Goal: Task Accomplishment & Management: Use online tool/utility

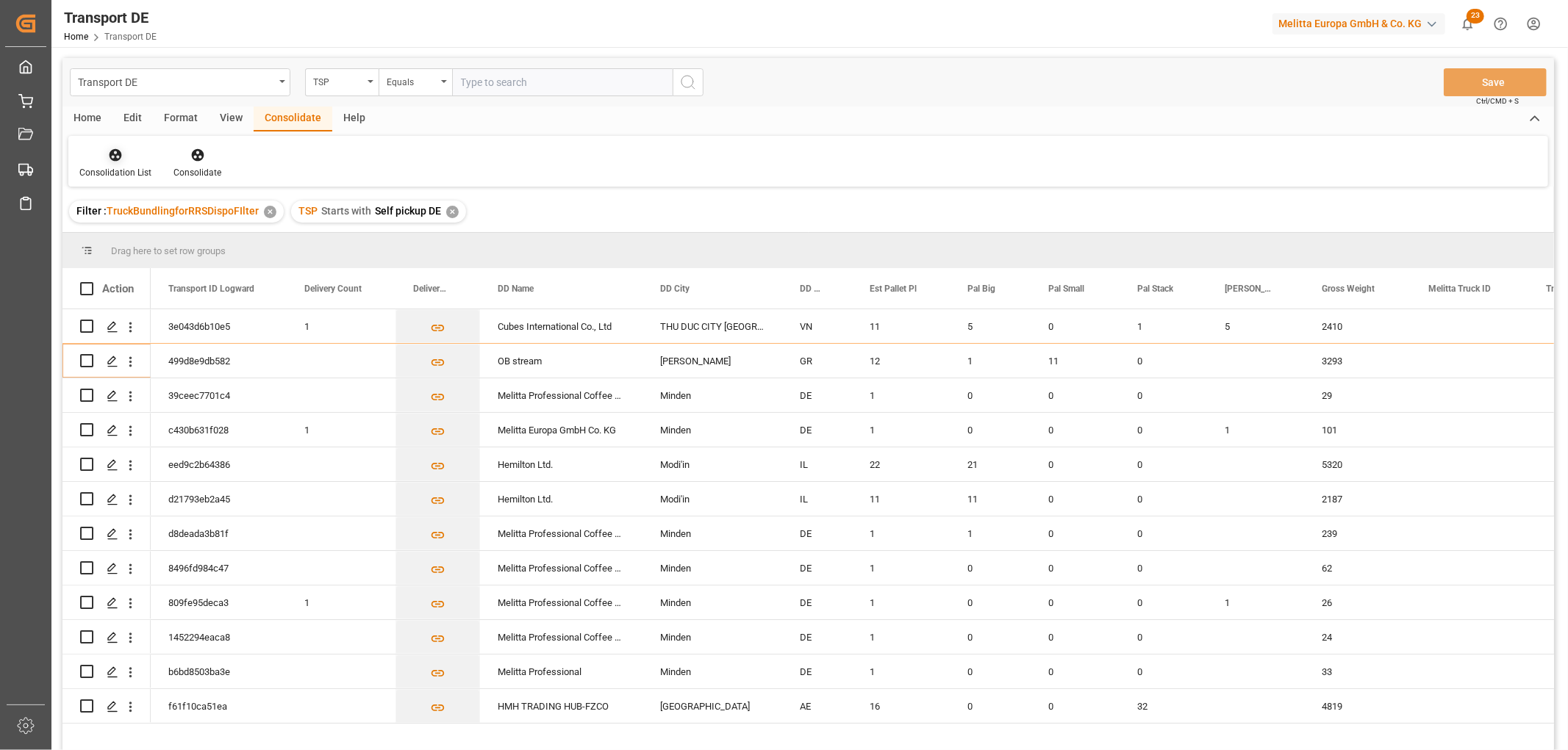
click at [121, 160] on icon at bounding box center [115, 155] width 15 height 15
click at [145, 236] on div "Transport DE TSP Equals Save Ctrl/CMD + S Home Edit Format View Consolidate Hel…" at bounding box center [808, 423] width 1492 height 731
click at [118, 155] on icon at bounding box center [115, 155] width 13 height 13
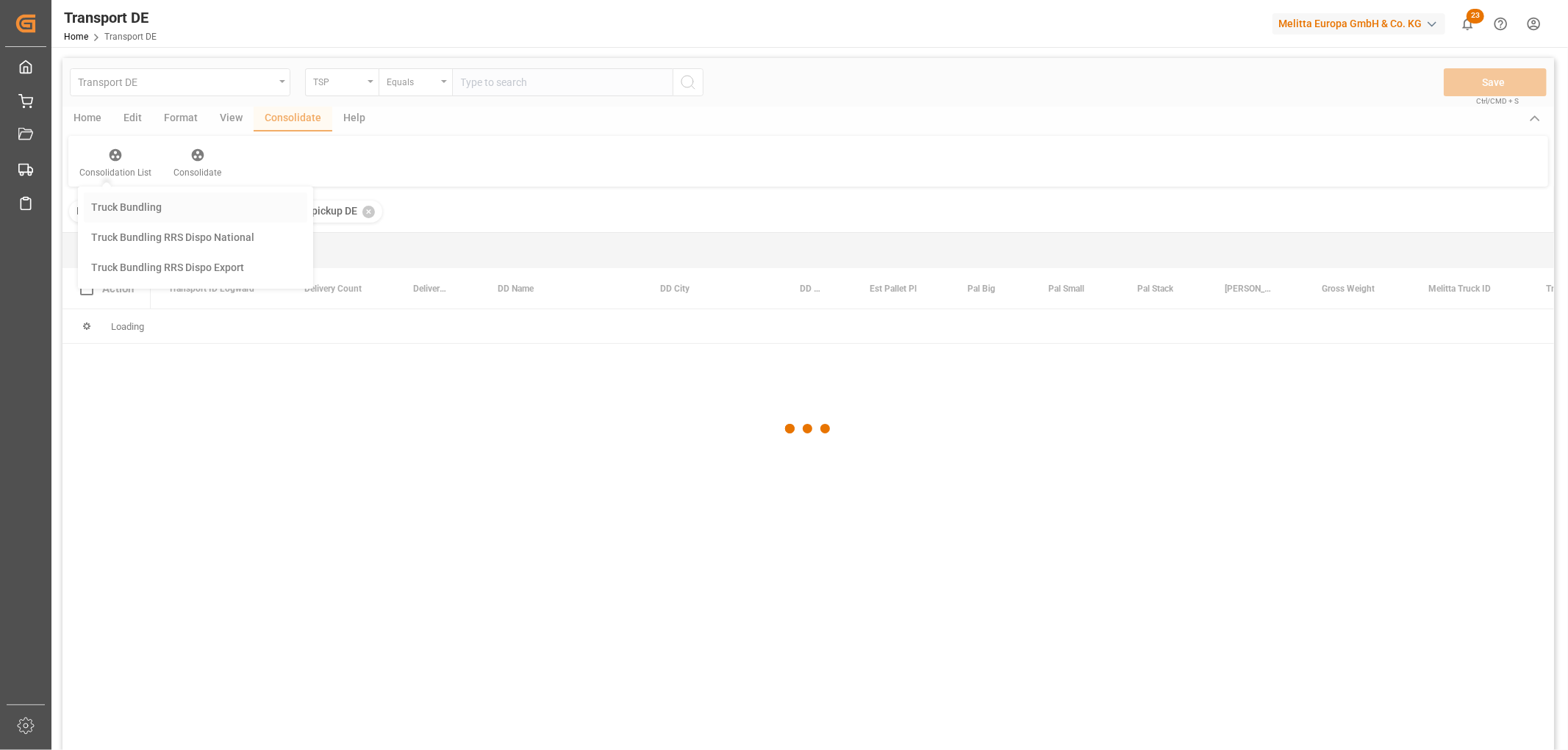
click at [125, 203] on div "Transport DE TSP Equals Save Ctrl/CMD + S Home Edit Format View Consolidate Hel…" at bounding box center [808, 423] width 1492 height 731
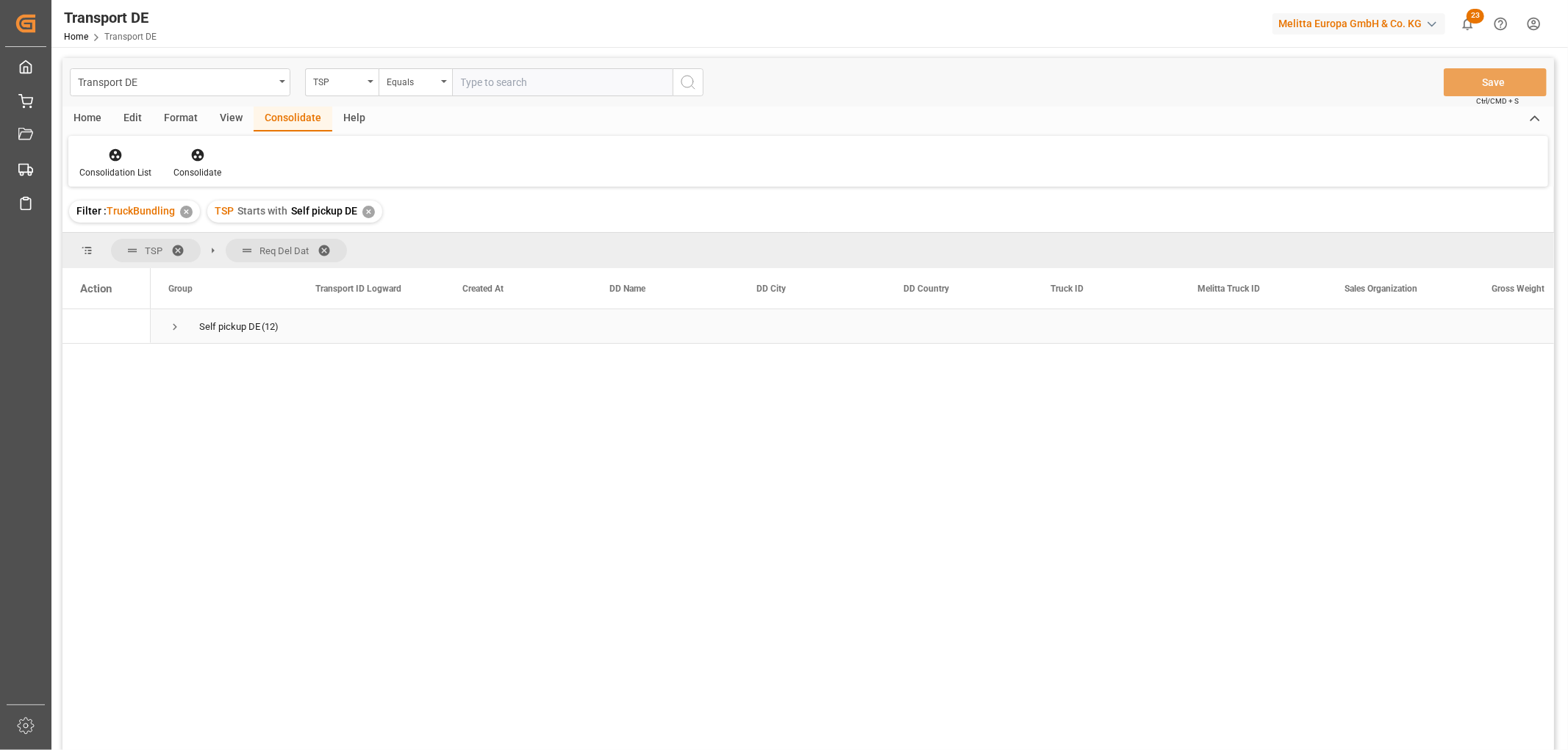
click at [177, 324] on span "Press SPACE to select this row." at bounding box center [175, 327] width 14 height 14
click at [204, 358] on span "Press SPACE to select this row." at bounding box center [206, 361] width 14 height 14
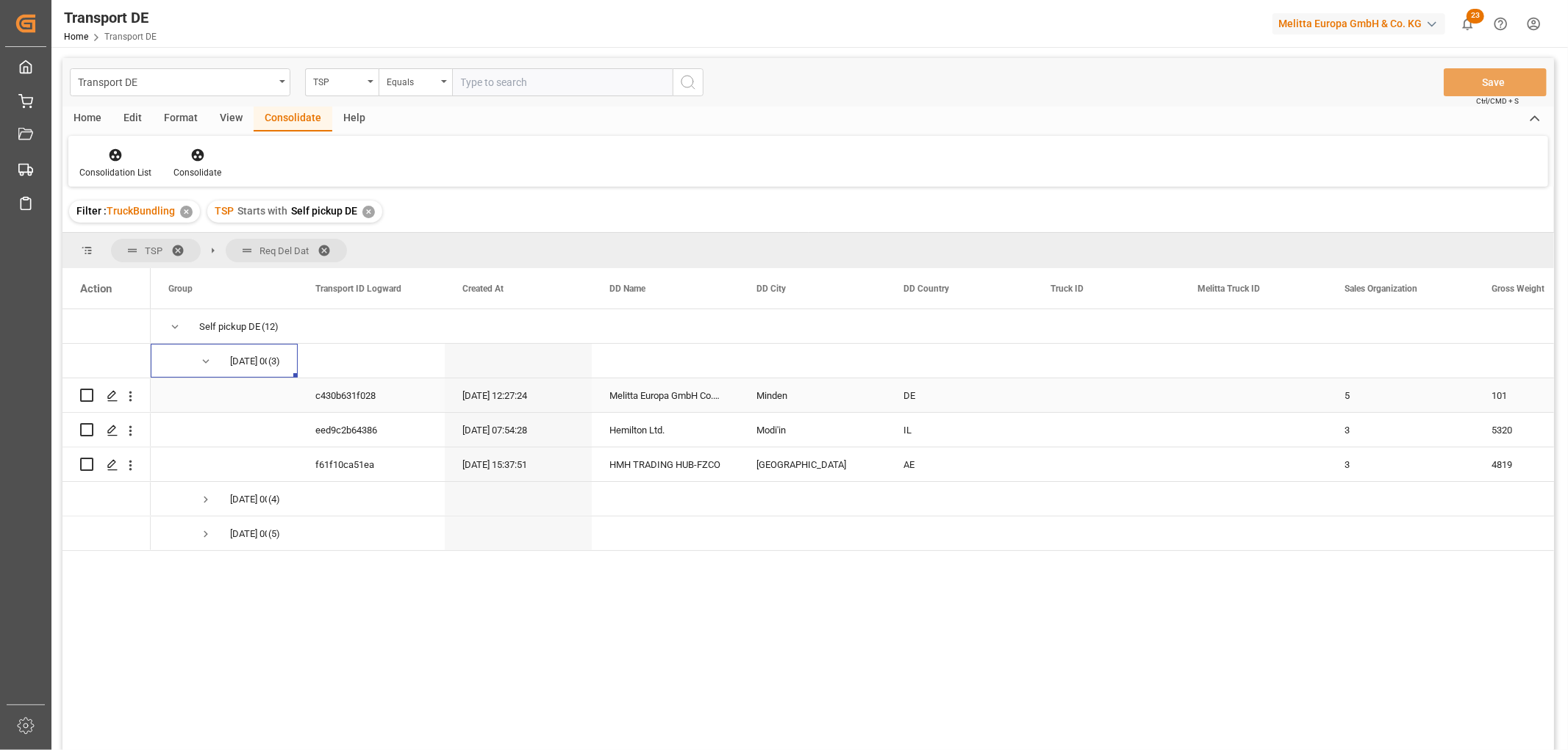
click at [85, 395] on input "Press Space to toggle row selection (unchecked)" at bounding box center [87, 395] width 14 height 14
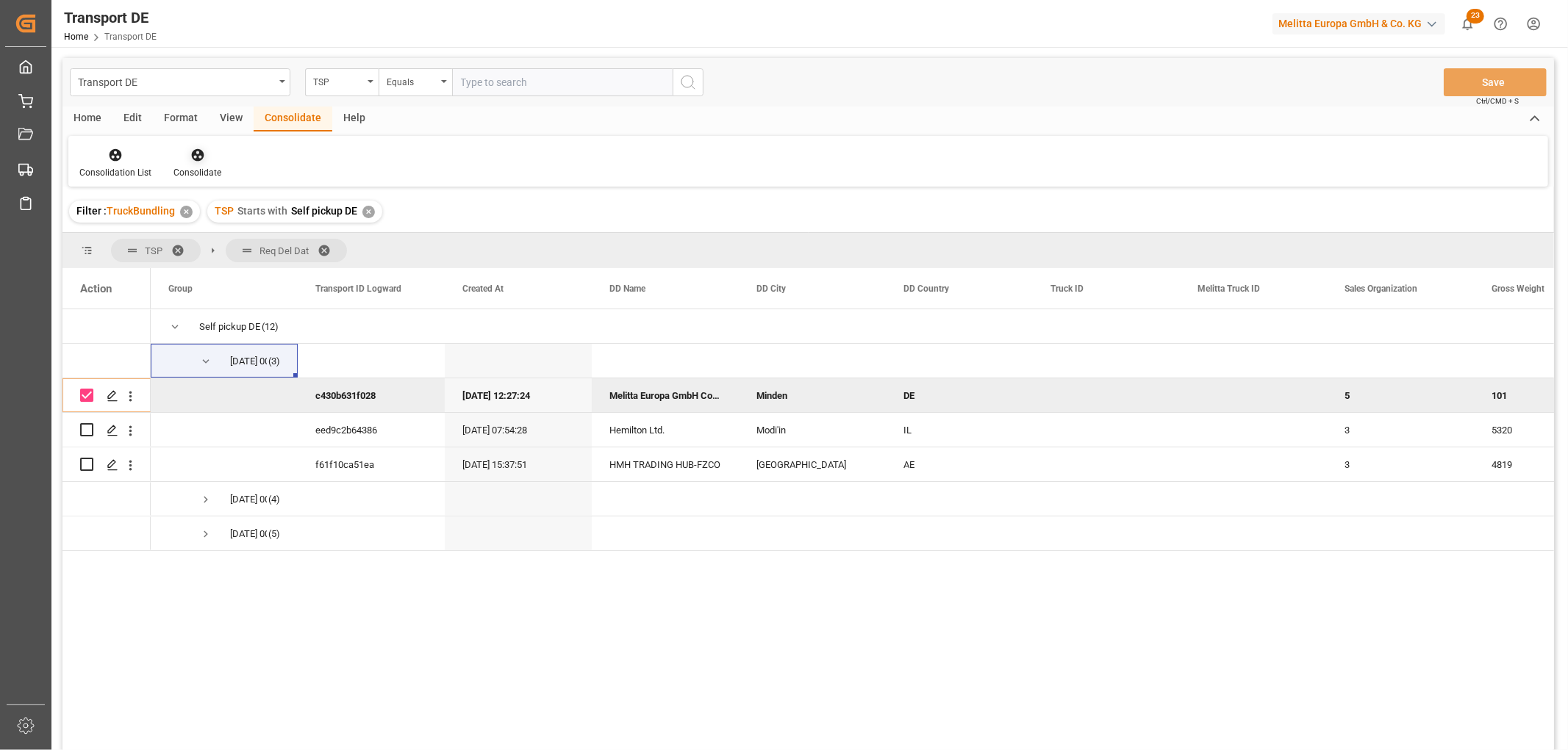
click at [196, 156] on icon at bounding box center [197, 155] width 13 height 13
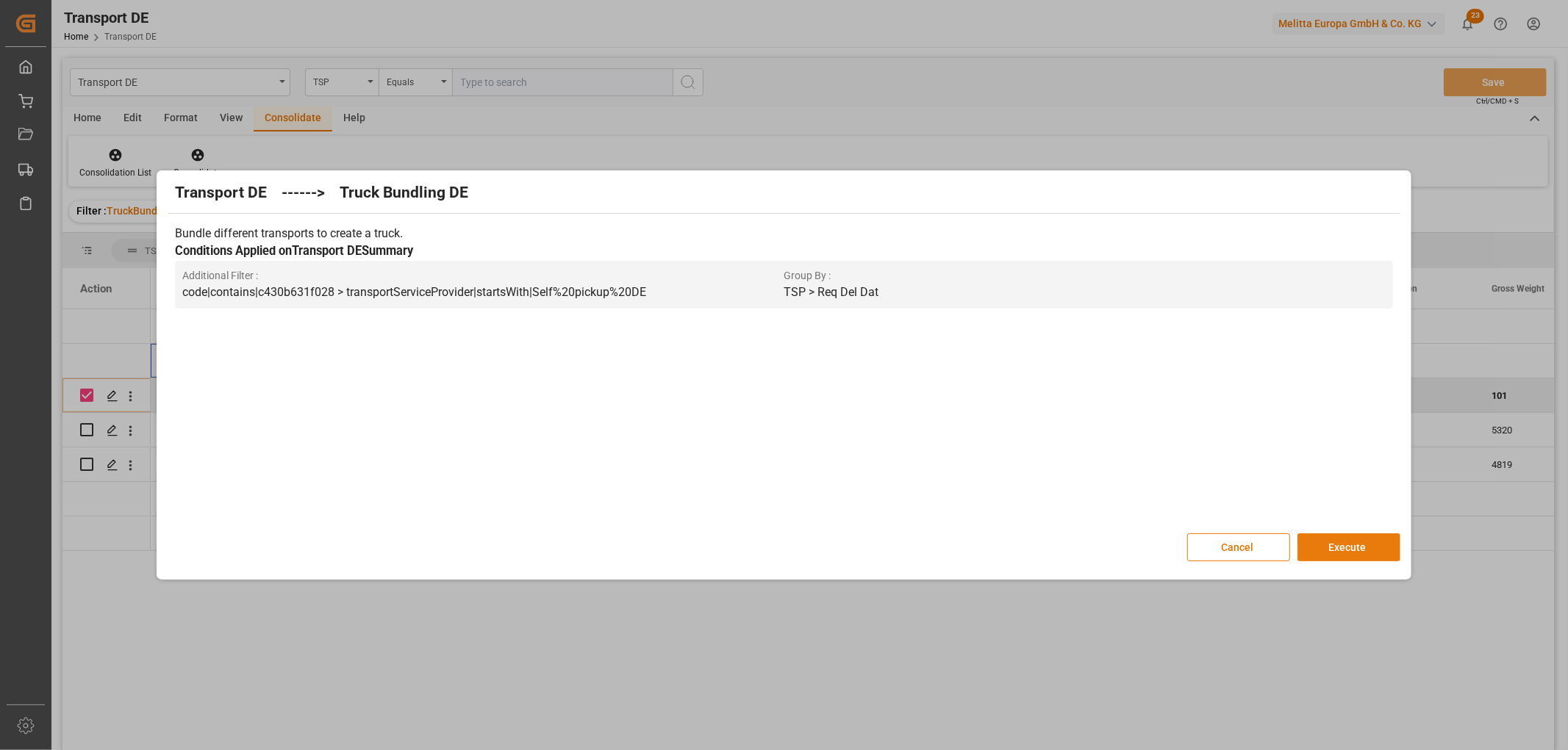
click at [1349, 545] on button "Execute" at bounding box center [1349, 547] width 103 height 28
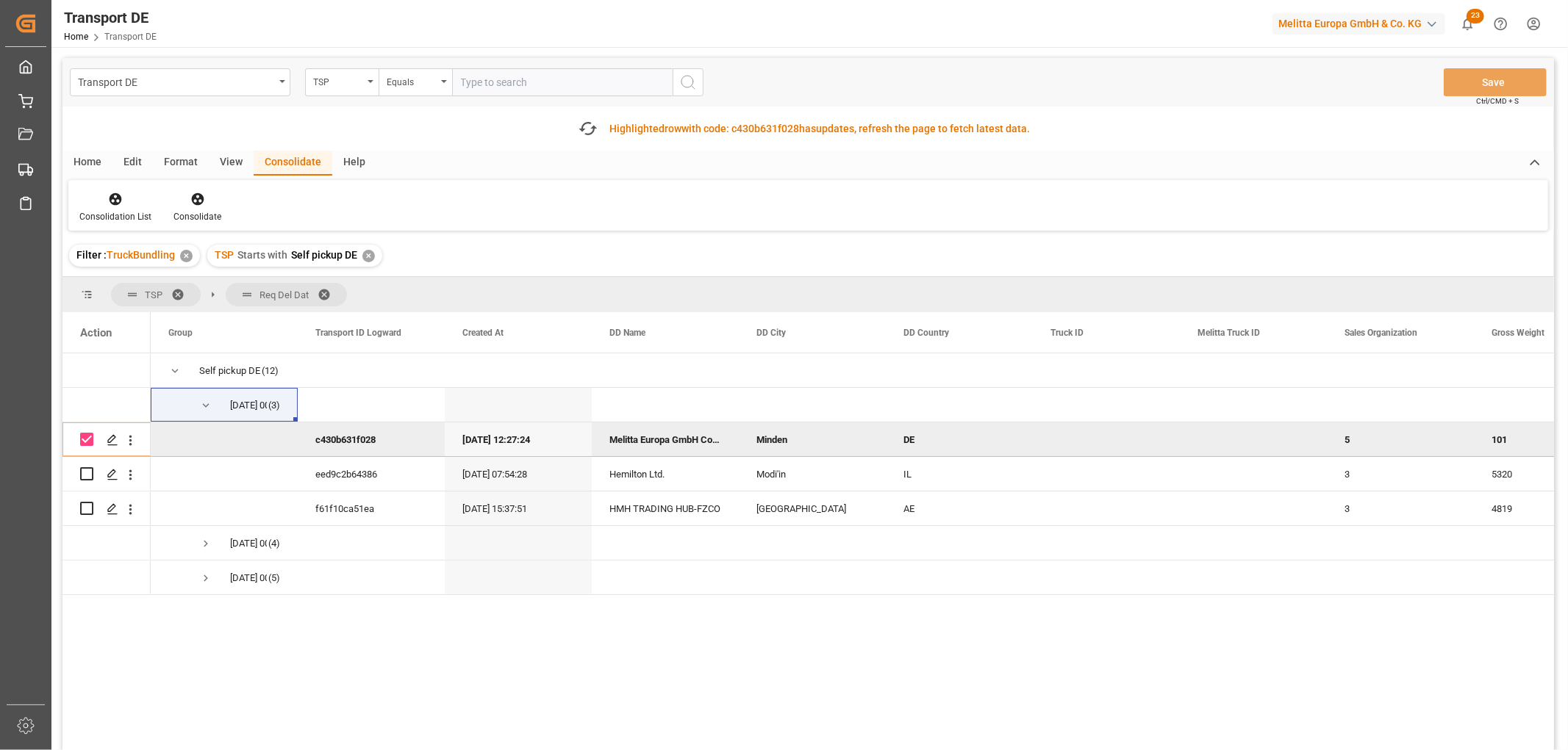
click at [87, 438] on input "Press Space to toggle row selection (checked)" at bounding box center [87, 440] width 14 height 14
checkbox input "false"
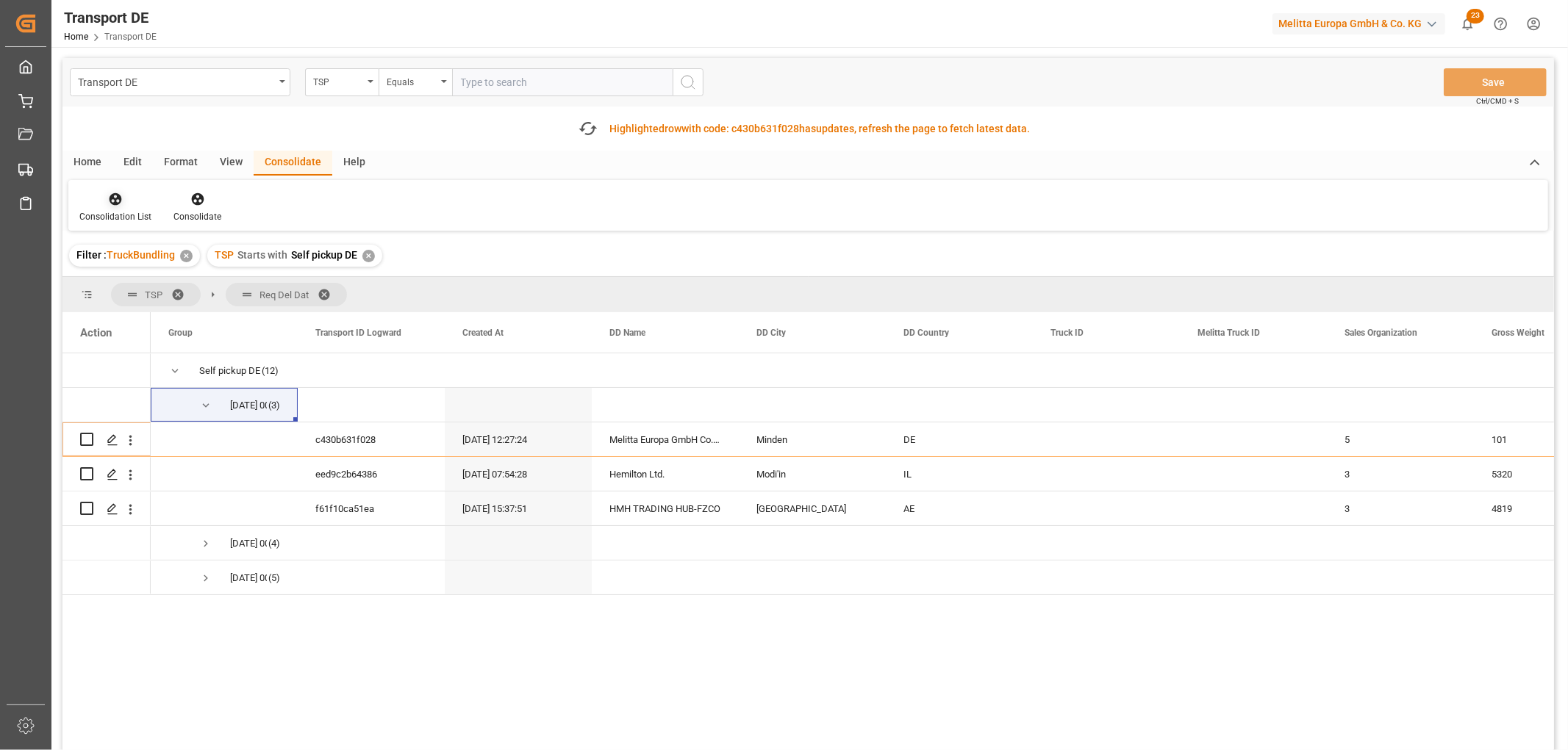
click at [114, 199] on icon at bounding box center [115, 200] width 13 height 13
click at [130, 280] on div "Transport DE TSP Equals Save Ctrl/CMD + S Fetch latest updates Highlighted row …" at bounding box center [808, 445] width 1492 height 775
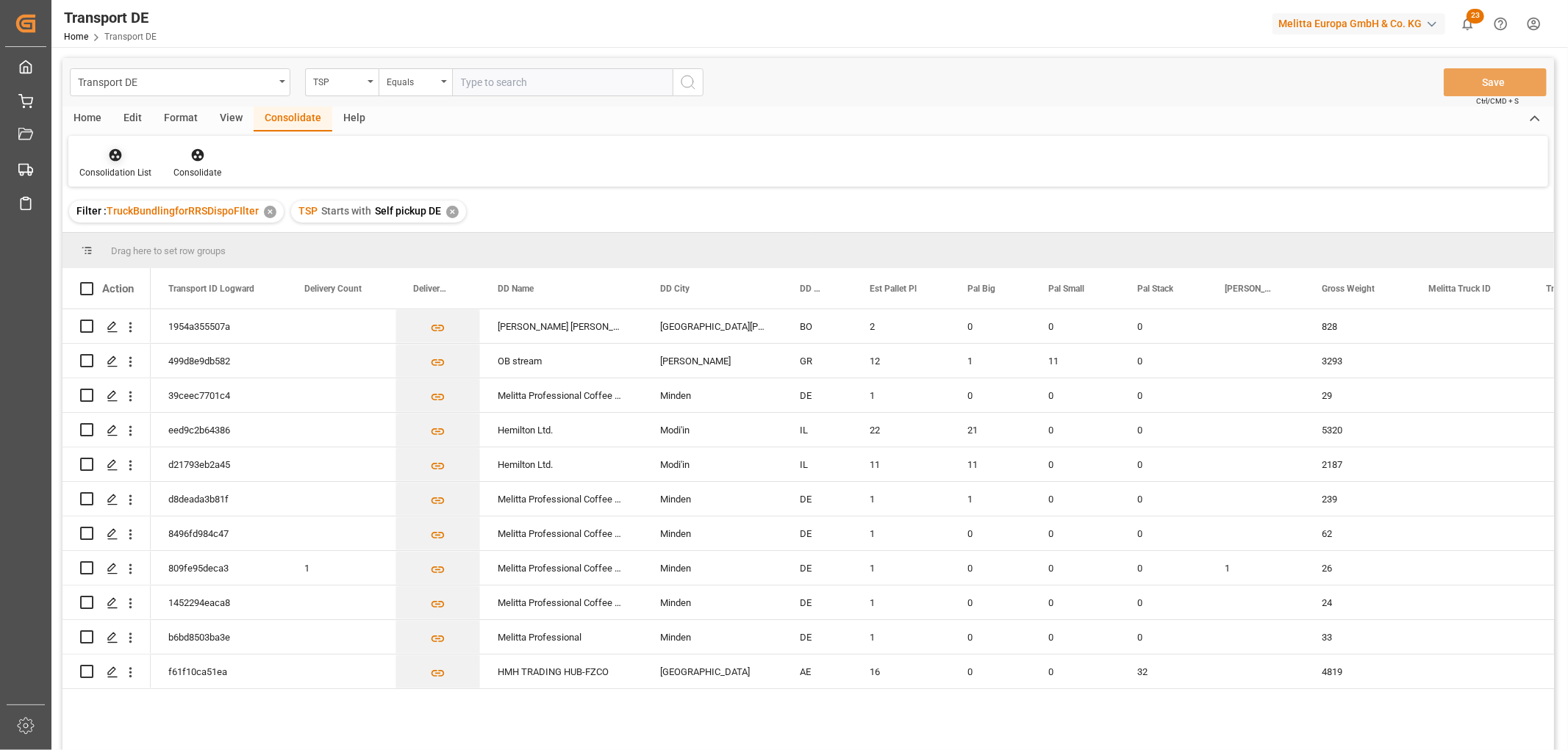
click at [114, 159] on icon at bounding box center [115, 155] width 13 height 13
click at [142, 209] on div "Transport DE TSP Equals Save Ctrl/CMD + S Home Edit Format View Consolidate Hel…" at bounding box center [808, 423] width 1492 height 731
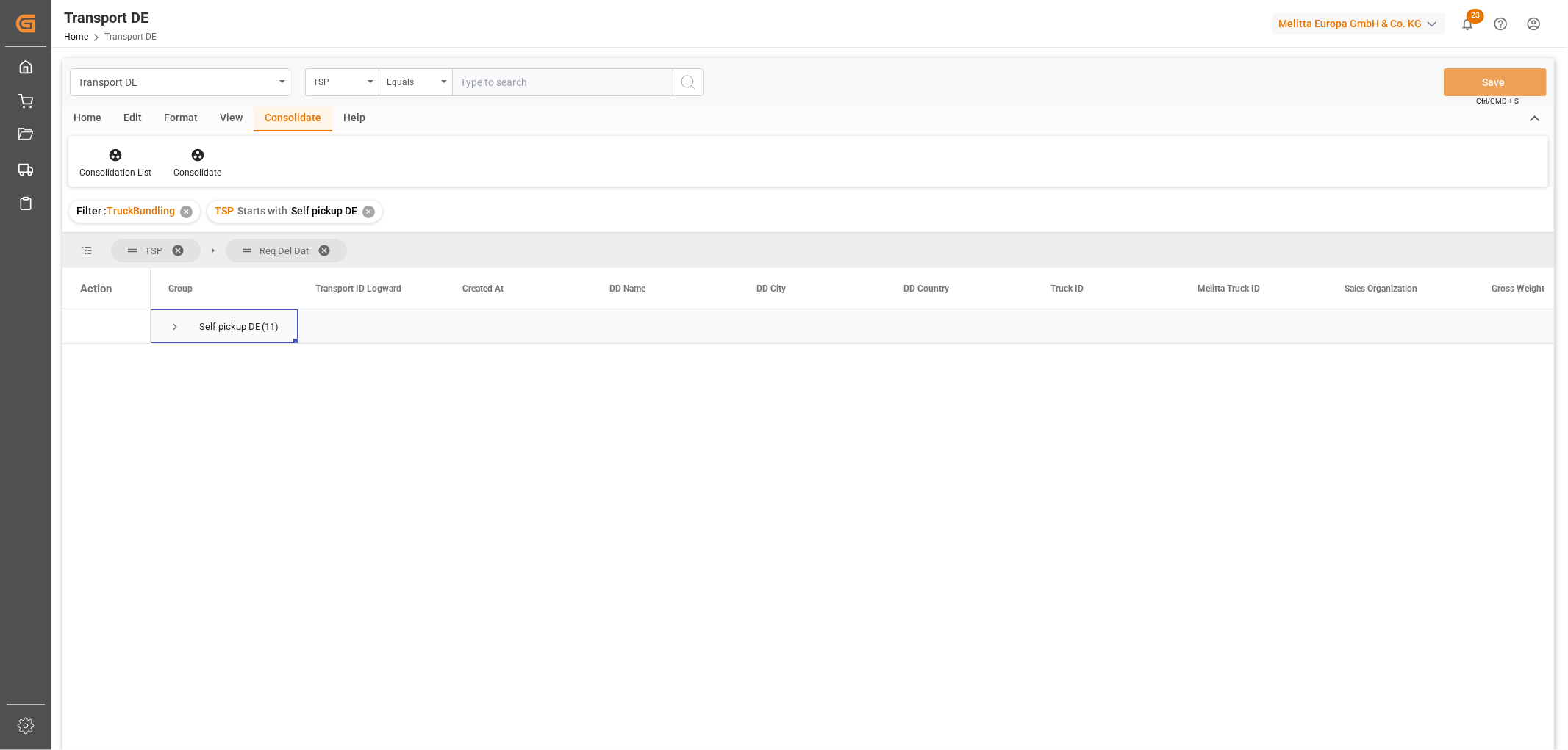
click at [178, 326] on span "Press SPACE to select this row." at bounding box center [175, 327] width 14 height 14
click at [204, 395] on span "Press SPACE to select this row." at bounding box center [206, 396] width 14 height 14
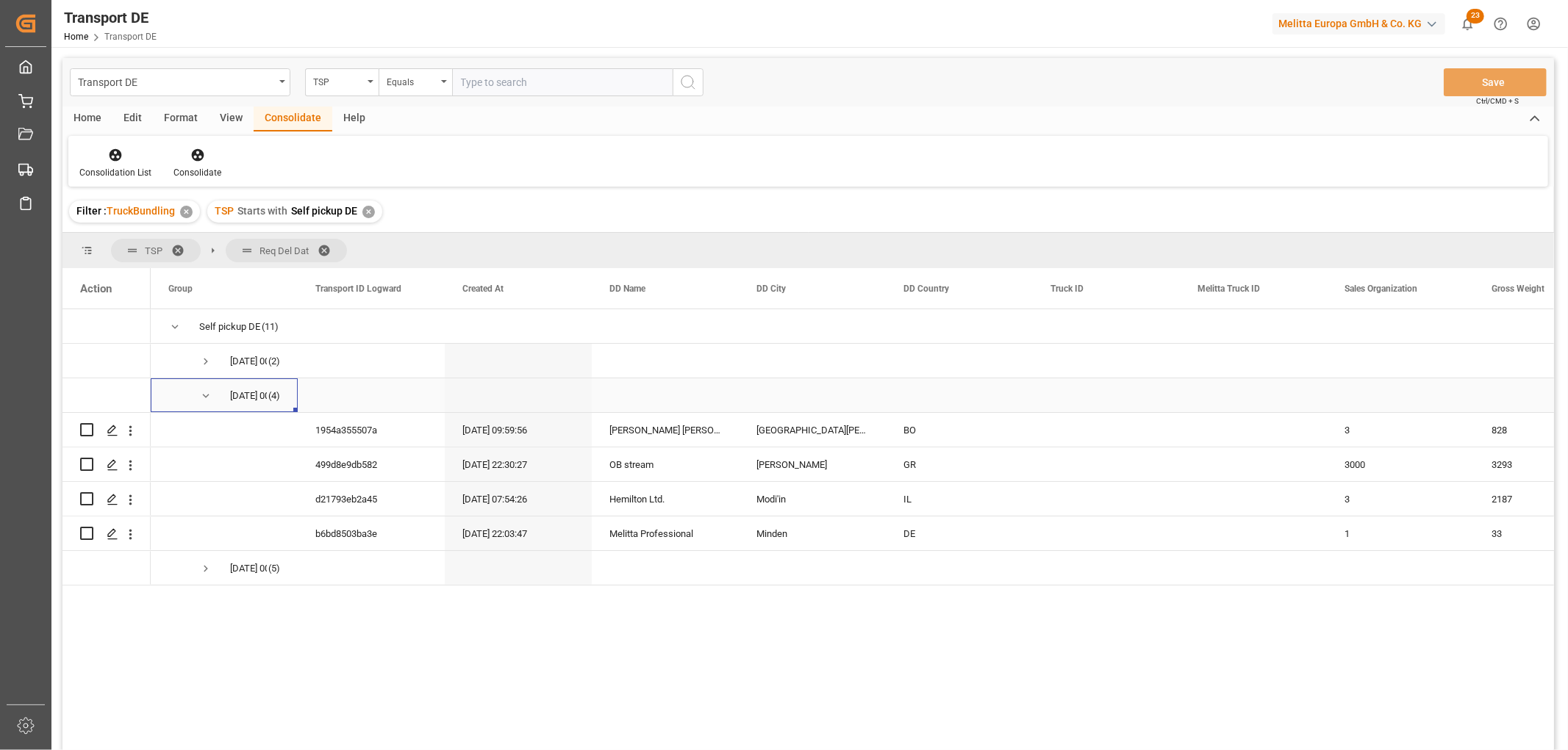
click at [204, 395] on span "Press SPACE to select this row." at bounding box center [206, 396] width 14 height 14
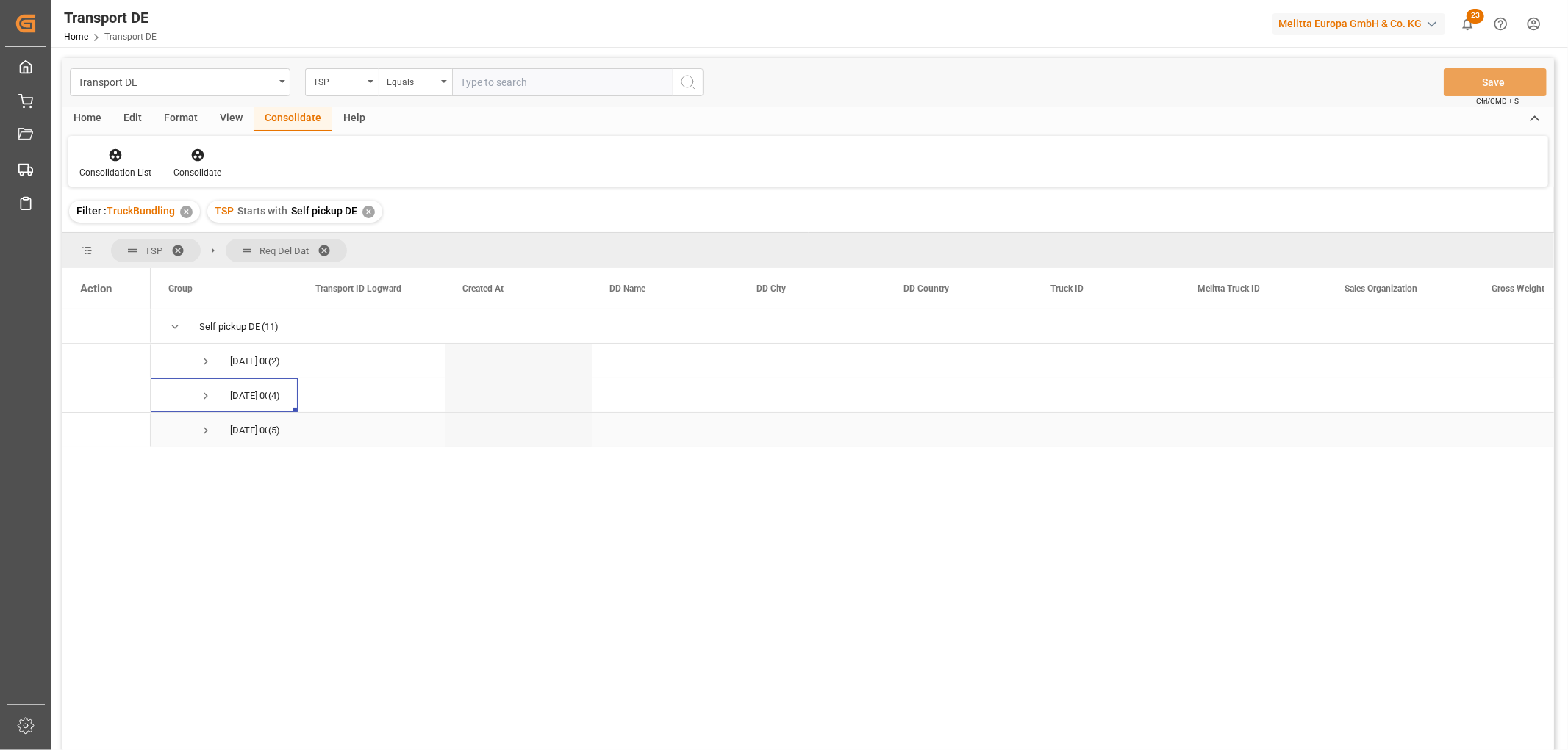
click at [203, 429] on span "Press SPACE to select this row." at bounding box center [206, 431] width 14 height 14
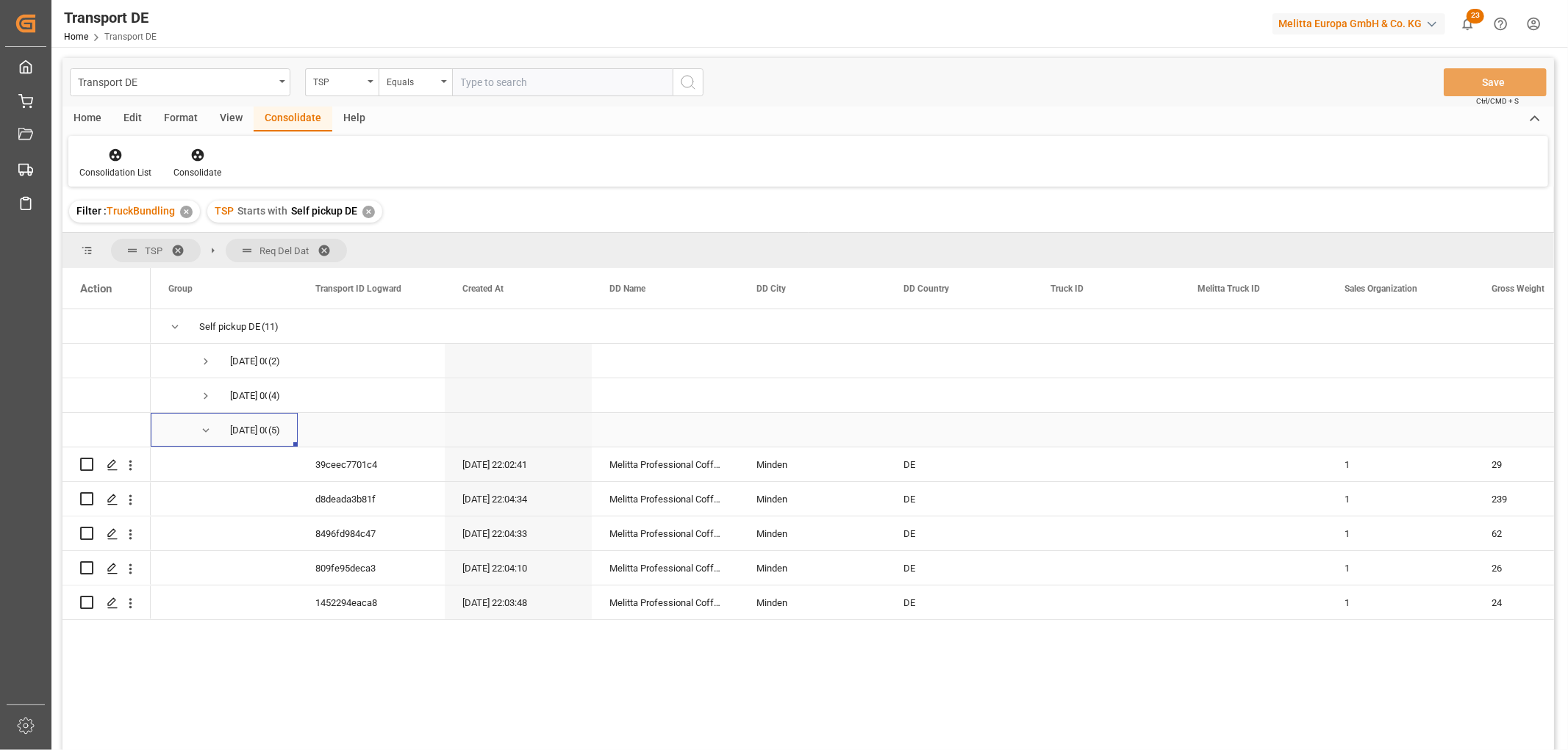
click at [208, 428] on span "Press SPACE to select this row." at bounding box center [206, 431] width 14 height 14
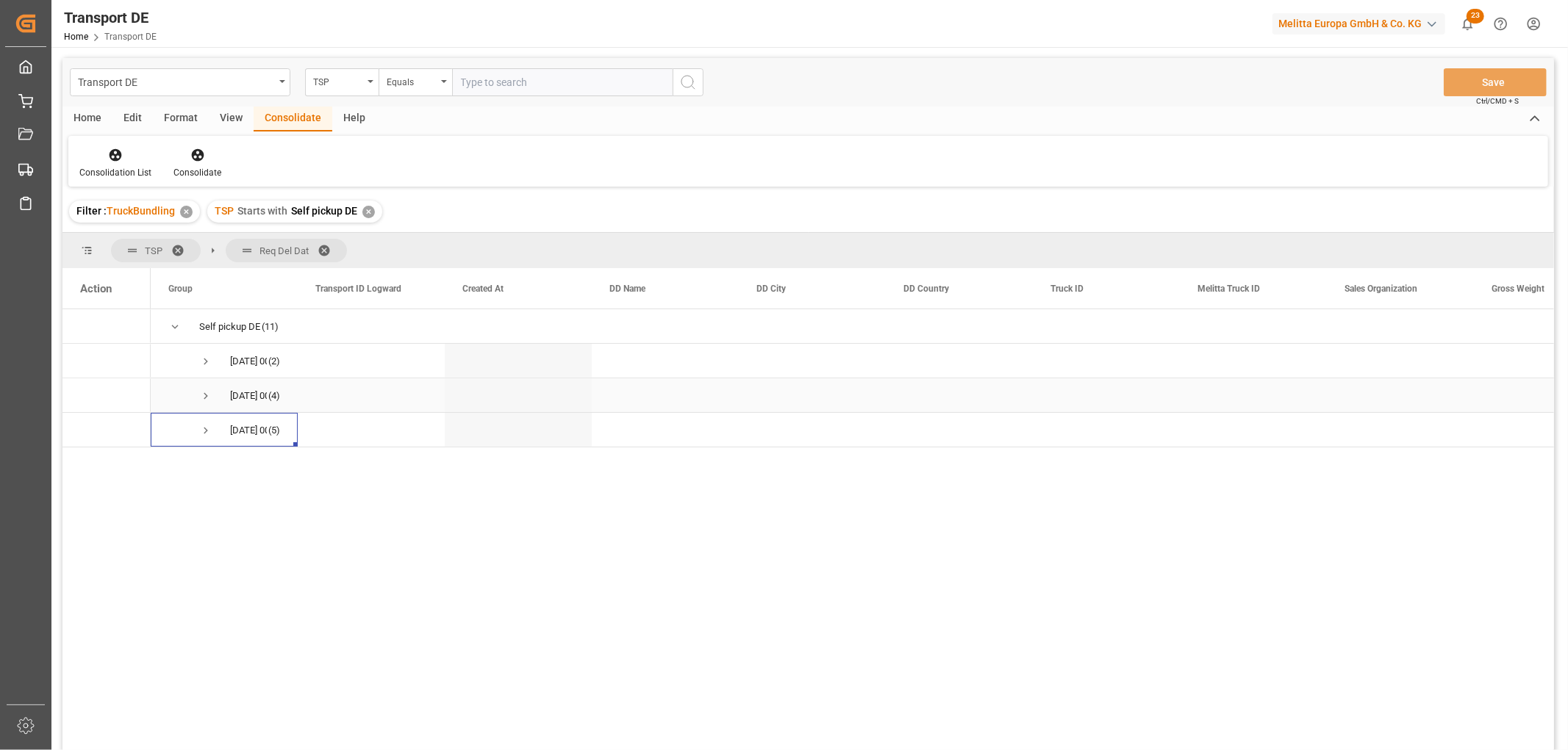
click at [206, 397] on span "Press SPACE to select this row." at bounding box center [206, 396] width 14 height 14
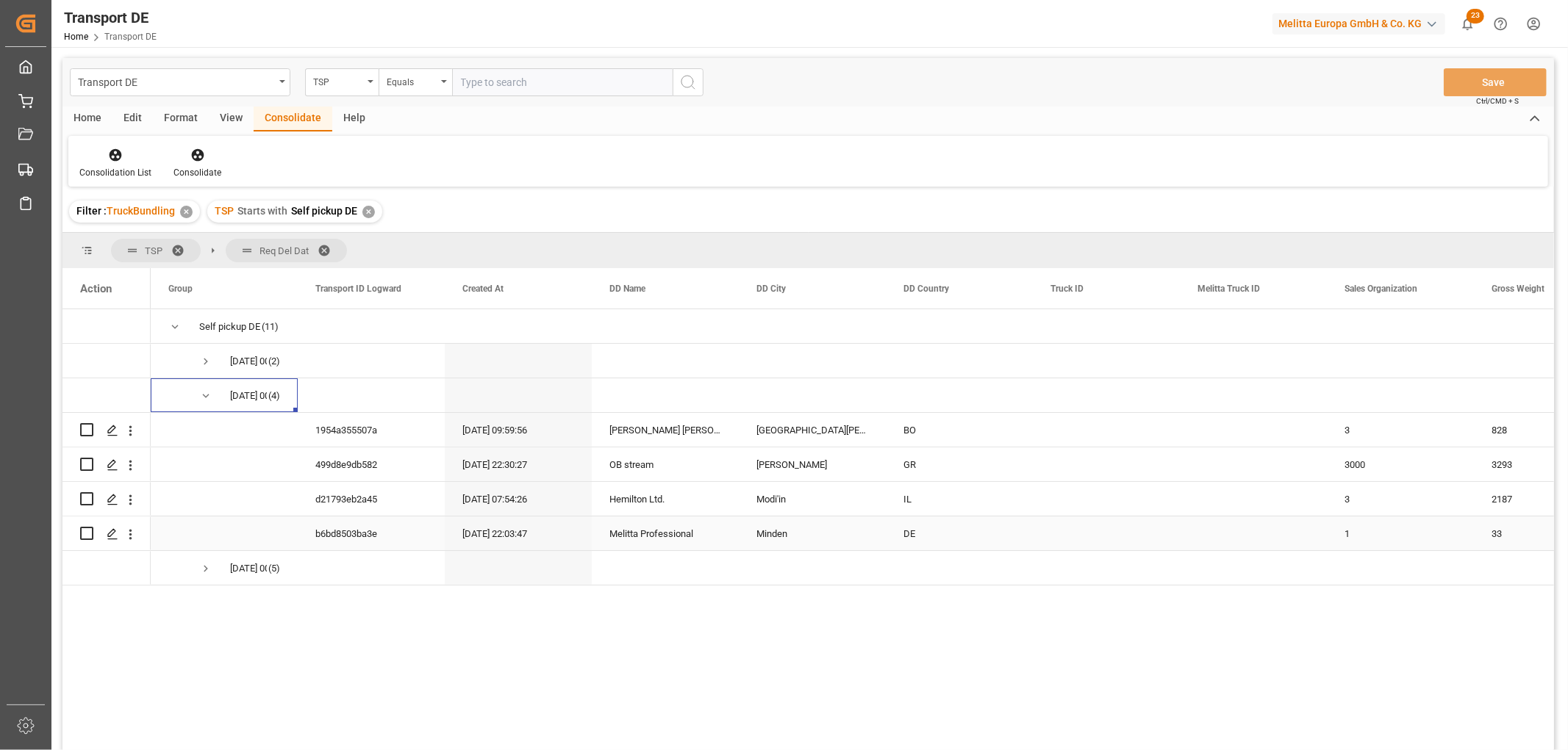
click at [89, 532] on input "Press Space to toggle row selection (unchecked)" at bounding box center [87, 534] width 14 height 14
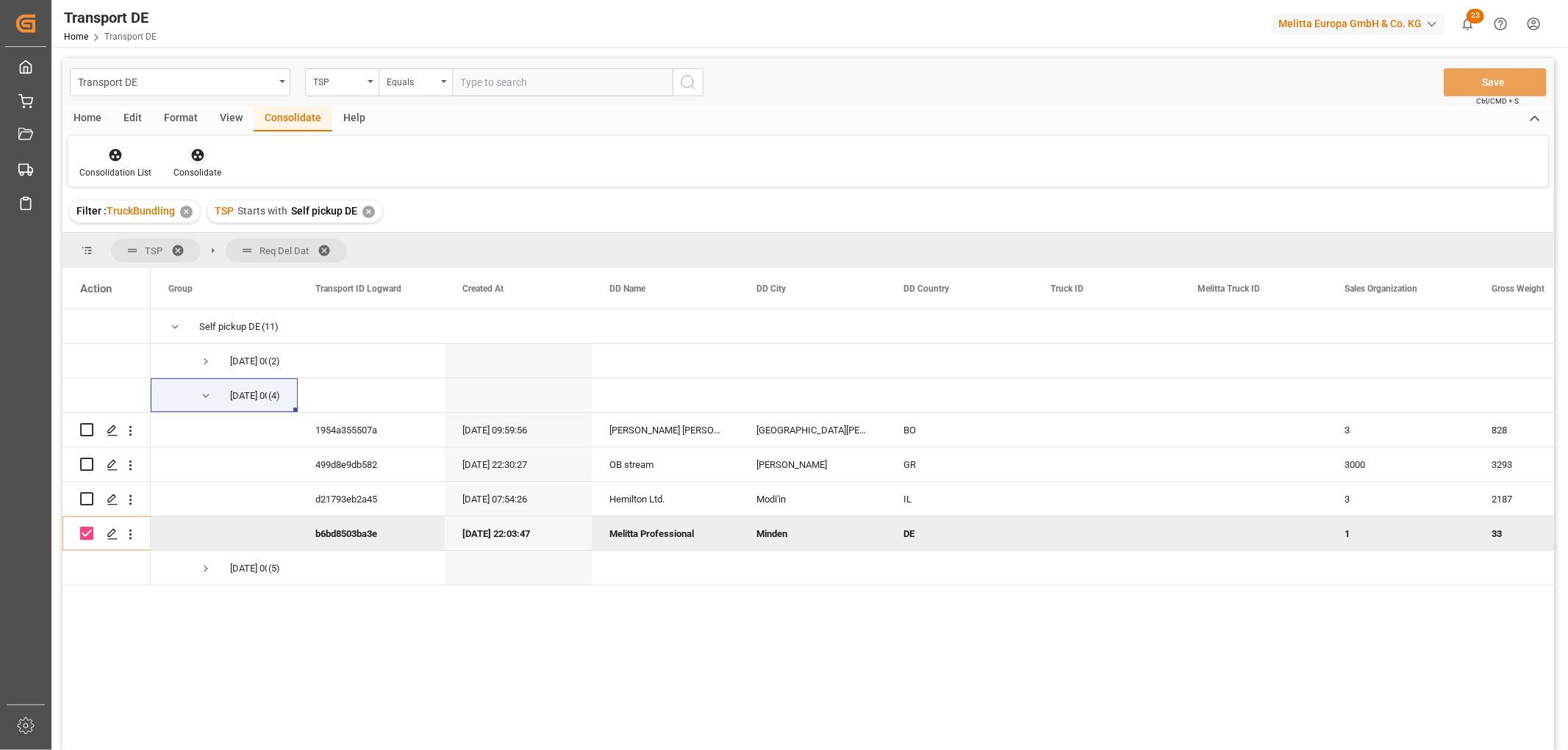
click at [196, 151] on icon at bounding box center [198, 155] width 15 height 15
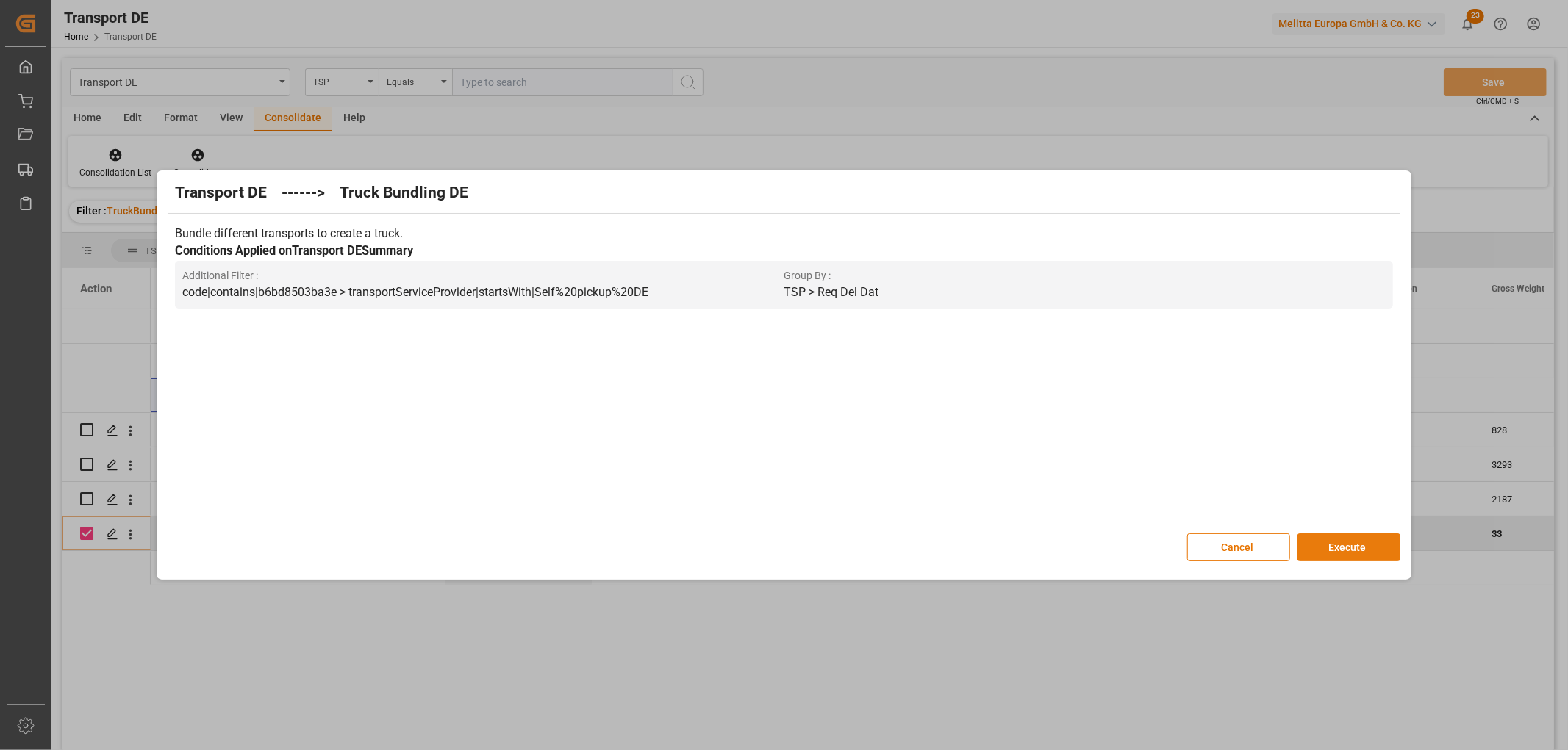
click at [1340, 541] on button "Execute" at bounding box center [1349, 547] width 103 height 28
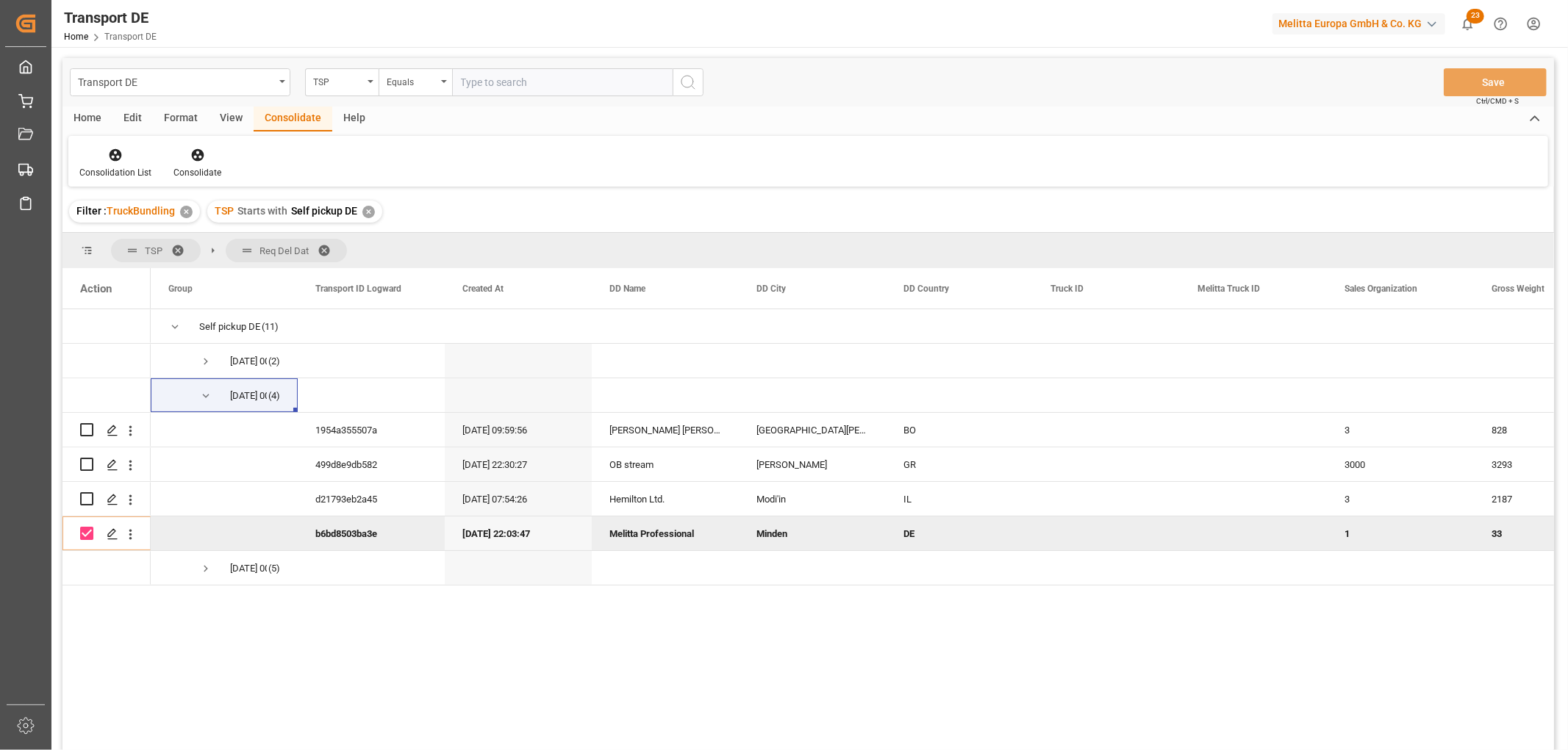
click at [87, 533] on input "Press Space to toggle row selection (checked)" at bounding box center [87, 534] width 14 height 14
checkbox input "false"
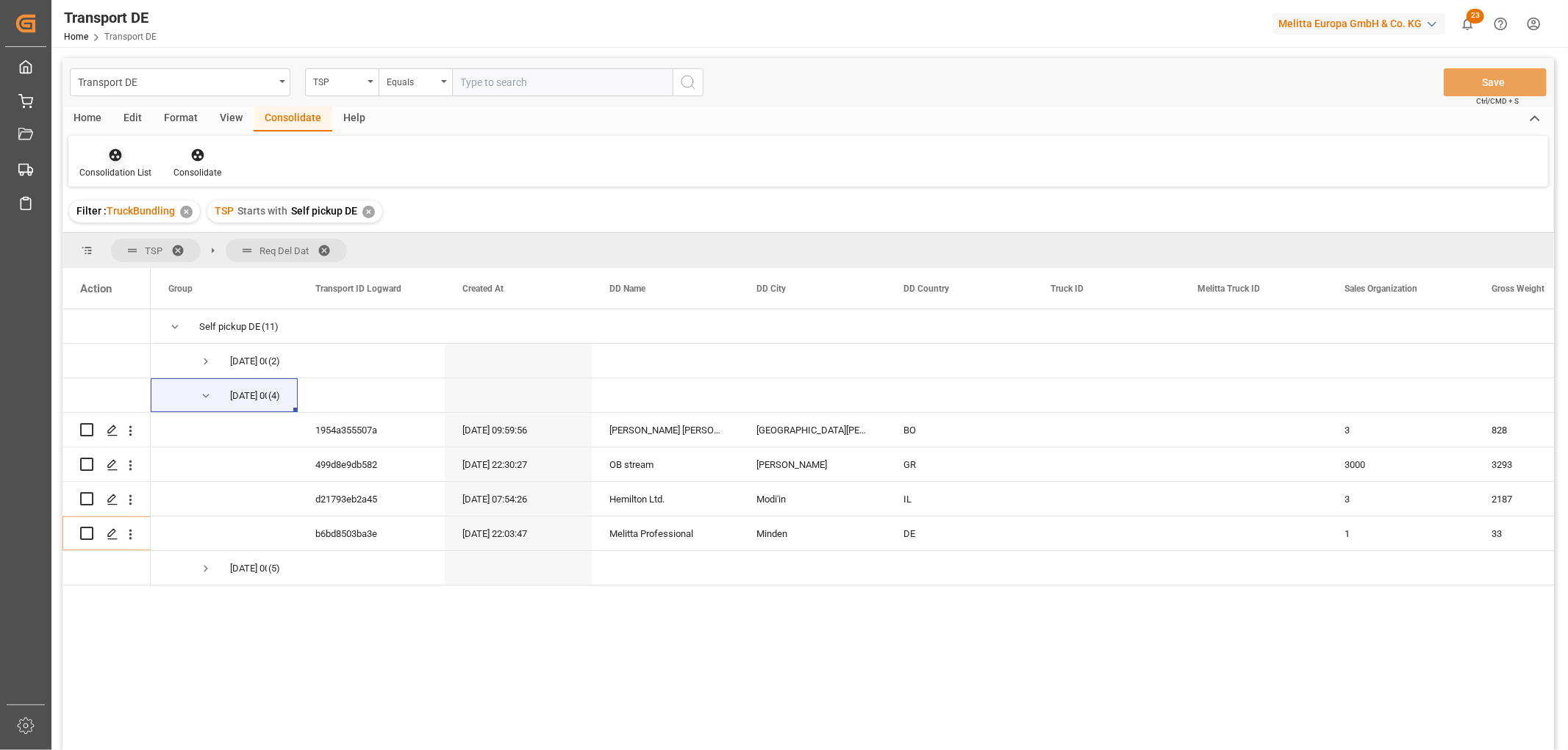
click at [112, 151] on icon at bounding box center [115, 155] width 13 height 13
click at [139, 238] on div "Transport DE TSP Equals Save Ctrl/CMD + S Home Edit Format View Consolidate Hel…" at bounding box center [808, 423] width 1492 height 731
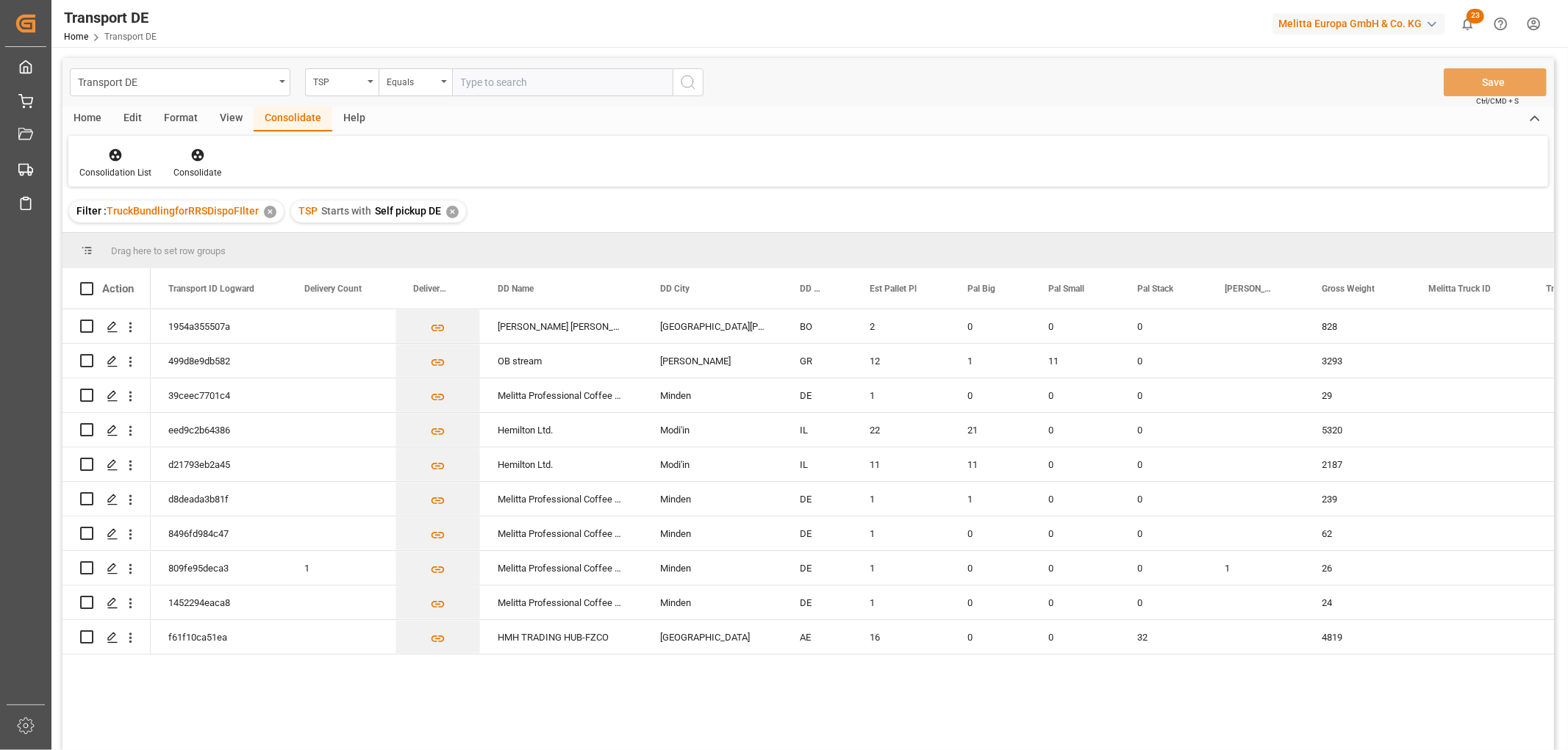
click at [451, 210] on div "✕" at bounding box center [452, 212] width 13 height 13
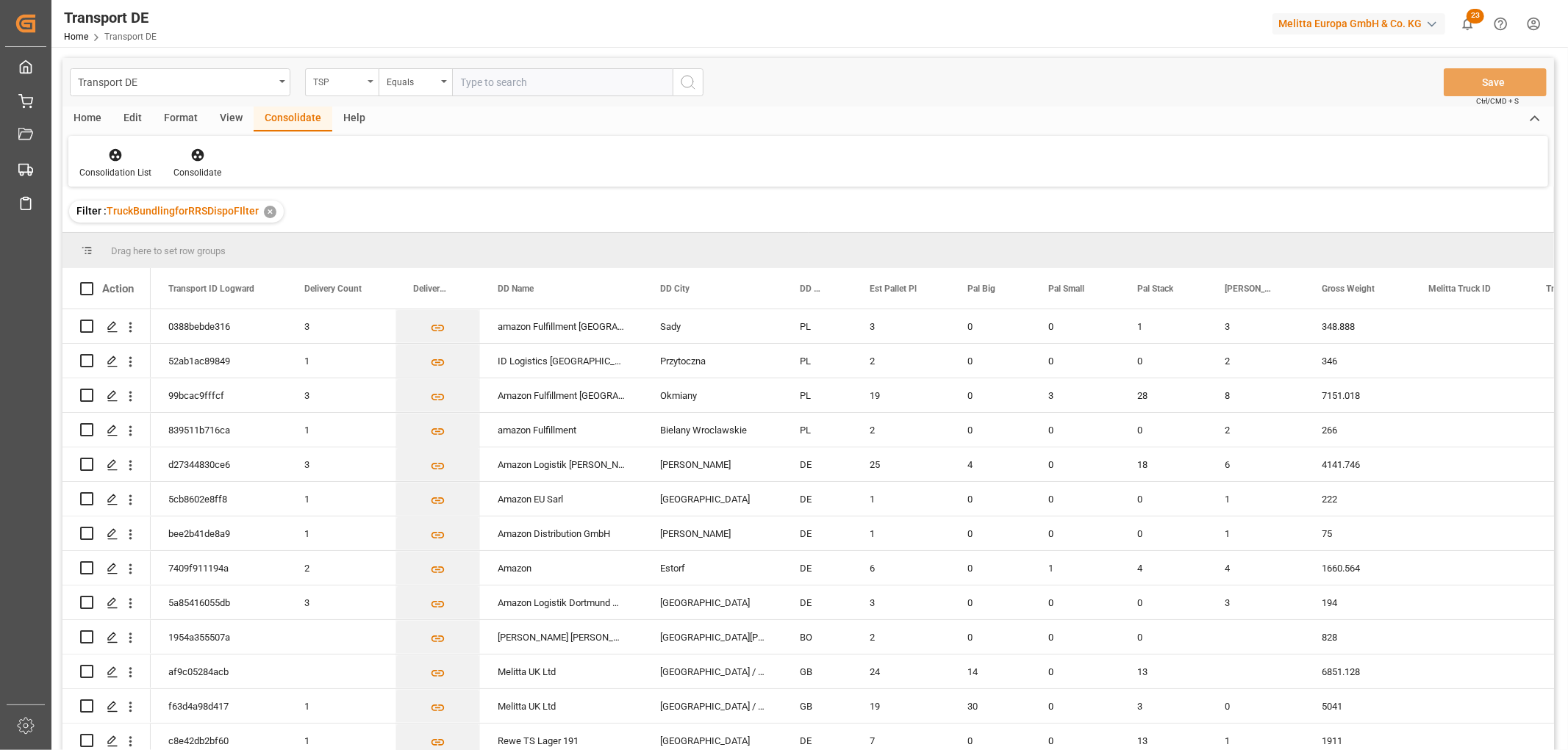
click at [338, 78] on div "TSP" at bounding box center [338, 81] width 50 height 17
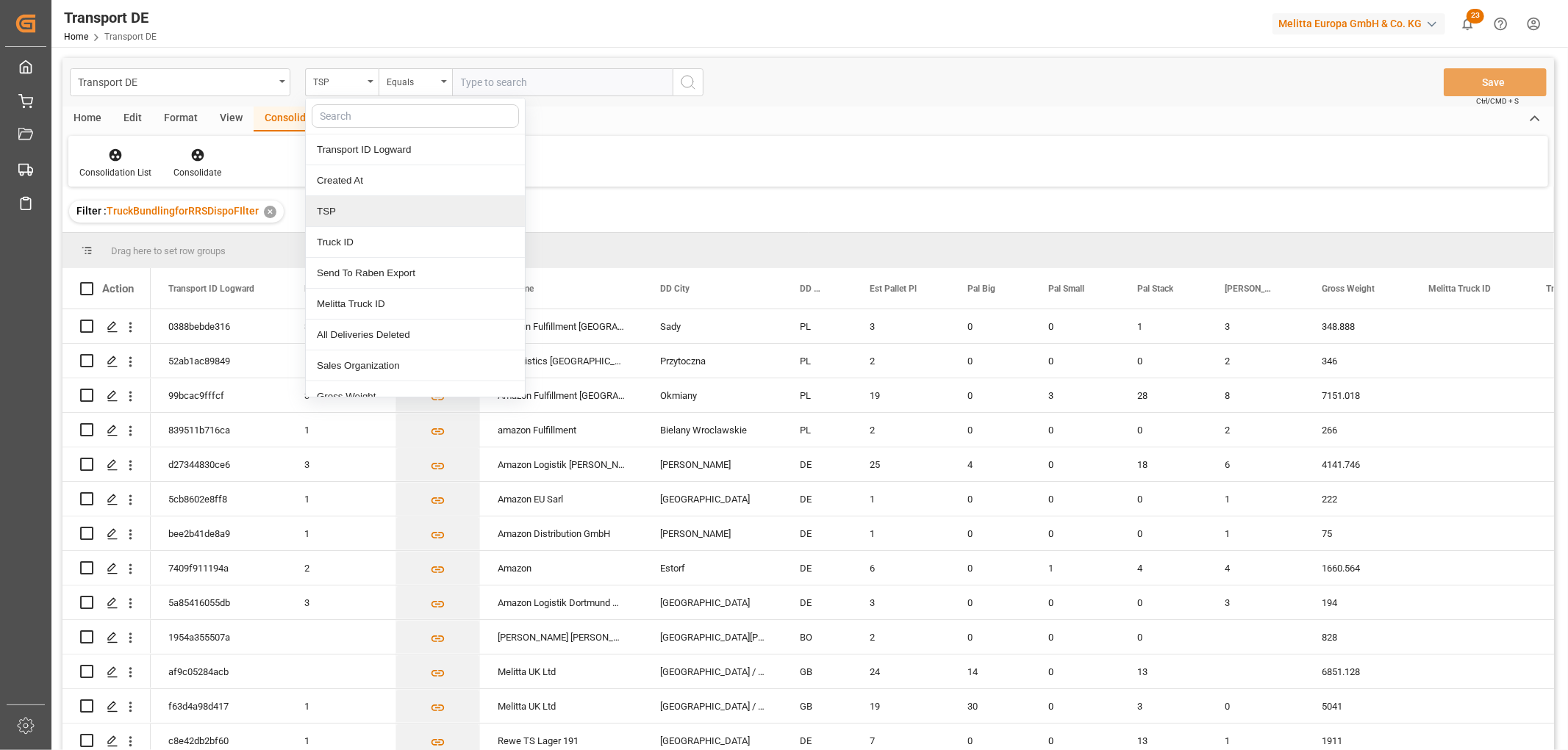
click at [332, 207] on div "TSP" at bounding box center [415, 212] width 219 height 31
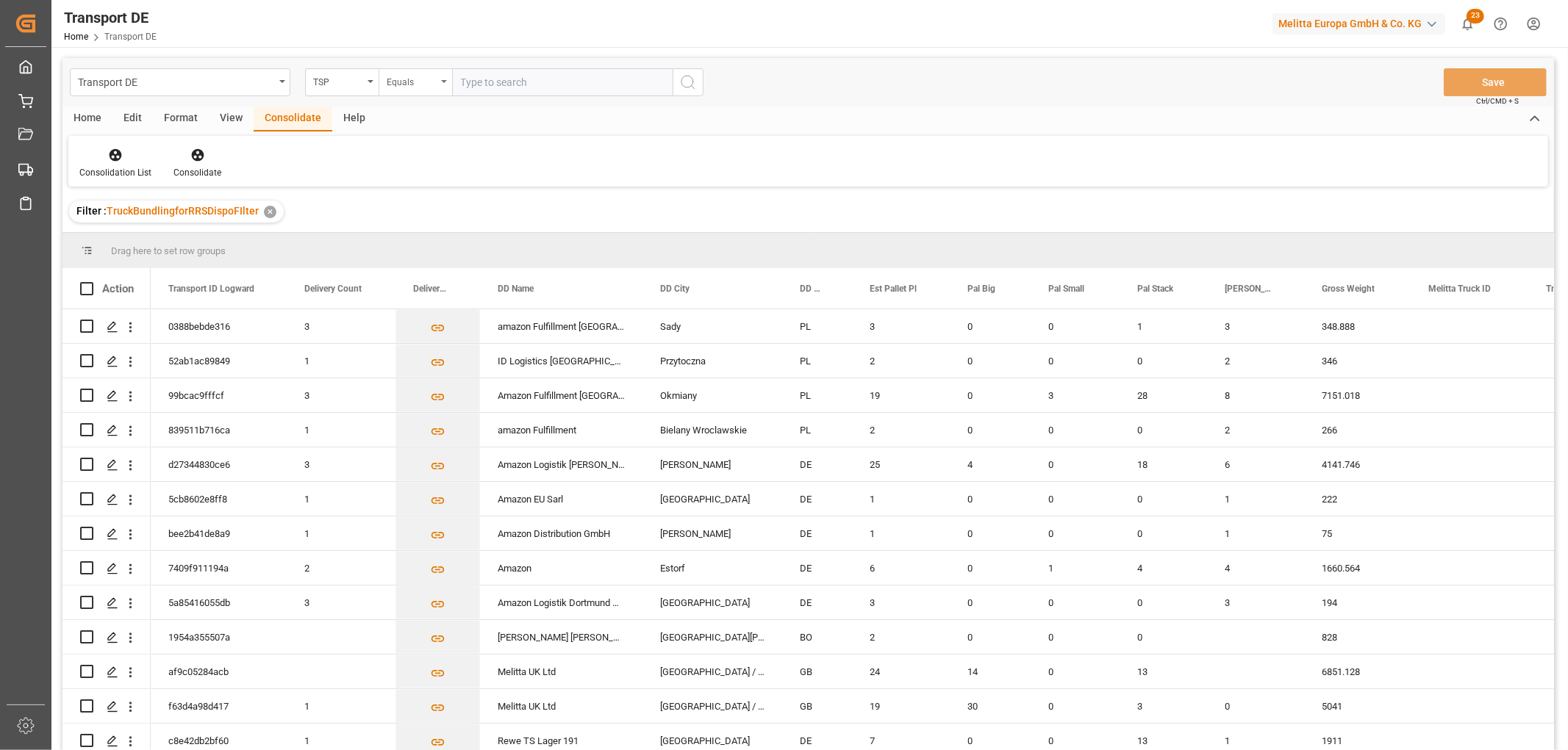
click at [410, 88] on div "Equals" at bounding box center [411, 81] width 50 height 17
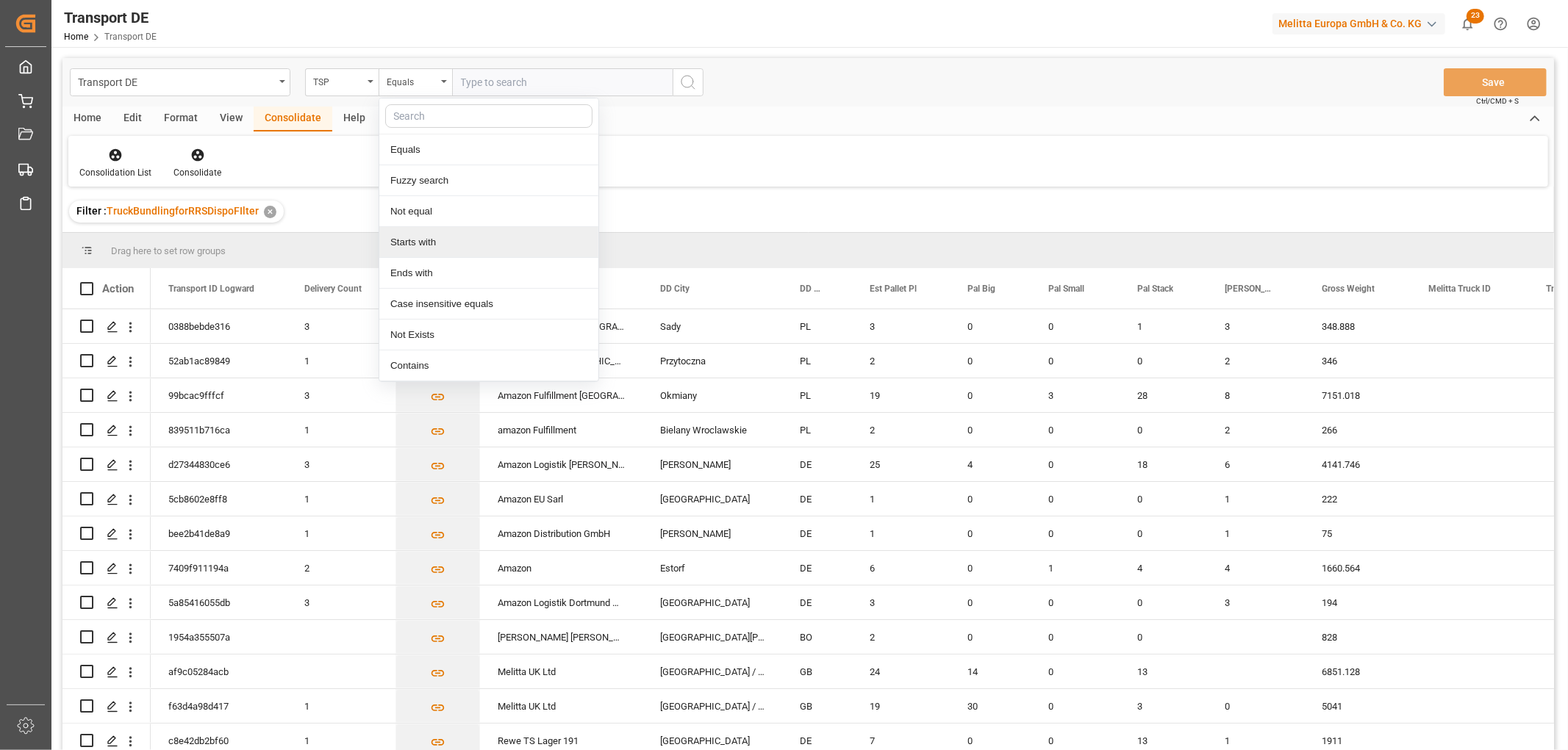
click at [405, 239] on div "Starts with" at bounding box center [488, 242] width 219 height 31
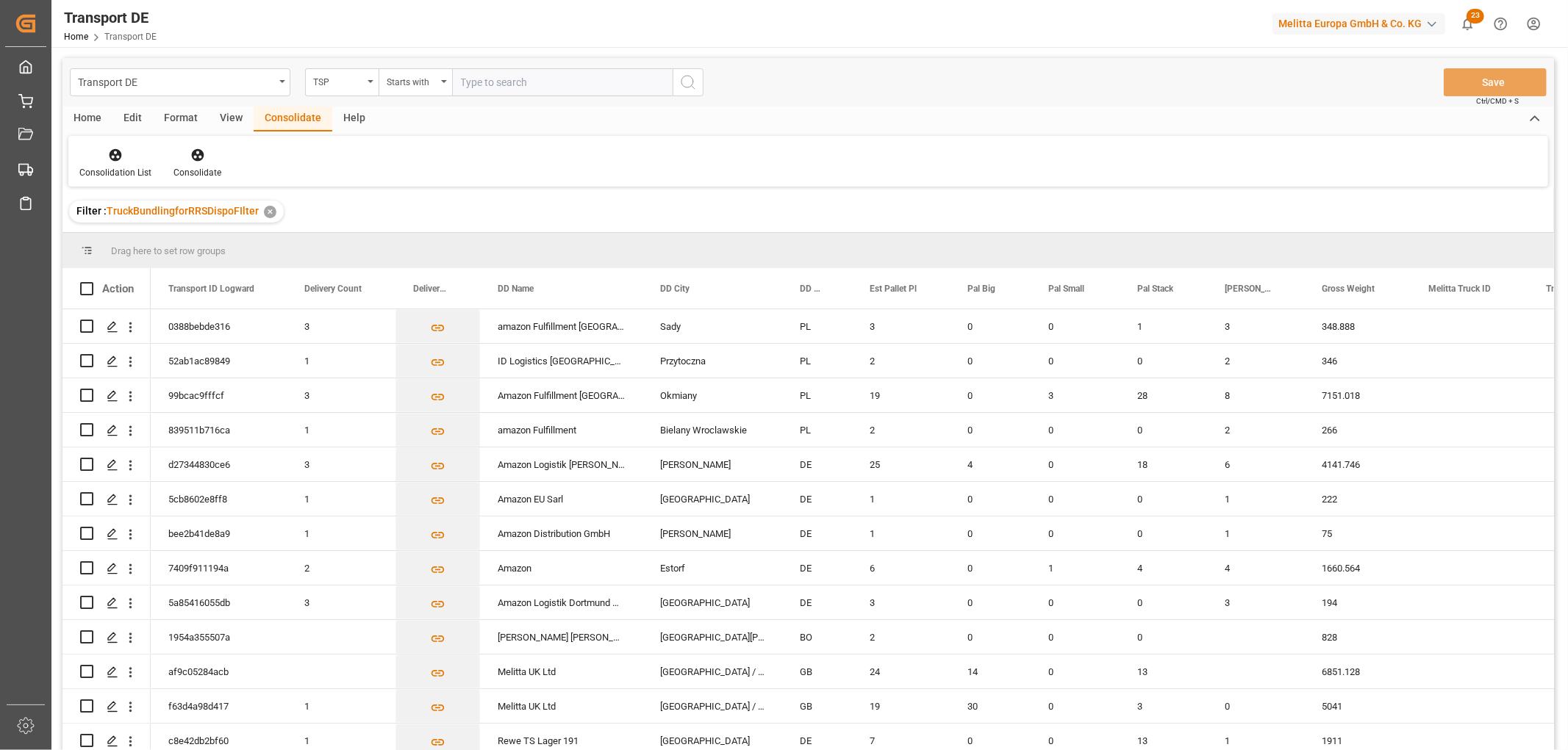
click at [488, 84] on input "text" at bounding box center [562, 82] width 221 height 28
type input "LIT DE"
click at [683, 77] on icon "search button" at bounding box center [688, 82] width 17 height 17
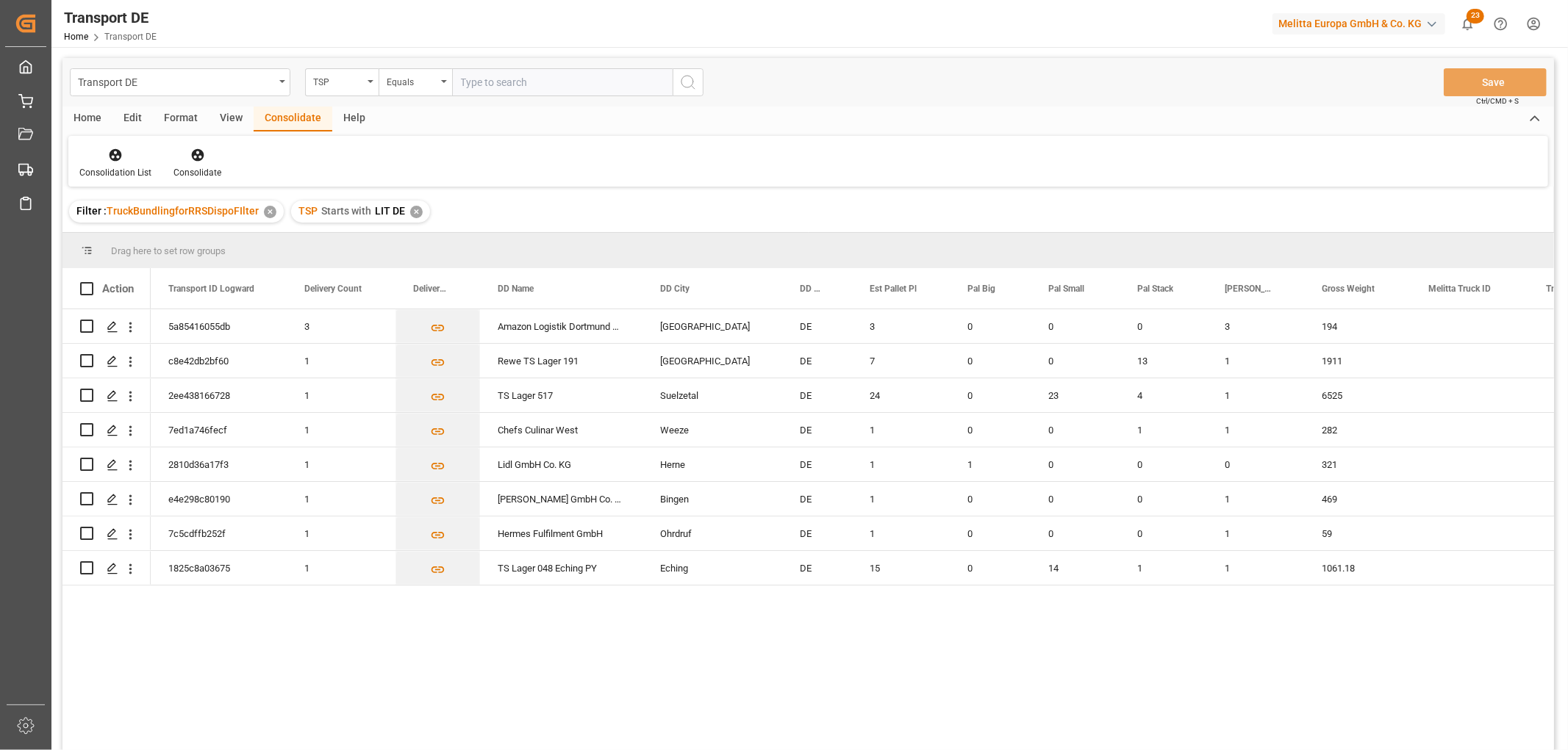
click at [415, 213] on div "✕" at bounding box center [416, 212] width 13 height 13
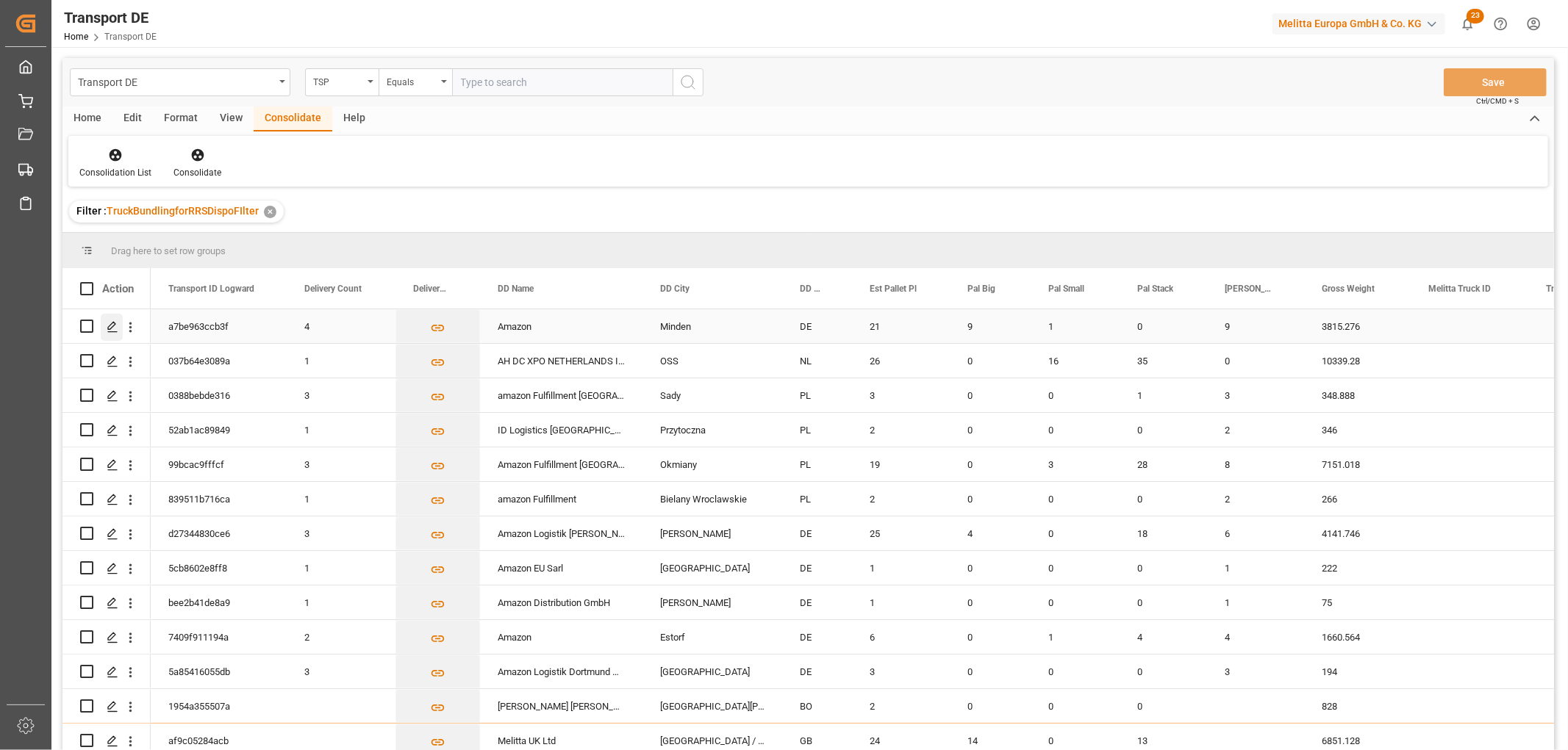
click at [109, 326] on icon "Press SPACE to select this row." at bounding box center [112, 327] width 12 height 12
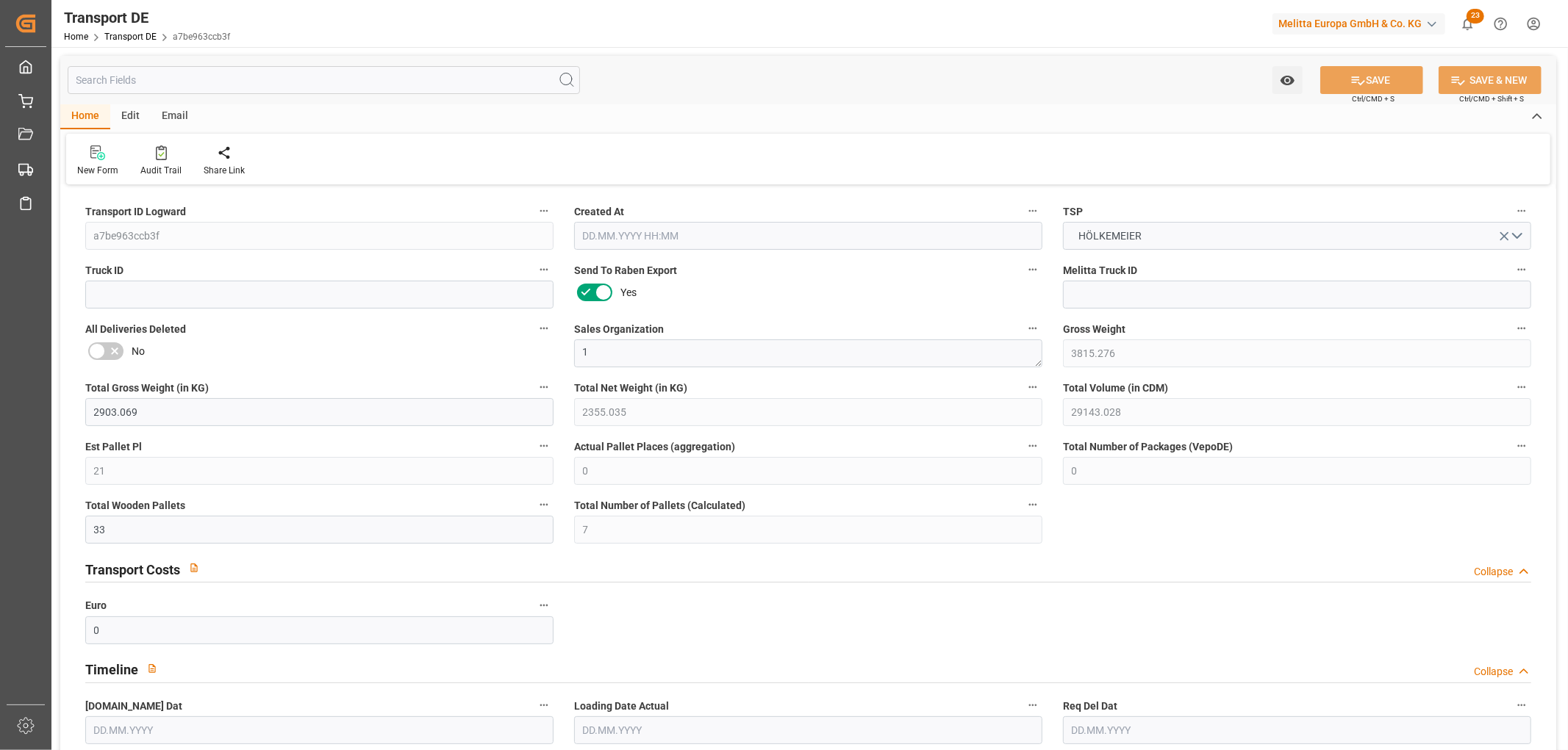
type input "3815.276"
type input "2903.069"
type input "2355.035"
type input "29143.028"
type input "21"
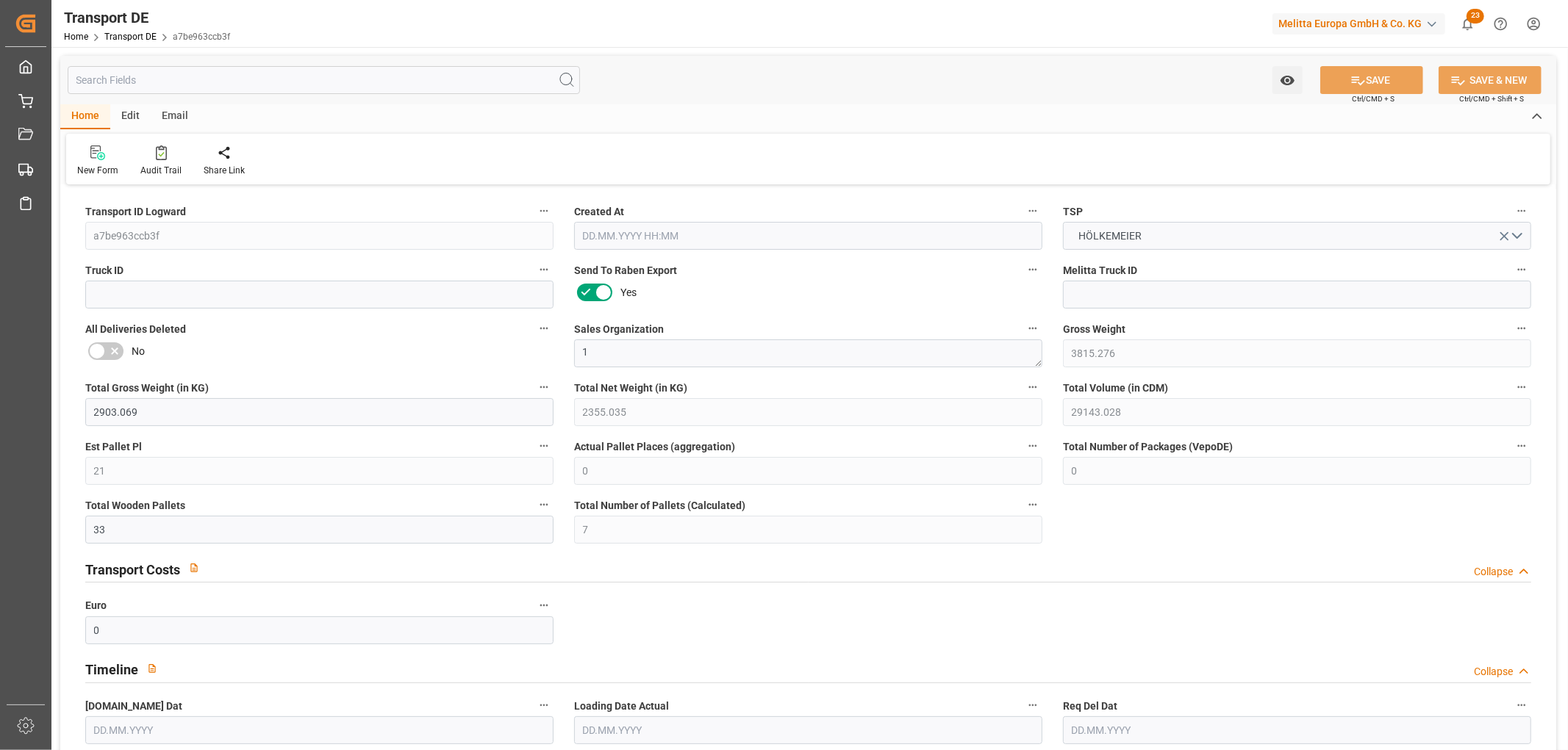
type input "0"
type input "33"
type input "7"
type input "0"
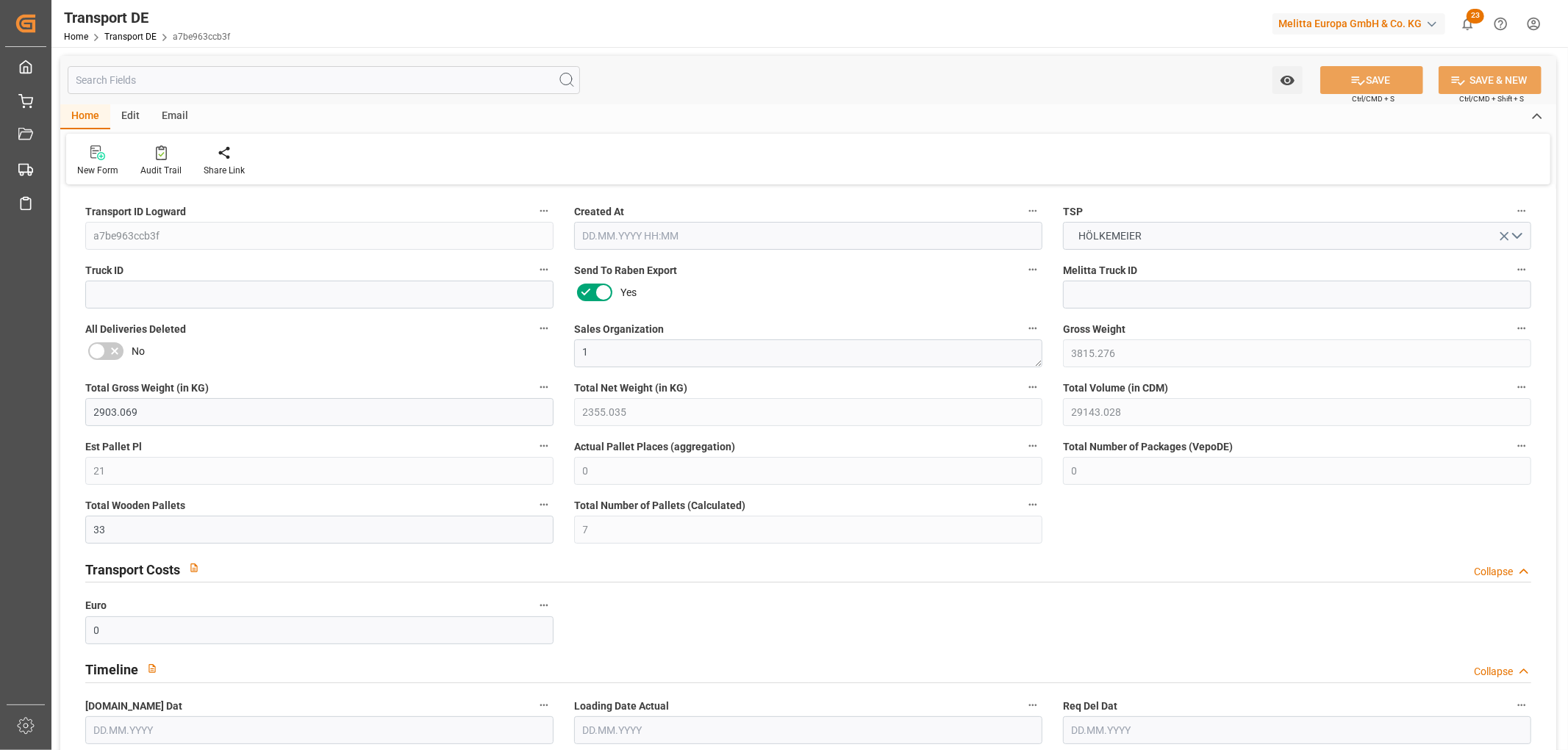
type input "32"
type input "0"
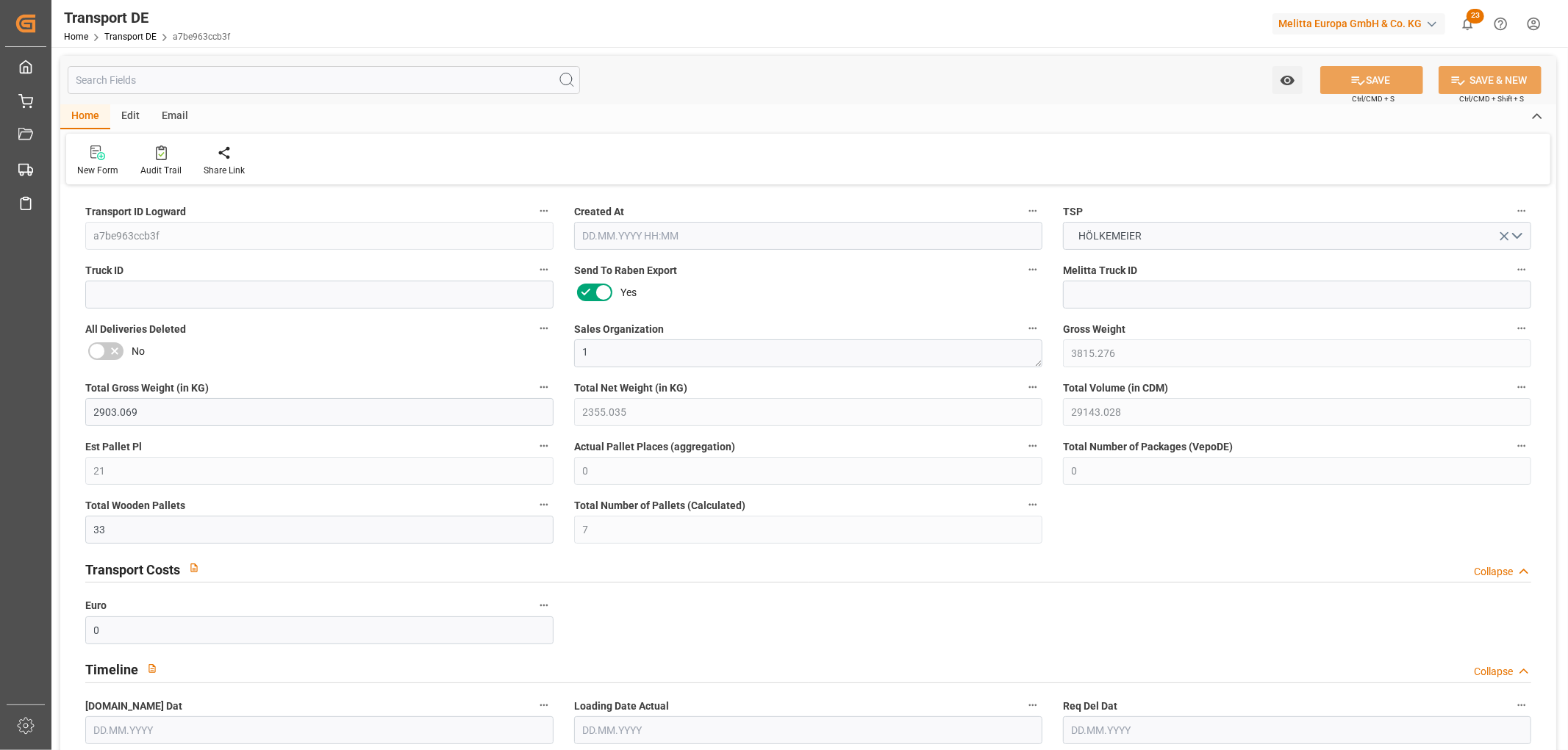
type input "0"
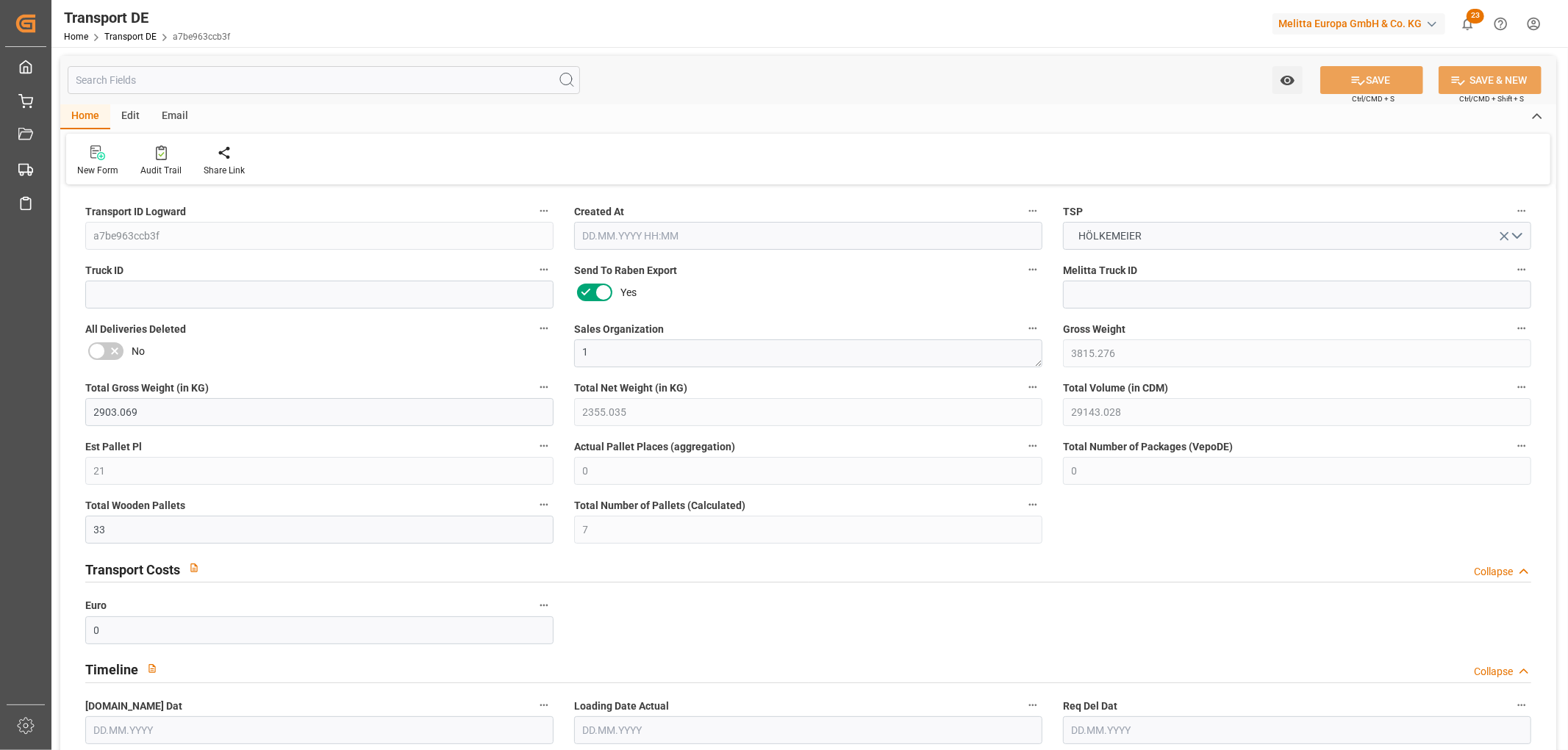
type input "0"
type input "9"
type input "1"
type input "0"
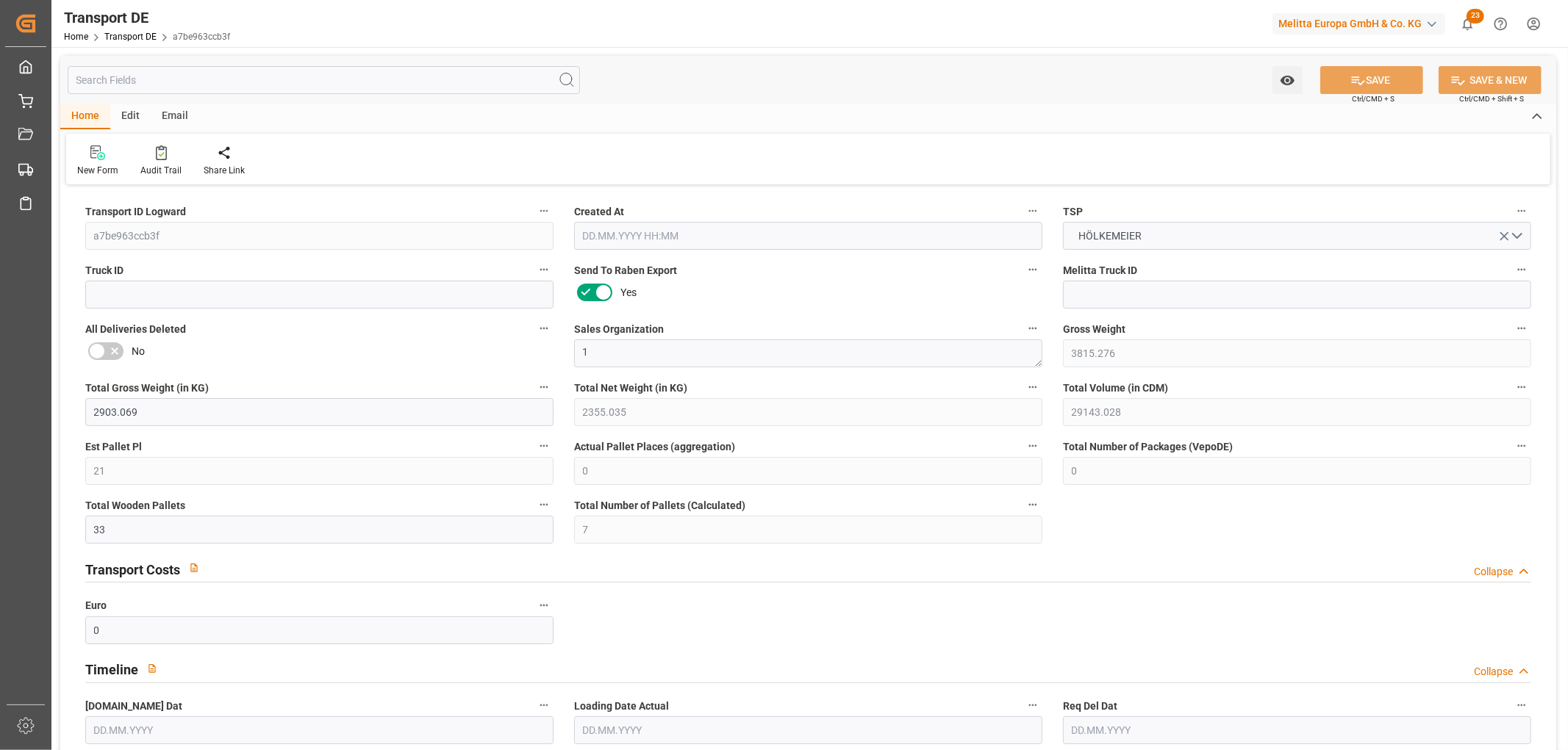
type input "0"
type input "4"
type input "9"
type input "14"
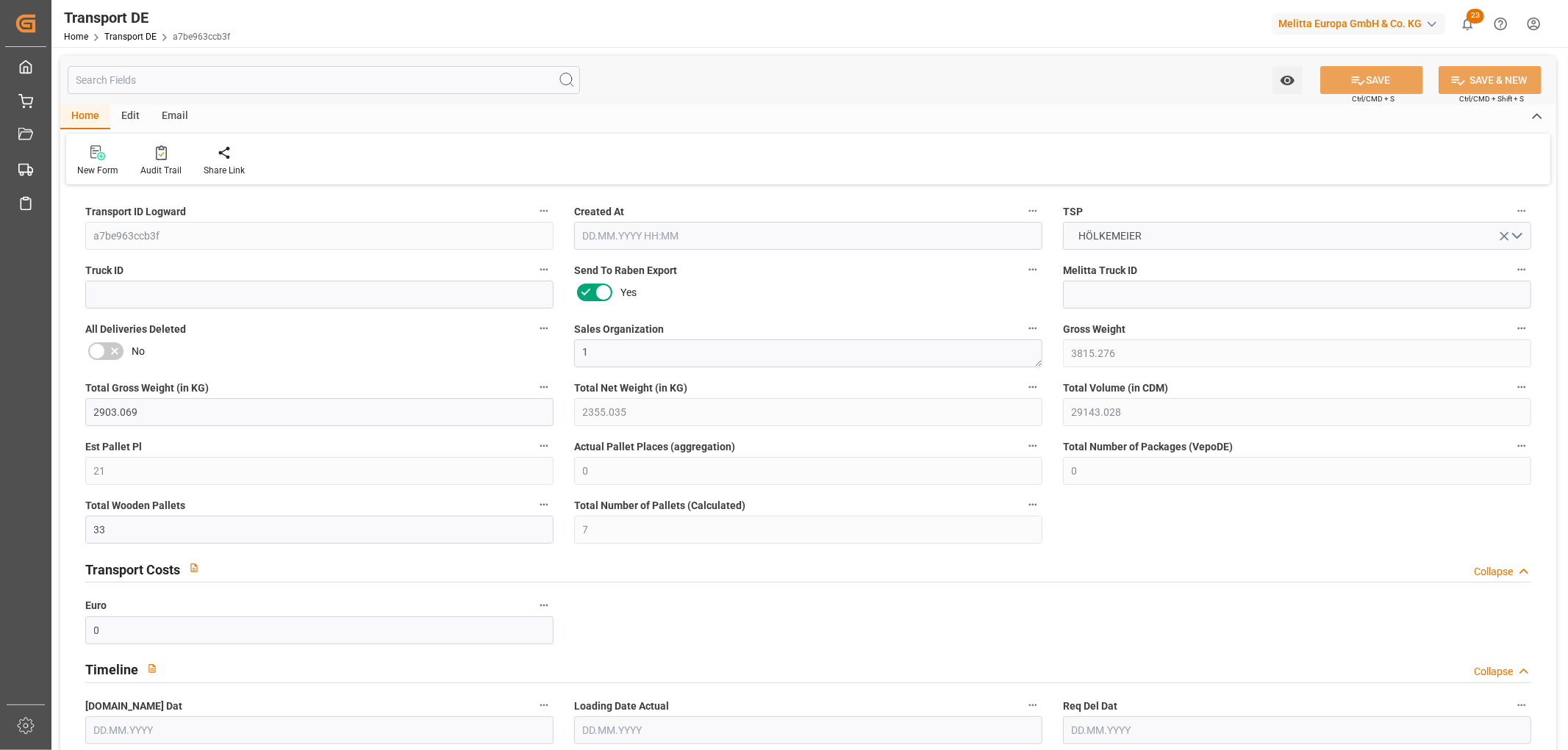
type input "1961"
type input "297.449"
type input "130"
type input "17.09.2025 10:24"
type input "[DATE]"
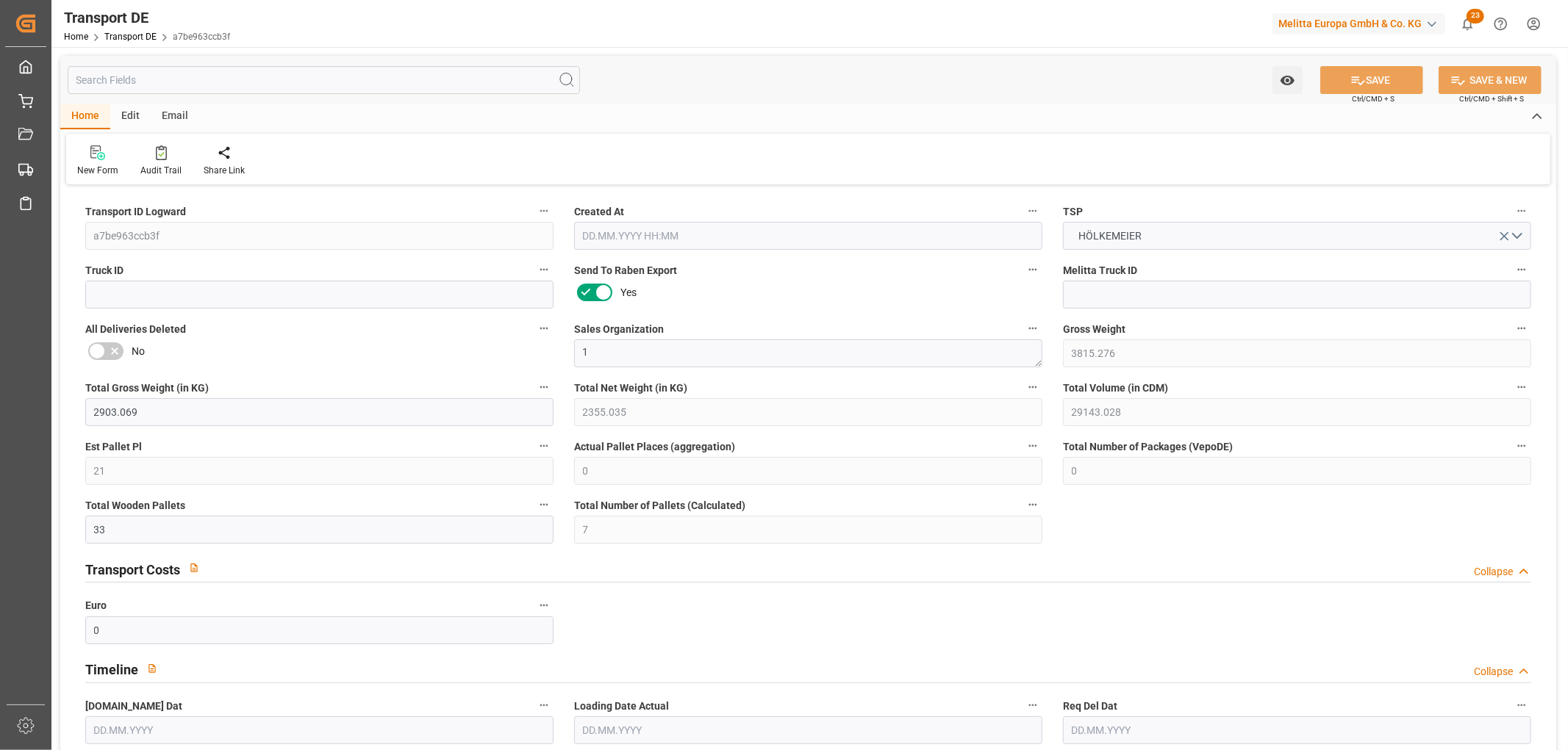
type input "[DATE]"
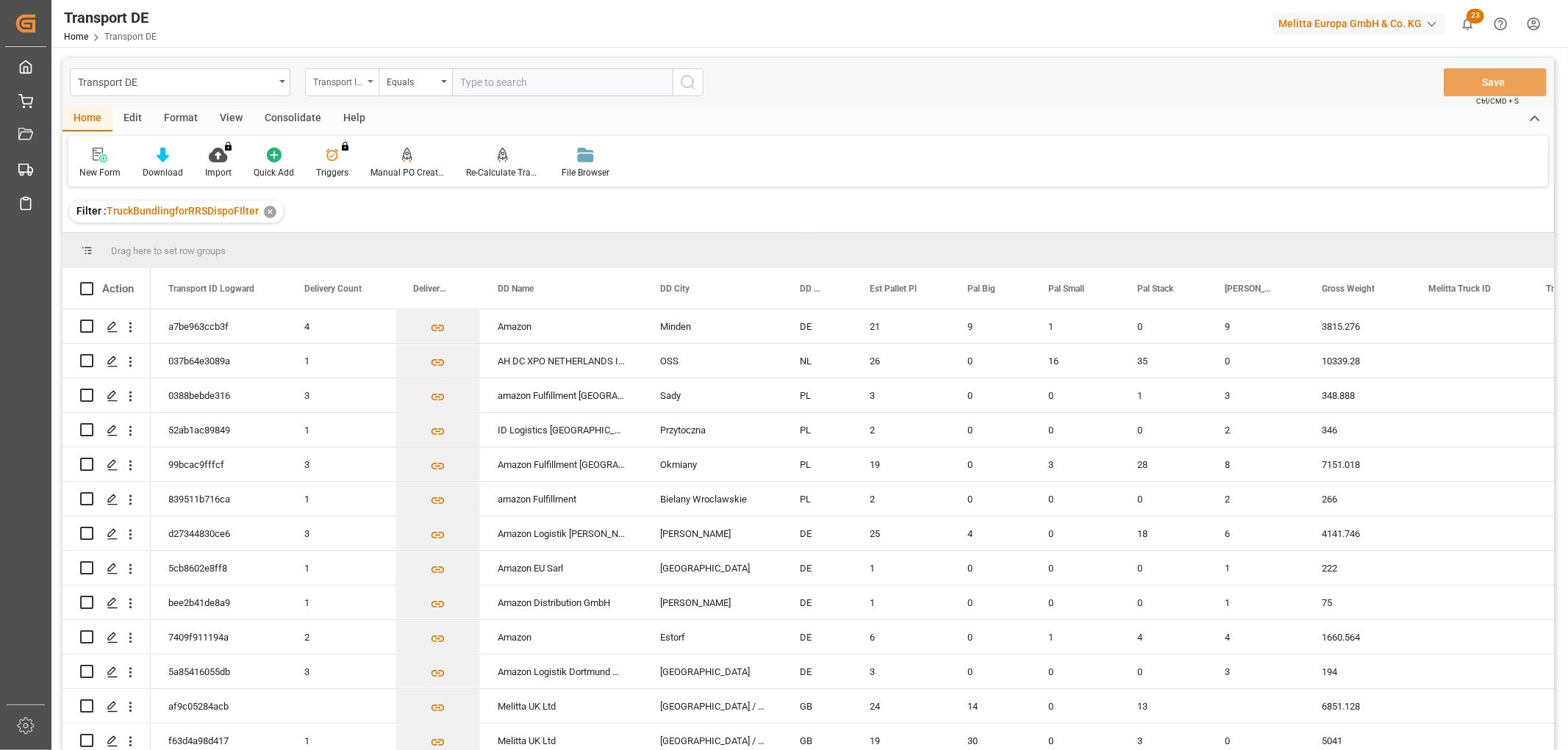
click at [339, 90] on div "Transport ID Logward" at bounding box center [342, 82] width 74 height 28
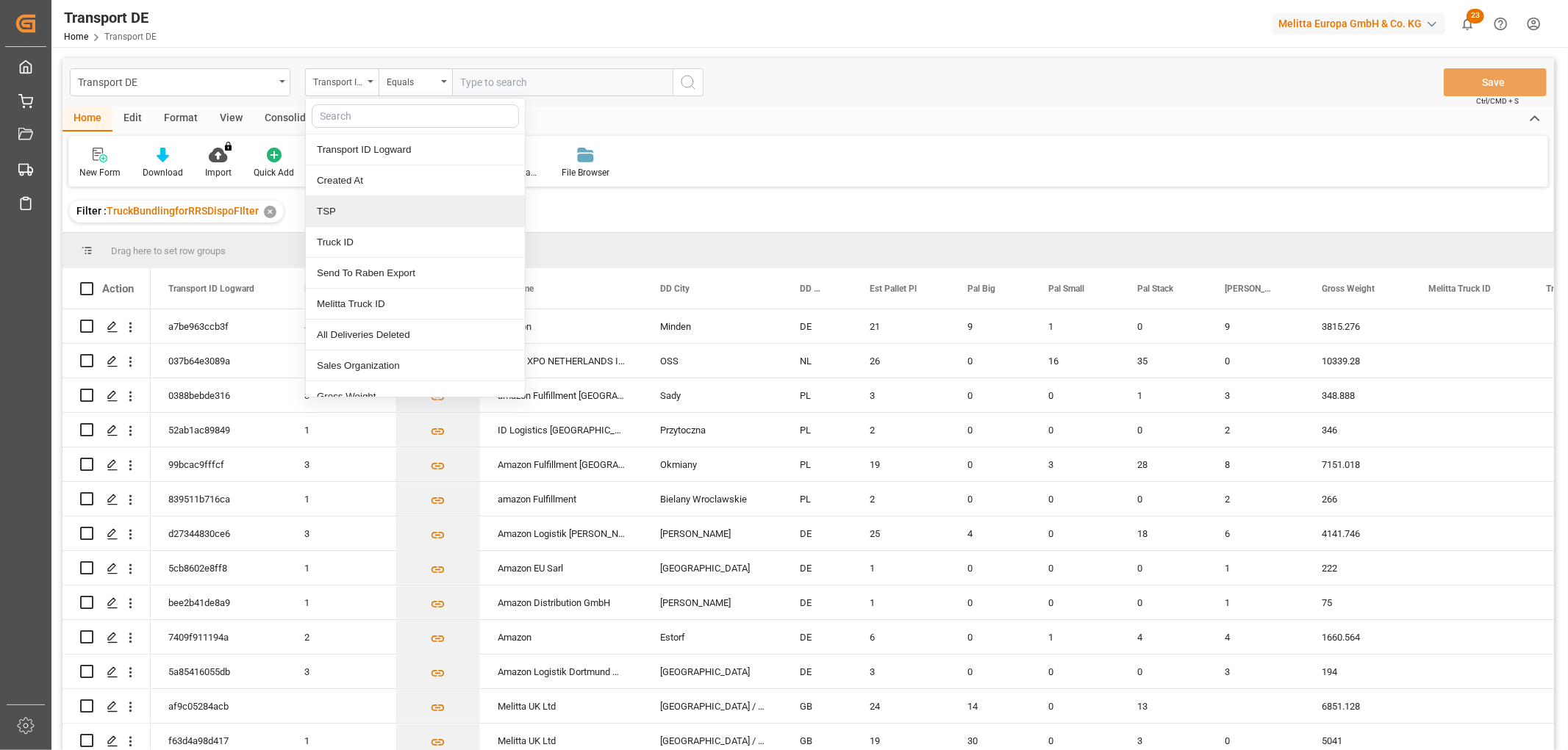
click at [341, 209] on div "TSP" at bounding box center [415, 212] width 219 height 31
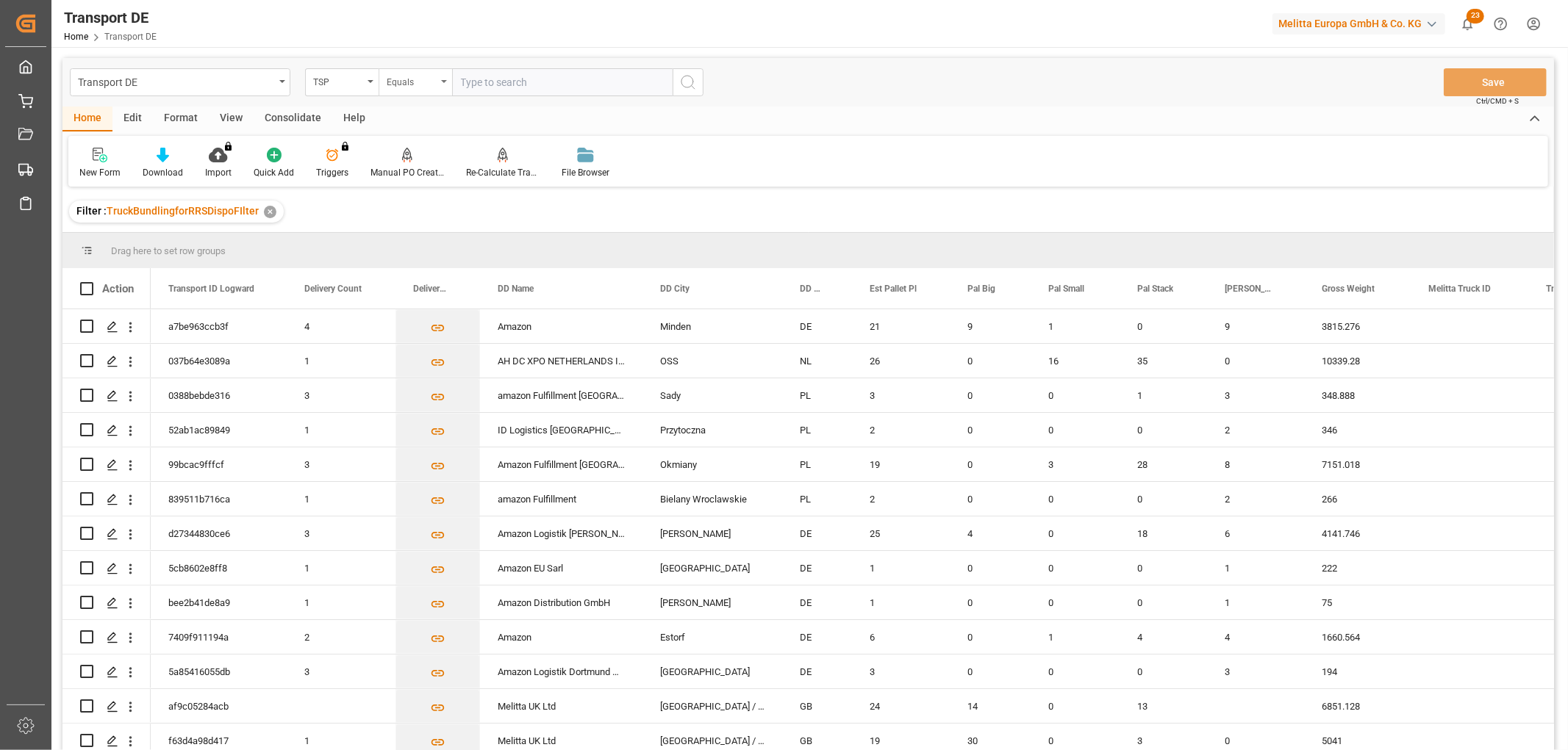
click at [421, 81] on div "Equals" at bounding box center [411, 81] width 50 height 17
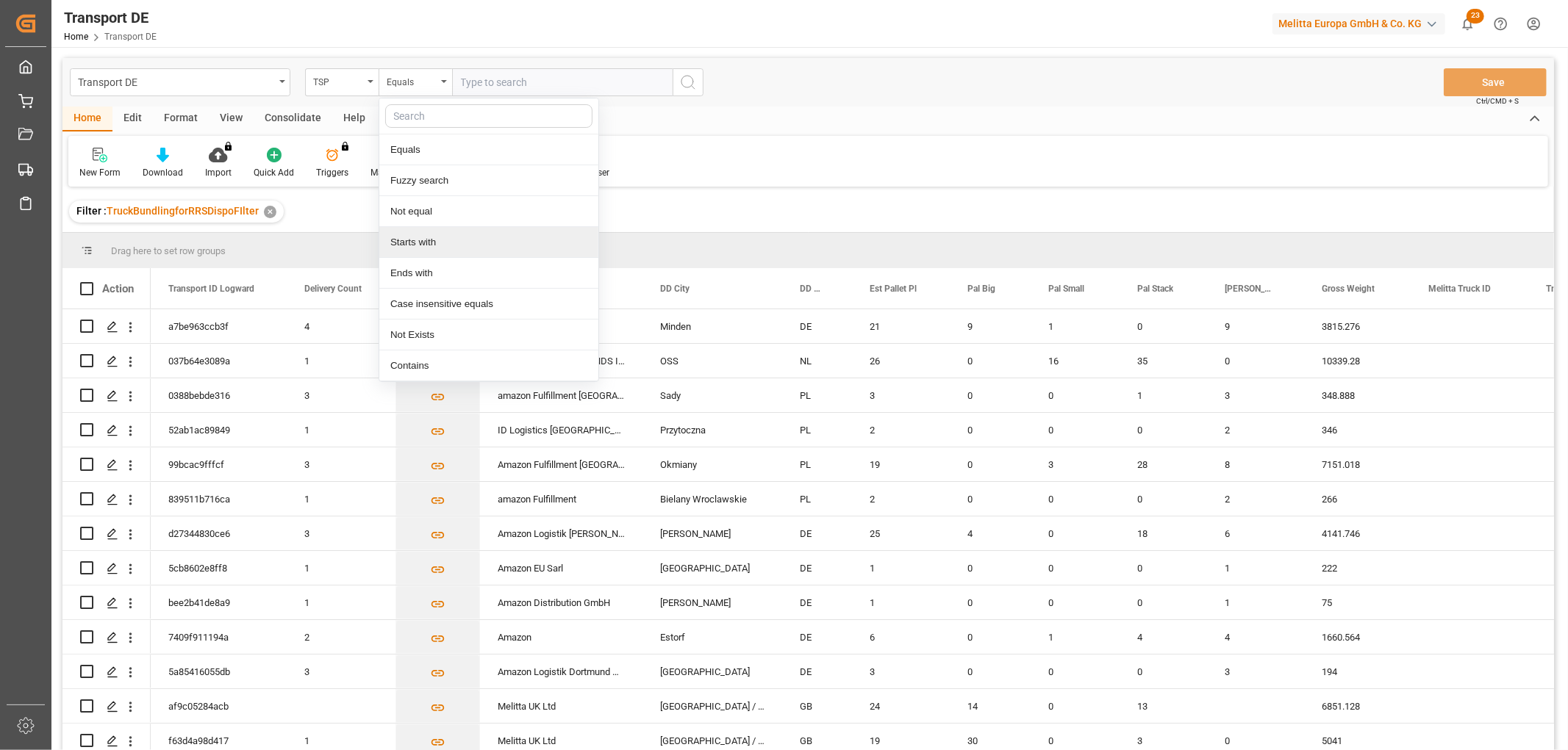
click at [416, 240] on div "Starts with" at bounding box center [488, 242] width 219 height 31
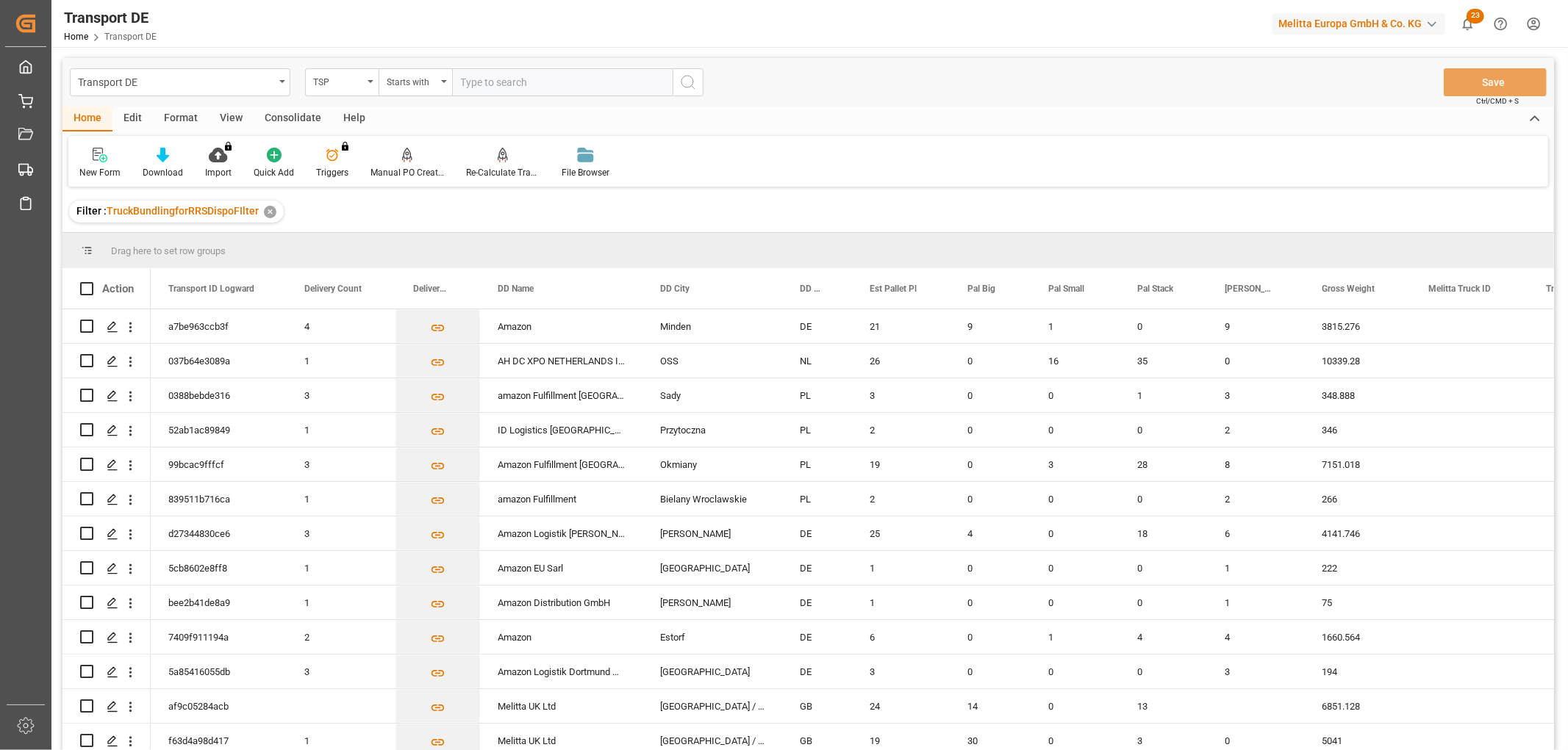
click at [493, 79] on input "text" at bounding box center [562, 82] width 221 height 28
type input "Hölkemeier"
click at [692, 81] on icon "search button" at bounding box center [688, 82] width 17 height 17
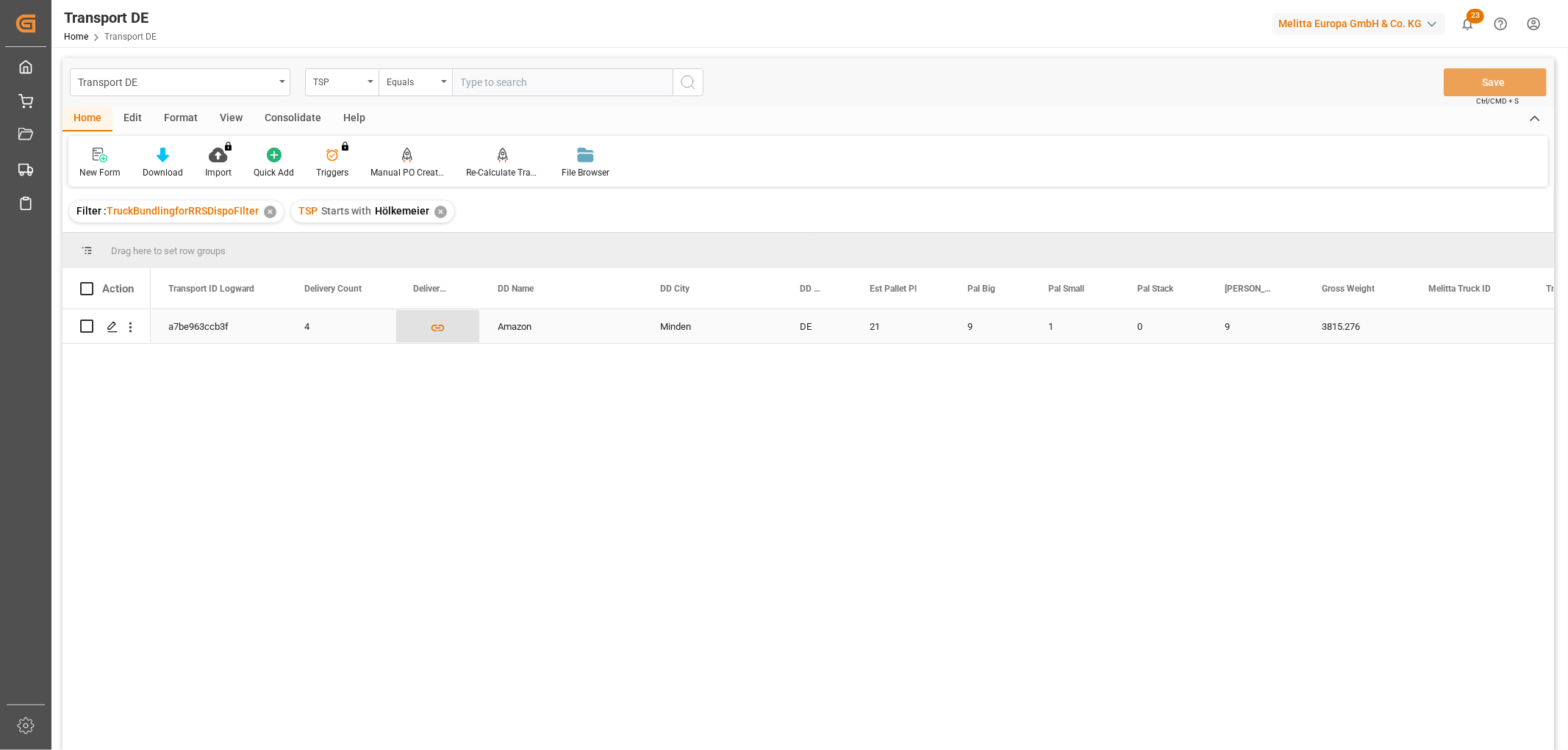
click at [436, 328] on icon "Press SPACE to select this row." at bounding box center [438, 328] width 15 height 15
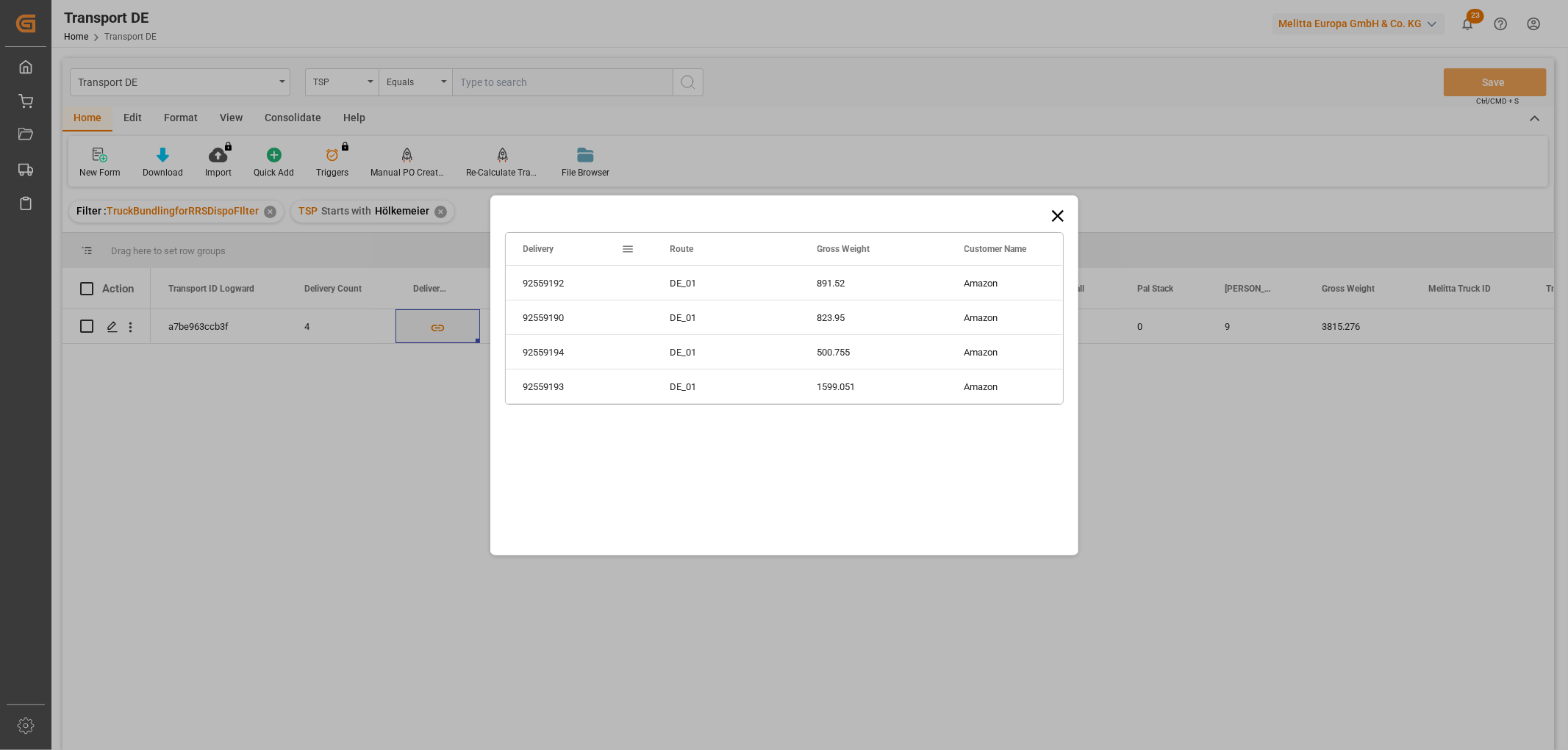
click at [1060, 215] on icon at bounding box center [1057, 215] width 20 height 20
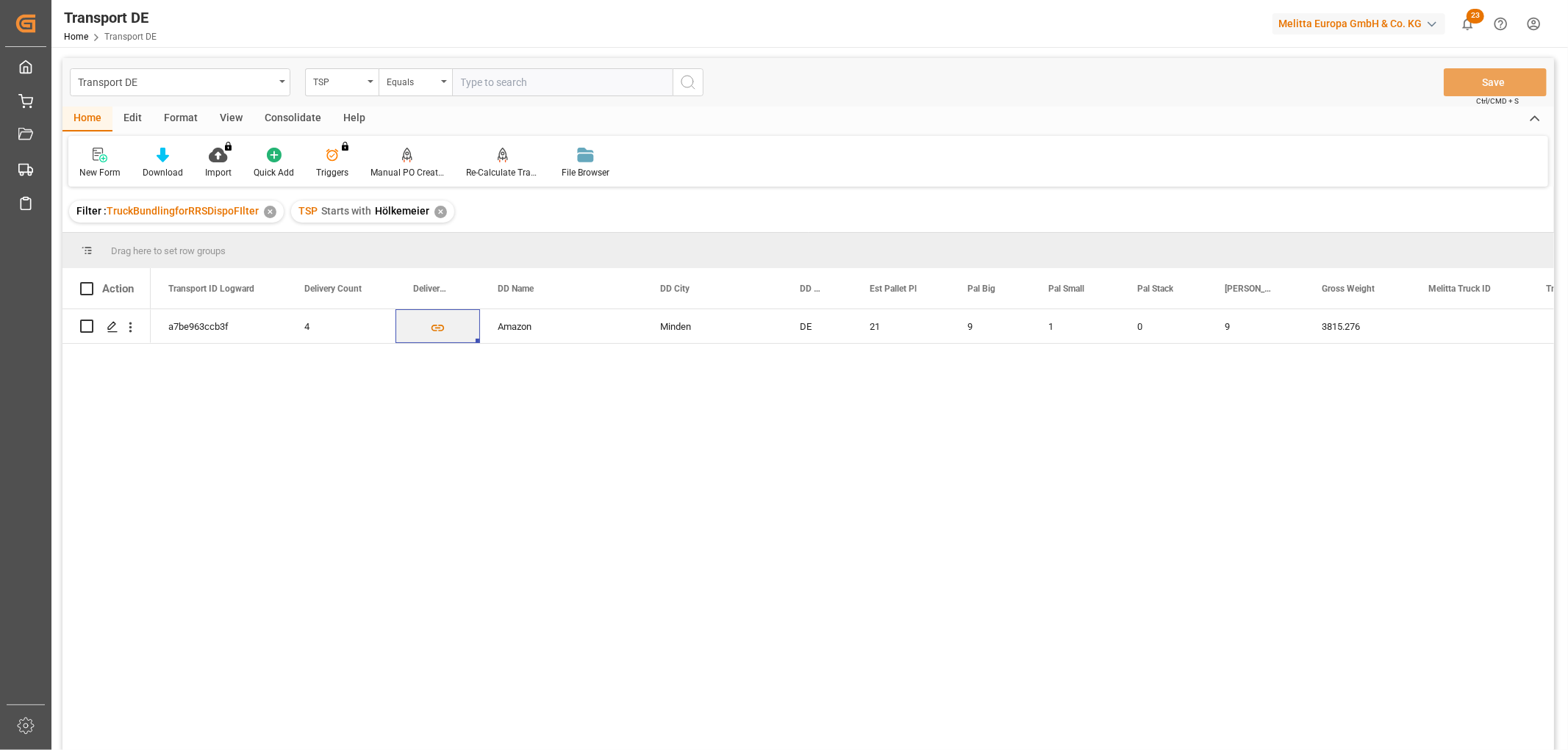
click at [286, 114] on div "Consolidate" at bounding box center [293, 118] width 78 height 25
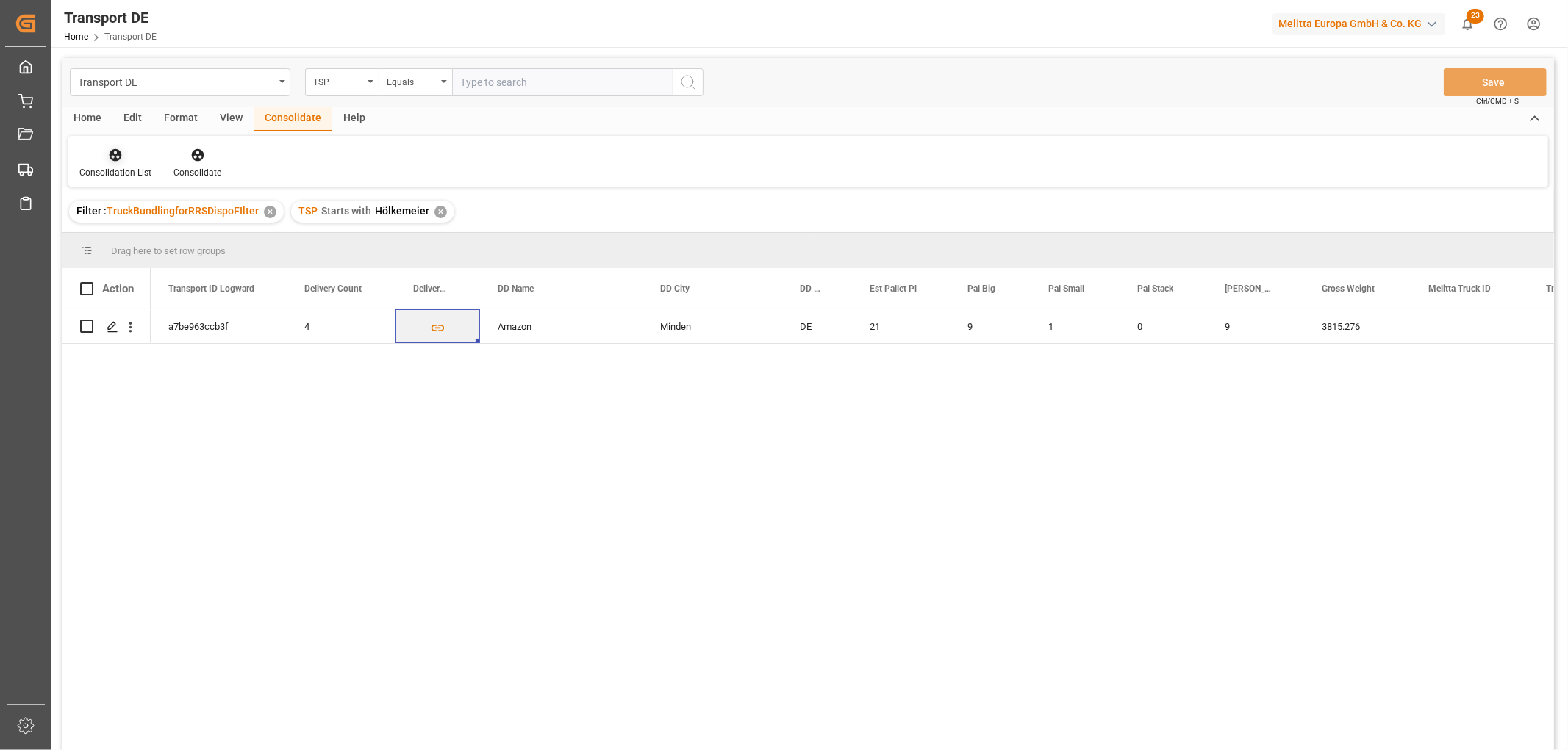
click at [105, 155] on div at bounding box center [115, 154] width 72 height 15
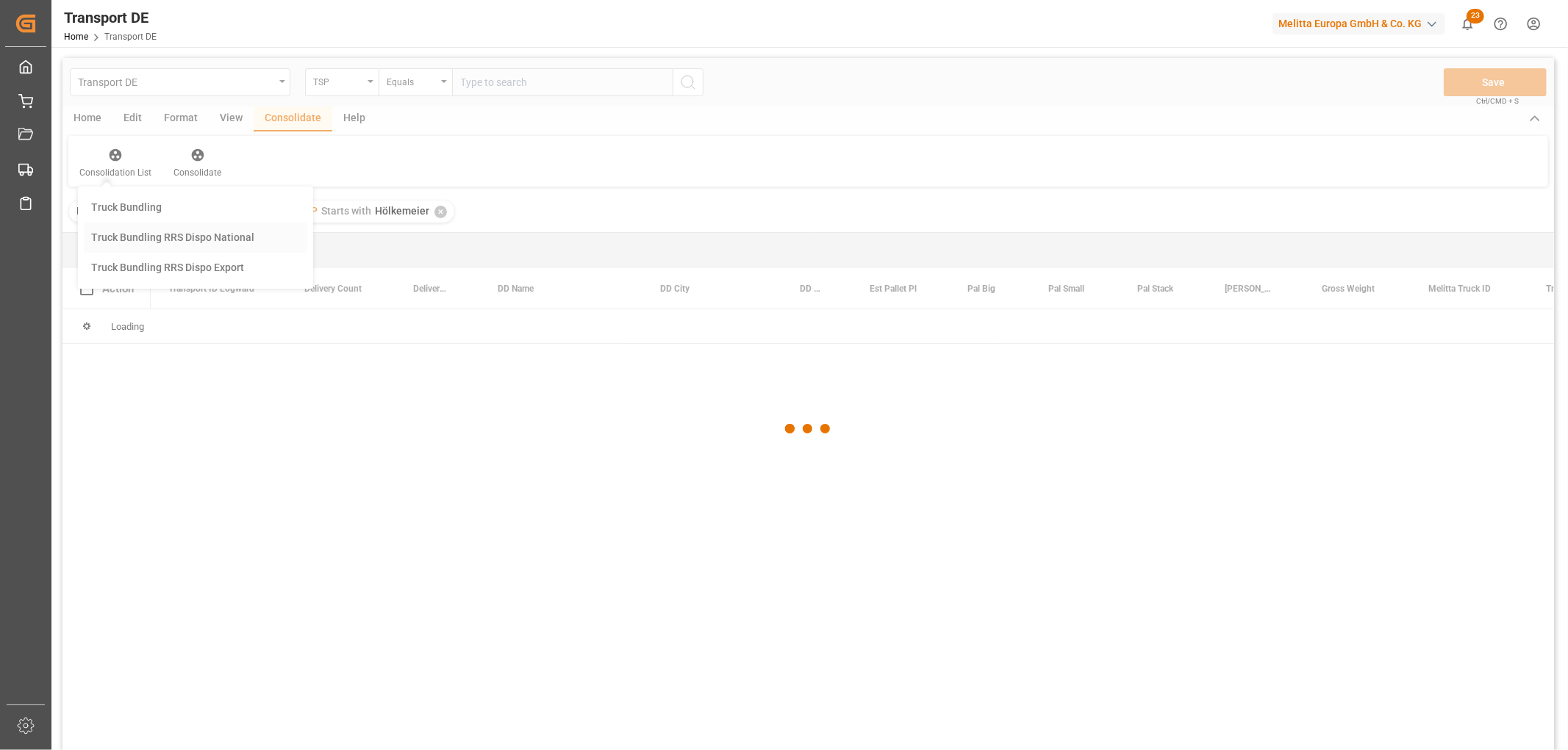
click at [118, 235] on div "Transport DE TSP Equals Save Ctrl/CMD + S Home Edit Format View Consolidate Hel…" at bounding box center [808, 423] width 1492 height 731
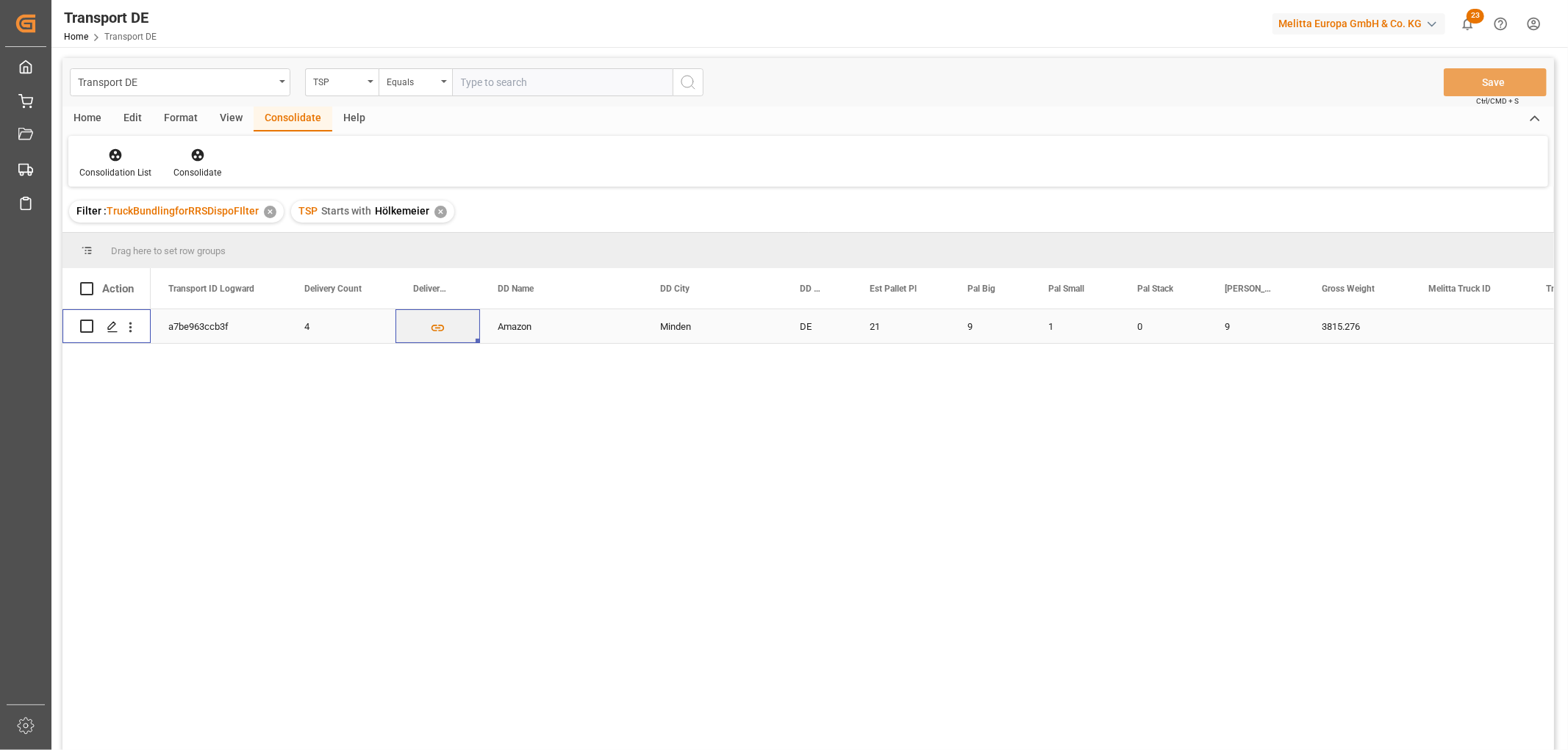
click at [87, 328] on input "Press Space to toggle row selection (unchecked)" at bounding box center [87, 326] width 14 height 14
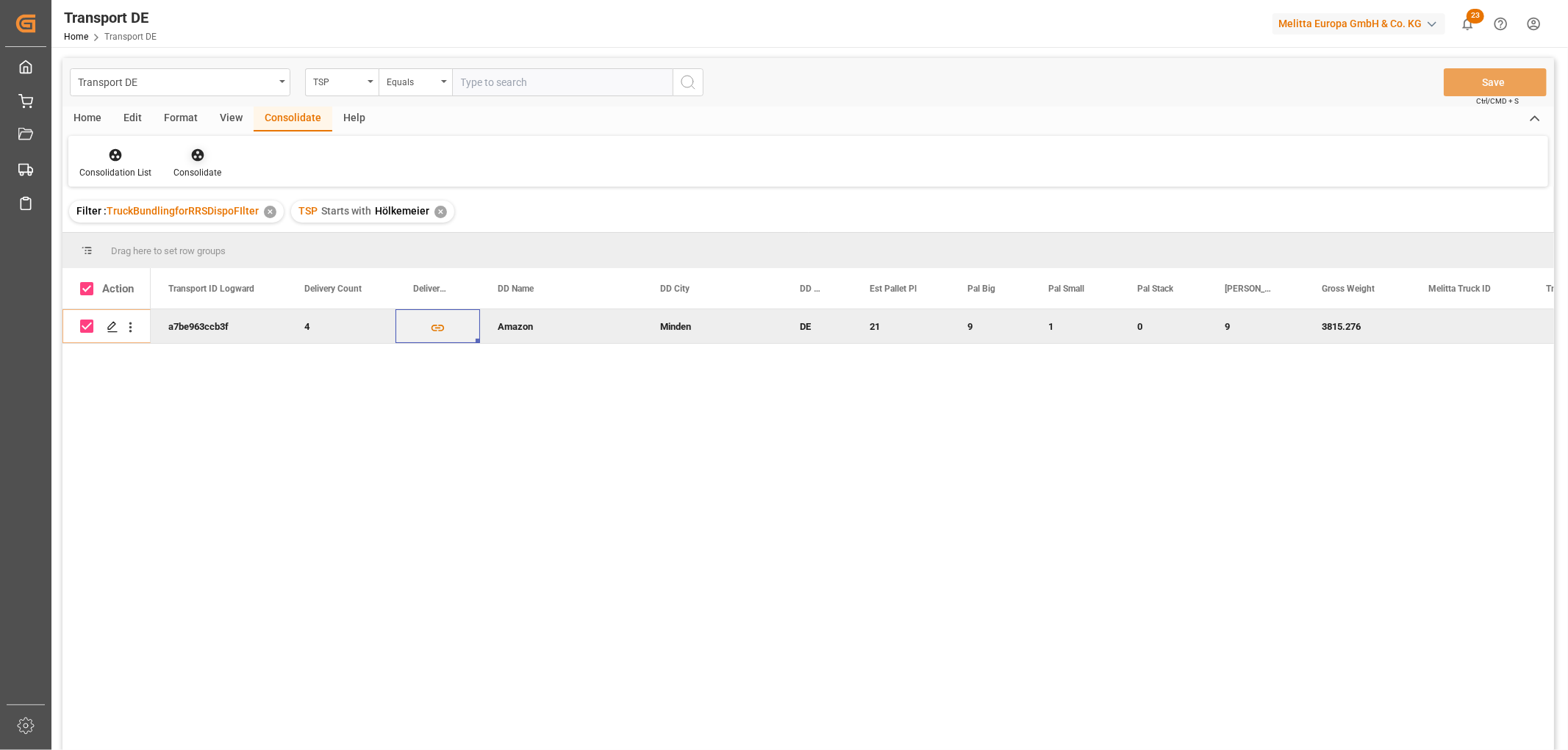
click at [196, 153] on icon at bounding box center [198, 155] width 15 height 15
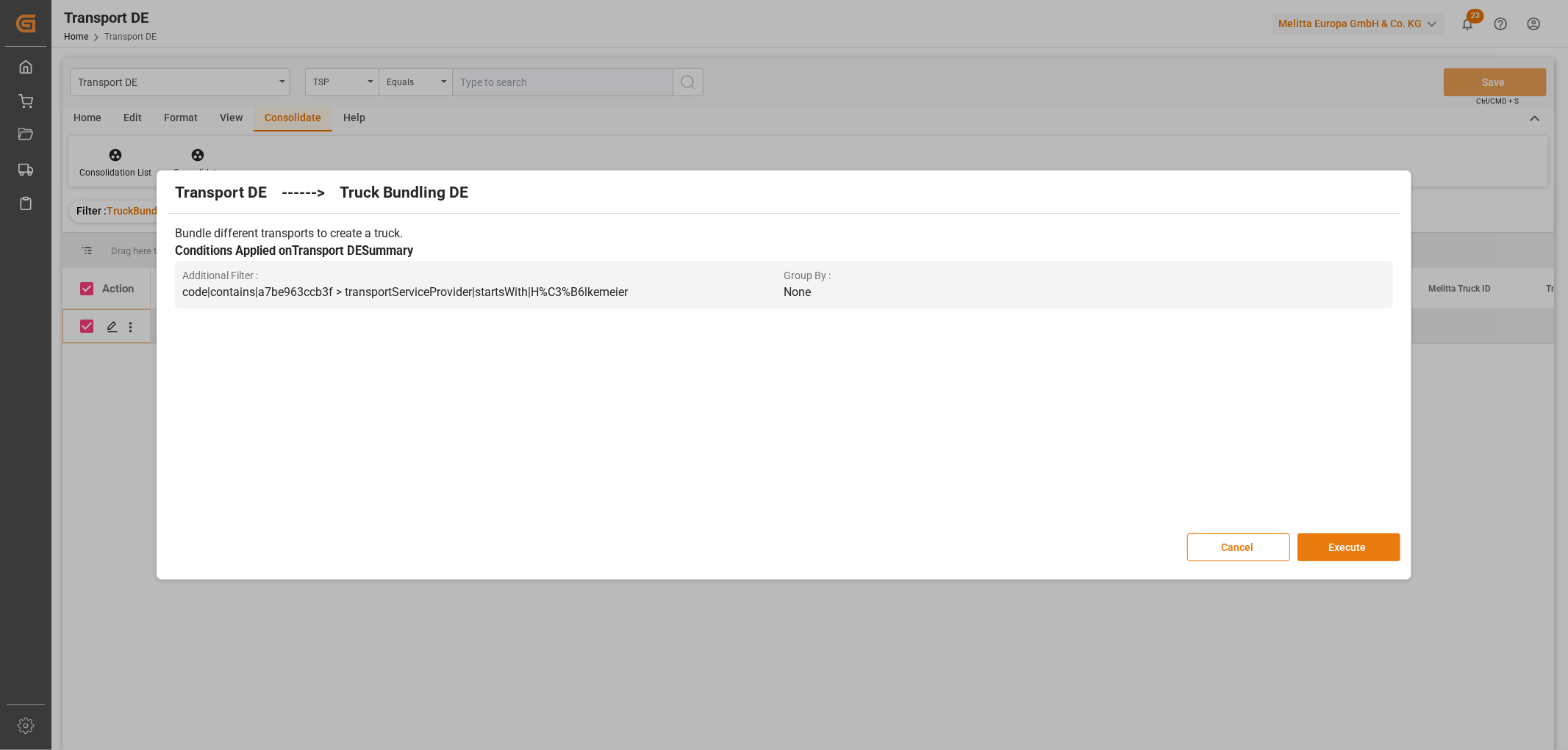
click at [1346, 545] on button "Execute" at bounding box center [1349, 547] width 103 height 28
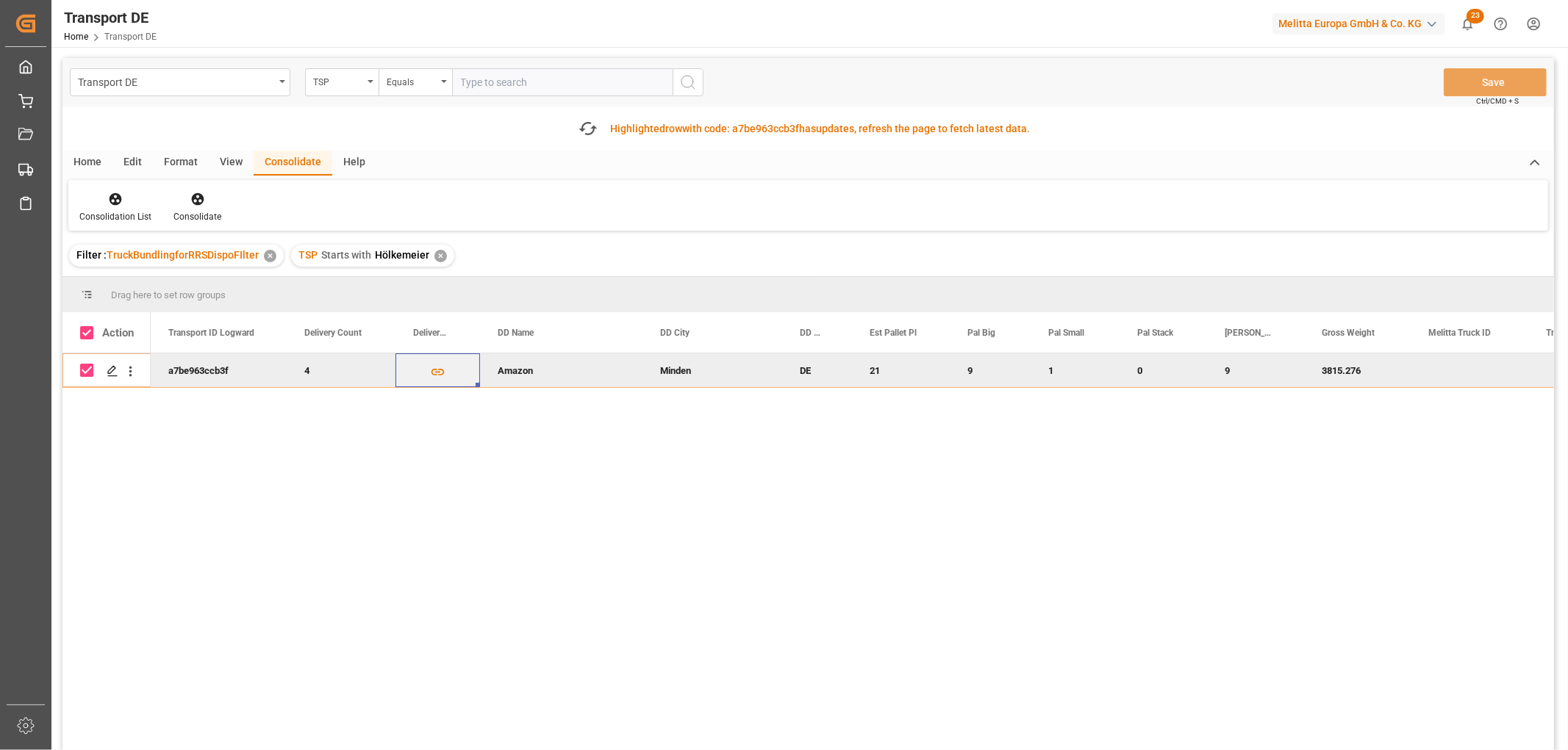
click at [83, 366] on input "Press Space to toggle row selection (checked)" at bounding box center [87, 370] width 14 height 14
checkbox input "false"
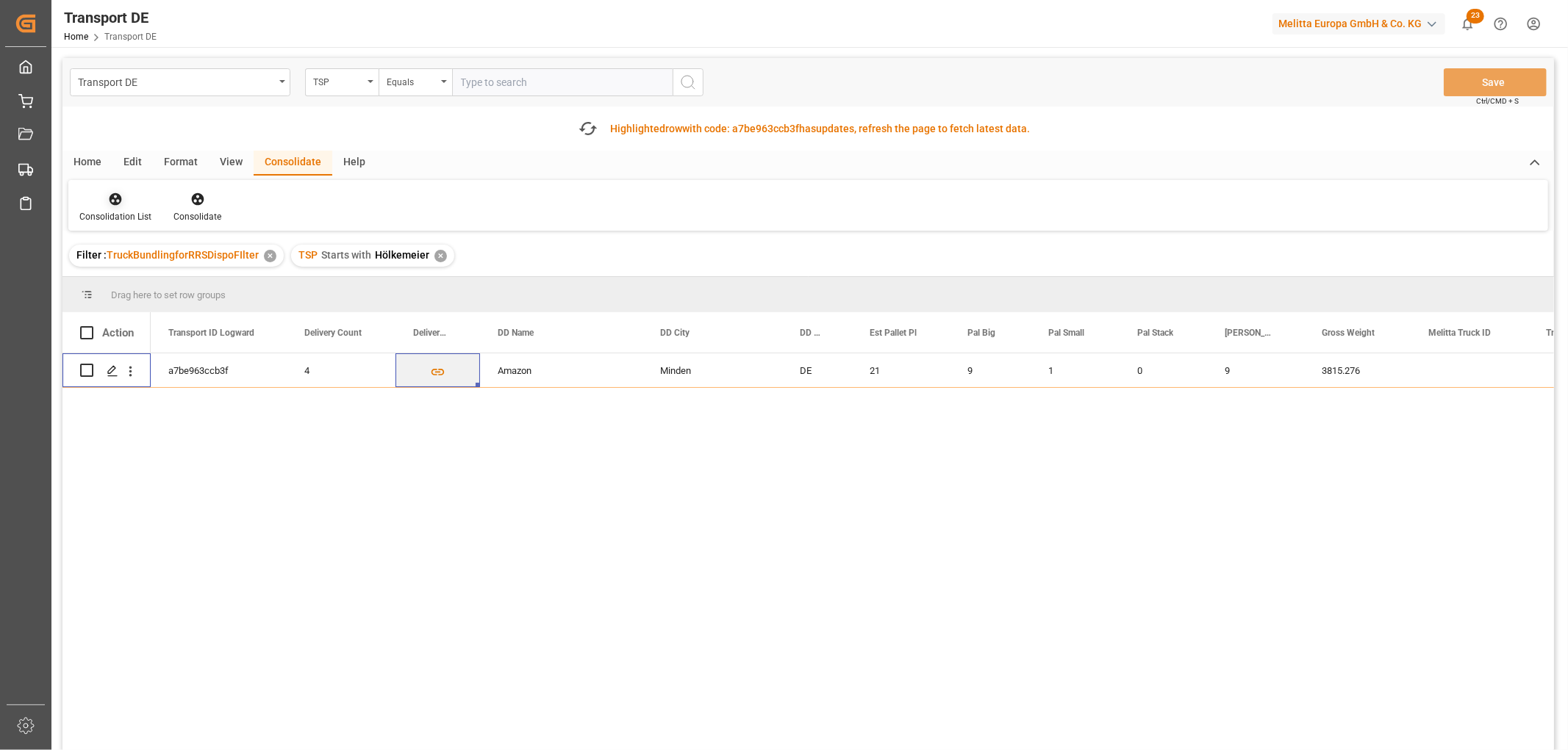
click at [113, 197] on icon at bounding box center [115, 200] width 13 height 13
click at [121, 276] on div "Transport DE TSP Equals Save Ctrl/CMD + S Fetch latest updates Highlighted row …" at bounding box center [808, 445] width 1492 height 775
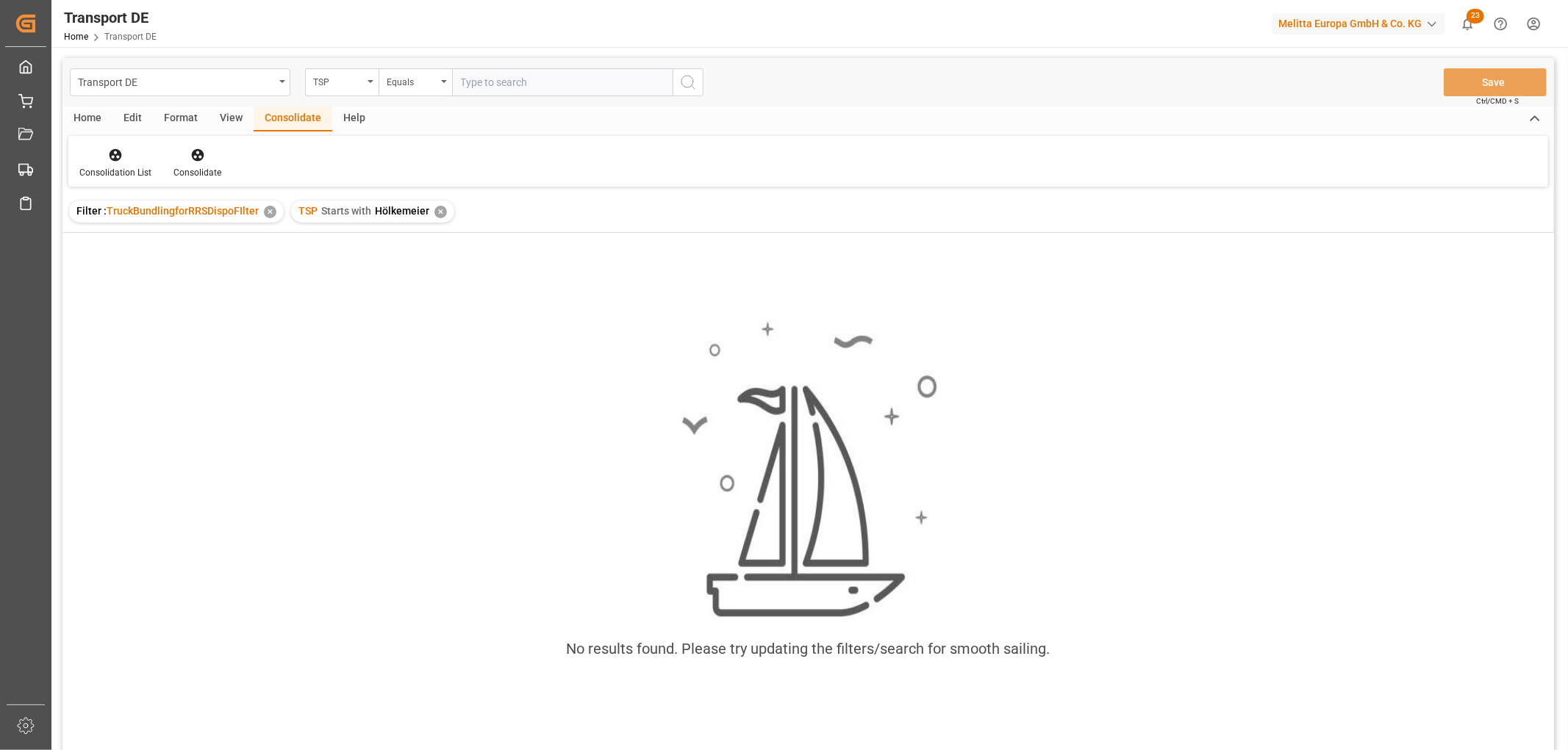
click at [436, 212] on div "✕" at bounding box center [441, 212] width 13 height 13
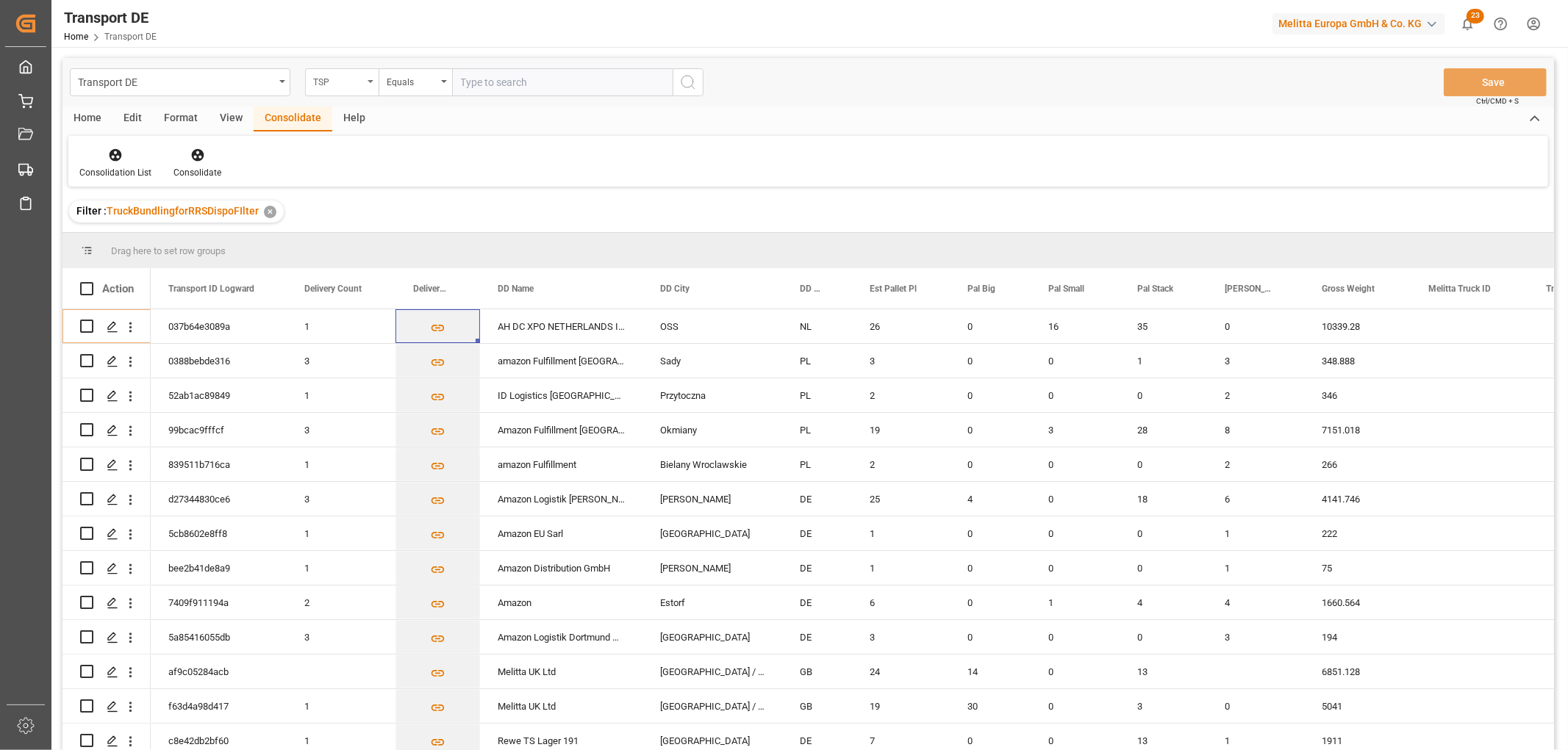
click at [334, 84] on div "TSP" at bounding box center [338, 81] width 50 height 17
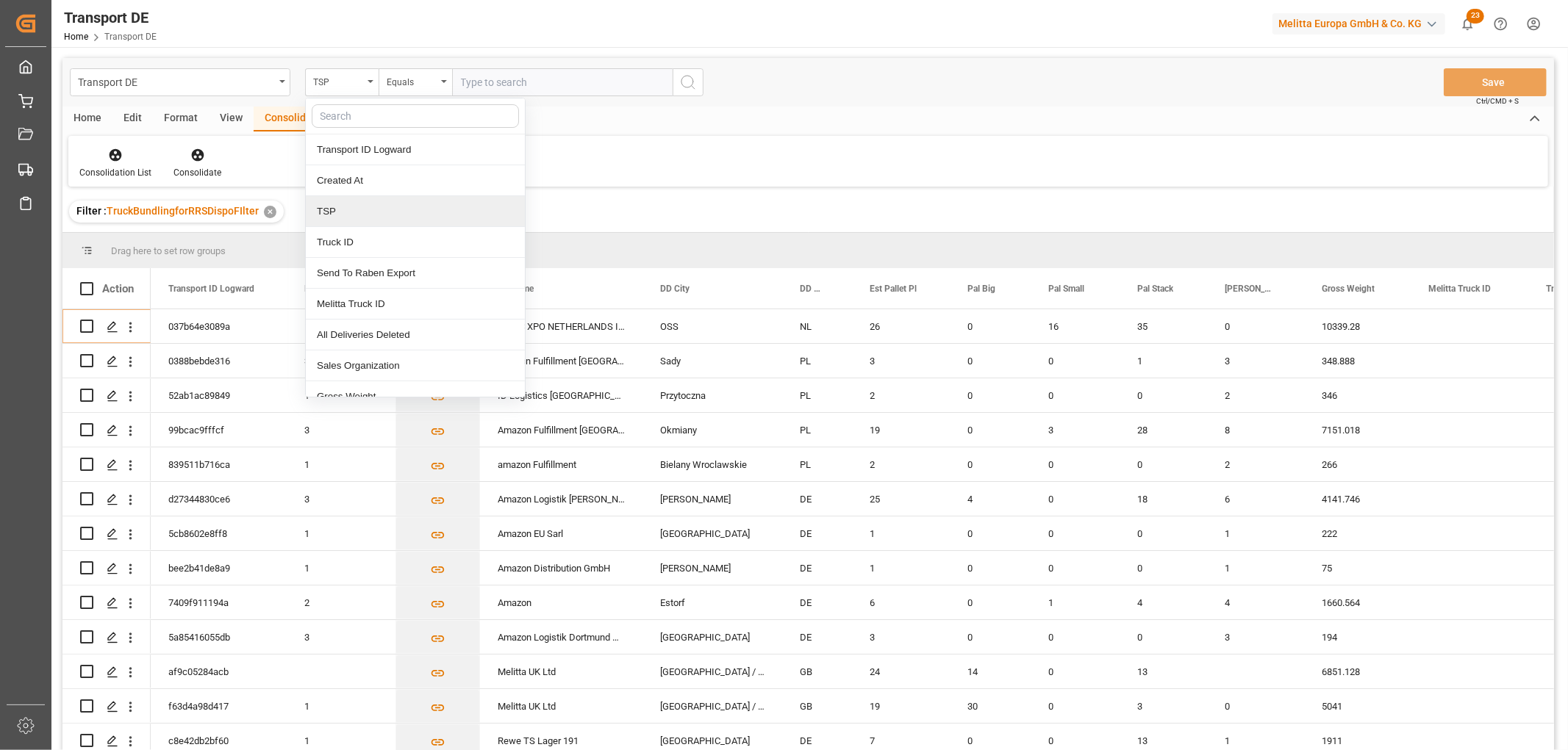
click at [365, 217] on div "TSP" at bounding box center [415, 212] width 219 height 31
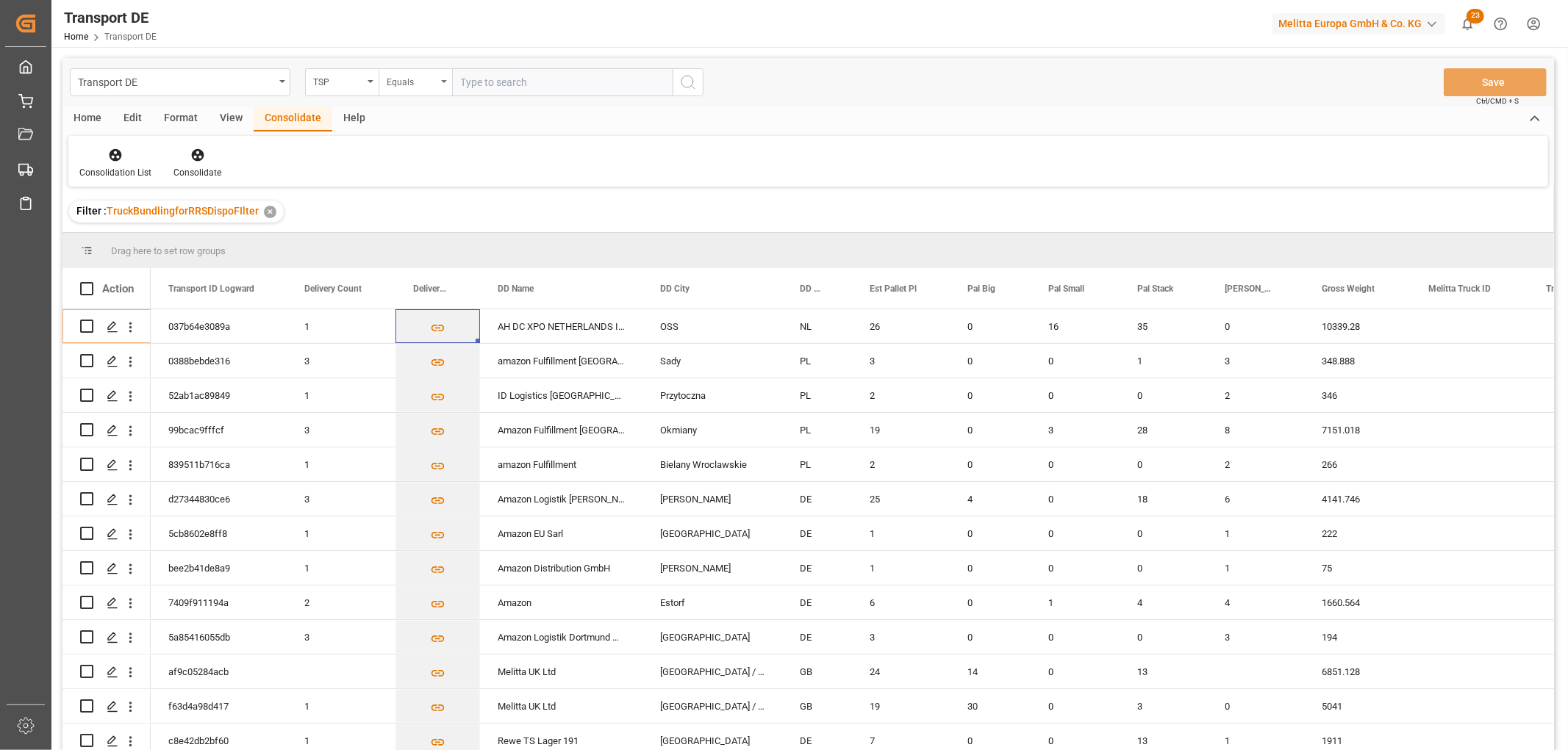
click at [416, 81] on div "Equals" at bounding box center [411, 81] width 50 height 17
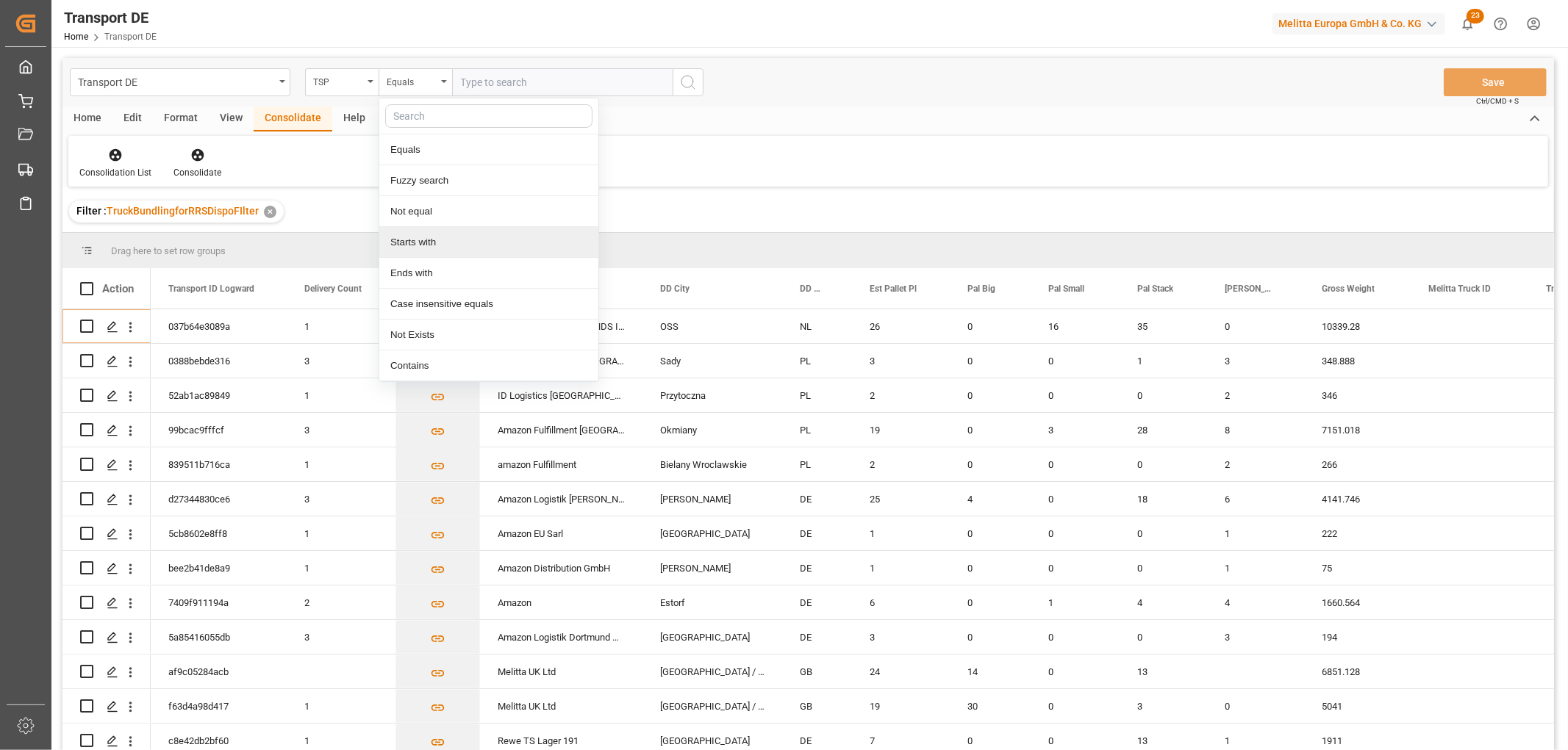
click at [420, 240] on div "Starts with" at bounding box center [488, 242] width 219 height 31
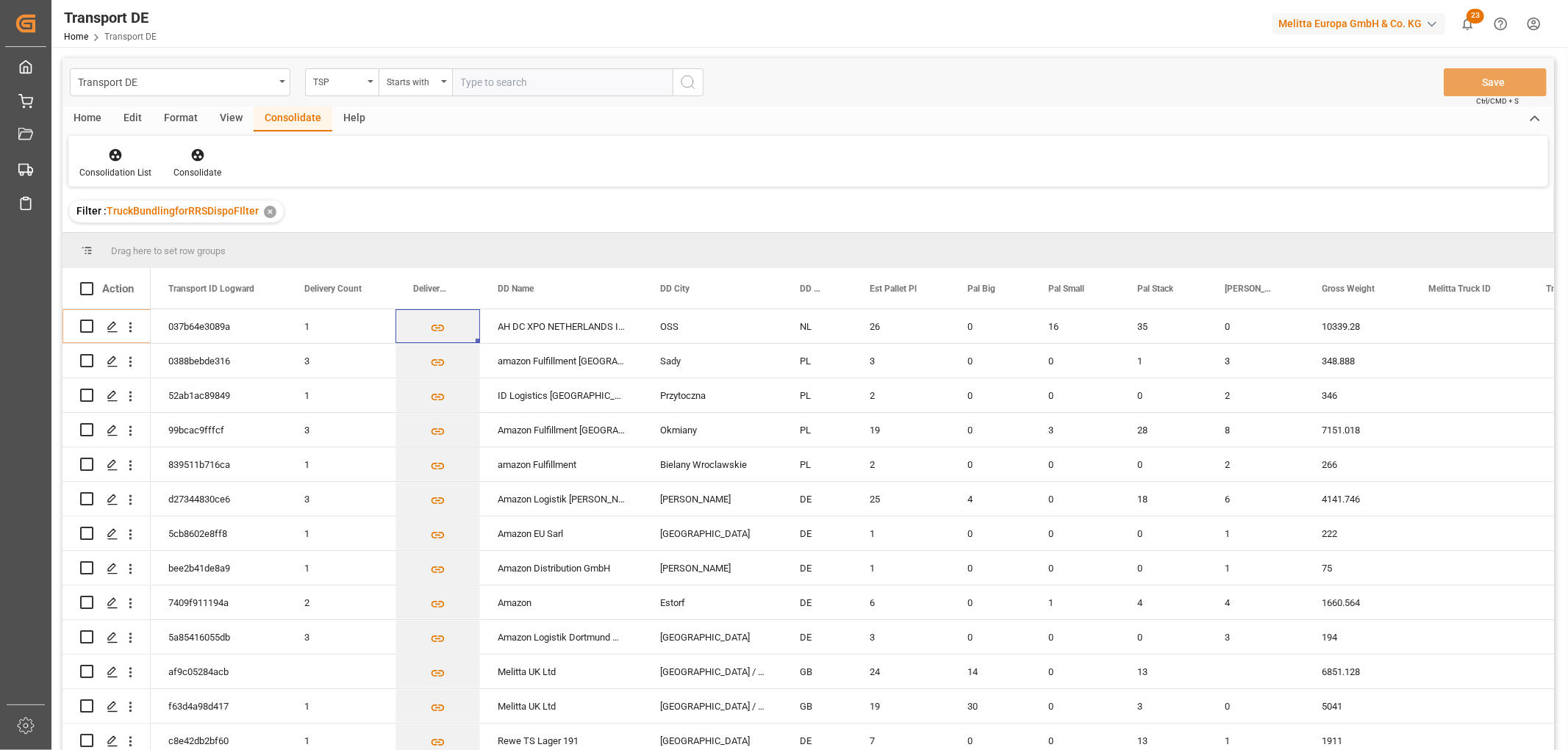
click at [503, 78] on input "text" at bounding box center [562, 82] width 221 height 28
type input "LIT DE"
click at [686, 77] on icon "search button" at bounding box center [688, 82] width 17 height 17
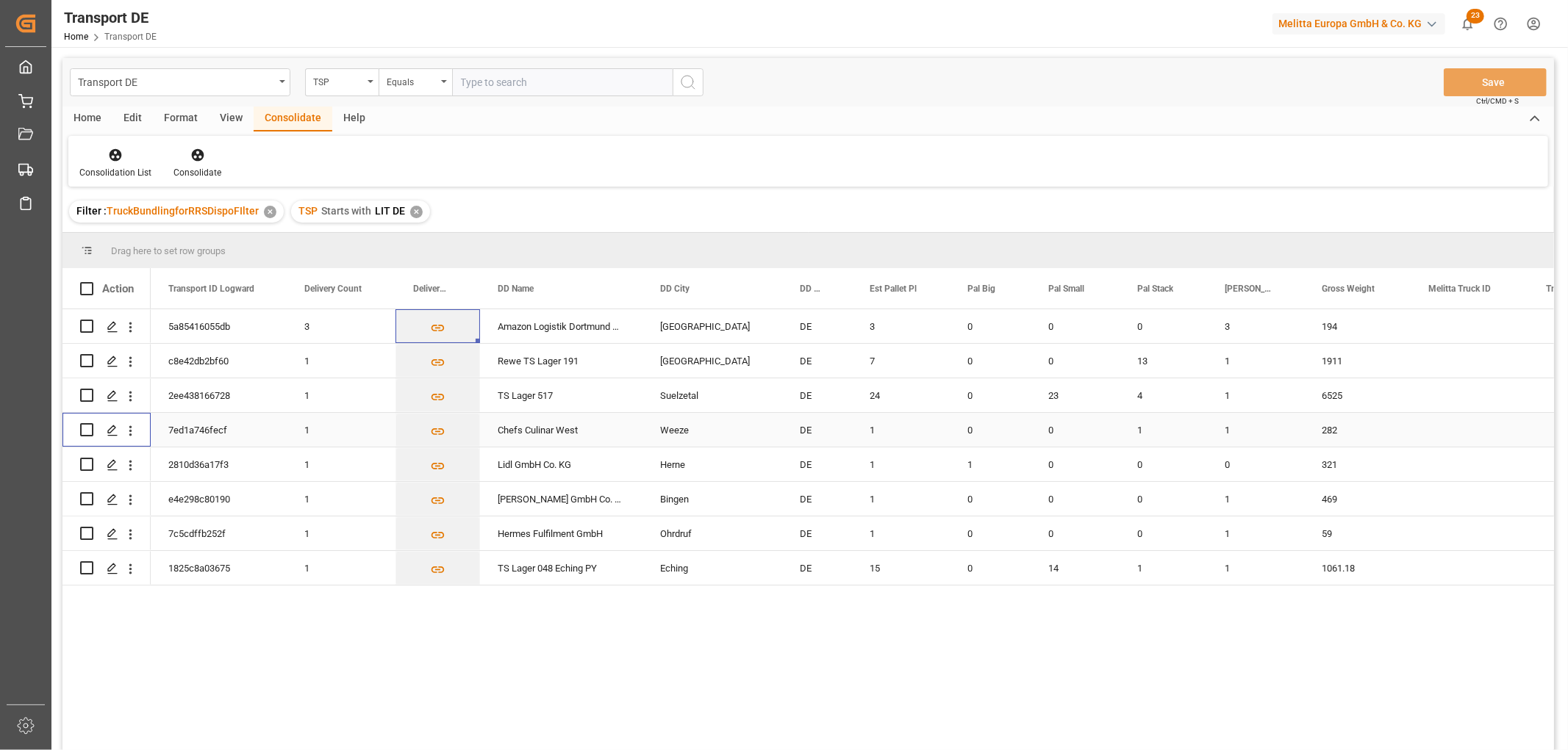
click at [84, 429] on input "Press Space to toggle row selection (unchecked)" at bounding box center [87, 430] width 14 height 14
checkbox input "true"
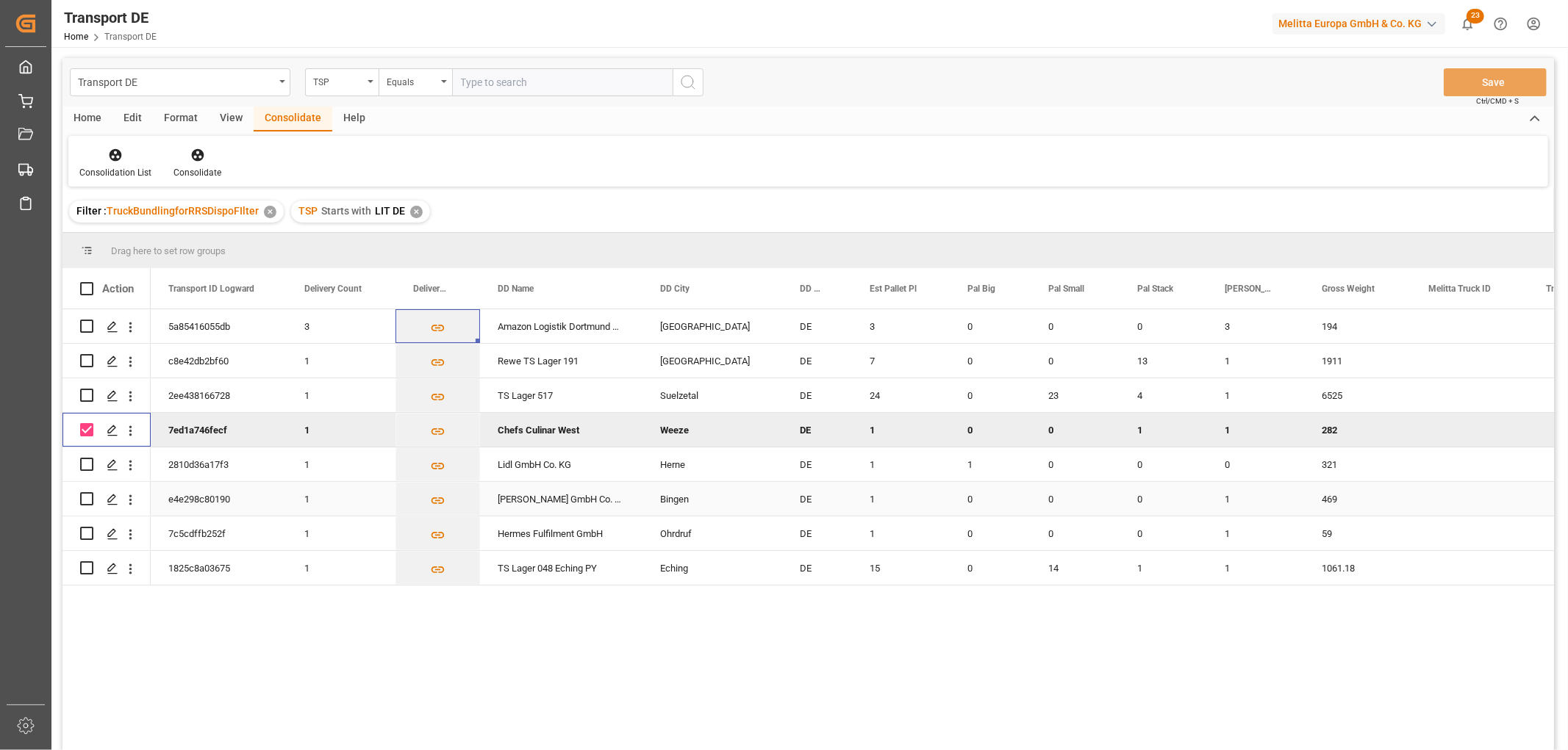
click at [85, 500] on input "Press Space to toggle row selection (unchecked)" at bounding box center [87, 499] width 14 height 14
checkbox input "true"
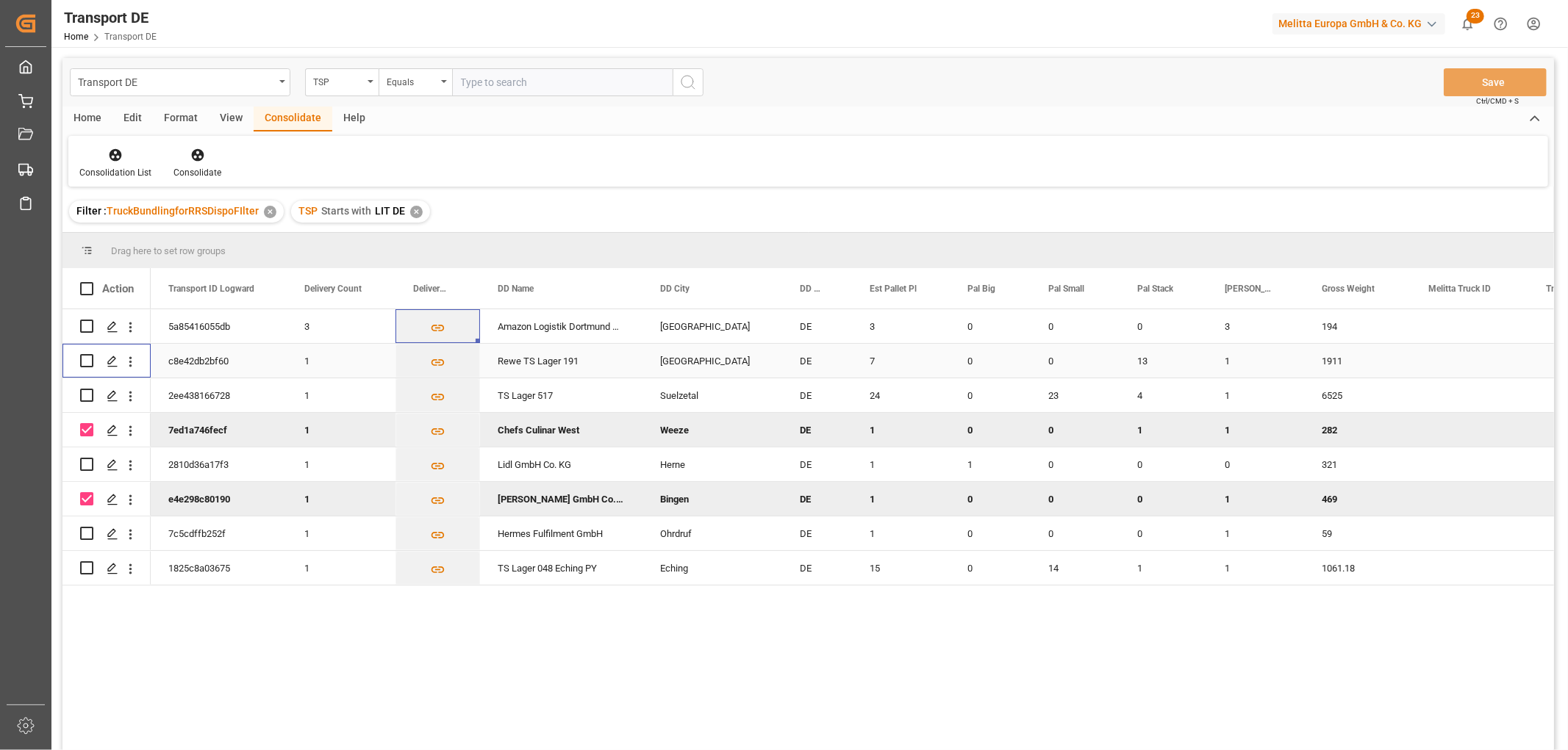
click at [86, 361] on input "Press Space to toggle row selection (unchecked)" at bounding box center [87, 361] width 14 height 14
checkbox input "true"
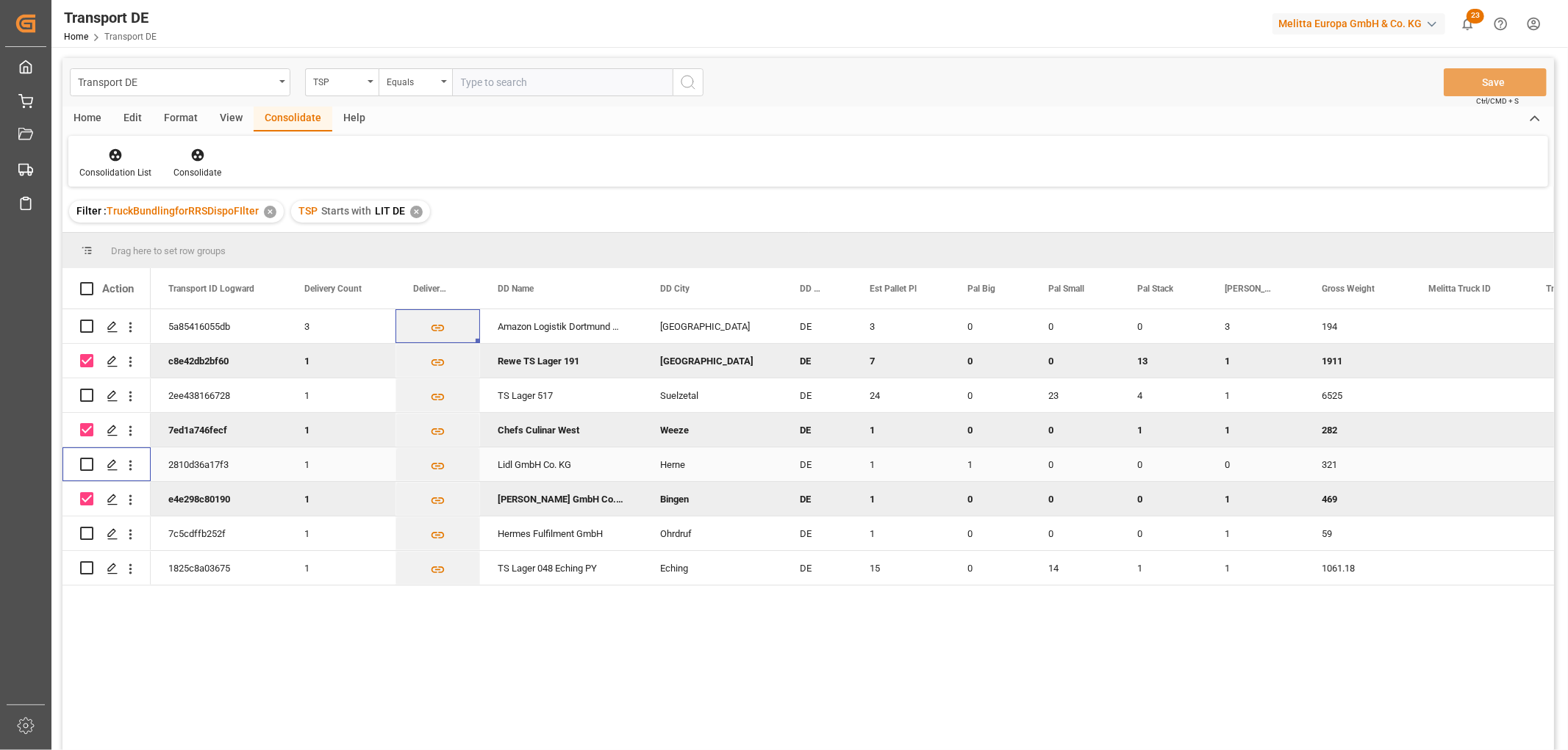
click at [90, 464] on input "Press Space to toggle row selection (unchecked)" at bounding box center [87, 465] width 14 height 14
checkbox input "true"
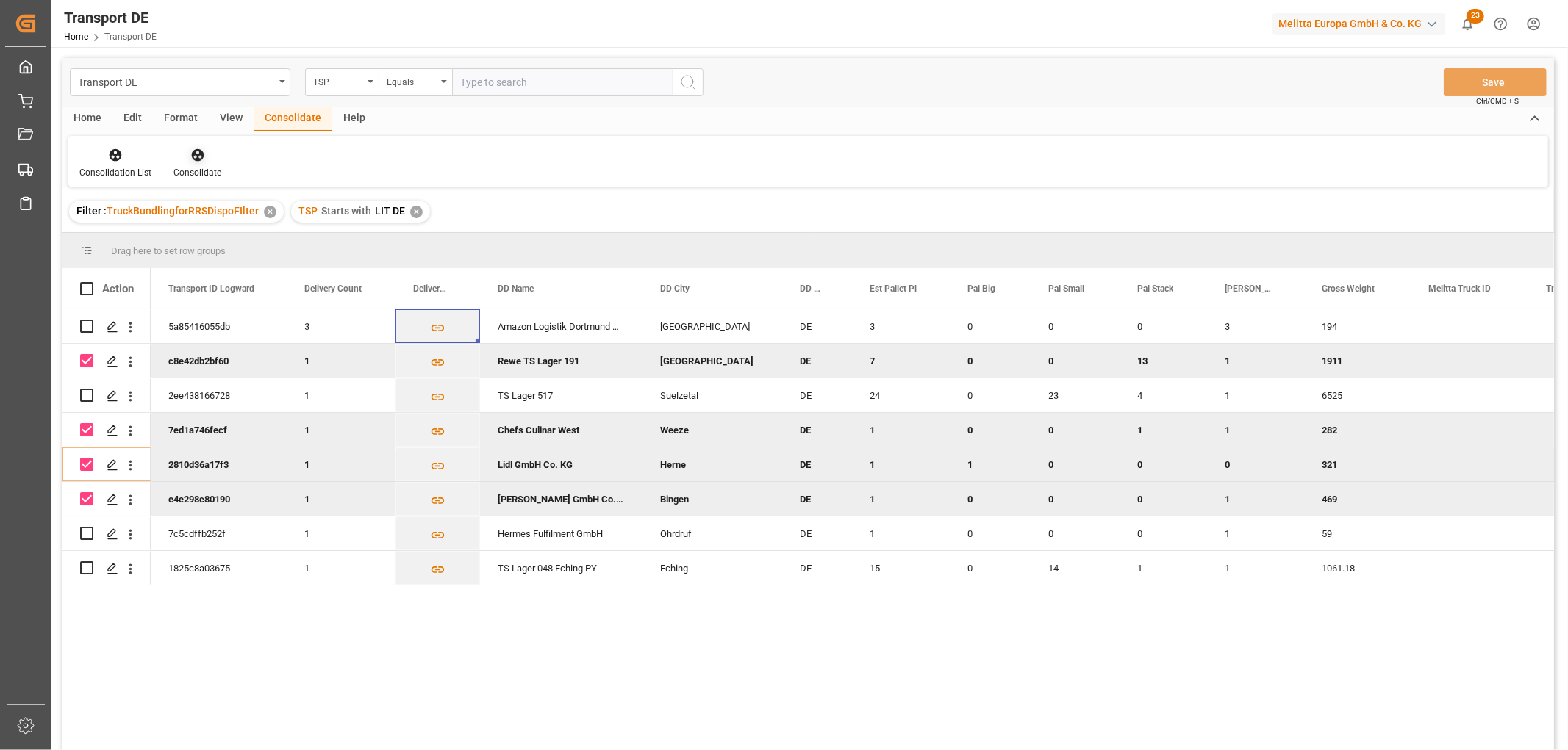
click at [195, 154] on icon at bounding box center [197, 155] width 13 height 13
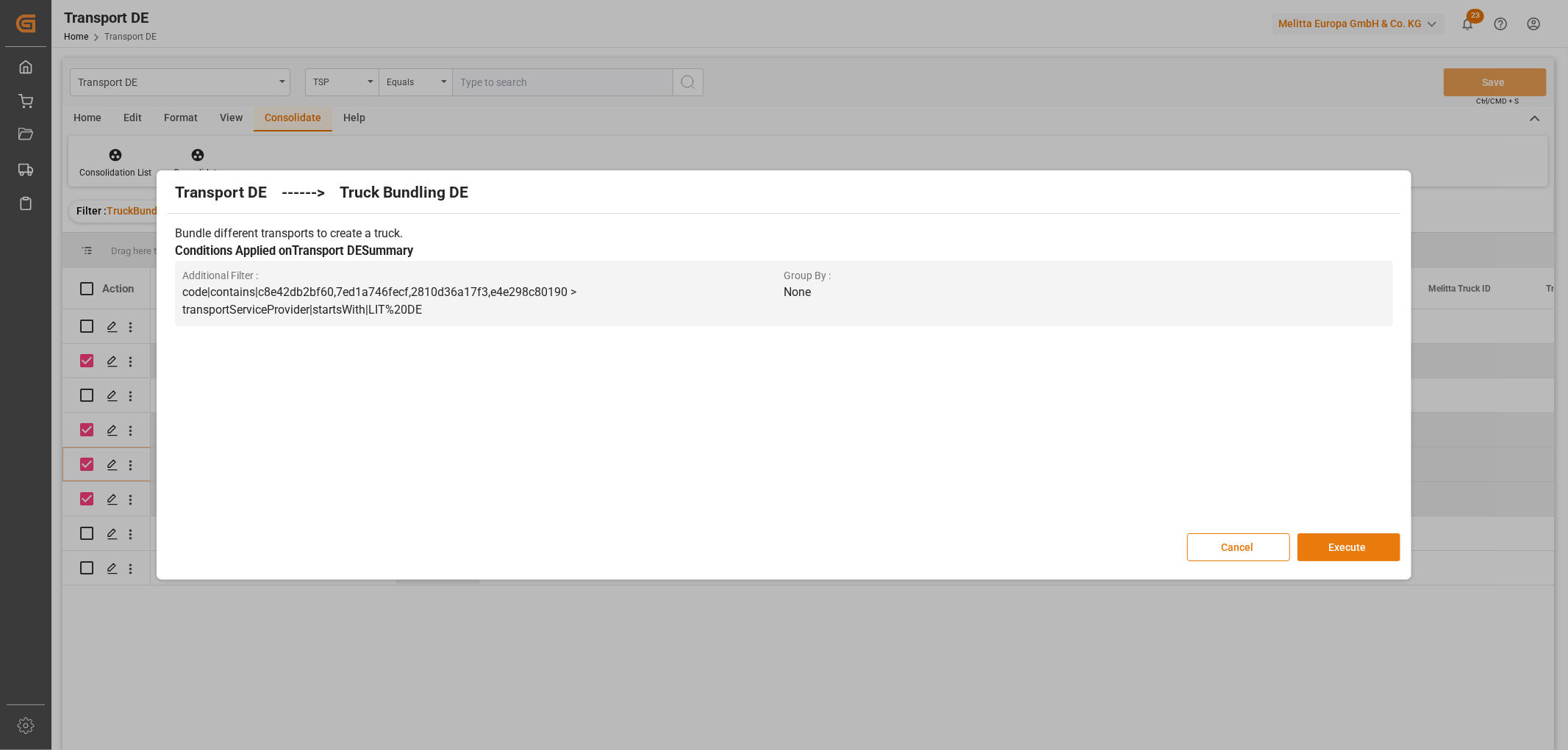
click at [1351, 542] on button "Execute" at bounding box center [1349, 547] width 103 height 28
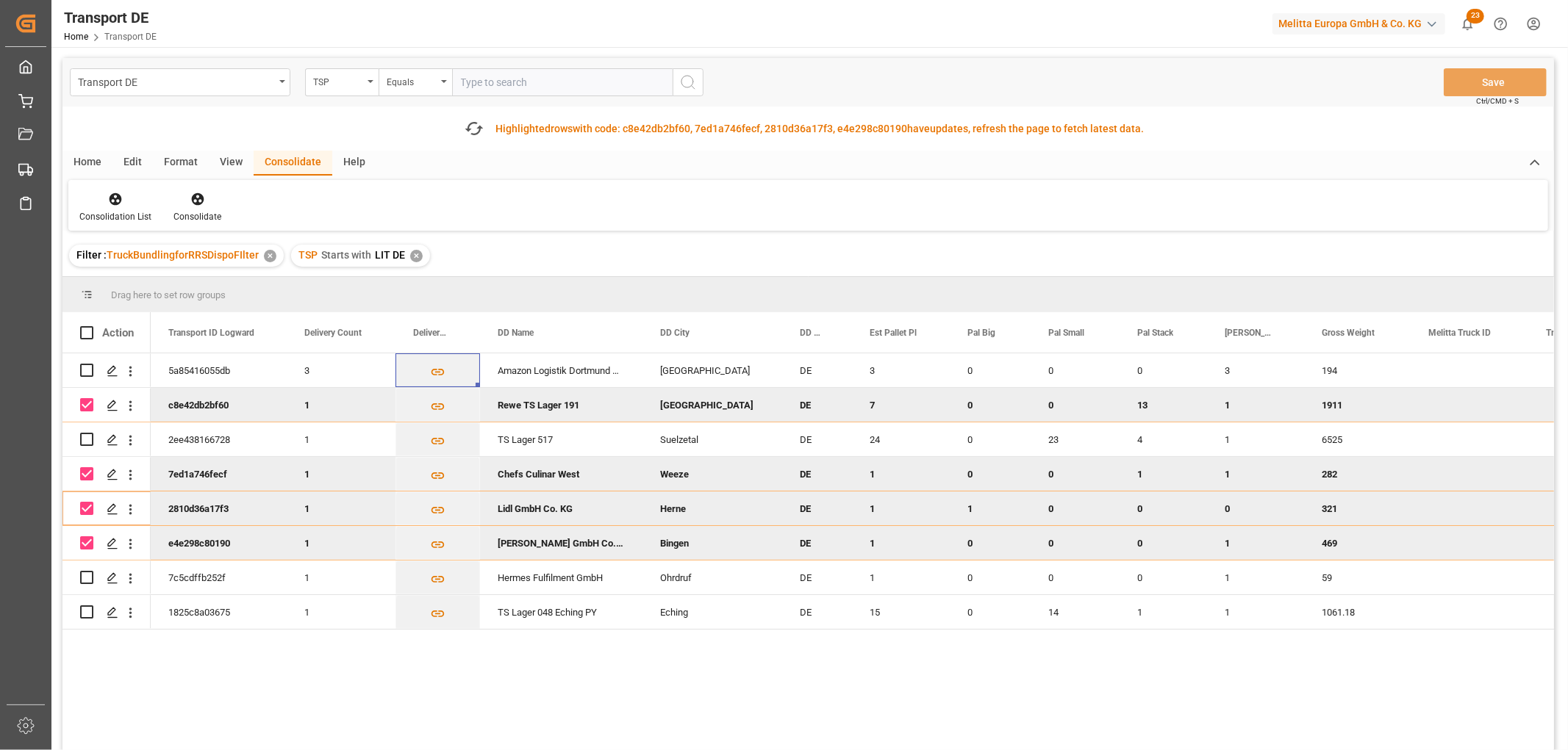
click at [82, 401] on input "Press Space to toggle row selection (checked)" at bounding box center [87, 405] width 14 height 14
checkbox input "false"
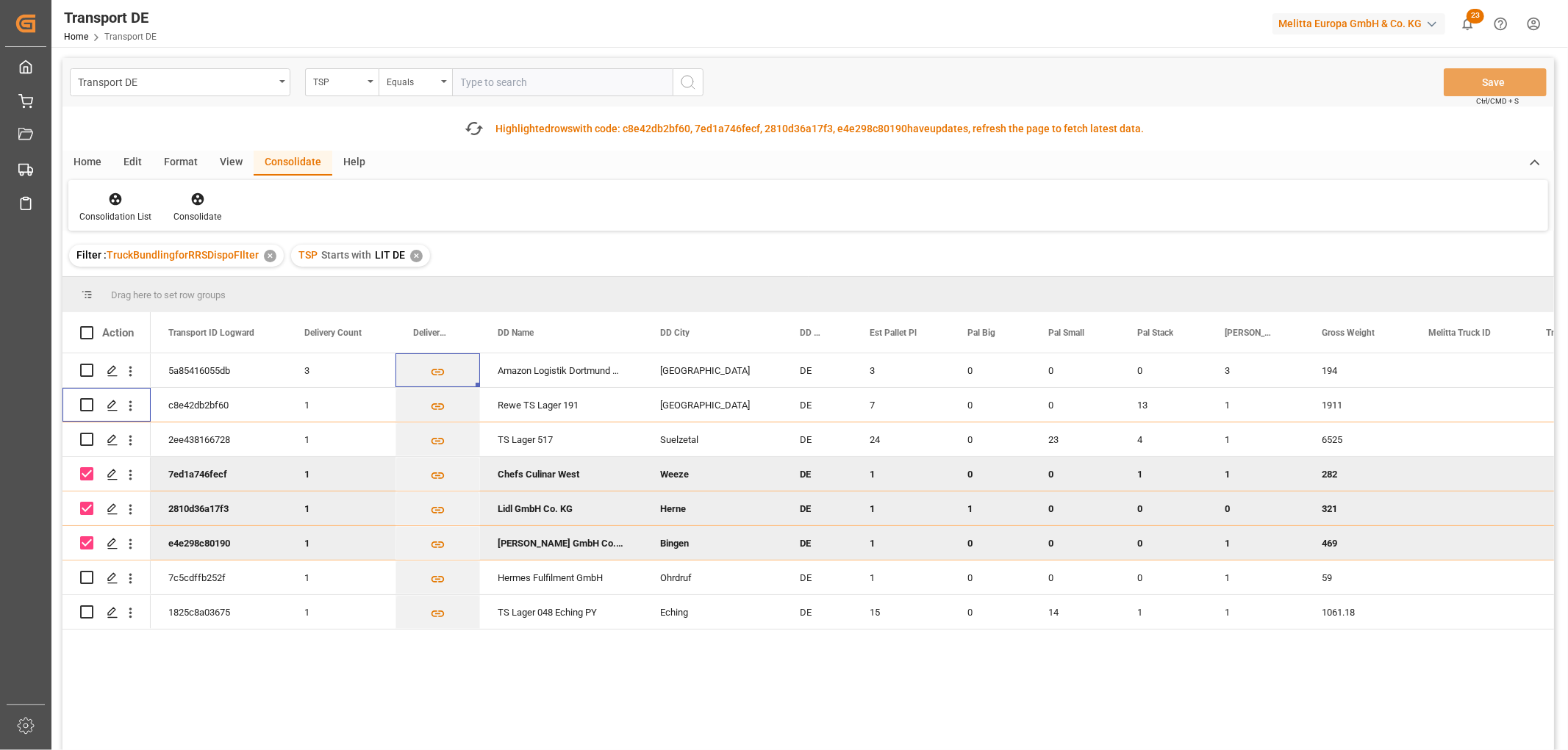
click at [82, 473] on input "Press Space to toggle row selection (checked)" at bounding box center [87, 474] width 14 height 14
checkbox input "false"
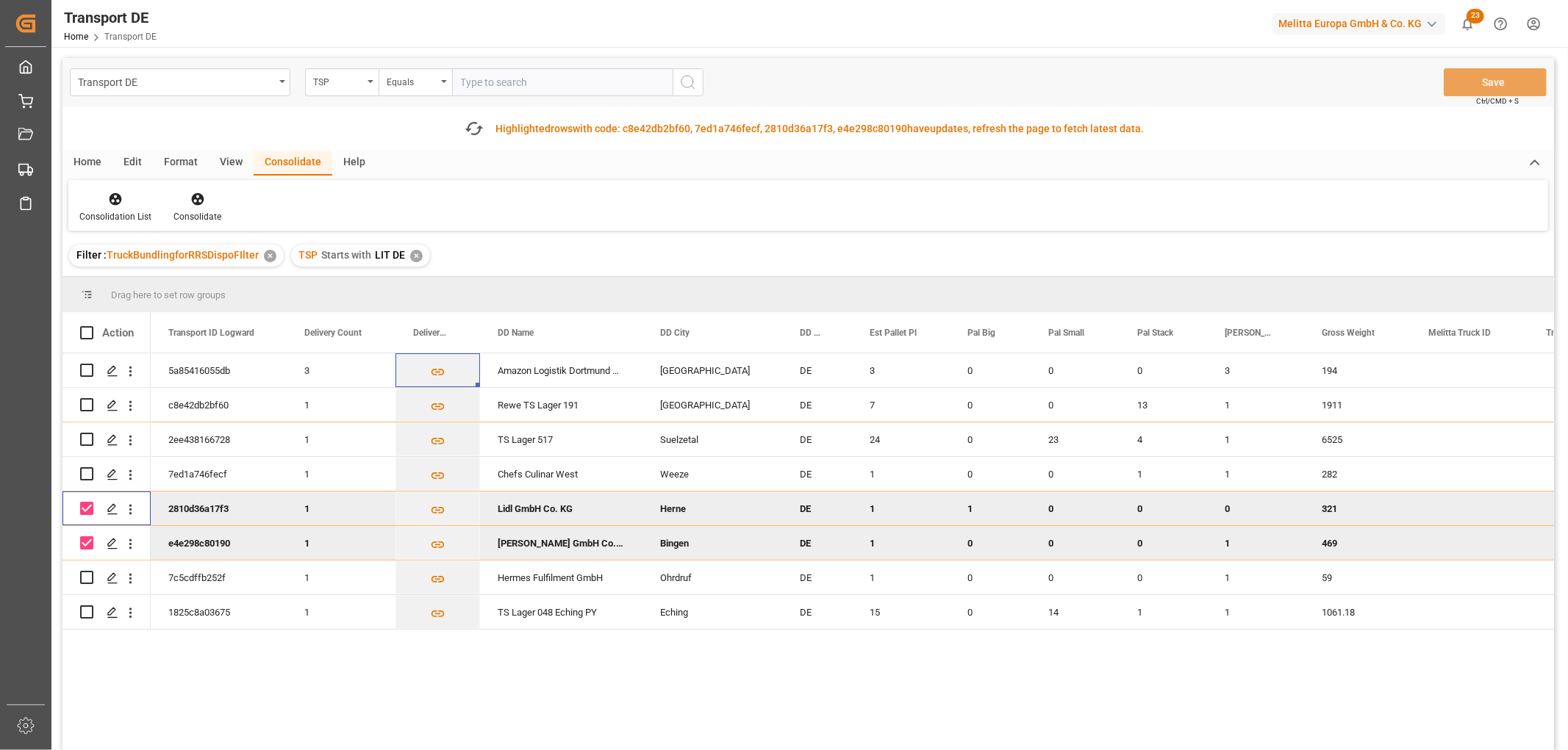
click at [88, 510] on input "Press Space to toggle row selection (checked)" at bounding box center [87, 508] width 14 height 14
checkbox input "false"
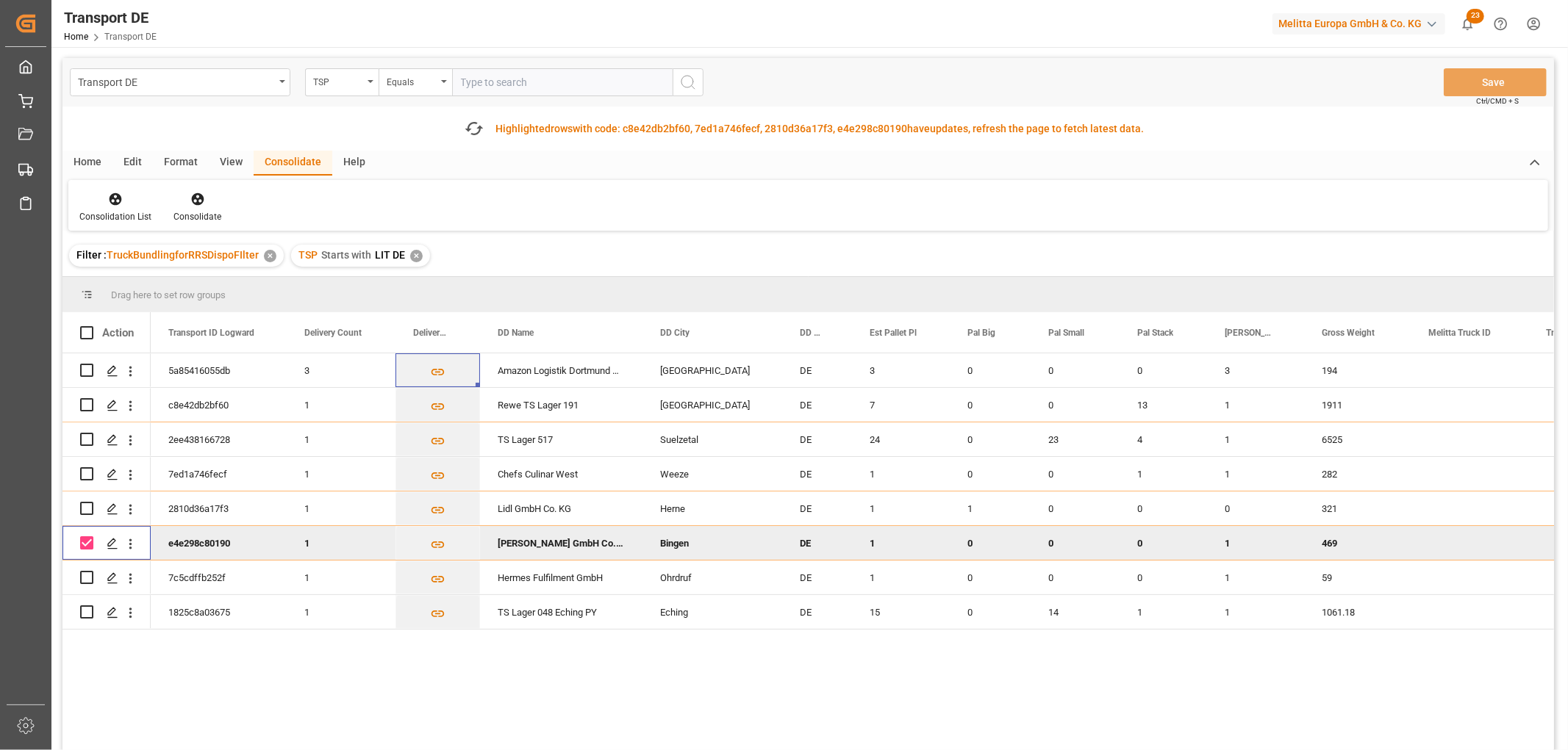
click at [86, 540] on input "Press Space to toggle row selection (checked)" at bounding box center [87, 543] width 14 height 14
checkbox input "false"
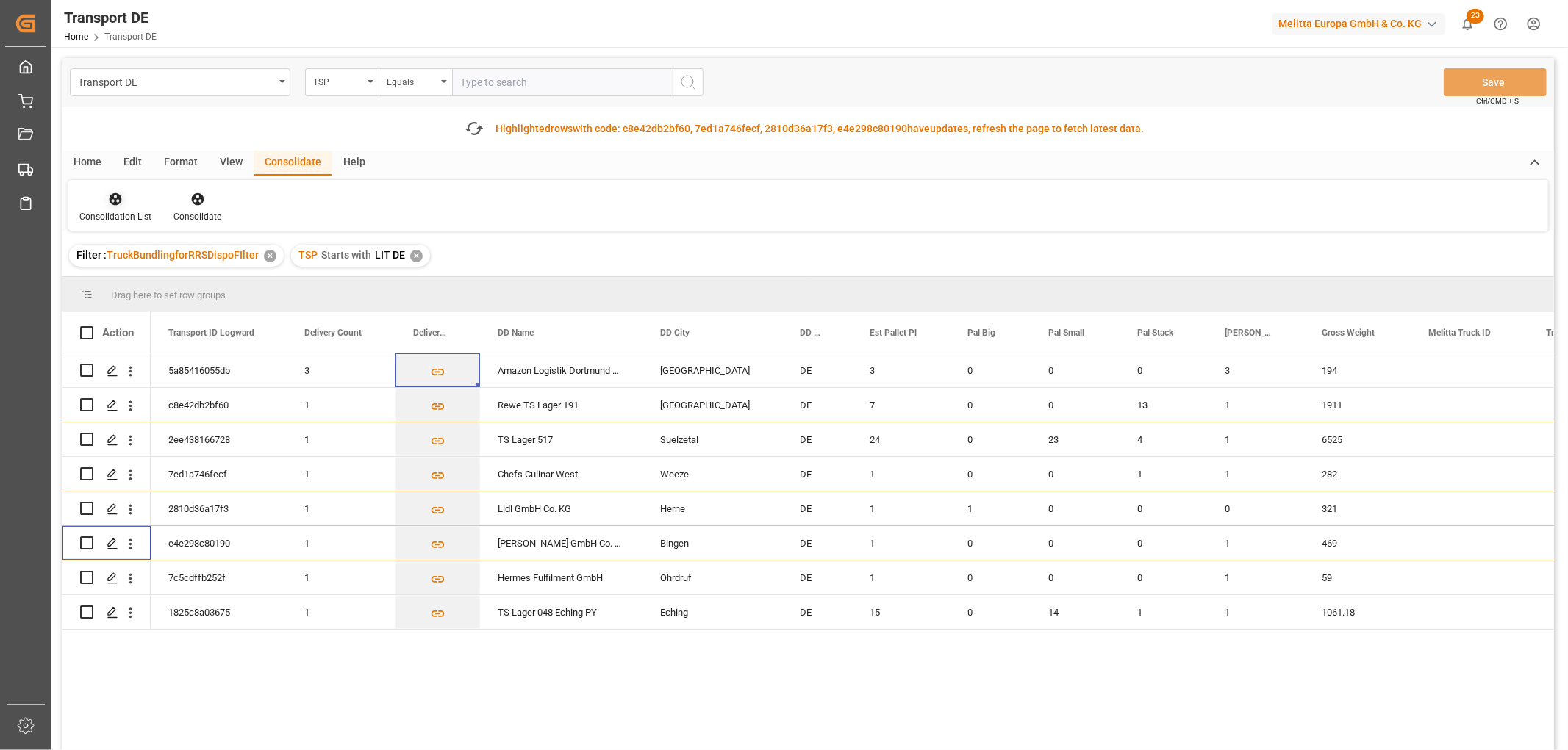
click at [112, 198] on icon at bounding box center [115, 200] width 13 height 13
click at [142, 281] on div "Transport DE TSP Equals Save Ctrl/CMD + S Fetch latest updates Highlighted rows…" at bounding box center [808, 445] width 1492 height 775
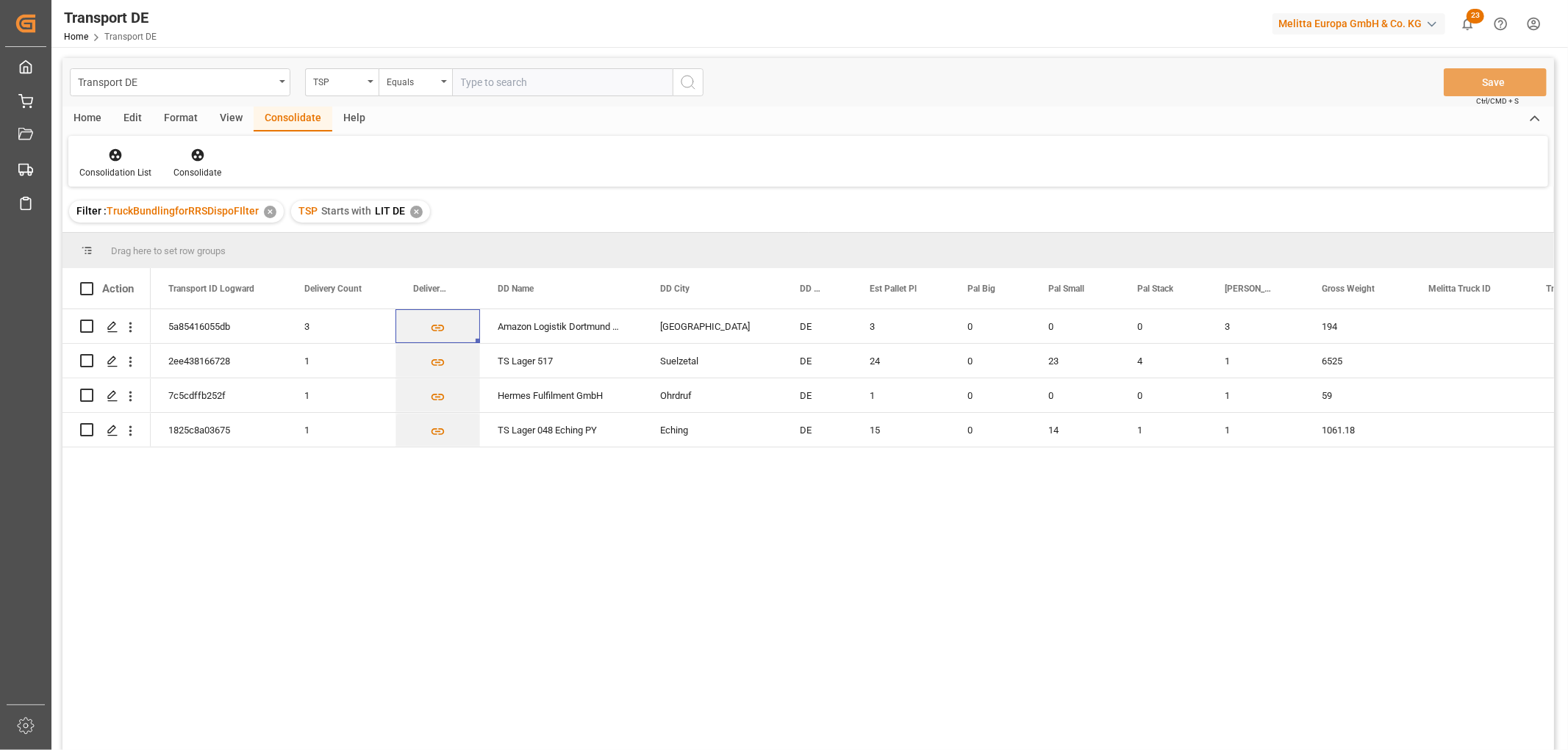
click at [415, 210] on div "✕" at bounding box center [416, 212] width 13 height 13
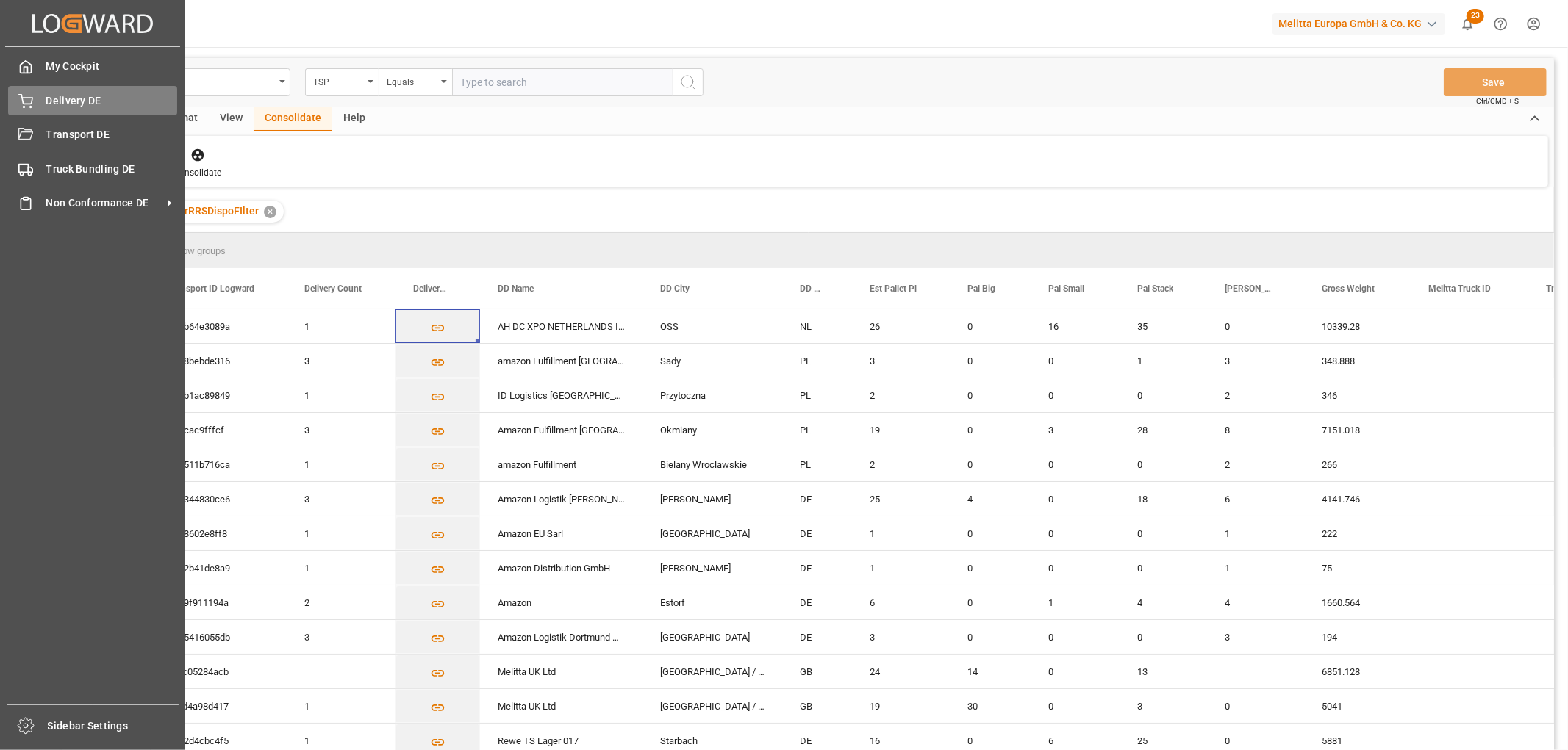
click at [38, 102] on div "Delivery DE Delivery DE" at bounding box center [93, 100] width 169 height 29
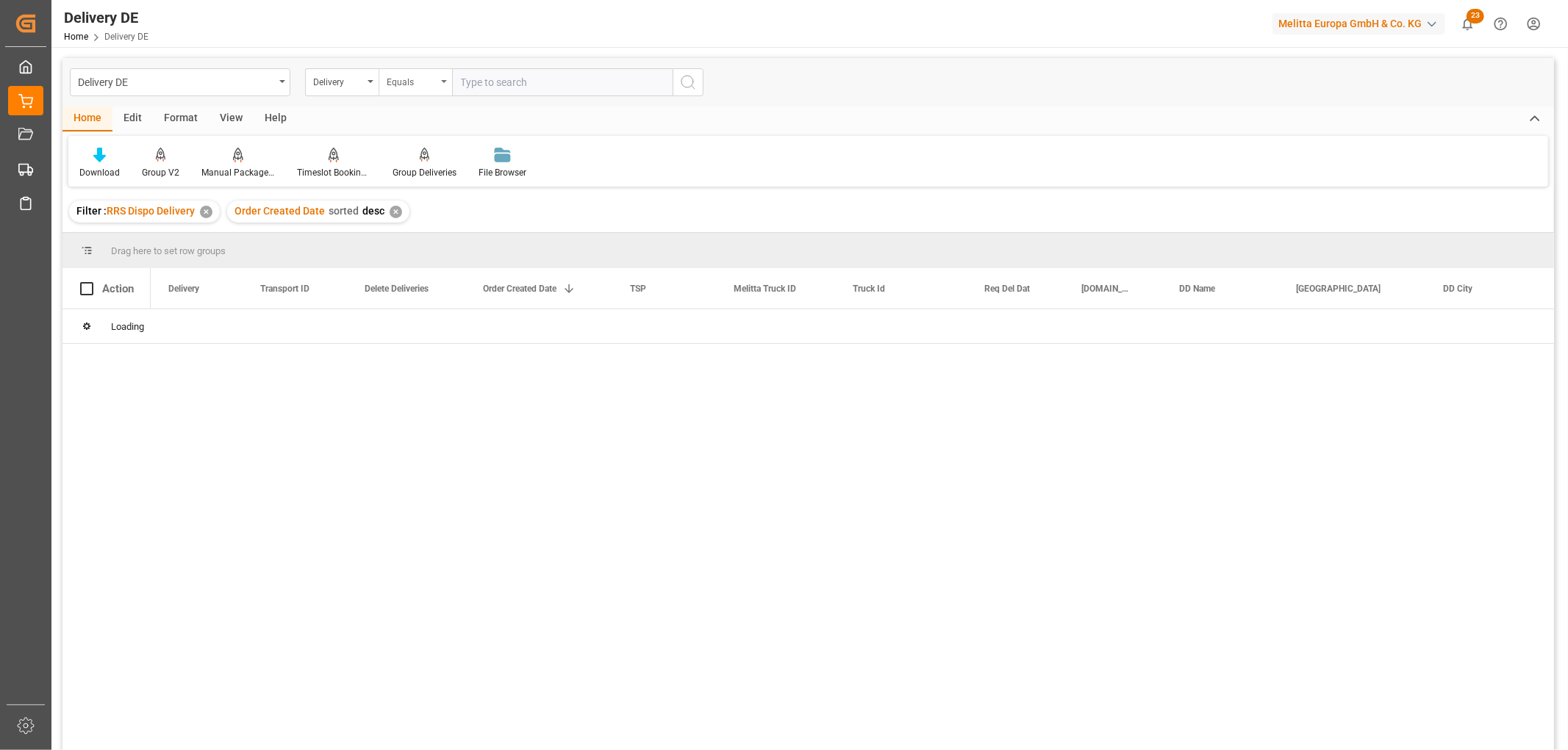
click at [417, 81] on div "Equals" at bounding box center [411, 81] width 50 height 17
click at [429, 244] on div "Starts with" at bounding box center [488, 242] width 219 height 31
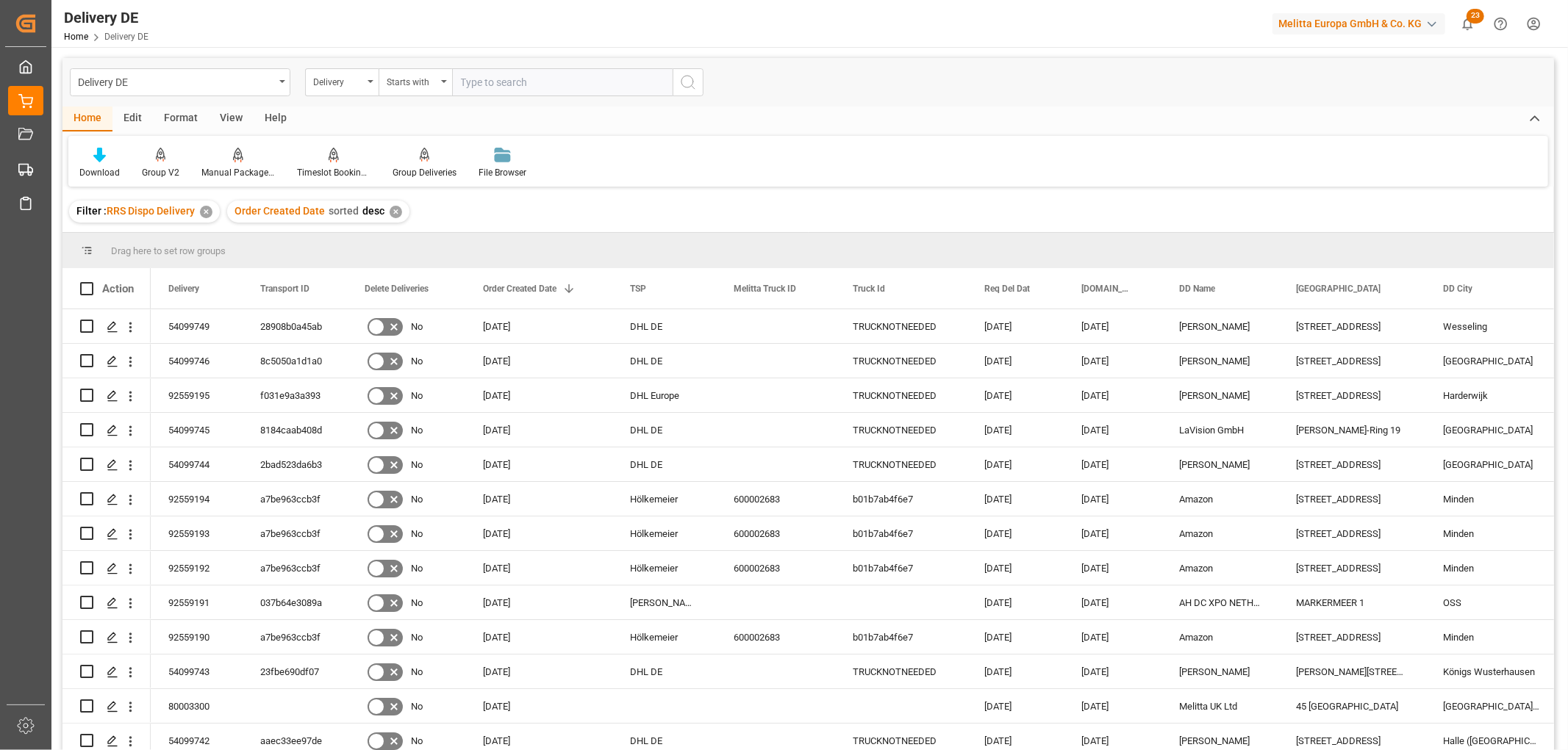
click at [476, 81] on input "text" at bounding box center [562, 82] width 221 height 28
type input "92558905"
click at [687, 83] on icon "search button" at bounding box center [688, 82] width 17 height 17
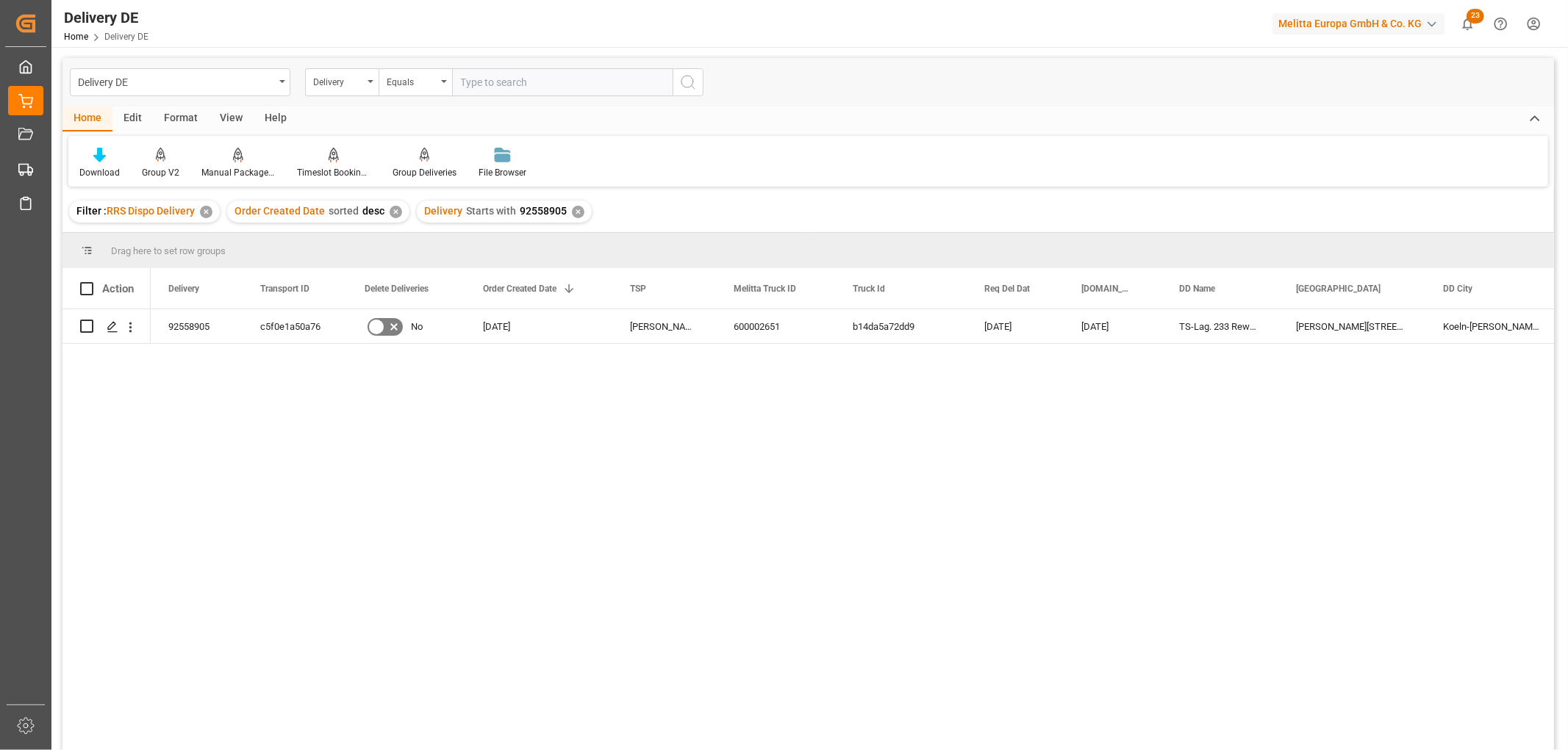
click at [572, 213] on div "✕" at bounding box center [578, 212] width 13 height 13
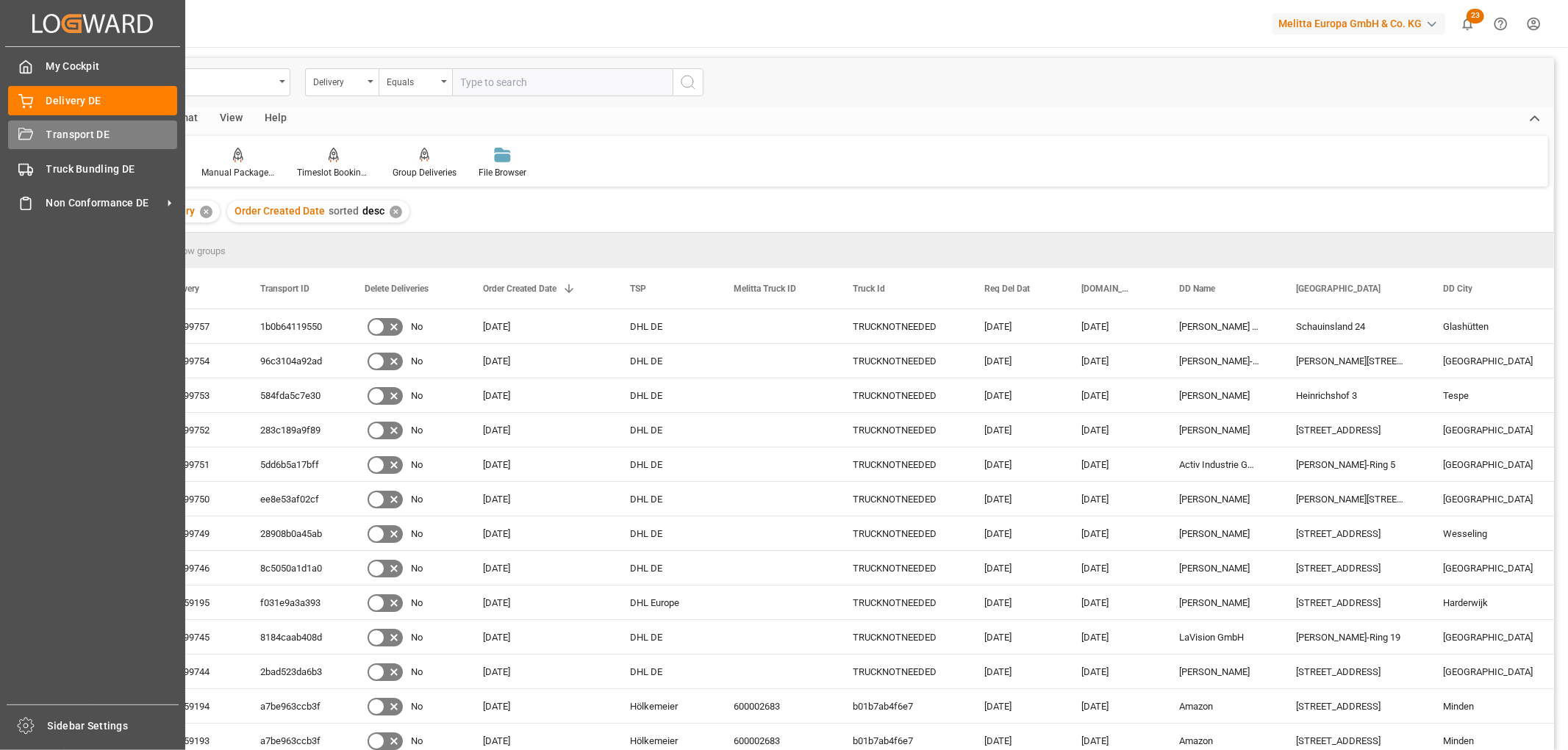
click at [49, 131] on span "Transport DE" at bounding box center [112, 135] width 132 height 15
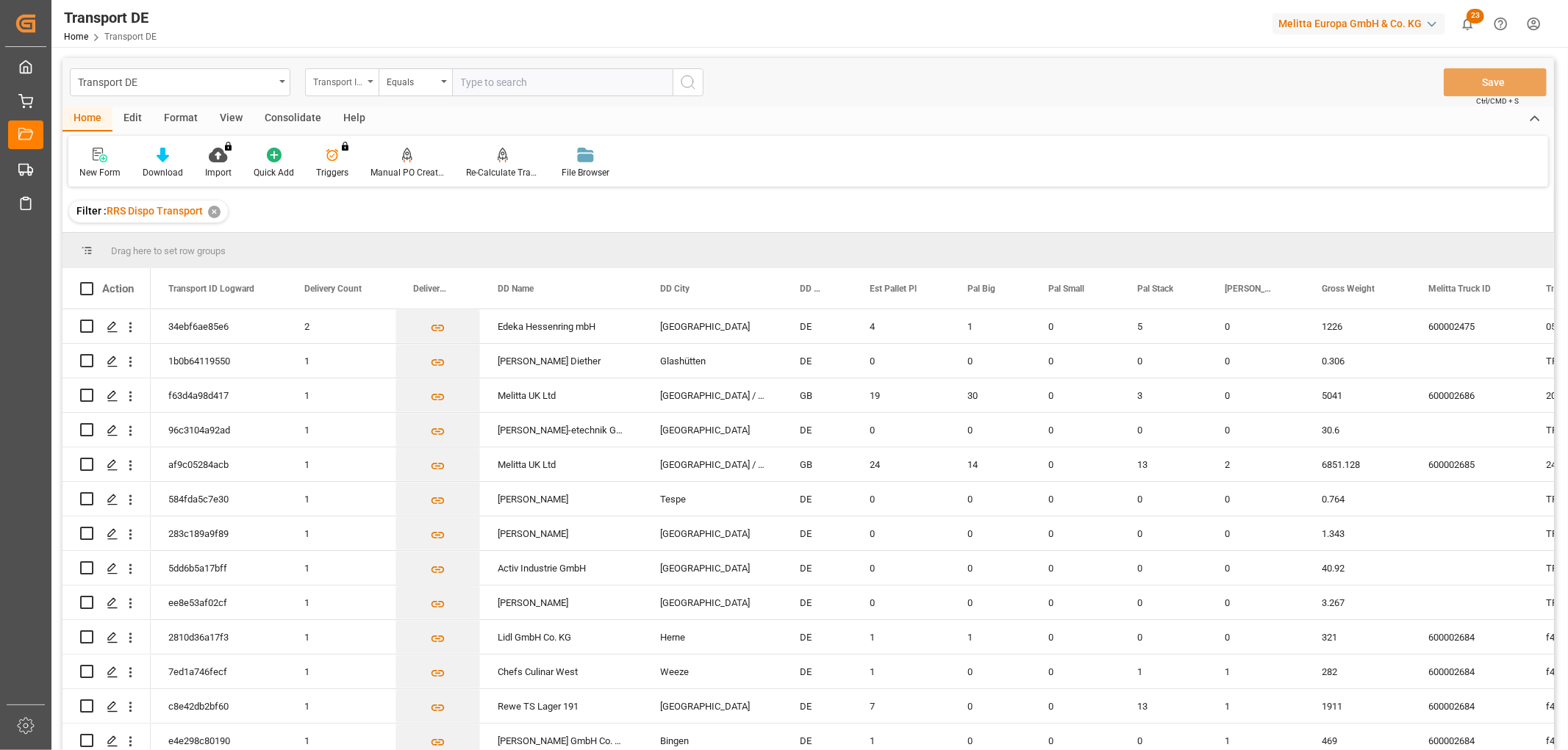
click at [334, 77] on div "Transport ID Logward" at bounding box center [338, 81] width 50 height 17
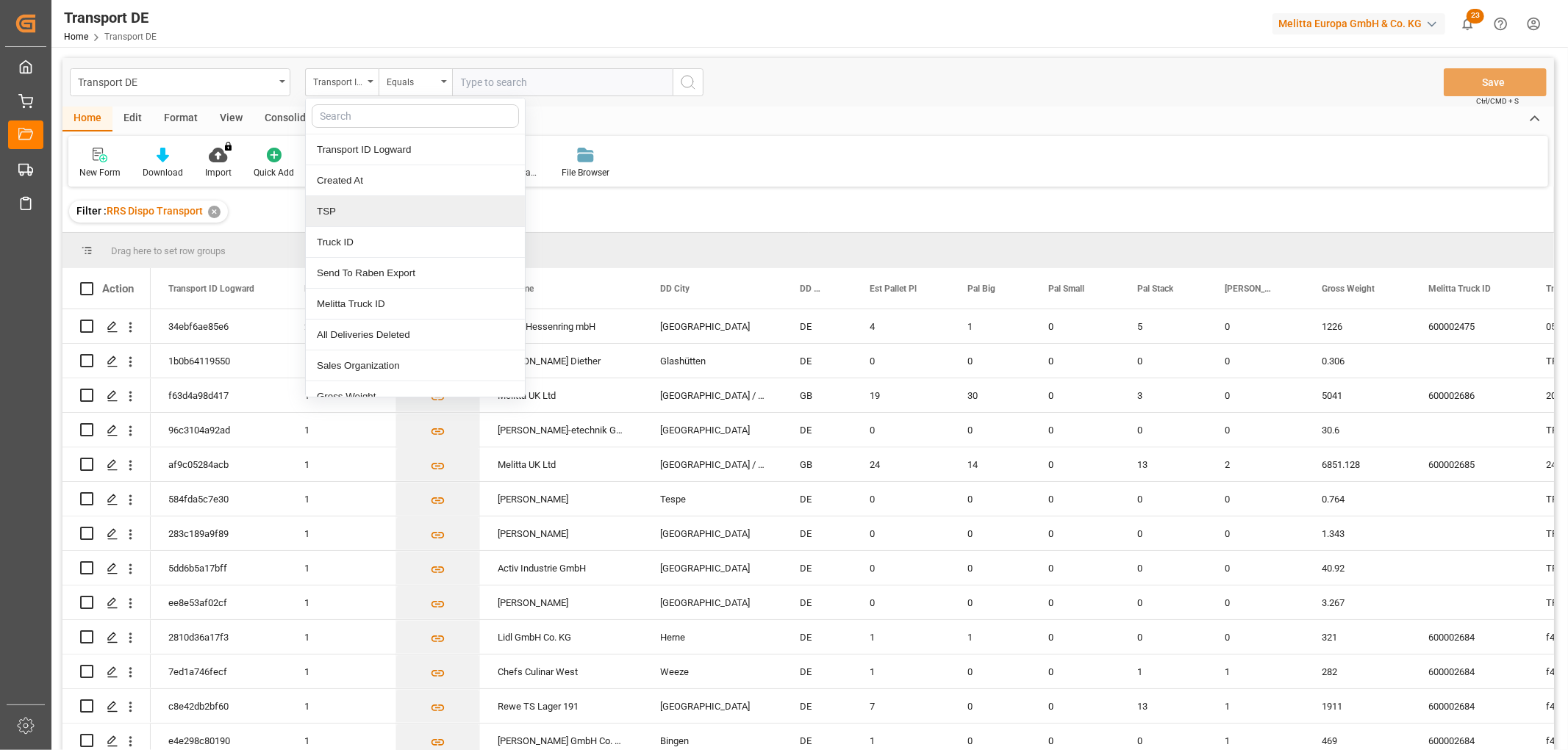
drag, startPoint x: 336, startPoint y: 209, endPoint x: 378, endPoint y: 101, distance: 115.9
click at [336, 208] on div "TSP" at bounding box center [415, 212] width 219 height 31
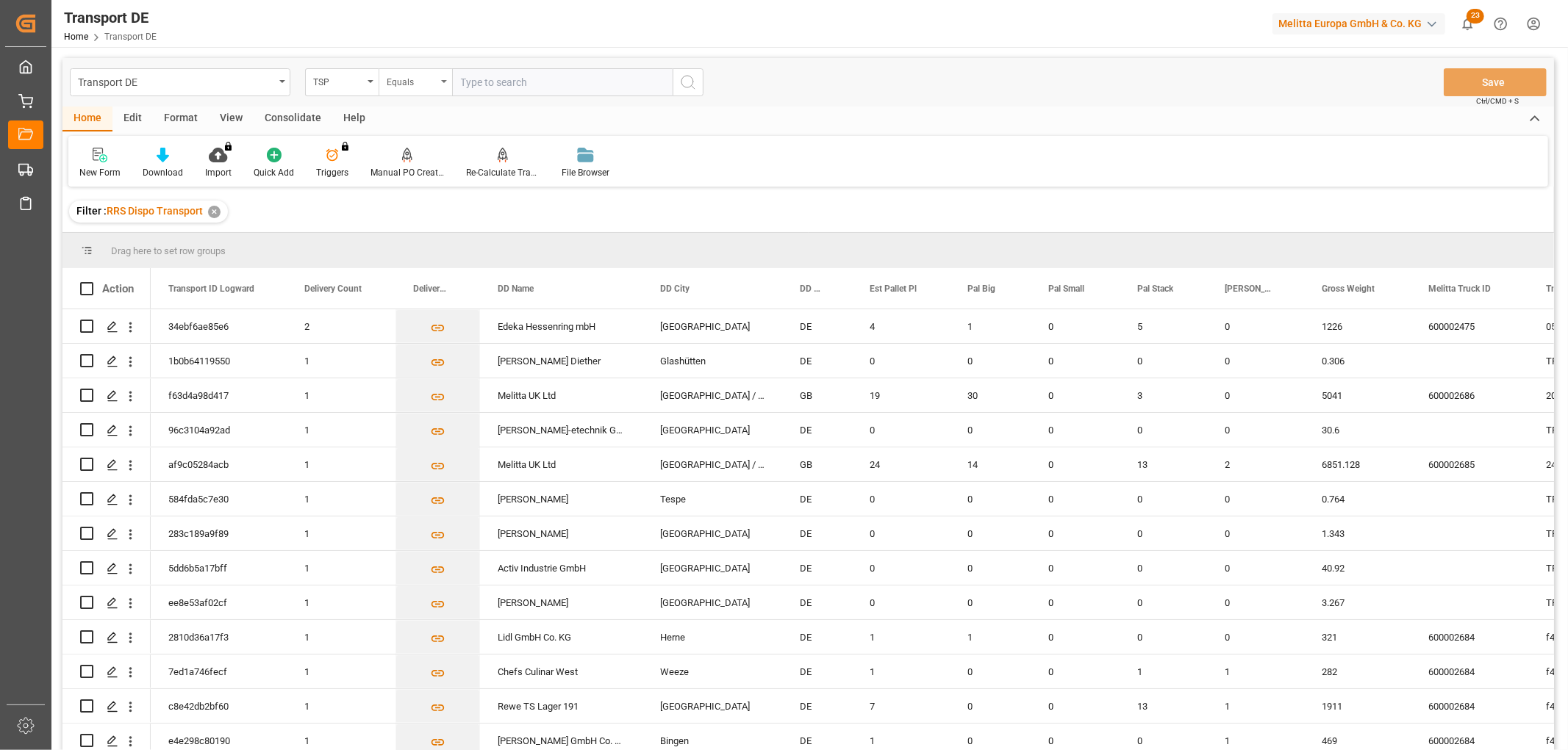
click at [402, 77] on div "Equals" at bounding box center [411, 81] width 50 height 17
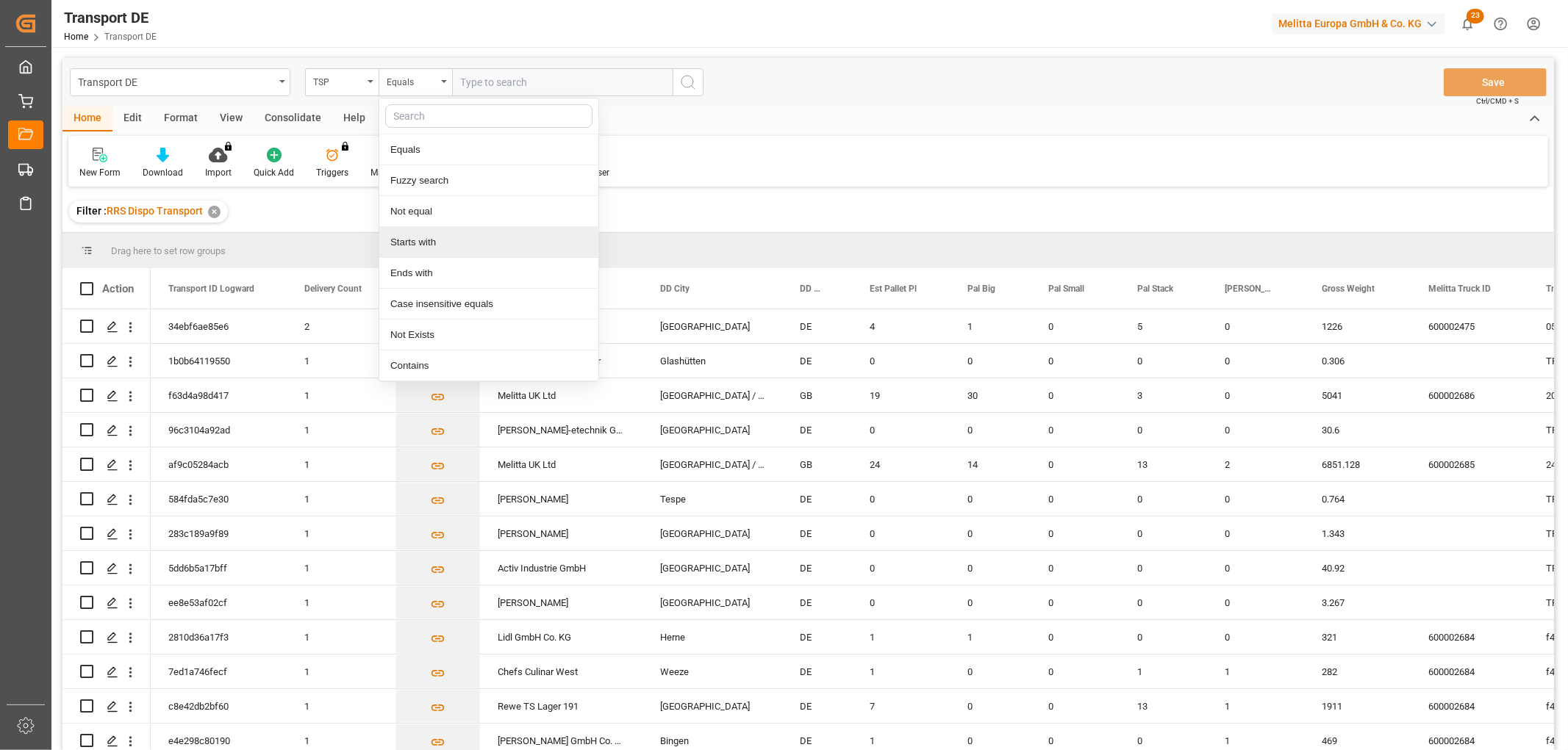
click at [429, 240] on div "Starts with" at bounding box center [488, 242] width 219 height 31
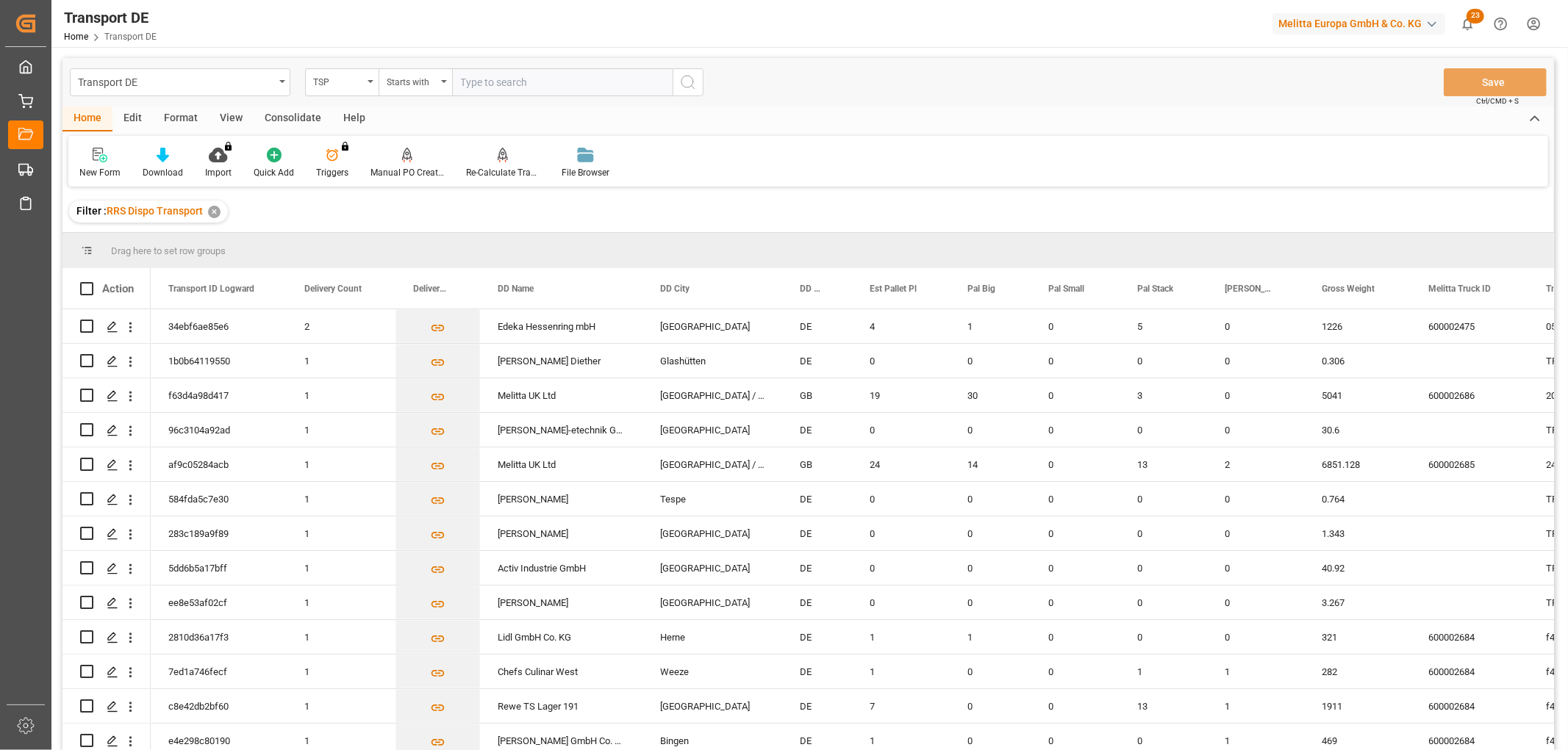
click at [486, 81] on input "text" at bounding box center [562, 82] width 221 height 28
type input "Dachser DE"
click at [686, 78] on icon "search button" at bounding box center [688, 82] width 17 height 17
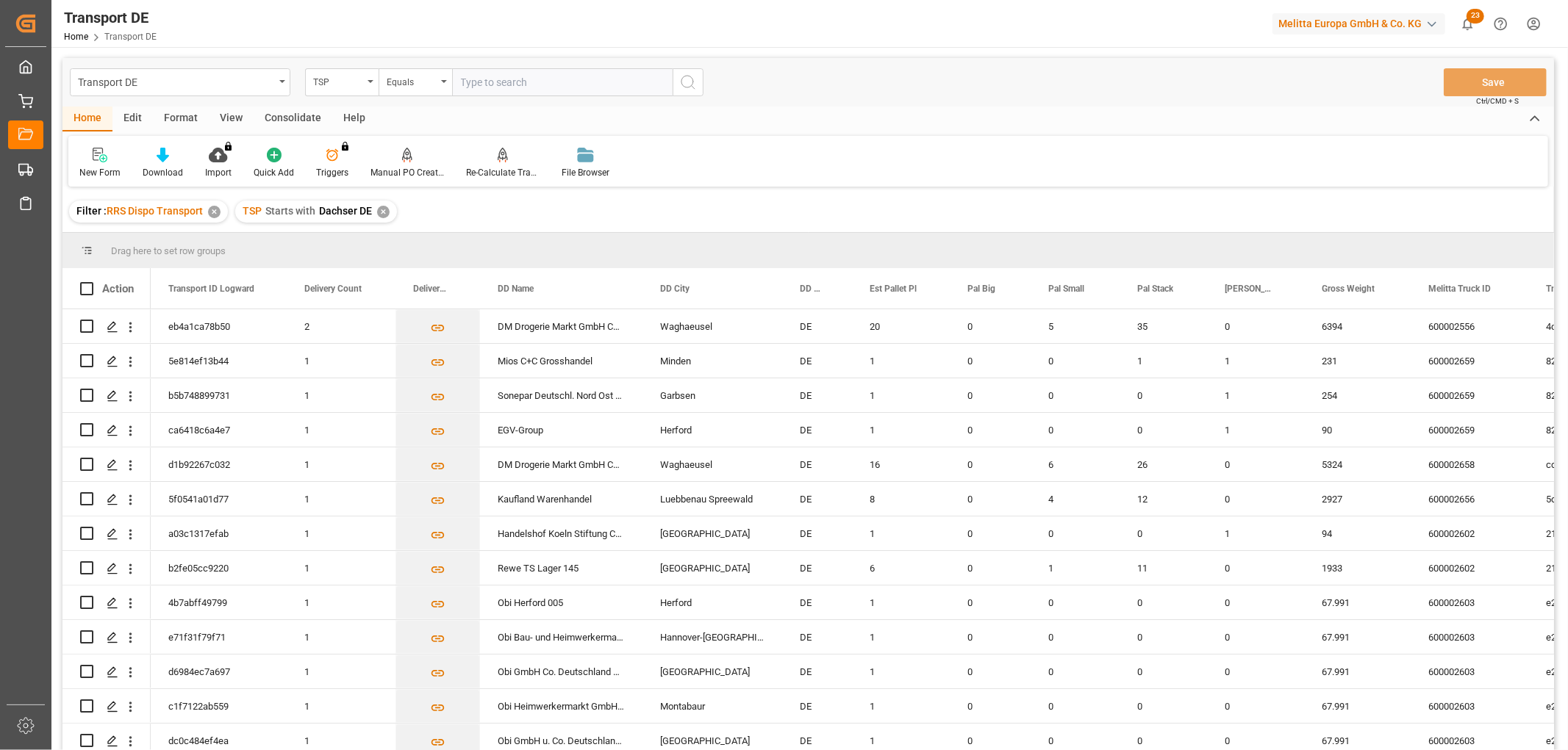
click at [280, 116] on div "Consolidate" at bounding box center [293, 118] width 78 height 25
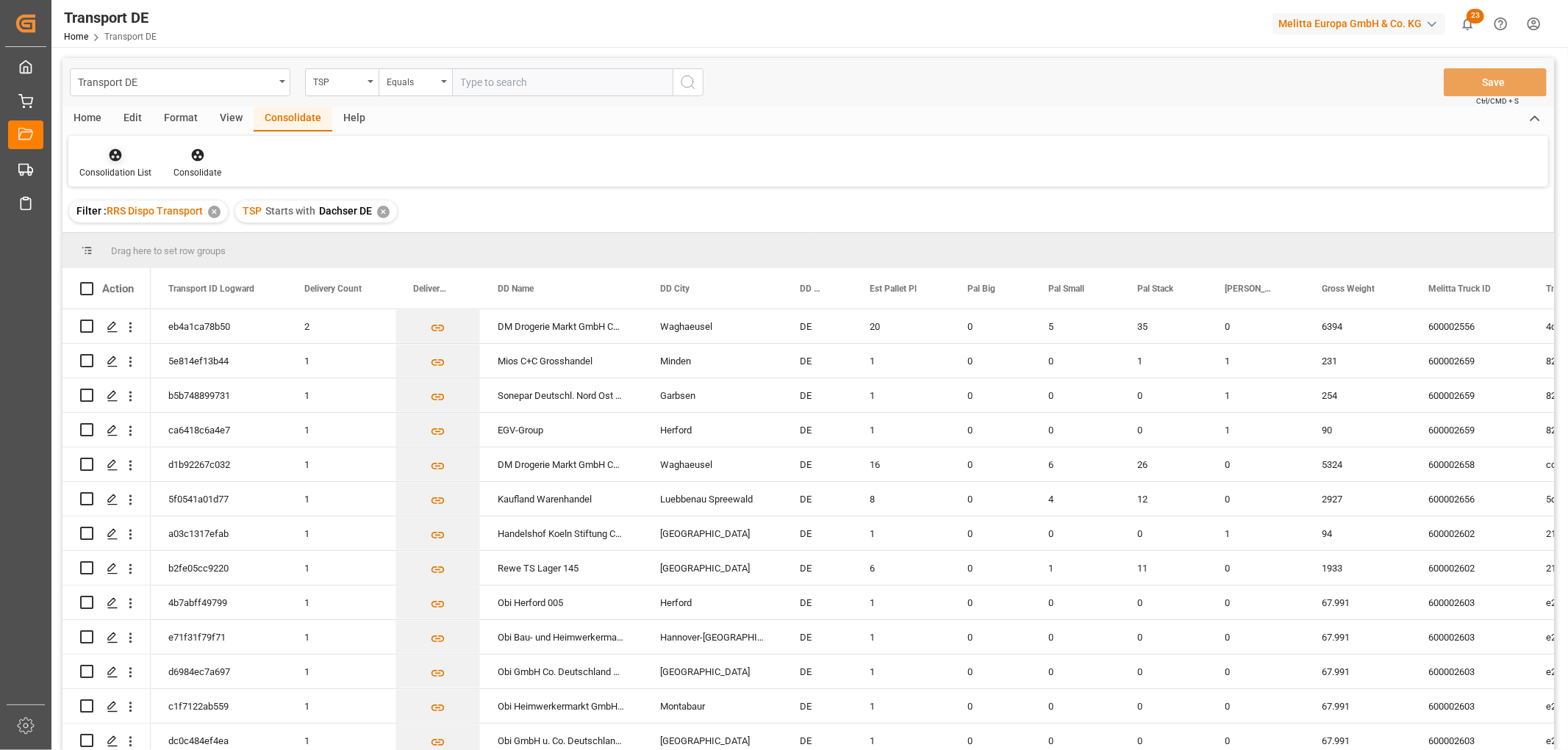
click at [118, 162] on icon at bounding box center [115, 155] width 15 height 15
click at [147, 235] on div "Truck Bundling RRS Dispo National" at bounding box center [173, 237] width 164 height 15
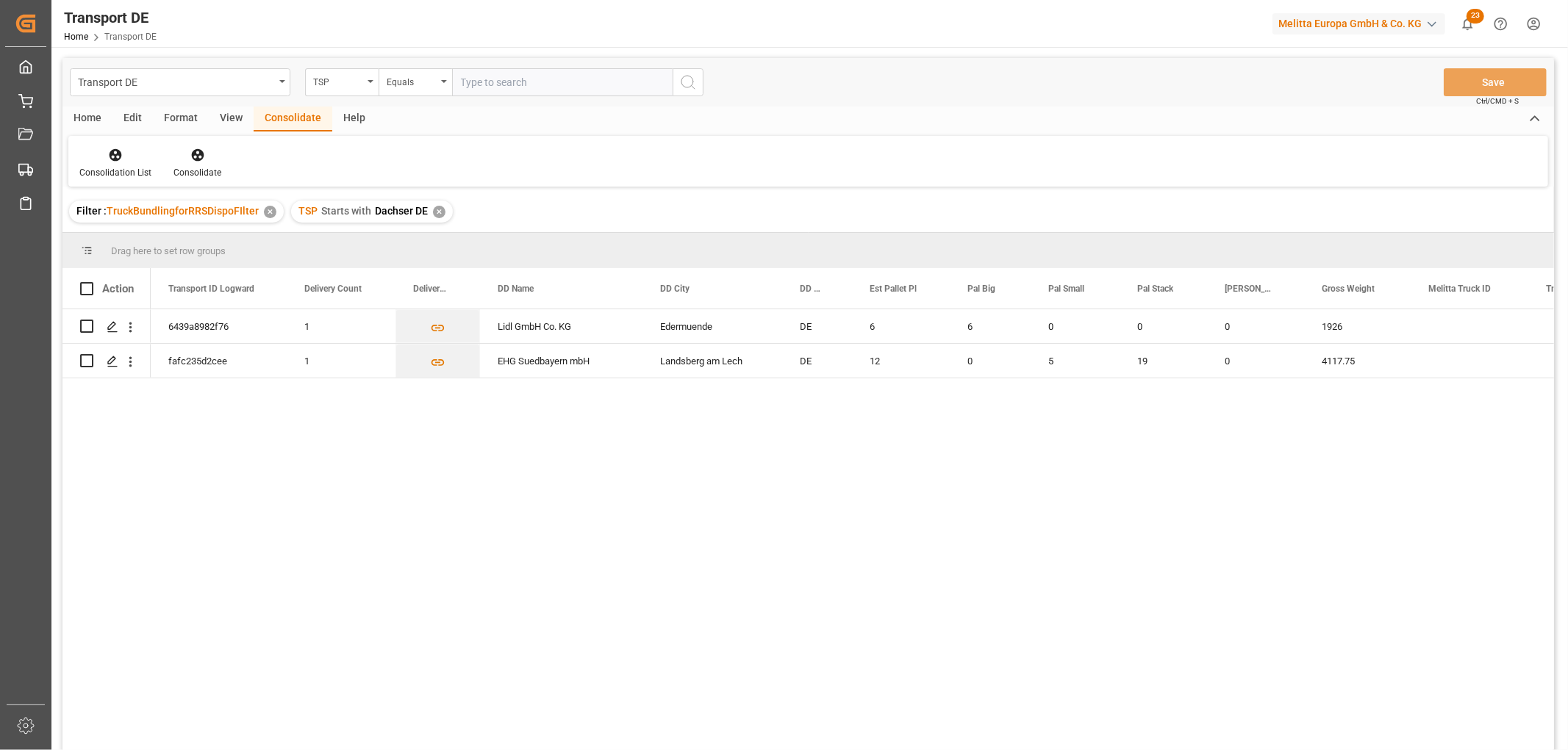
click at [439, 213] on div "✕" at bounding box center [439, 212] width 13 height 13
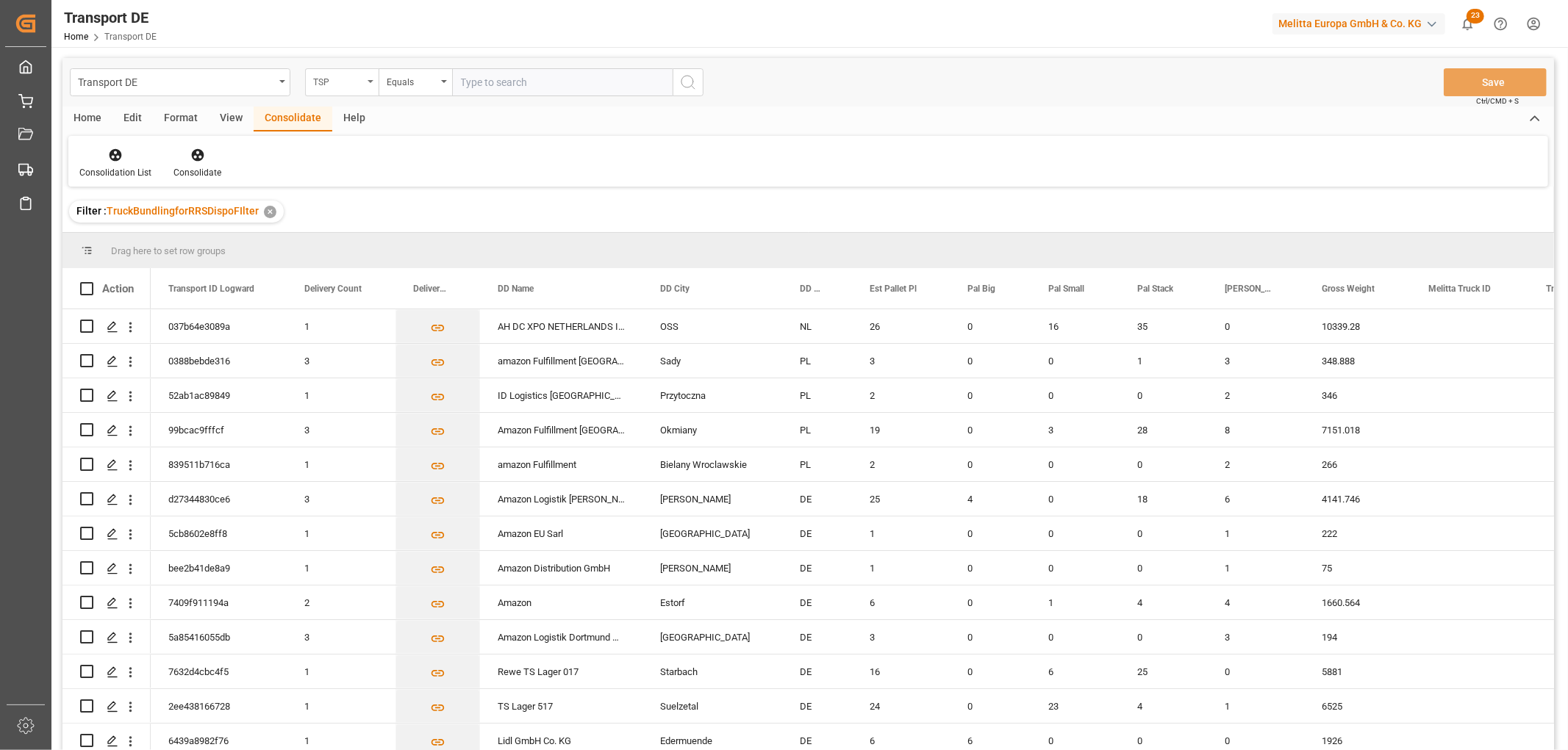
click at [339, 84] on div "TSP" at bounding box center [338, 81] width 50 height 17
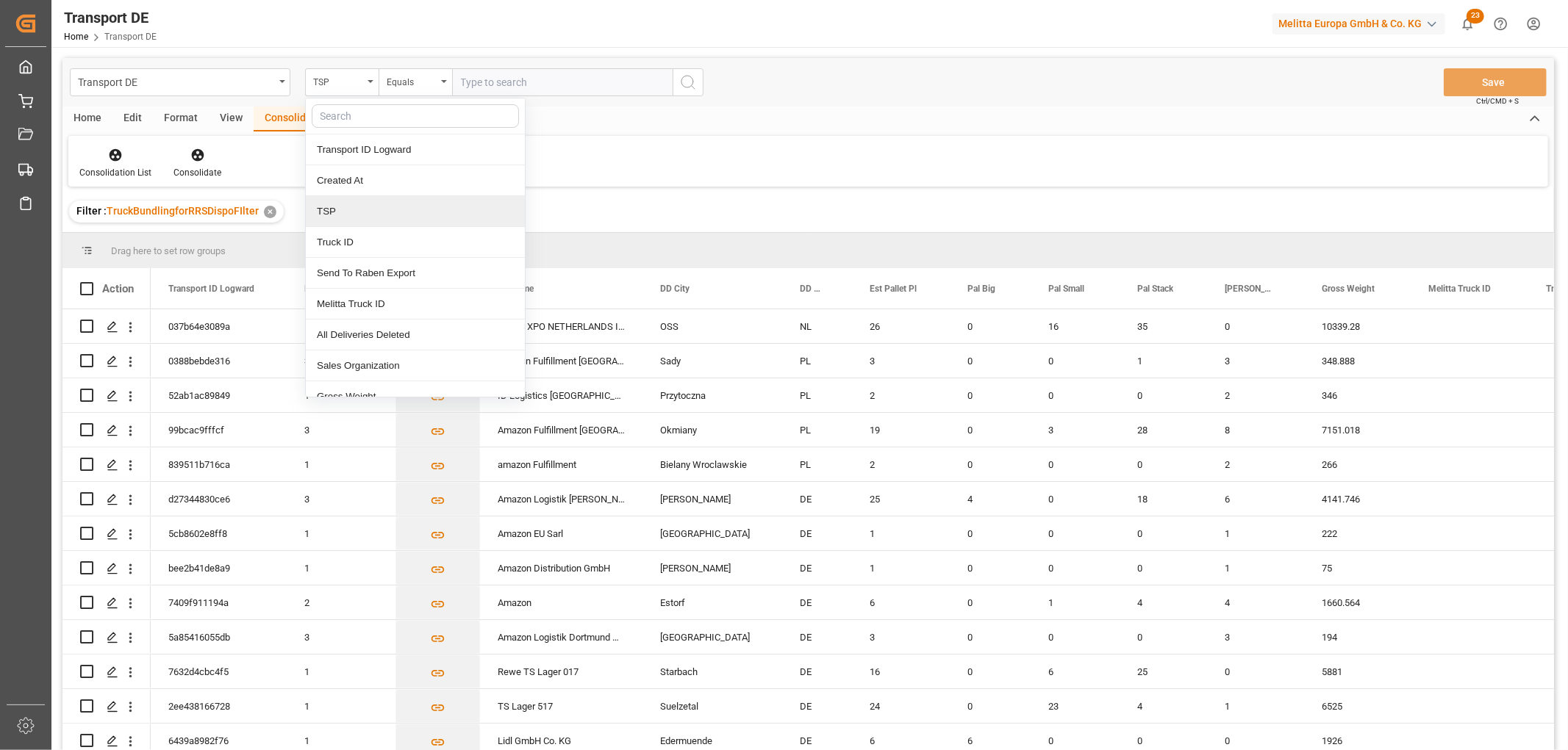
click at [341, 209] on div "TSP" at bounding box center [415, 212] width 219 height 31
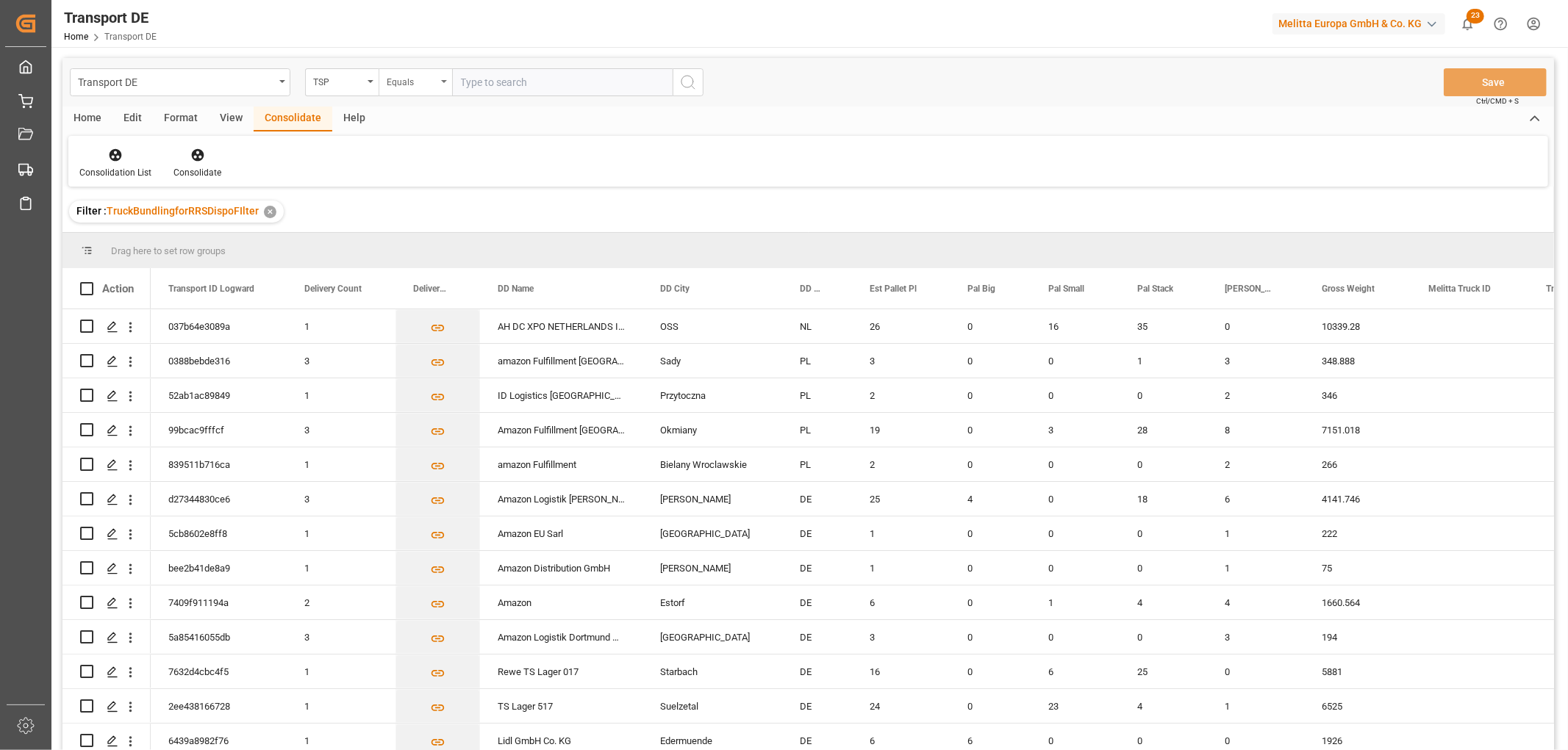
click at [393, 81] on div "Equals" at bounding box center [411, 81] width 50 height 17
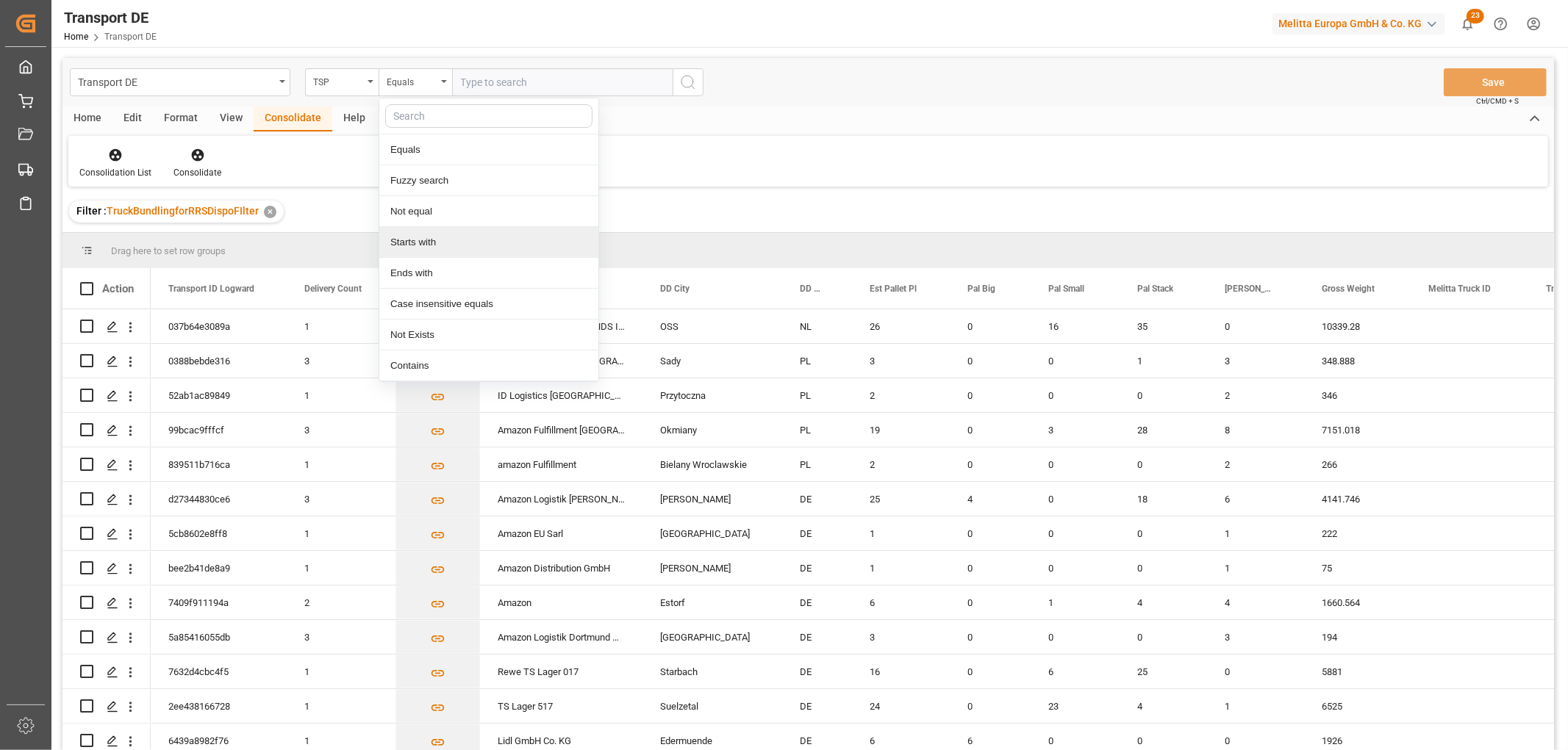
drag, startPoint x: 414, startPoint y: 244, endPoint x: 475, endPoint y: 163, distance: 101.4
click at [416, 245] on div "Starts with" at bounding box center [488, 242] width 219 height 31
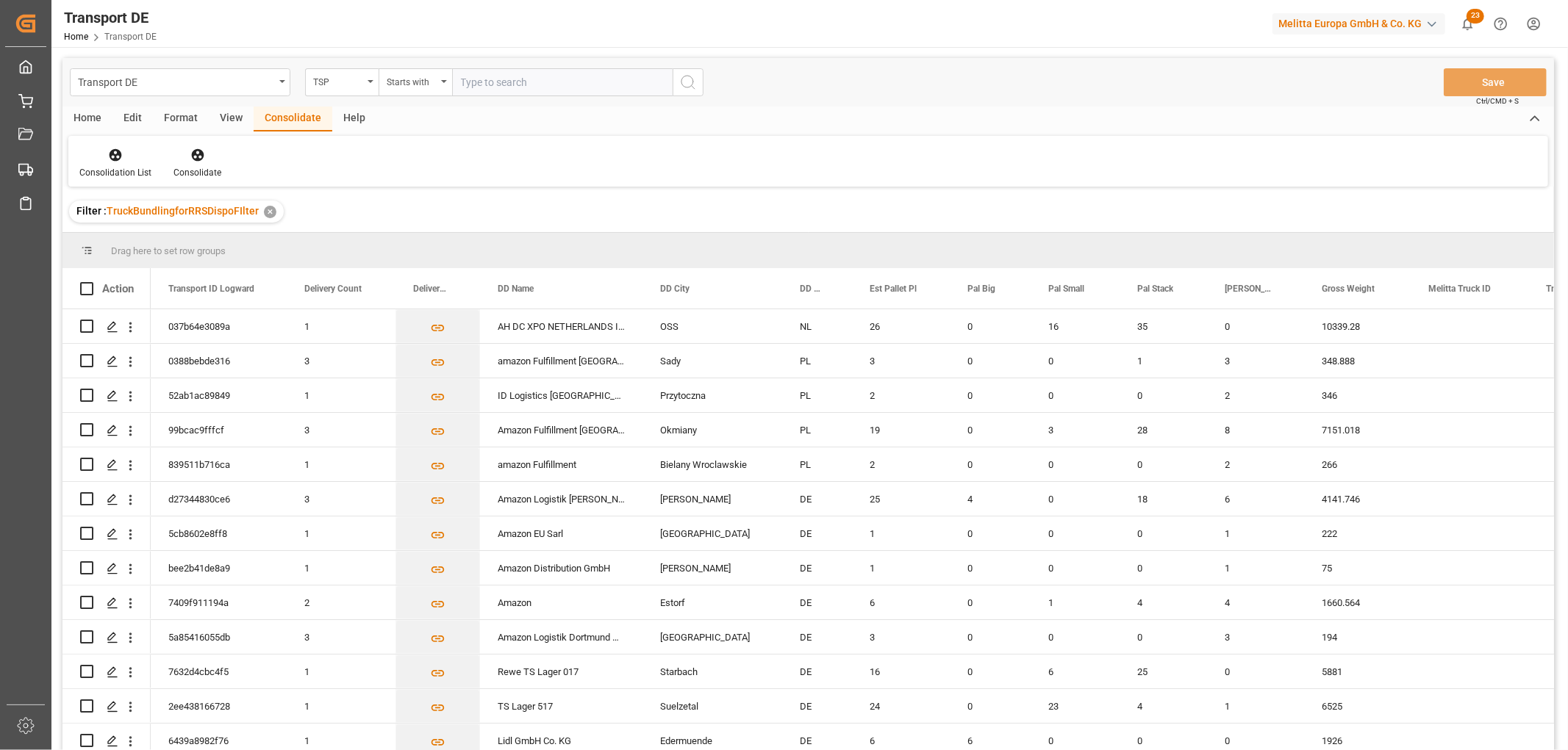
click at [497, 78] on input "text" at bounding box center [562, 82] width 221 height 28
type input "LIT DE"
click at [687, 81] on icon "search button" at bounding box center [688, 82] width 17 height 17
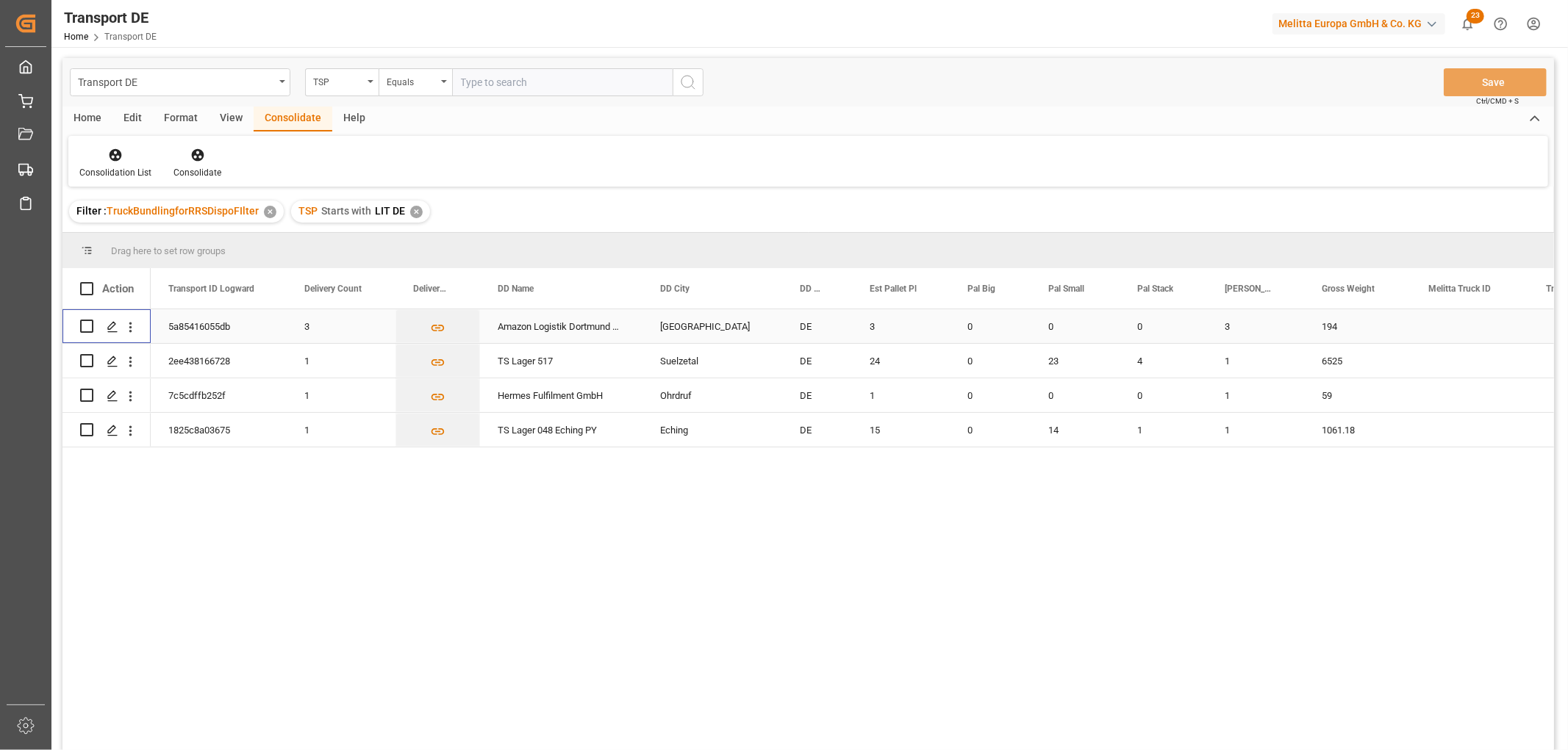
click at [88, 326] on input "Press Space to toggle row selection (unchecked)" at bounding box center [87, 326] width 14 height 14
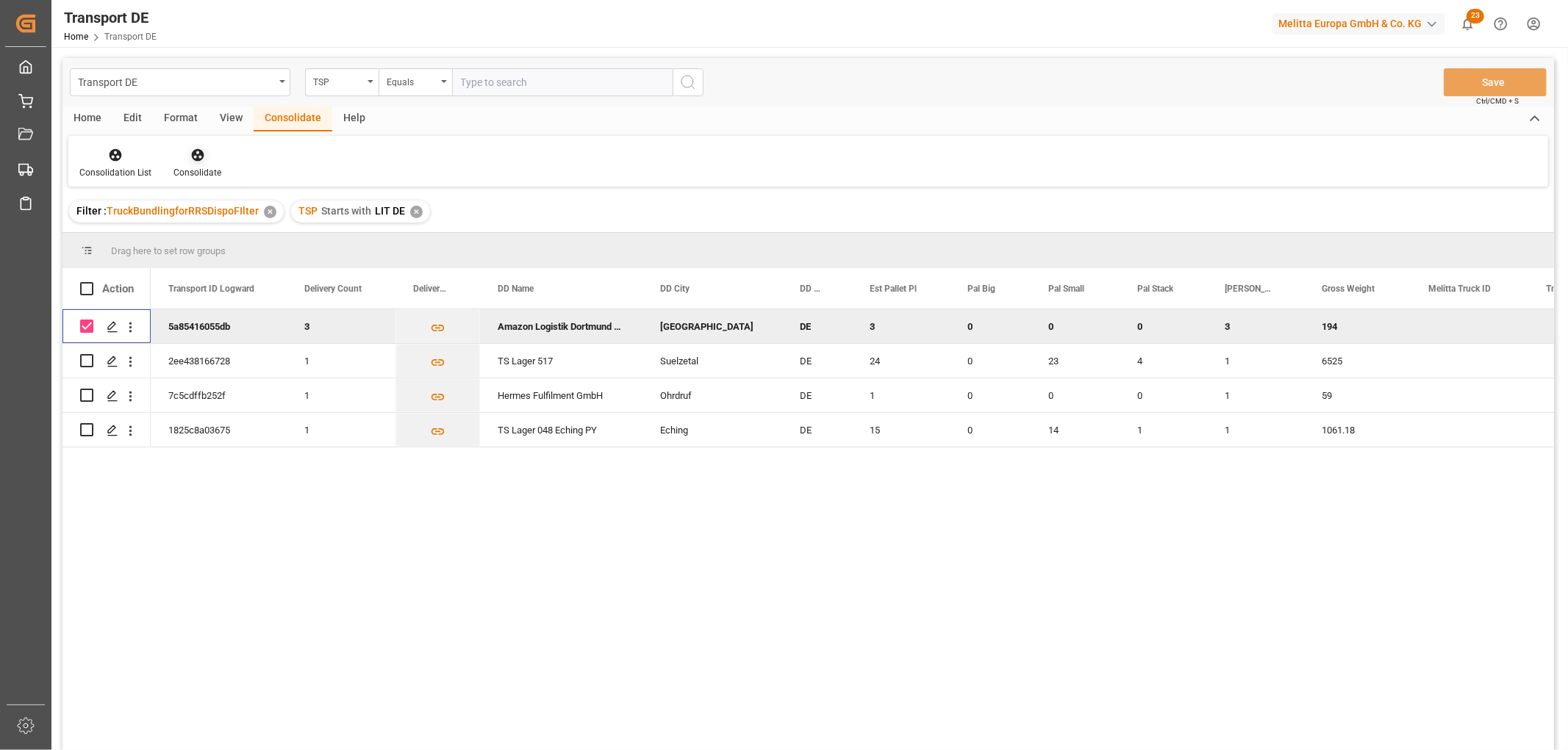
click at [196, 151] on icon at bounding box center [198, 155] width 15 height 15
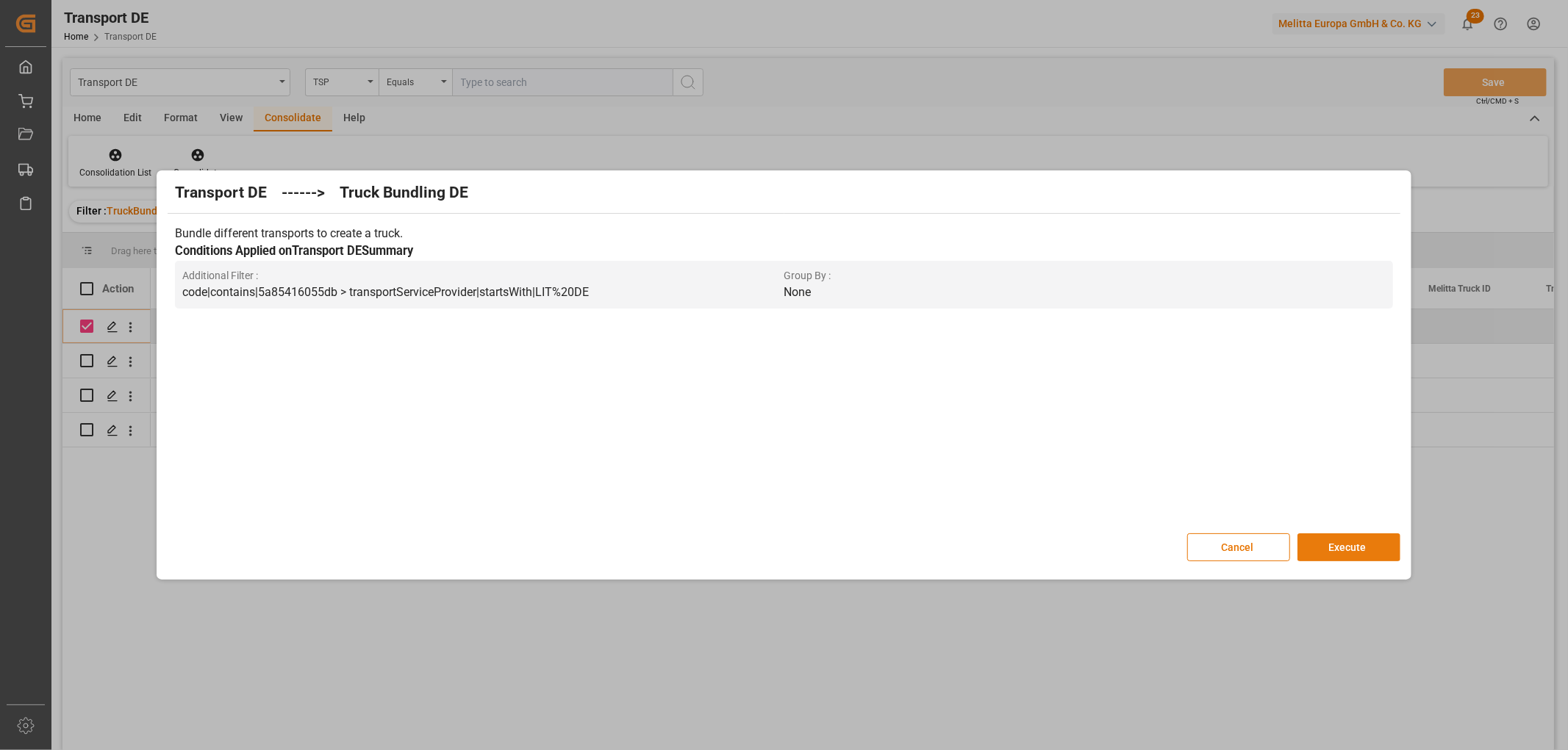
click at [1351, 546] on button "Execute" at bounding box center [1349, 547] width 103 height 28
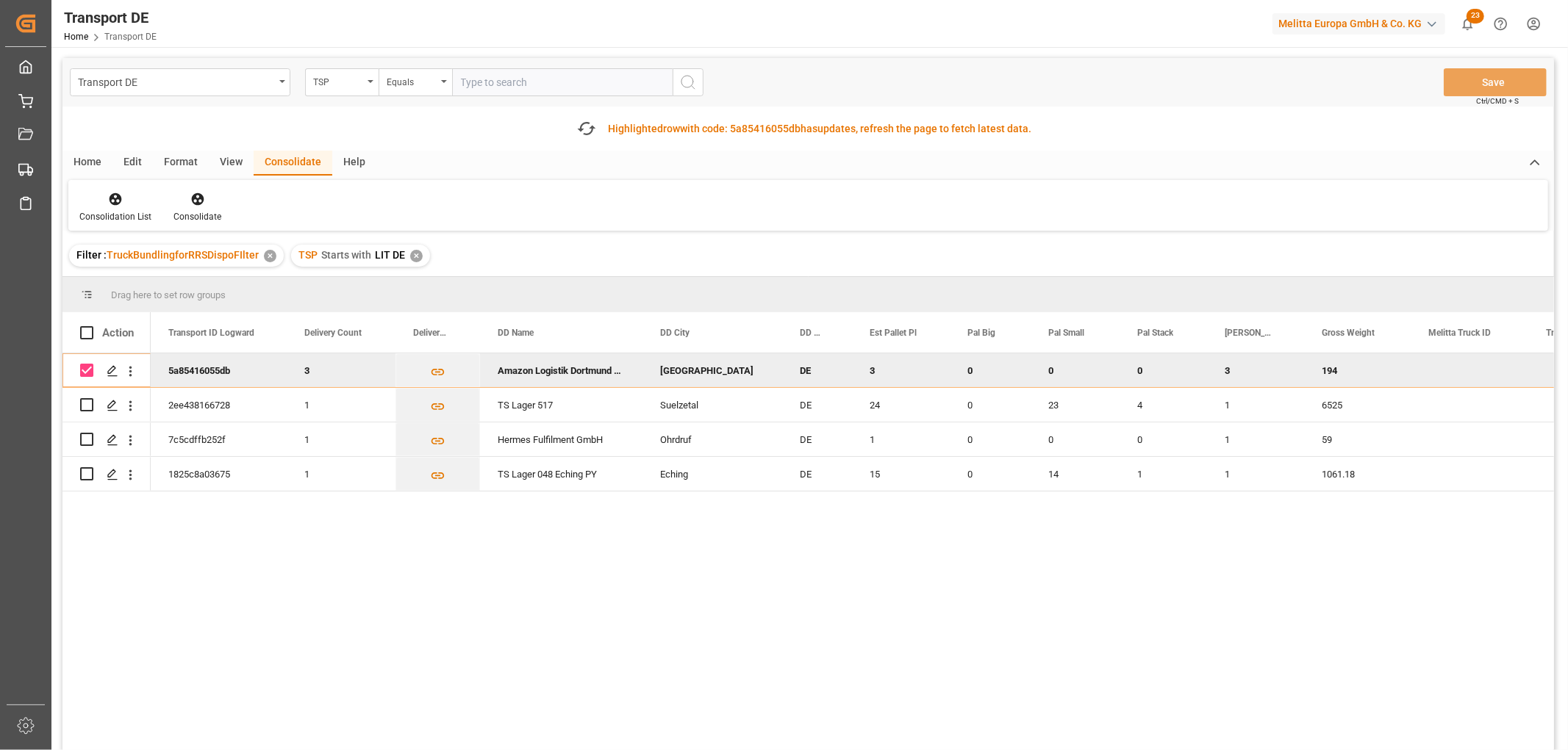
click at [87, 370] on input "Press Space to toggle row selection (checked)" at bounding box center [87, 370] width 14 height 14
checkbox input "false"
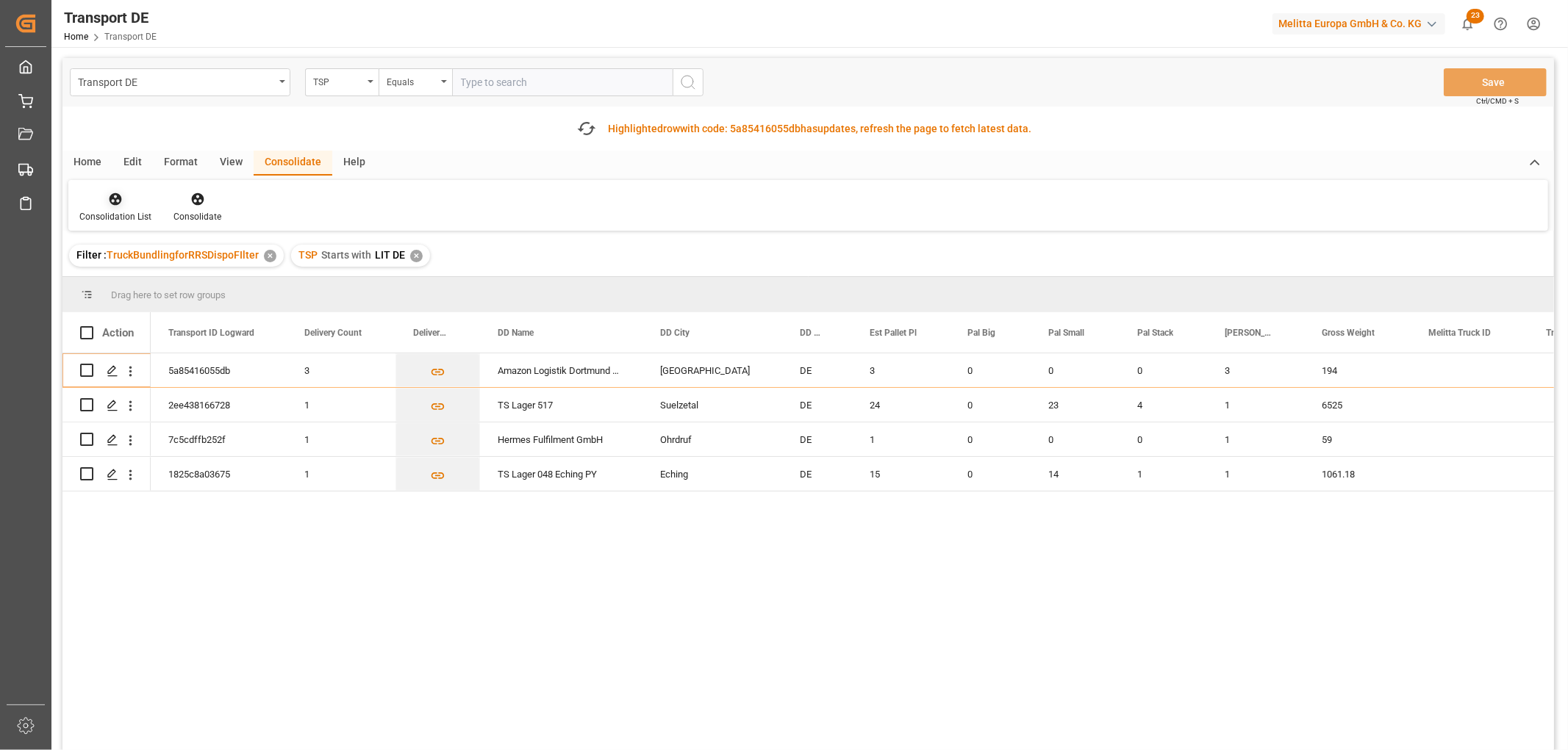
click at [115, 197] on icon at bounding box center [115, 200] width 15 height 15
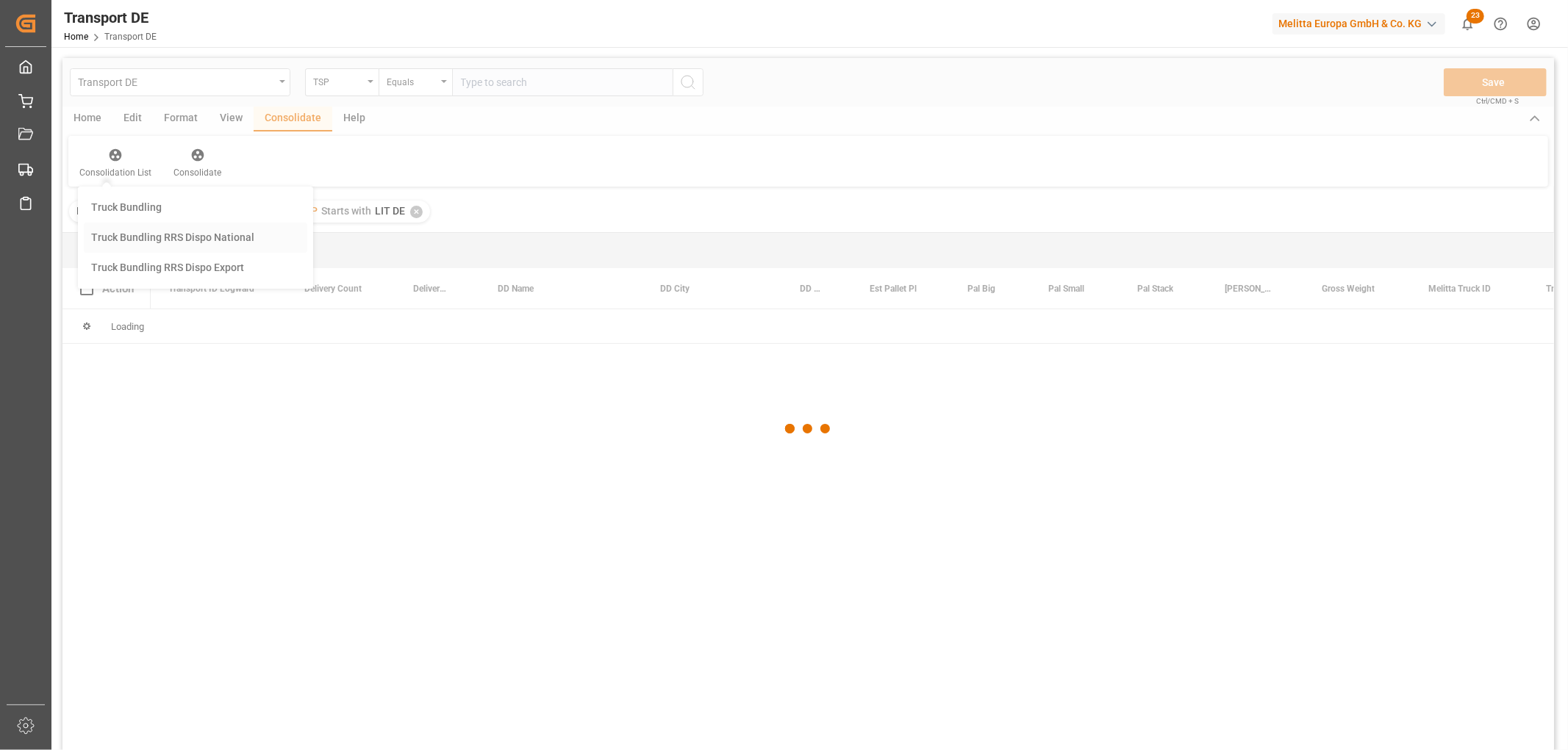
click at [123, 282] on div "Transport DE TSP Equals Save Ctrl/CMD + S Home Edit Format View Consolidate Hel…" at bounding box center [808, 423] width 1492 height 731
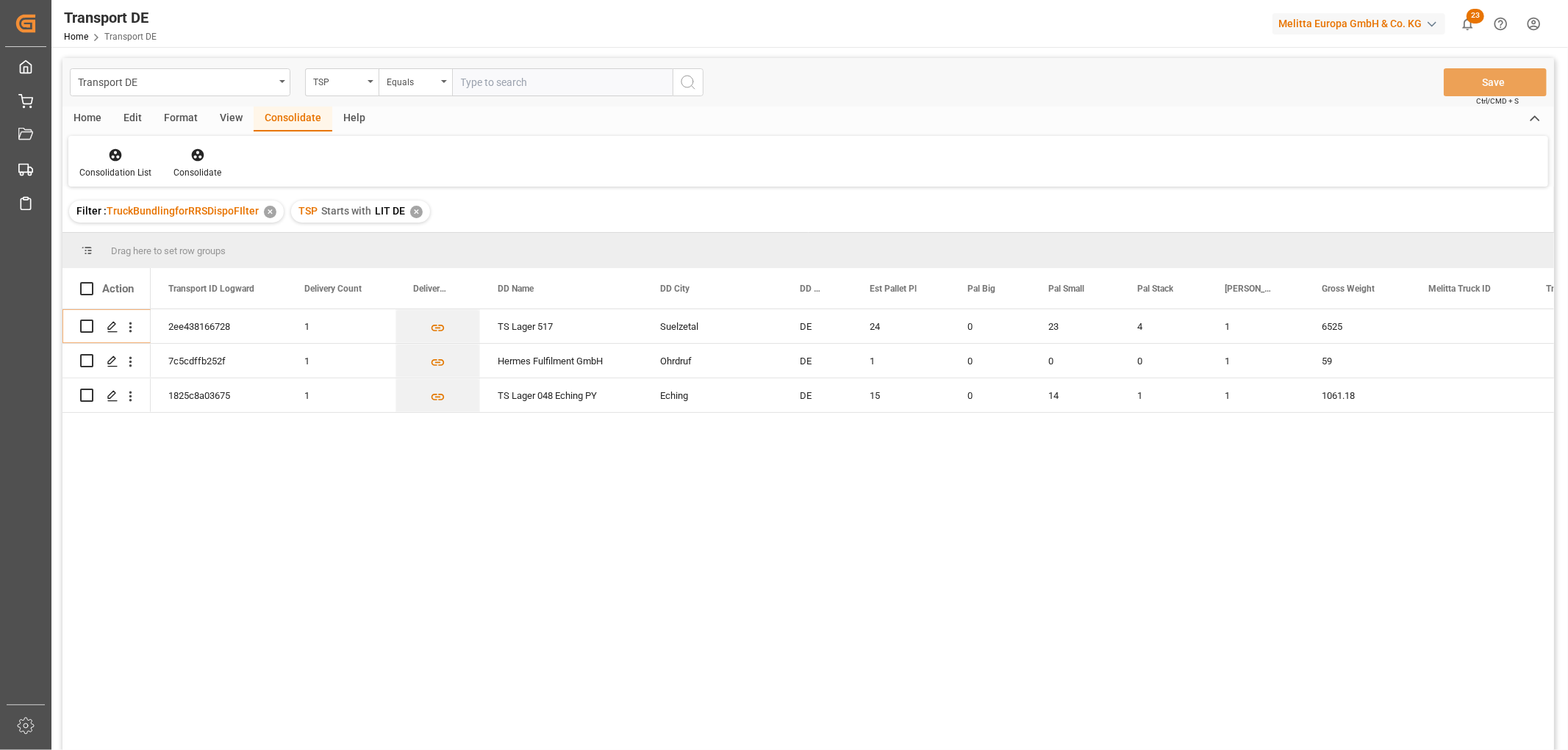
click at [412, 209] on div "✕" at bounding box center [416, 212] width 13 height 13
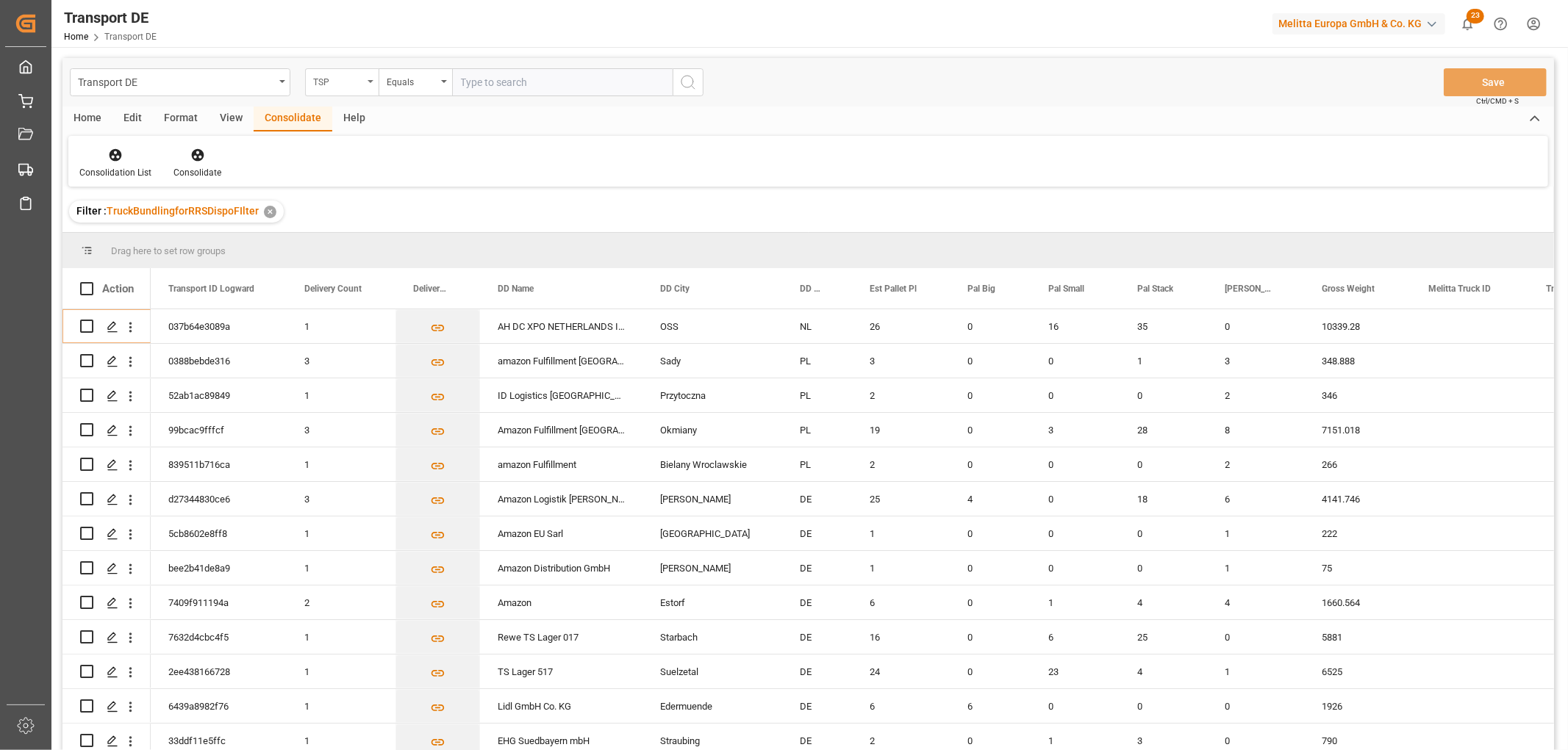
click at [338, 81] on div "TSP" at bounding box center [338, 81] width 50 height 17
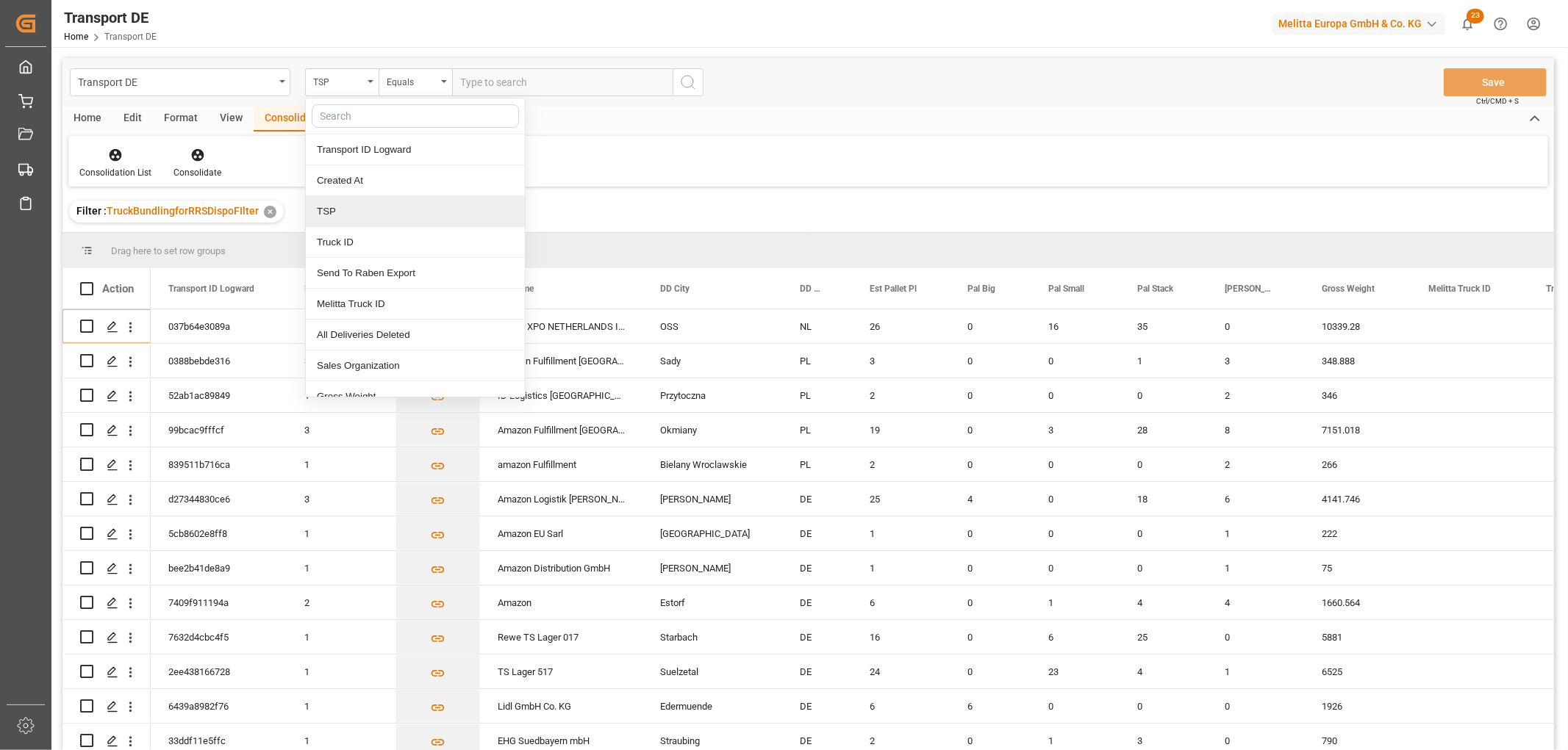
click at [334, 207] on div "TSP" at bounding box center [415, 212] width 219 height 31
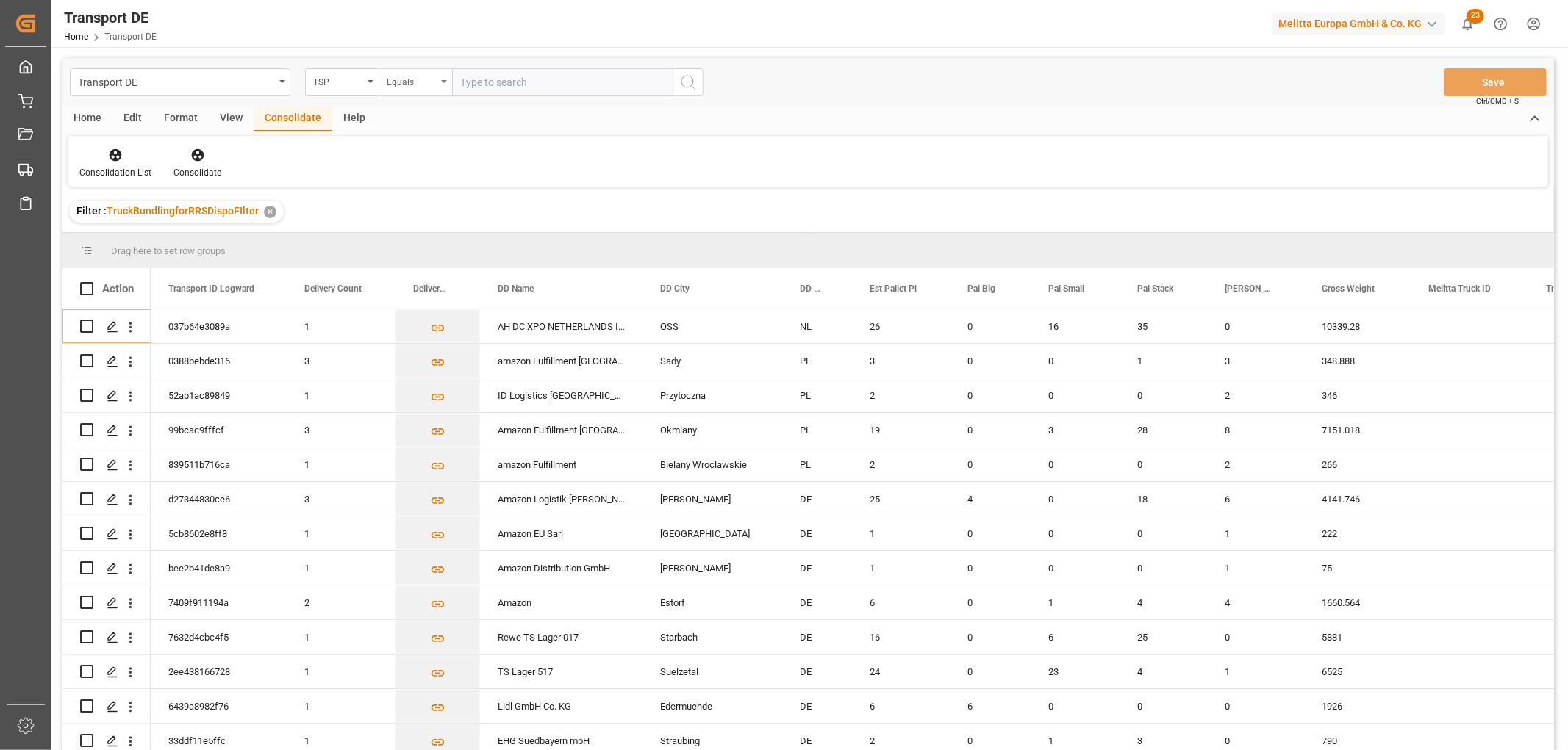
click at [408, 78] on div "Equals" at bounding box center [411, 81] width 50 height 17
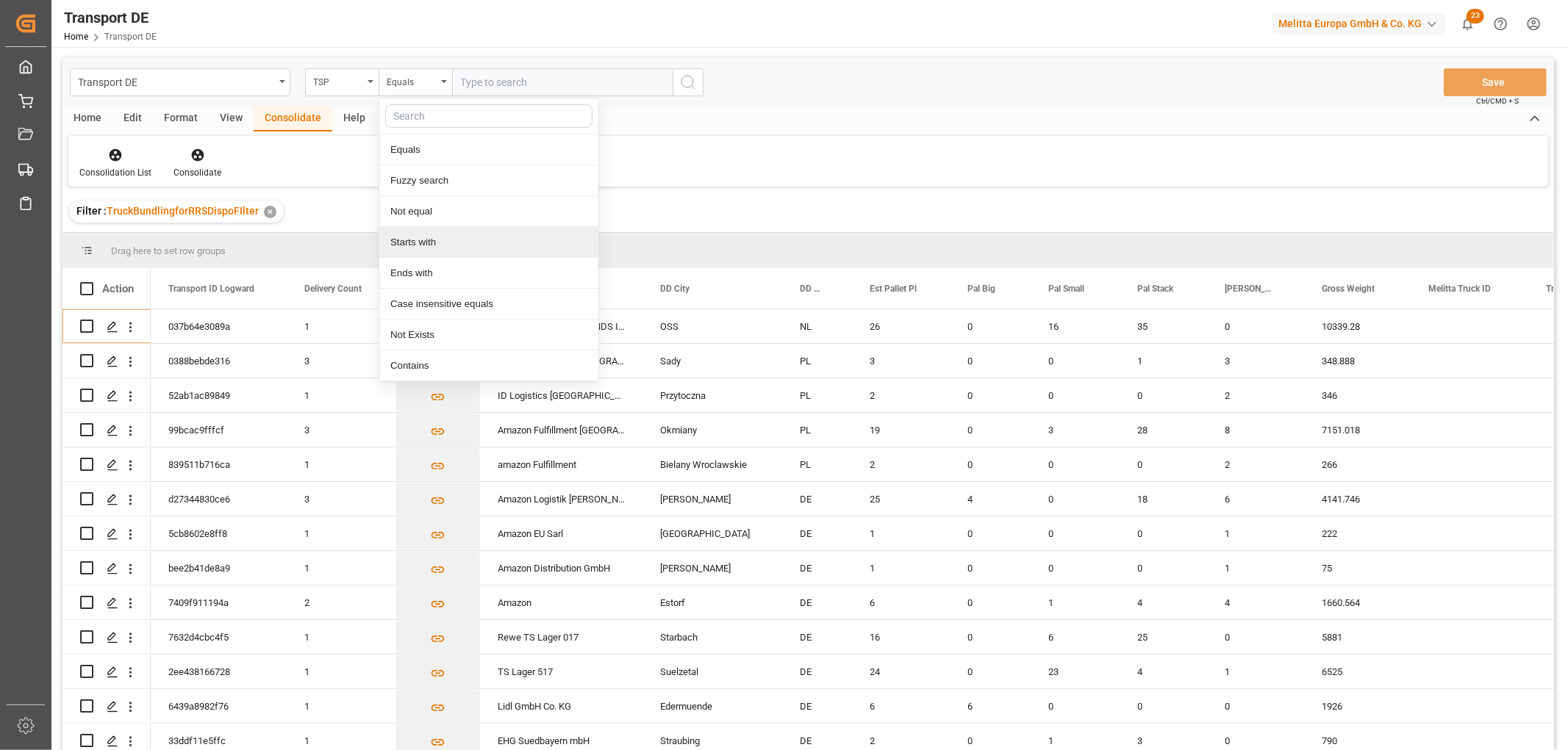
click at [411, 240] on div "Starts with" at bounding box center [488, 242] width 219 height 31
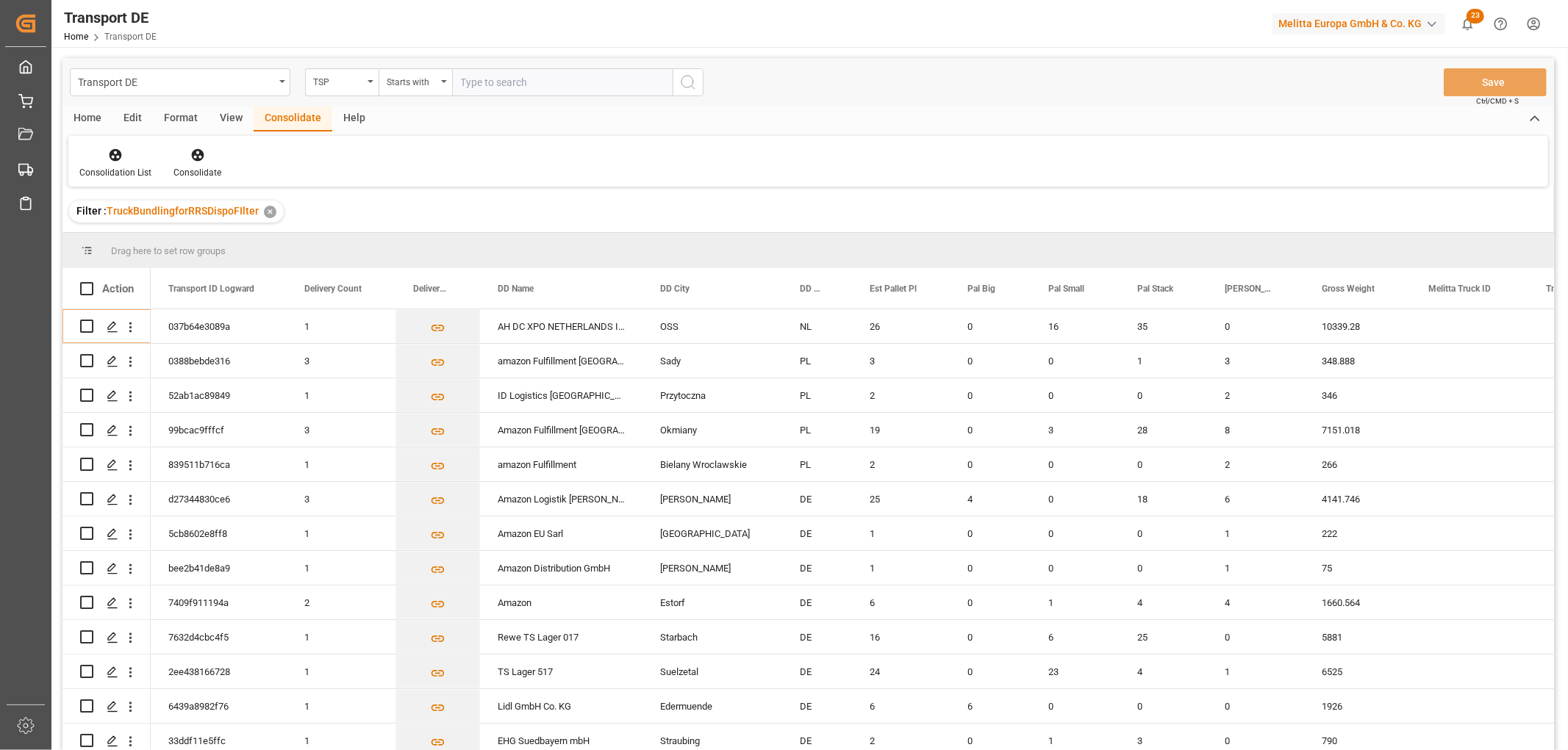
click at [491, 84] on input "text" at bounding box center [562, 82] width 221 height 28
type input "Hartmann"
click at [685, 78] on icon "search button" at bounding box center [688, 82] width 17 height 17
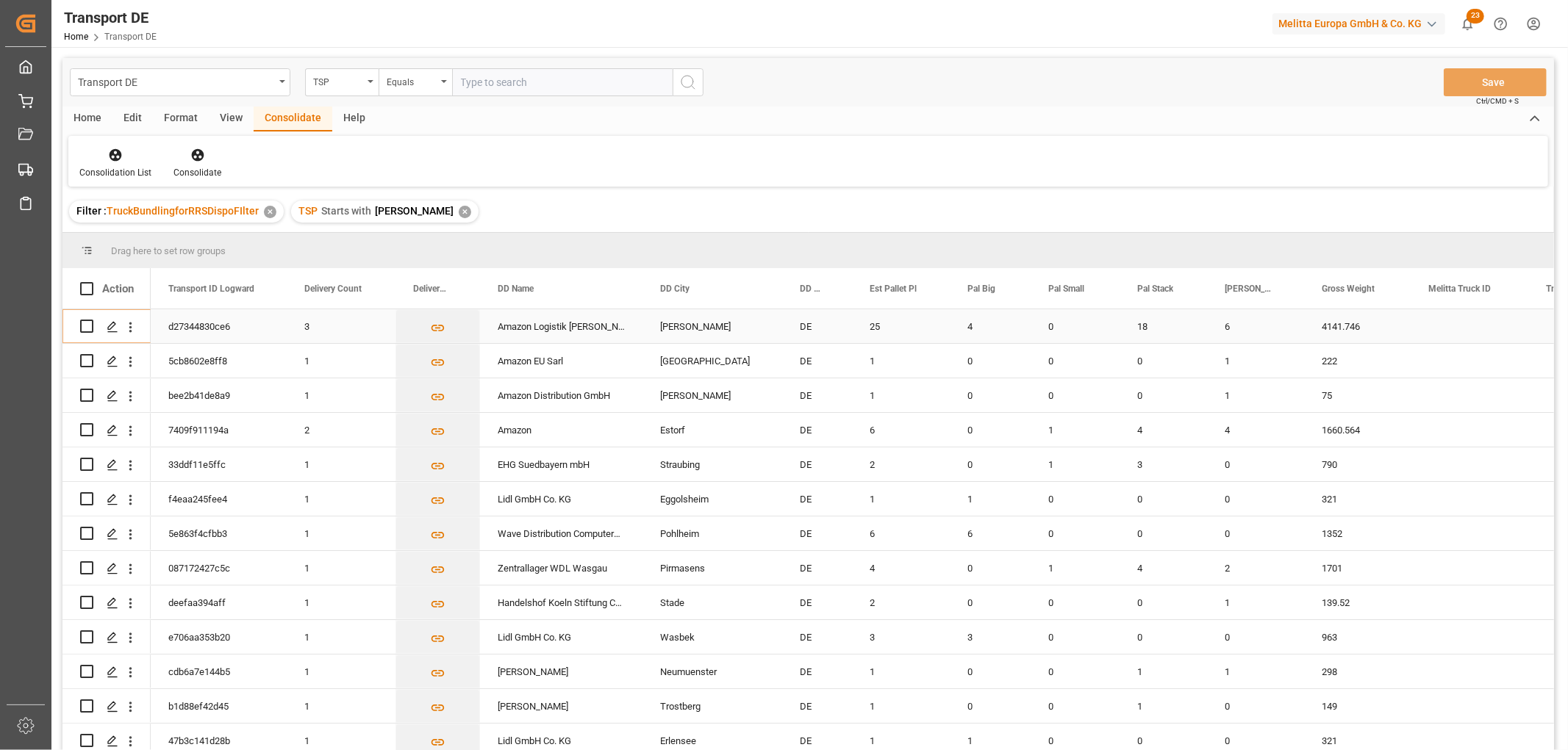
click at [88, 326] on input "Press Space to toggle row selection (unchecked)" at bounding box center [87, 326] width 14 height 14
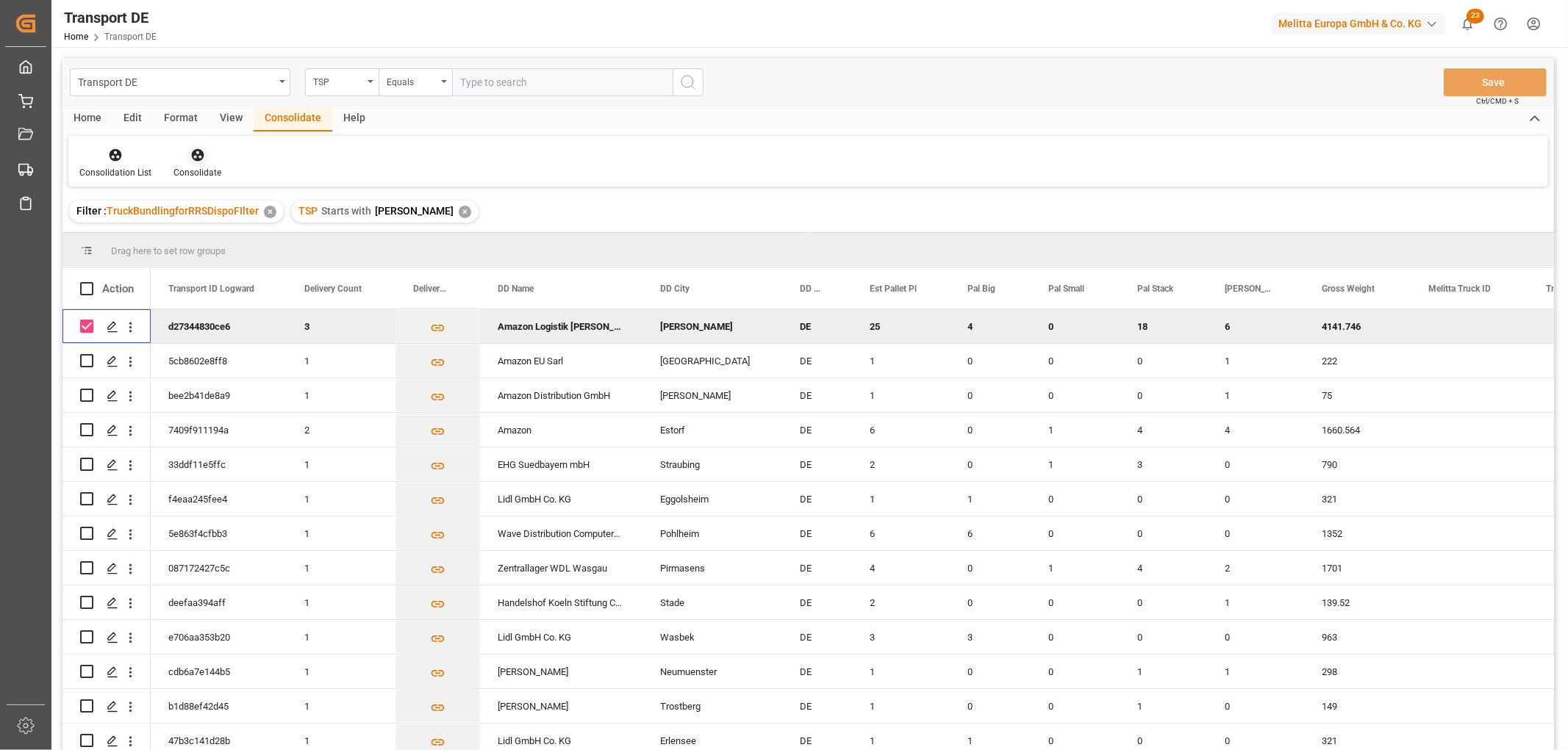
click at [193, 152] on icon at bounding box center [197, 155] width 13 height 13
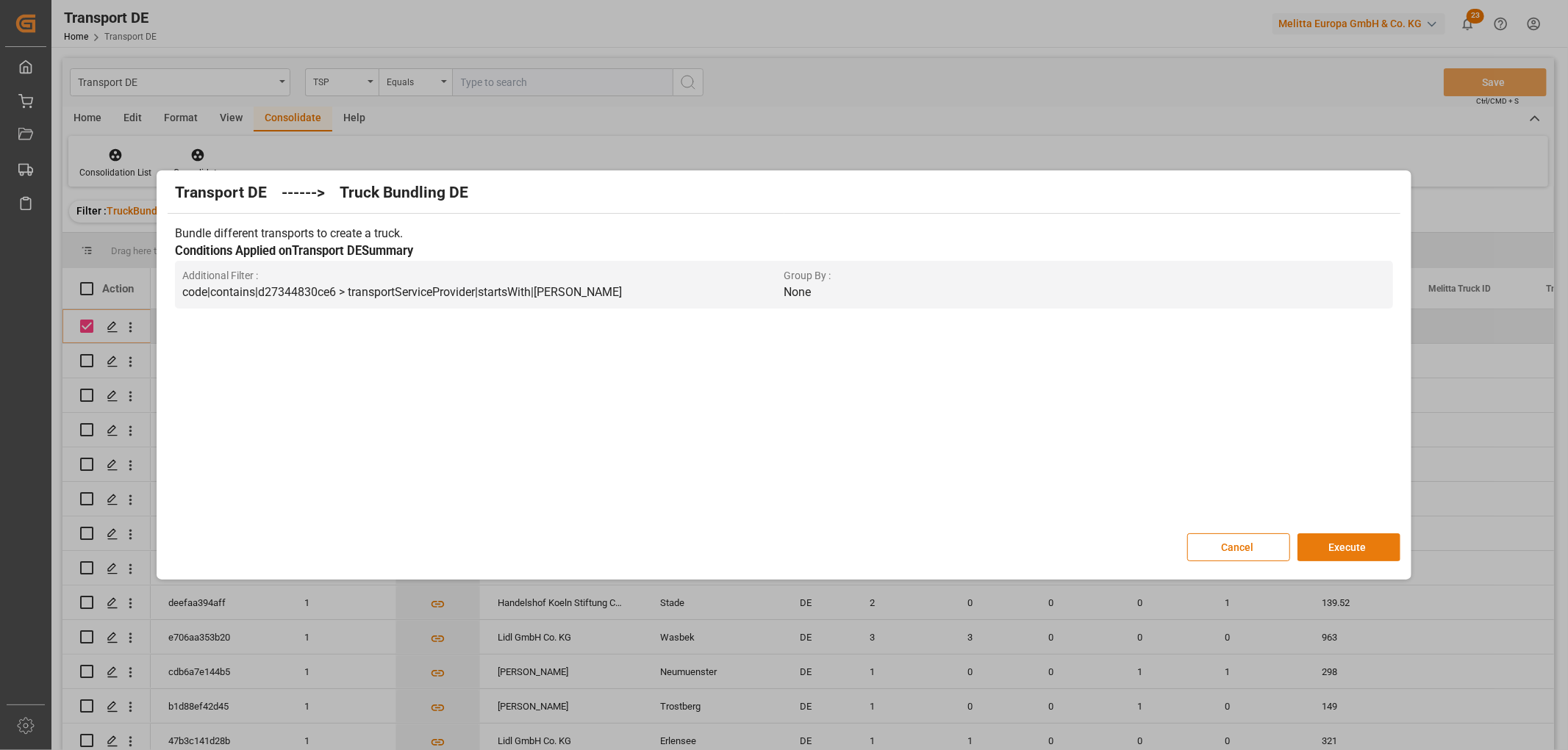
click at [1339, 547] on button "Execute" at bounding box center [1349, 547] width 103 height 28
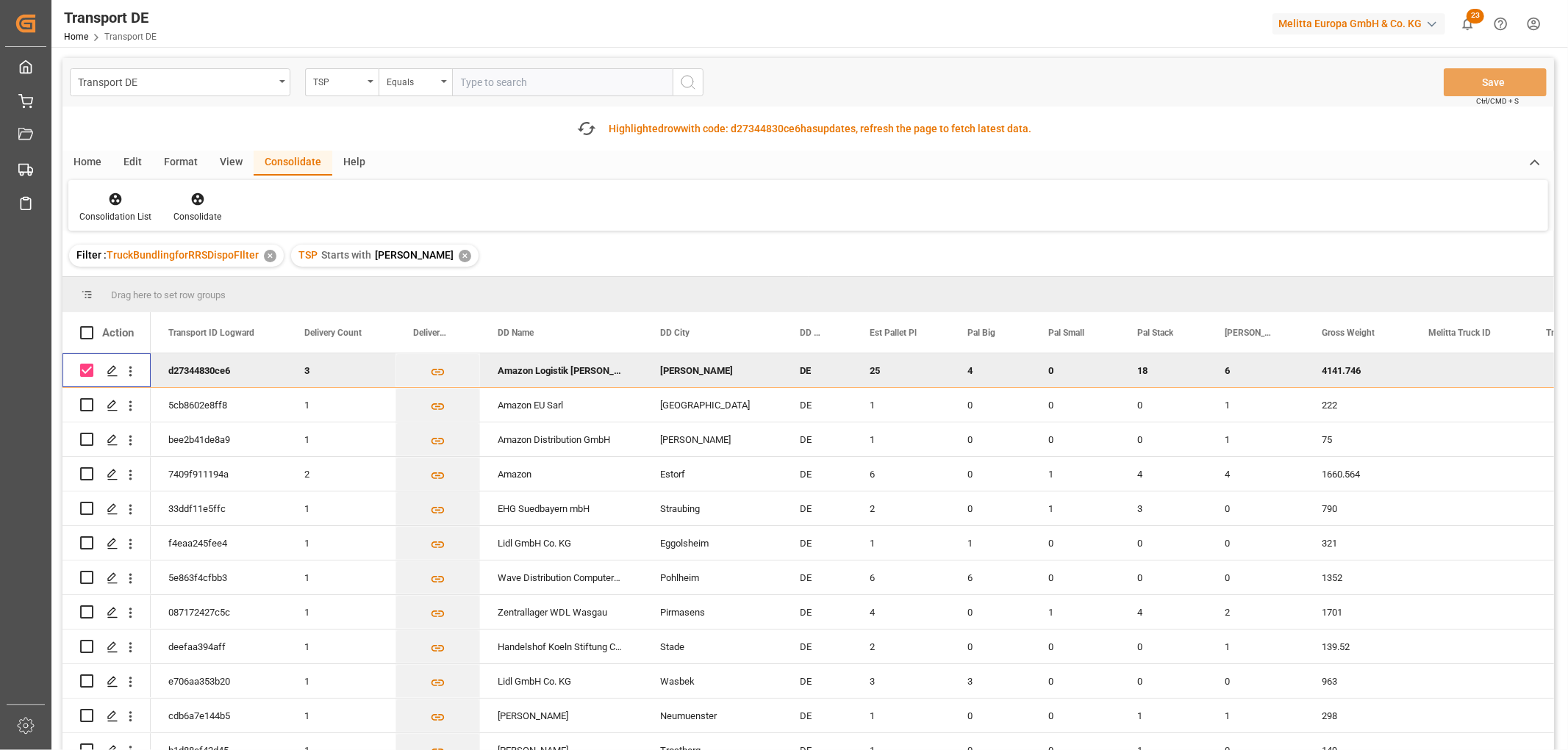
click at [90, 369] on input "Press Space to toggle row selection (checked)" at bounding box center [87, 370] width 14 height 14
checkbox input "false"
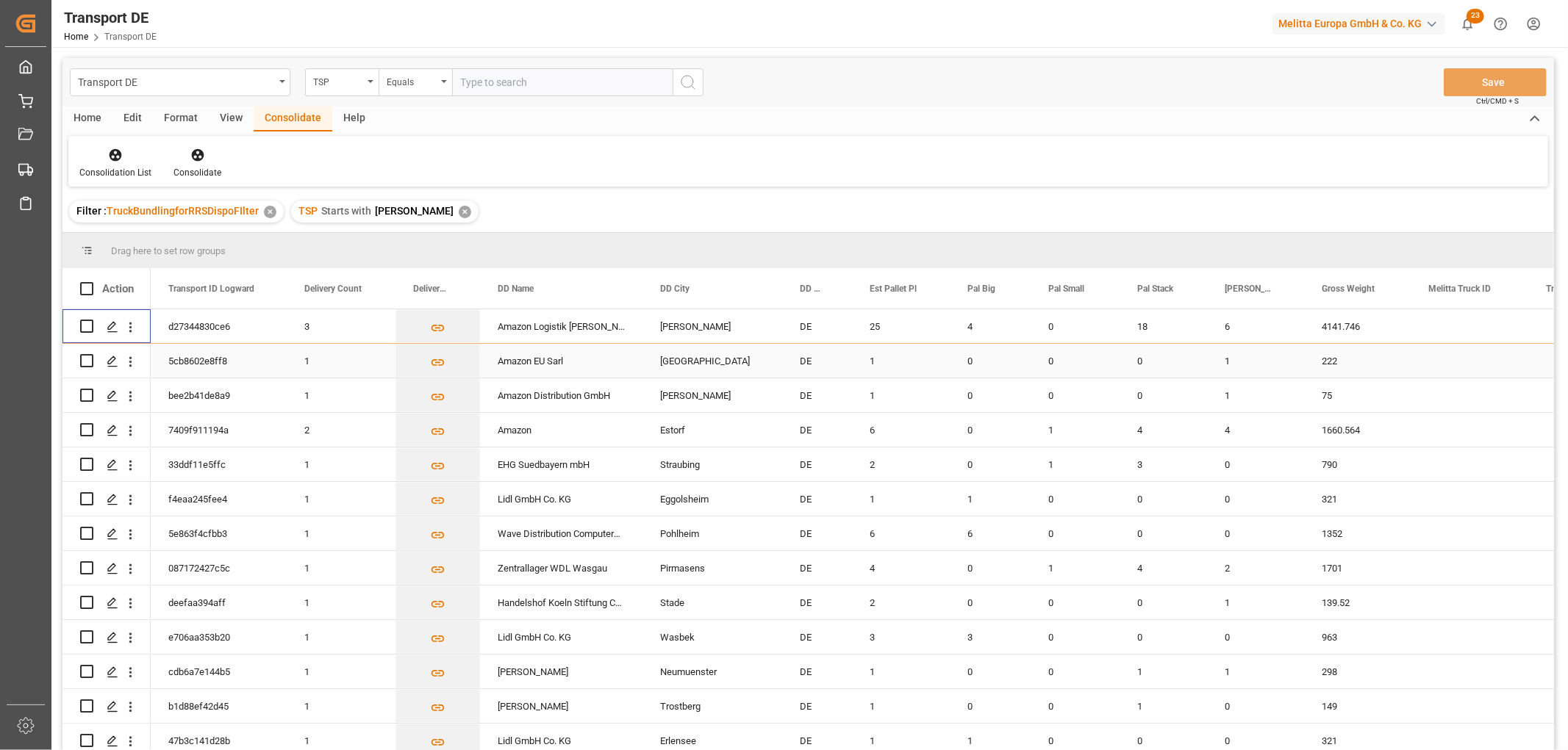
click at [90, 361] on input "Press Space to toggle row selection (unchecked)" at bounding box center [87, 361] width 14 height 14
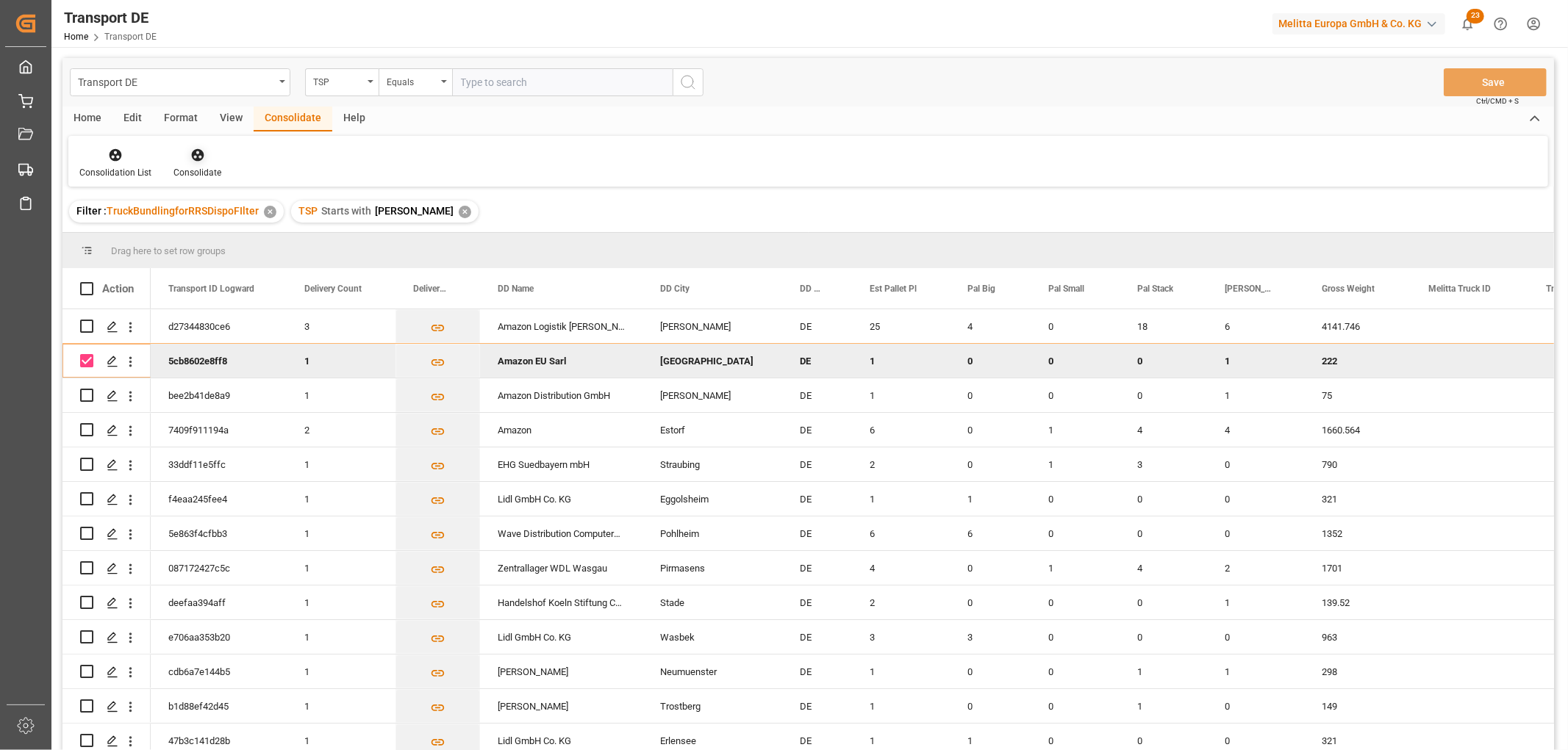
click at [197, 158] on icon at bounding box center [197, 155] width 13 height 13
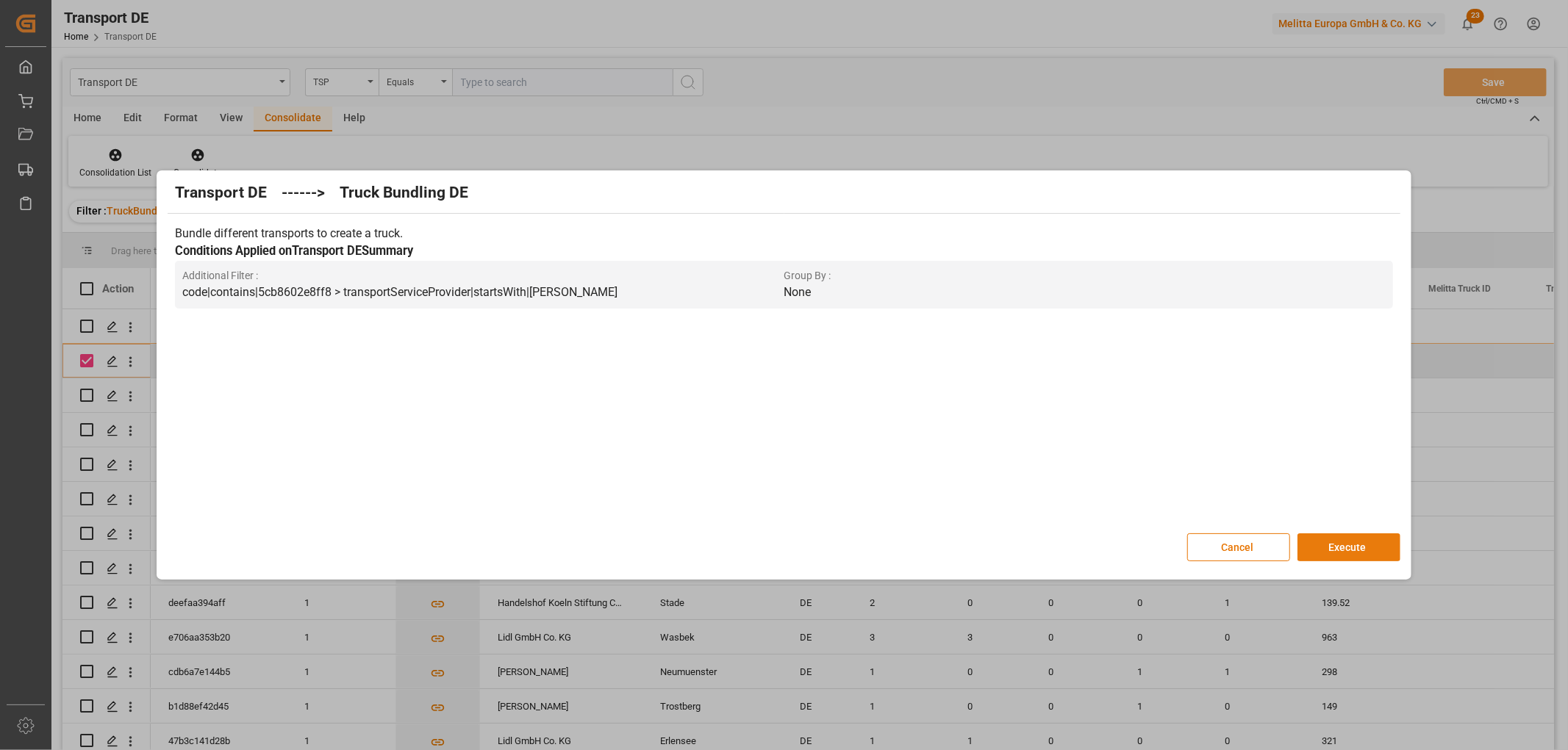
click at [1340, 546] on button "Execute" at bounding box center [1349, 547] width 103 height 28
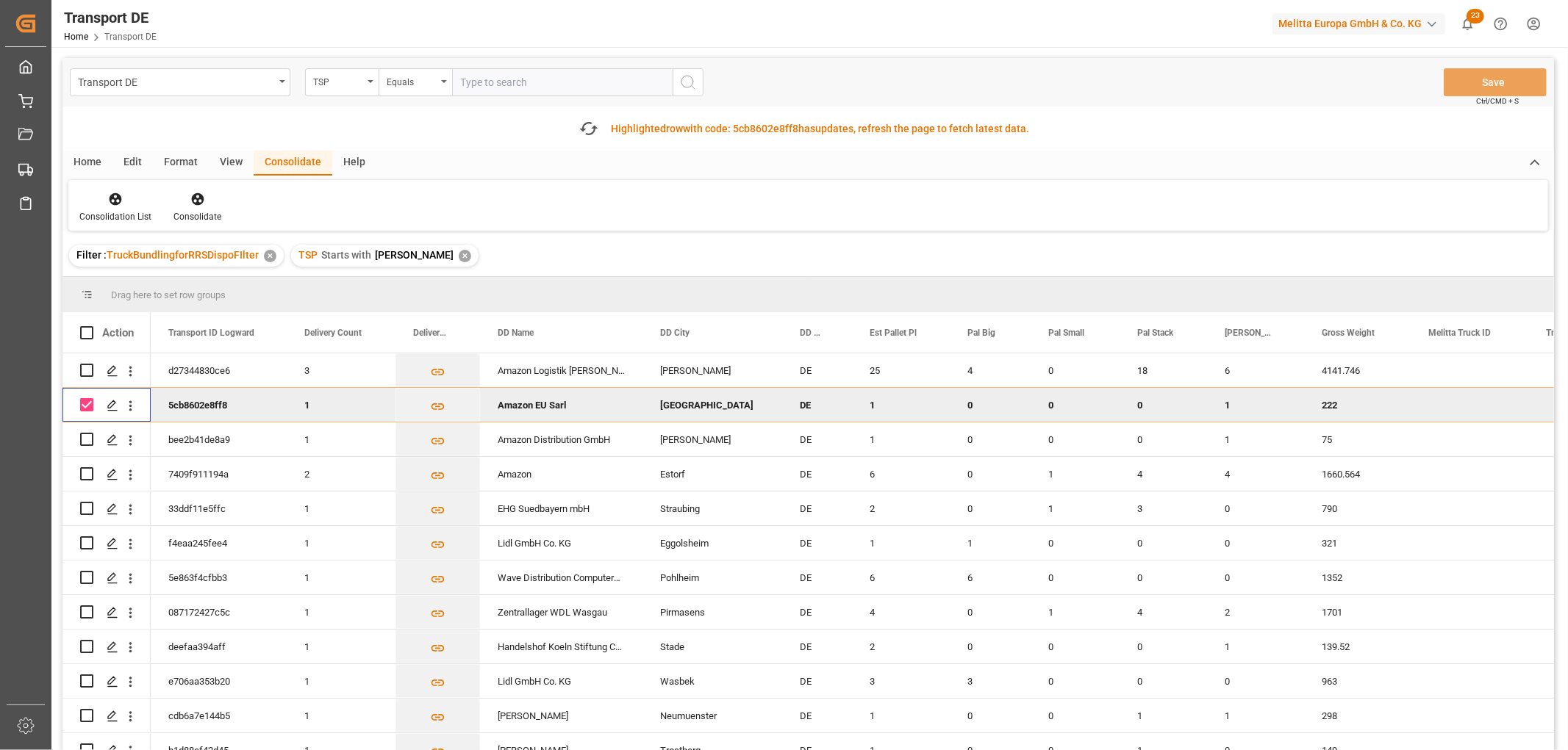
click at [84, 407] on input "Press Space to toggle row selection (checked)" at bounding box center [87, 405] width 14 height 14
checkbox input "false"
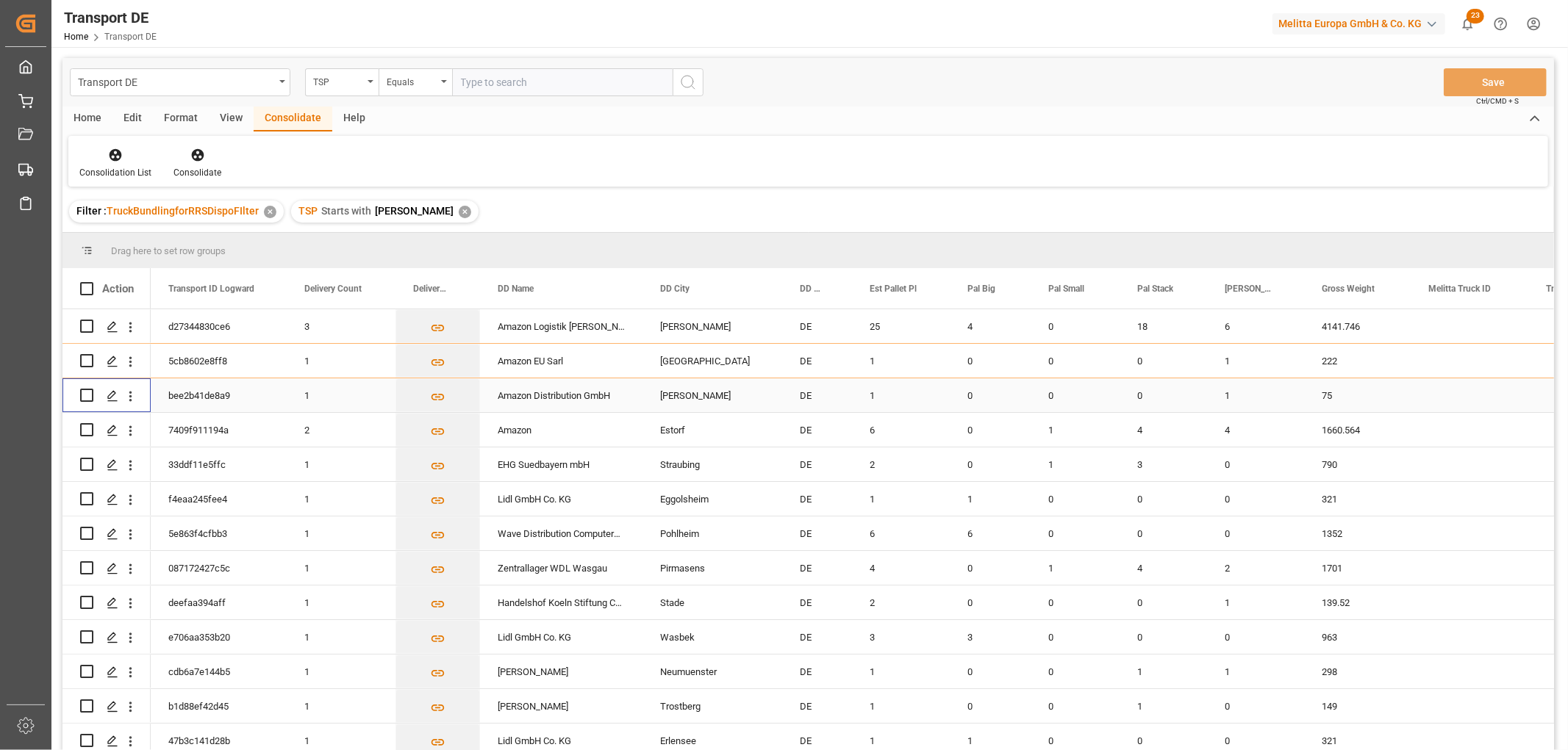
click at [88, 397] on input "Press Space to toggle row selection (unchecked)" at bounding box center [87, 395] width 14 height 14
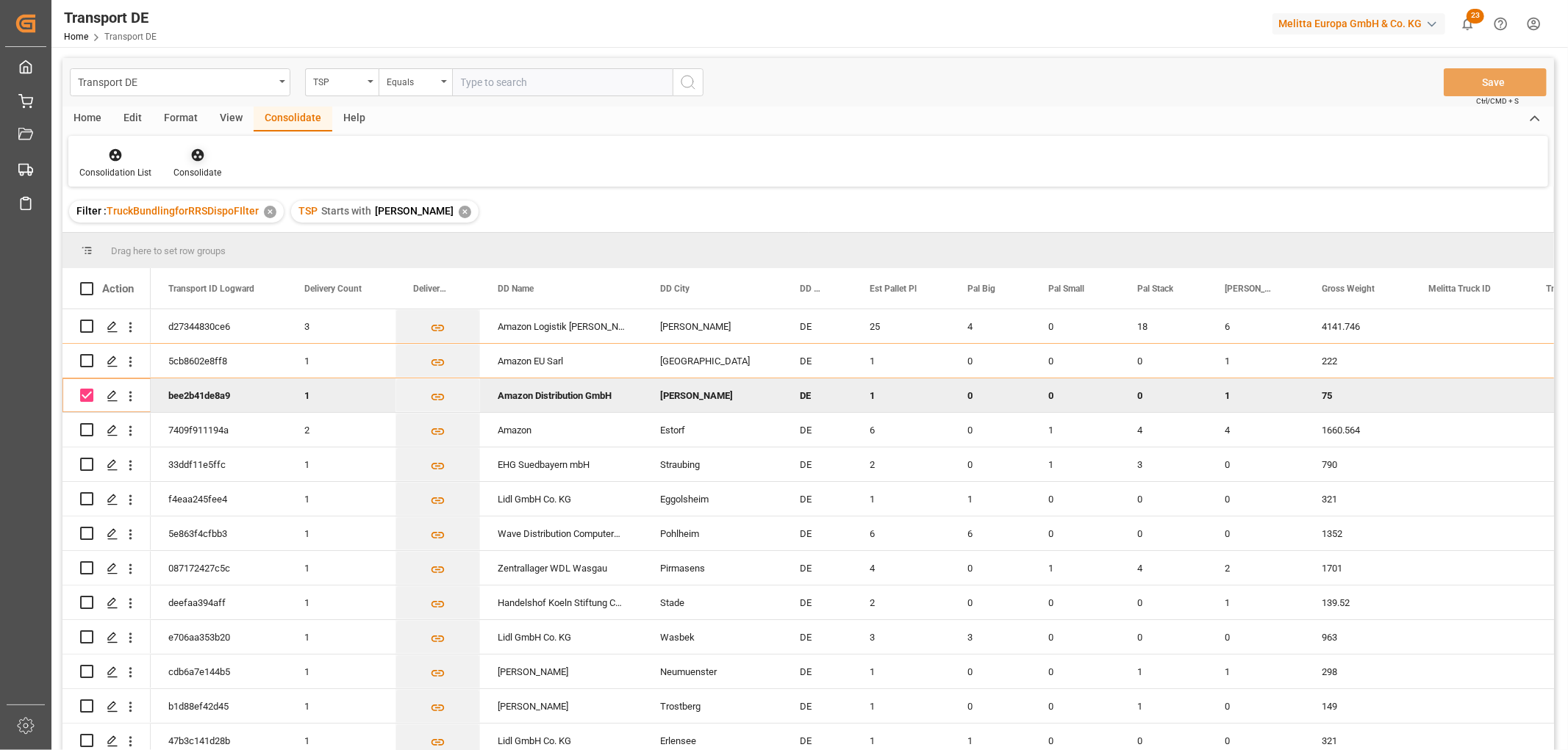
click at [197, 155] on icon at bounding box center [197, 155] width 13 height 13
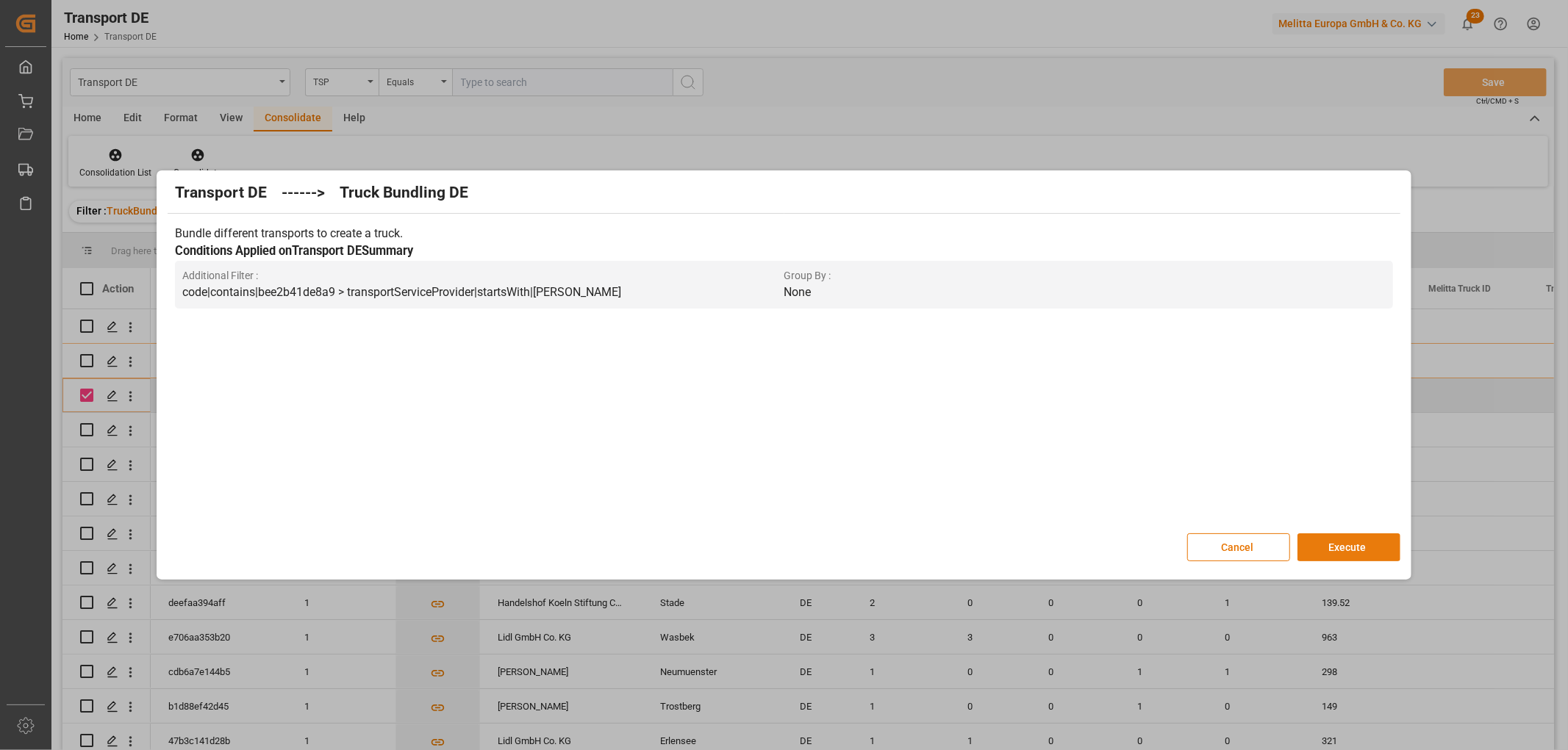
click at [1350, 544] on button "Execute" at bounding box center [1349, 547] width 103 height 28
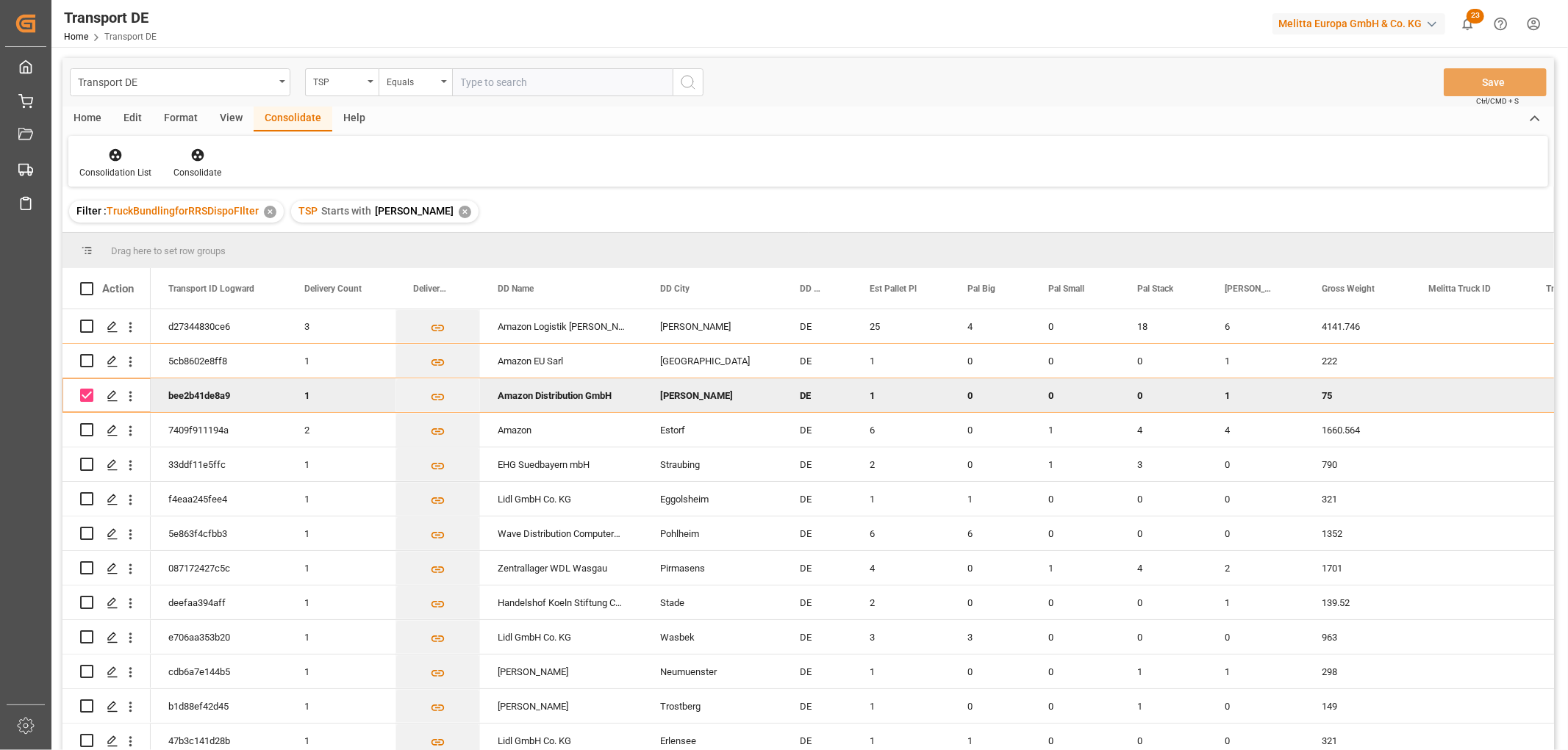
click at [87, 395] on input "Press Space to toggle row selection (checked)" at bounding box center [87, 395] width 14 height 14
checkbox input "false"
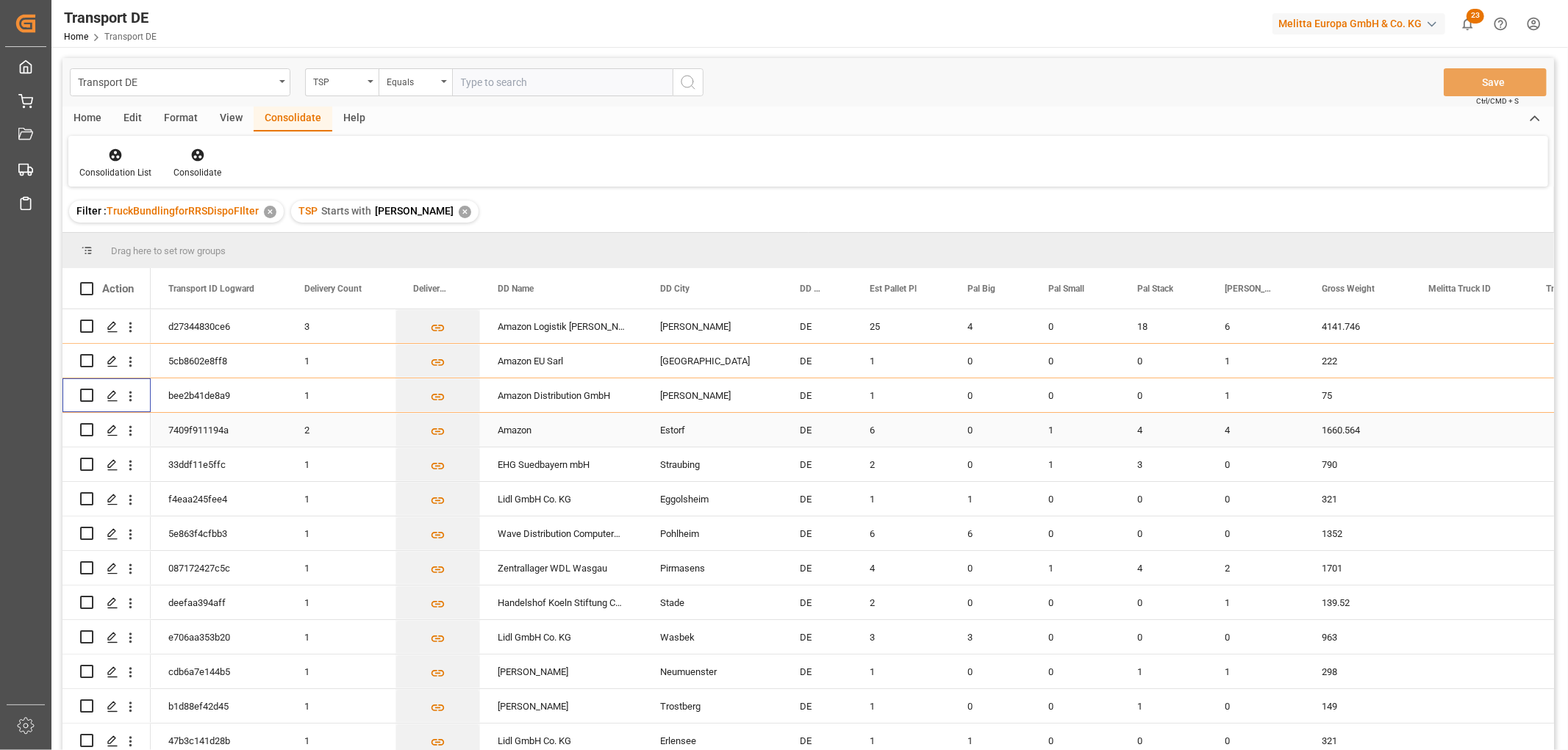
click at [84, 430] on input "Press Space to toggle row selection (unchecked)" at bounding box center [87, 430] width 14 height 14
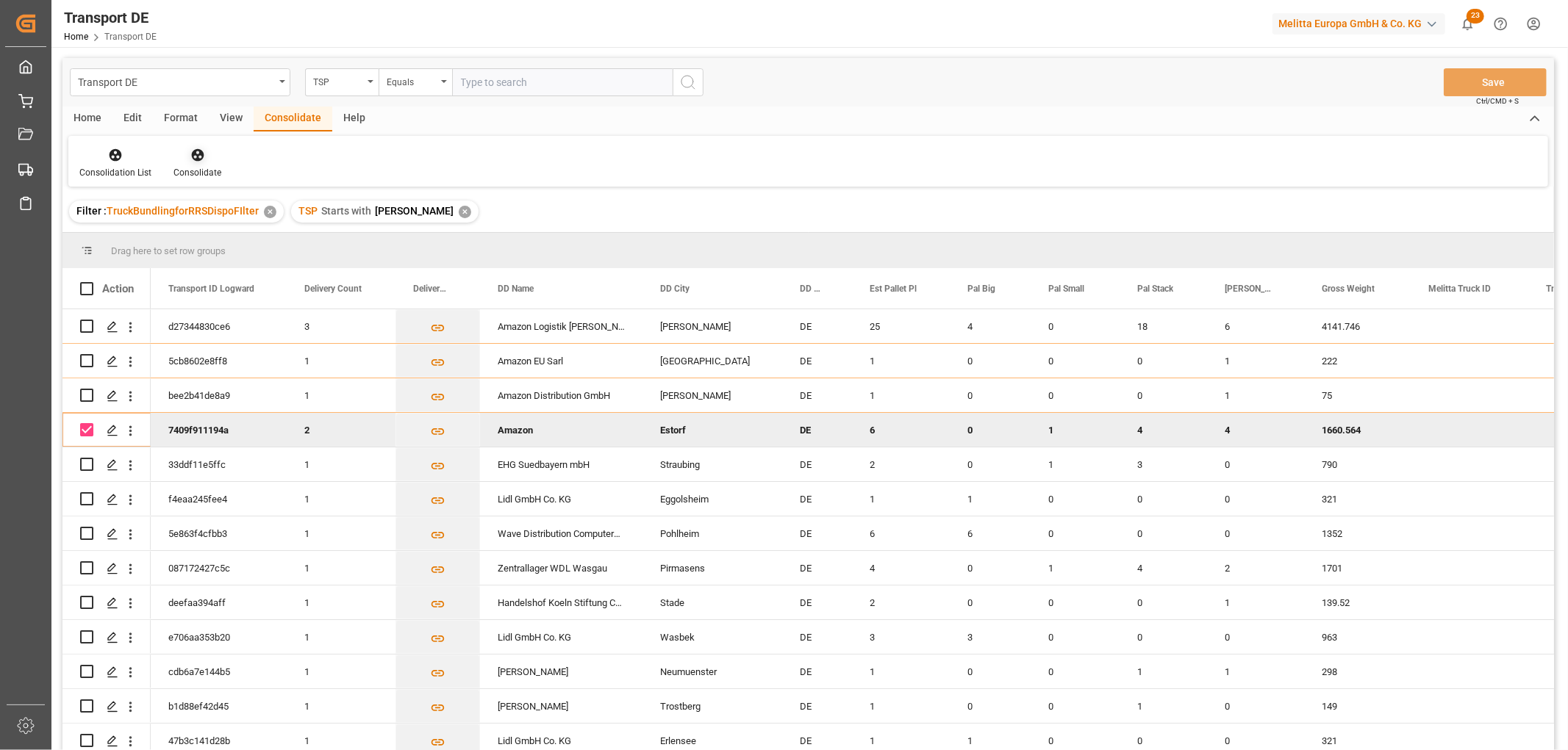
click at [200, 152] on icon at bounding box center [197, 155] width 13 height 13
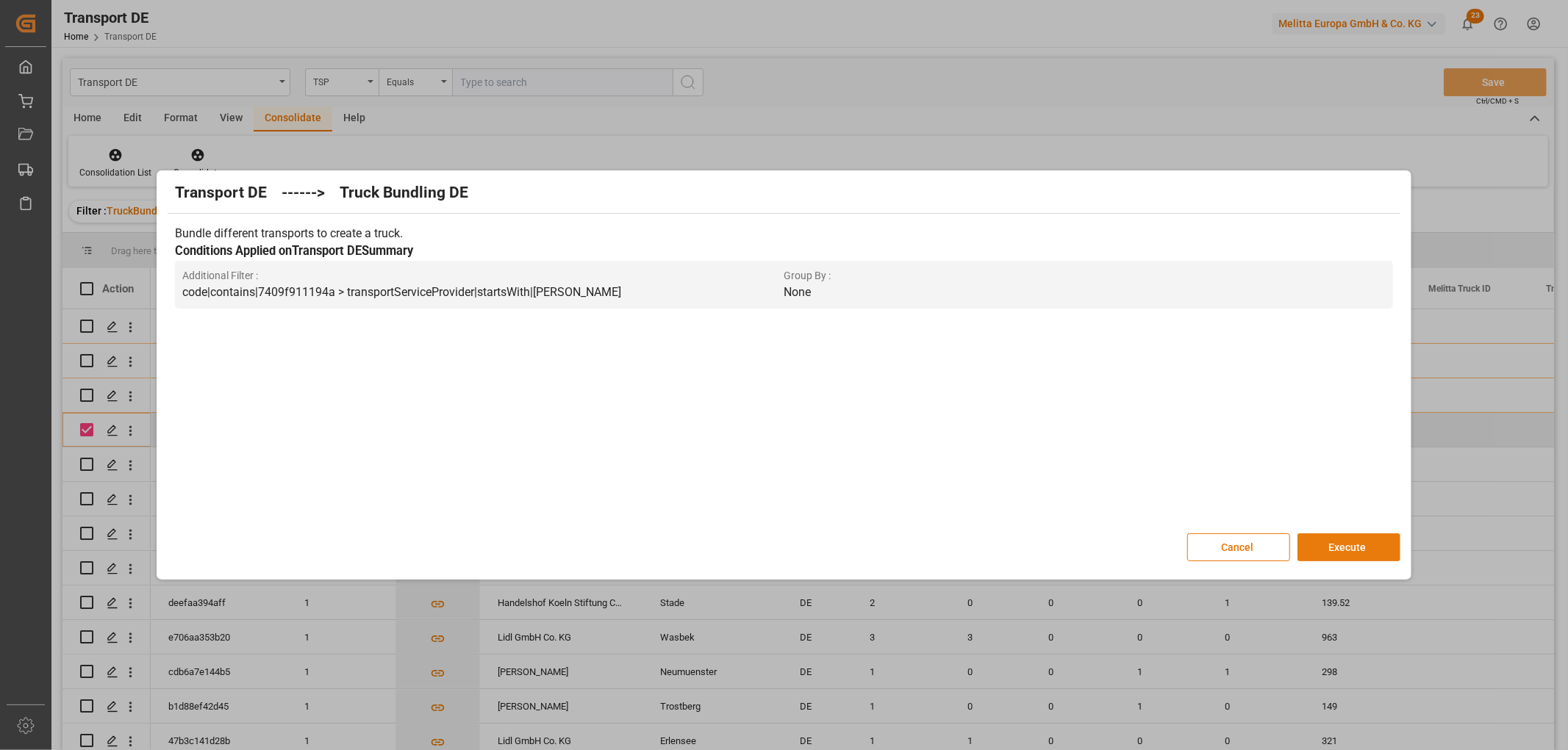
click at [1343, 544] on button "Execute" at bounding box center [1349, 547] width 103 height 28
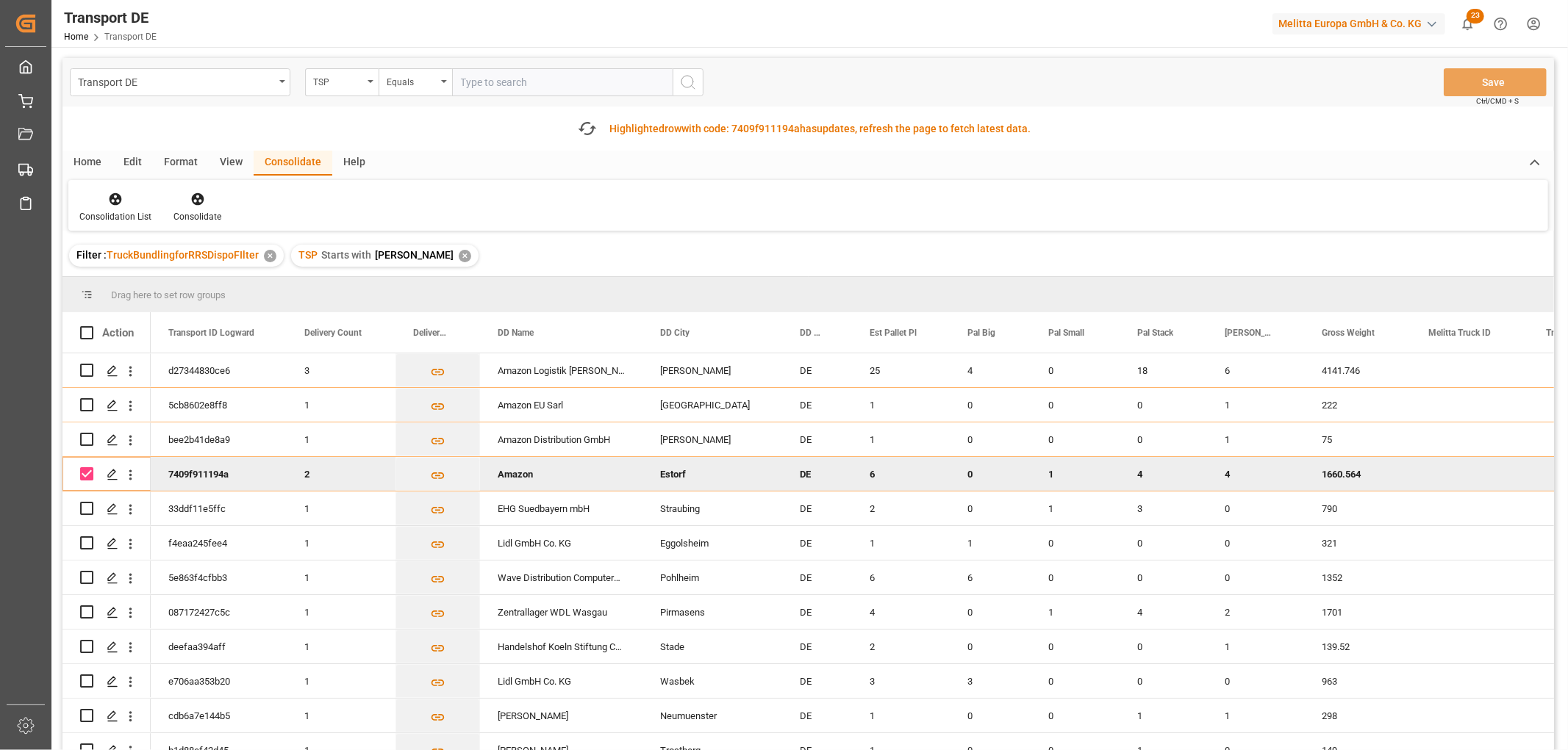
click at [89, 473] on input "Press Space to toggle row selection (checked)" at bounding box center [87, 474] width 14 height 14
checkbox input "false"
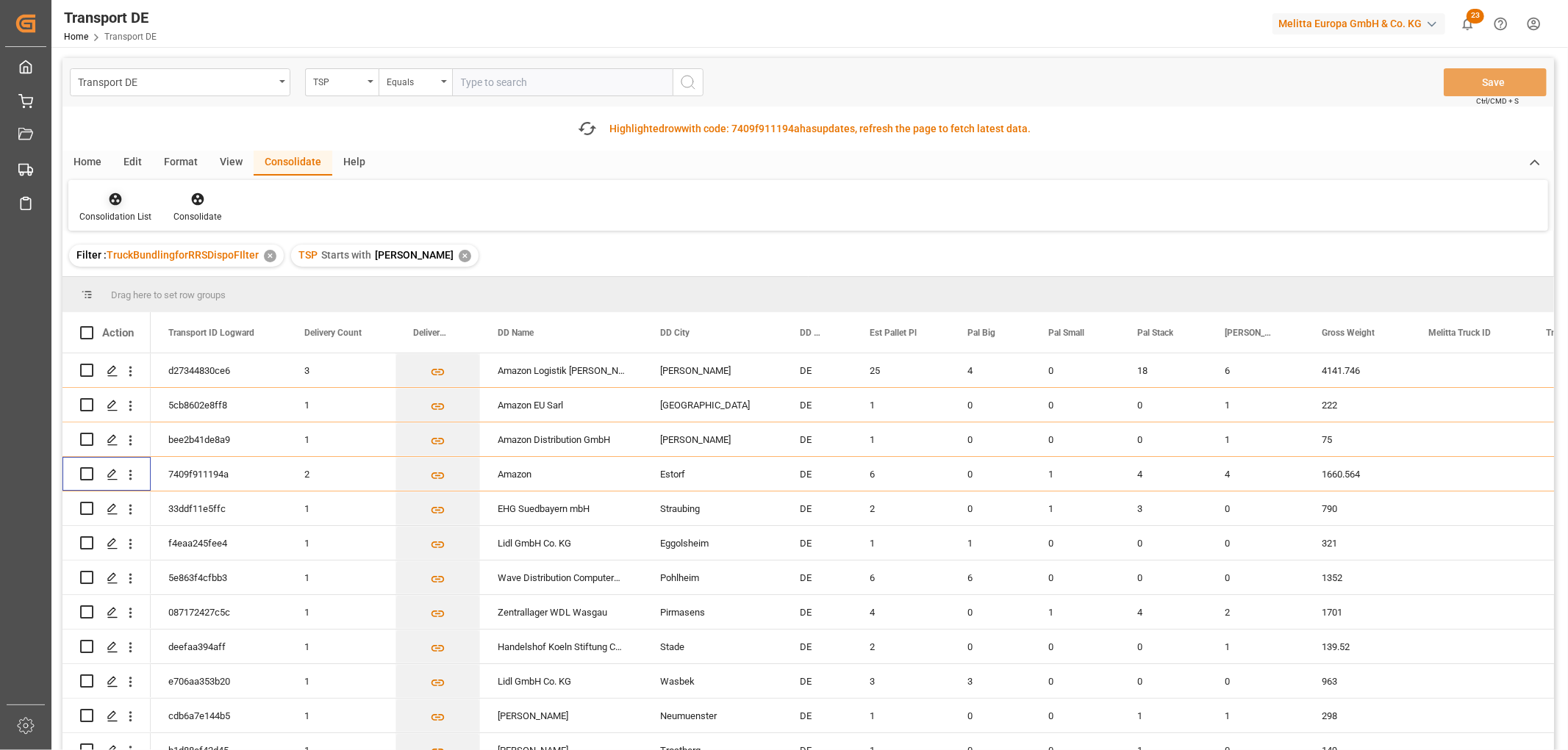
click at [113, 195] on icon at bounding box center [115, 200] width 13 height 13
click at [170, 280] on div "Transport DE TSP Equals Save Ctrl/CMD + S Fetch latest updates Highlighted row …" at bounding box center [808, 445] width 1492 height 775
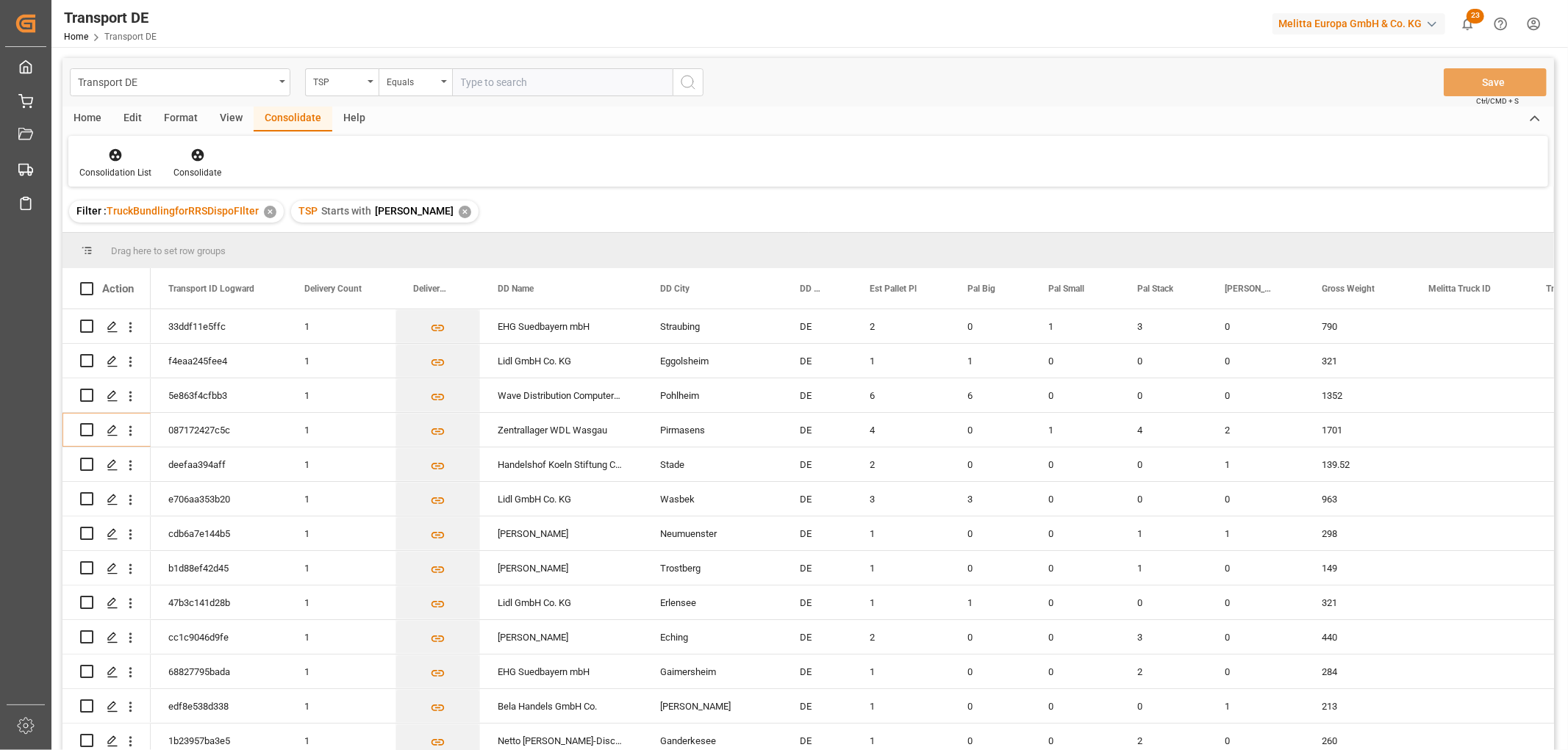
click at [459, 210] on div "✕" at bounding box center [465, 212] width 13 height 13
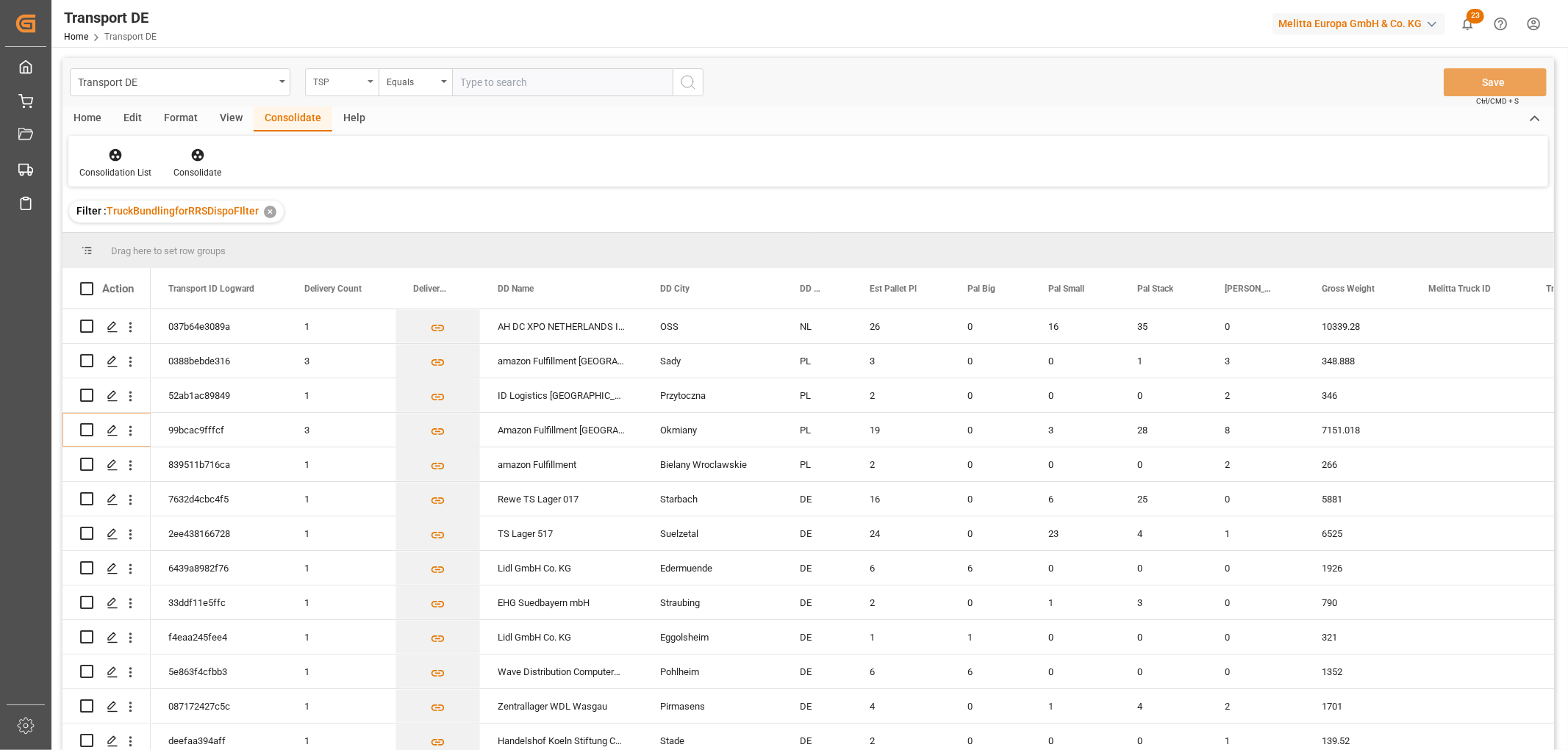
click at [318, 82] on div "TSP" at bounding box center [338, 81] width 50 height 17
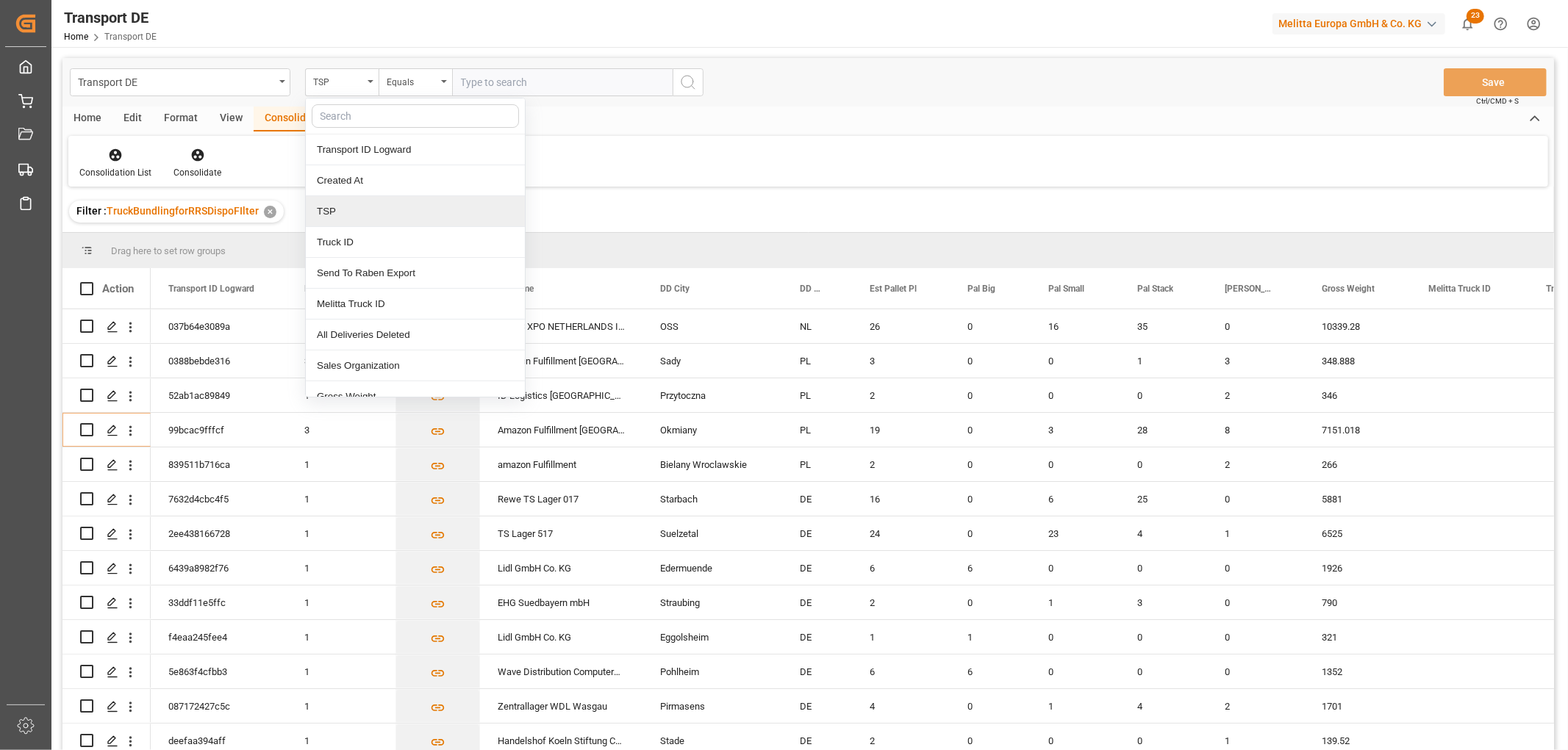
click at [368, 219] on div "TSP" at bounding box center [415, 212] width 219 height 31
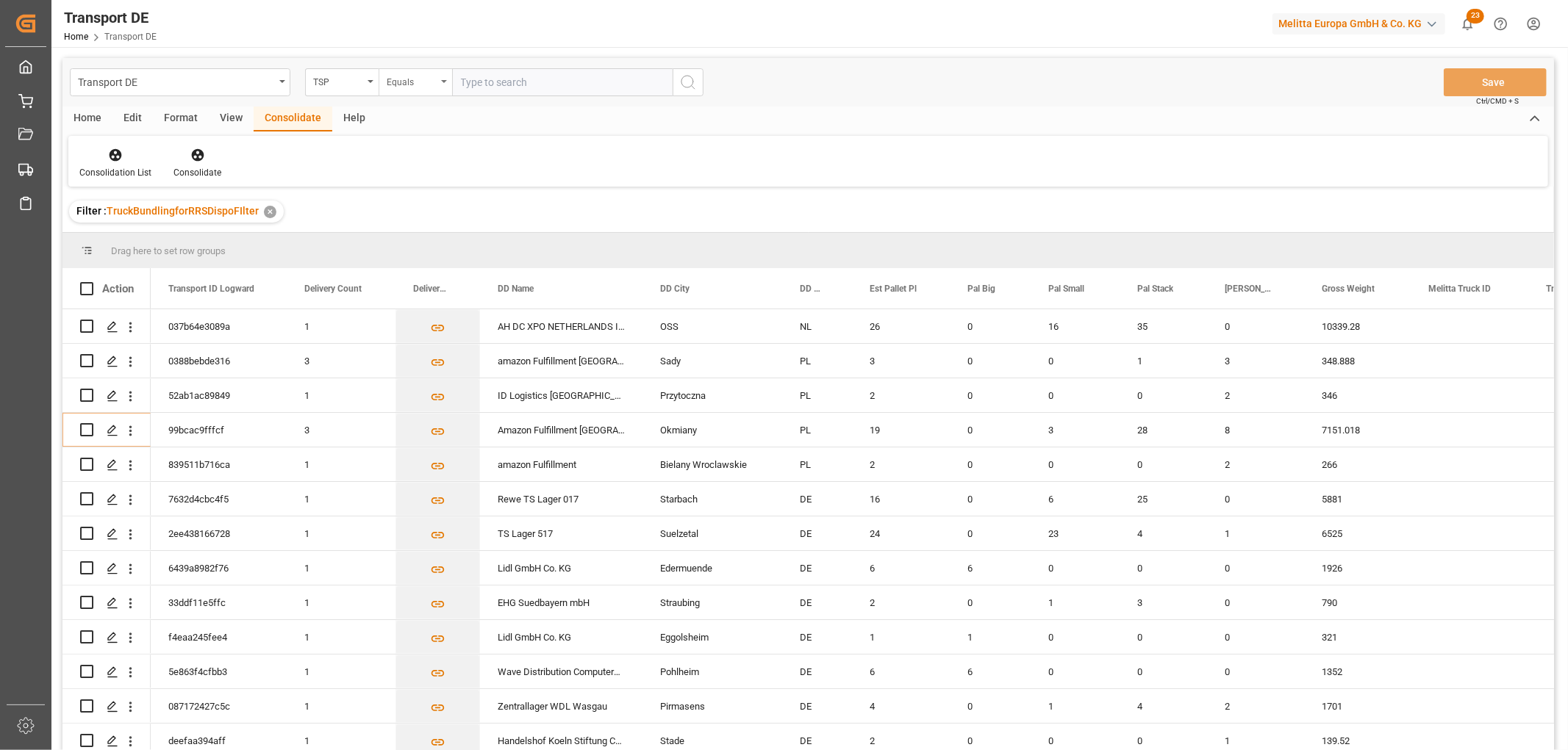
click at [409, 84] on div "Equals" at bounding box center [411, 81] width 50 height 17
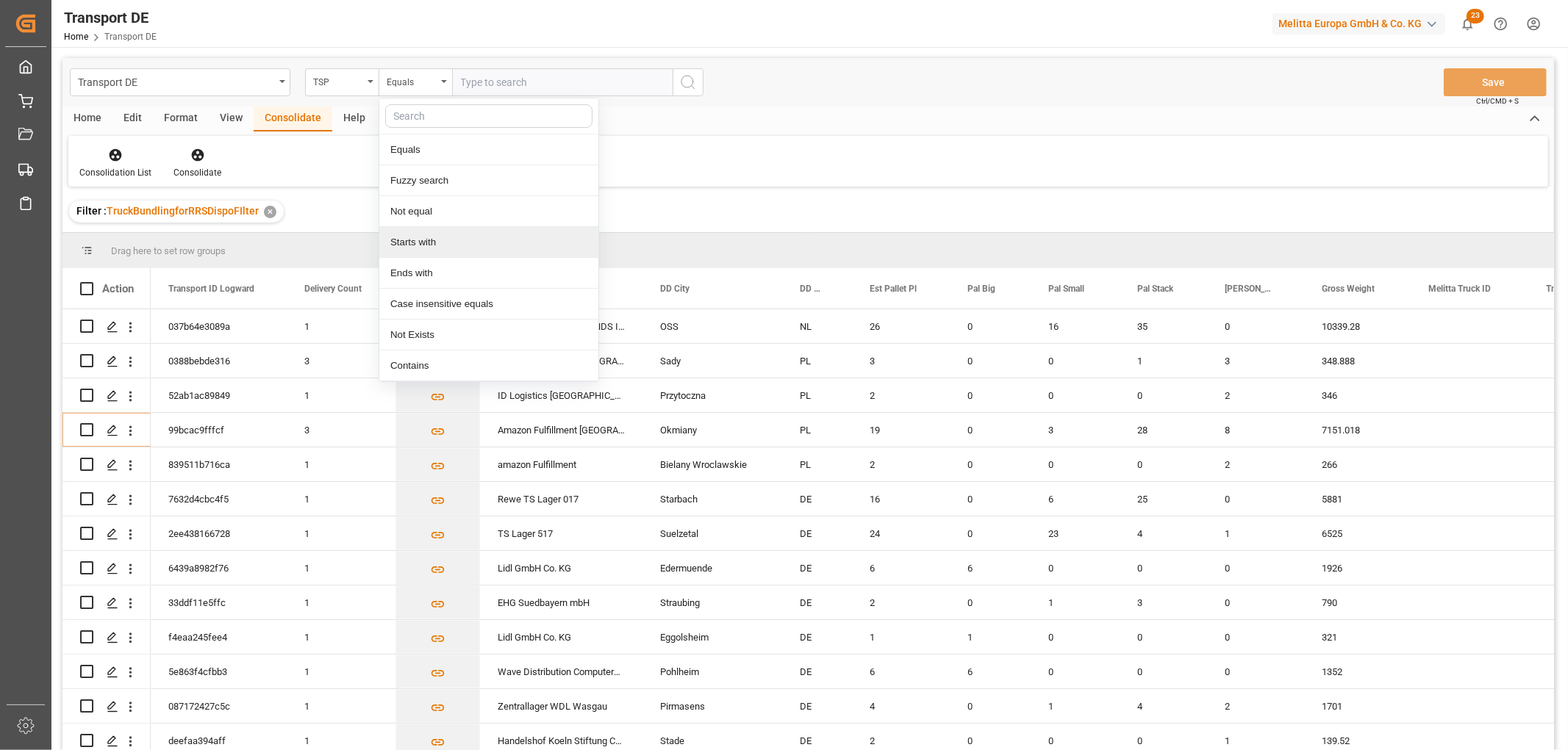
click at [436, 235] on div "Starts with" at bounding box center [488, 242] width 219 height 31
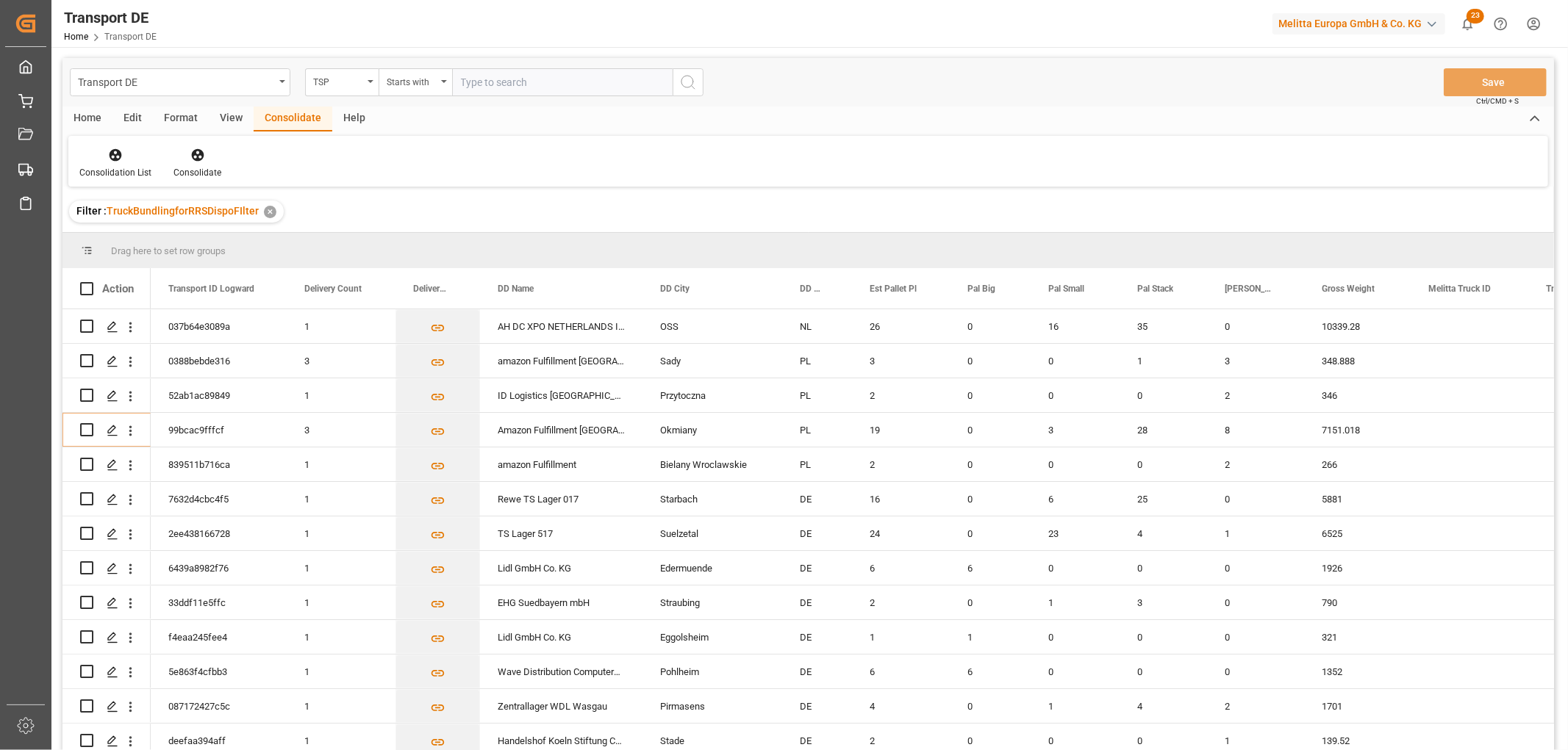
click at [499, 71] on input "text" at bounding box center [562, 82] width 221 height 28
click at [497, 77] on input "text" at bounding box center [562, 82] width 221 height 28
type input "Raben PL"
click at [686, 85] on icon "search button" at bounding box center [688, 82] width 17 height 17
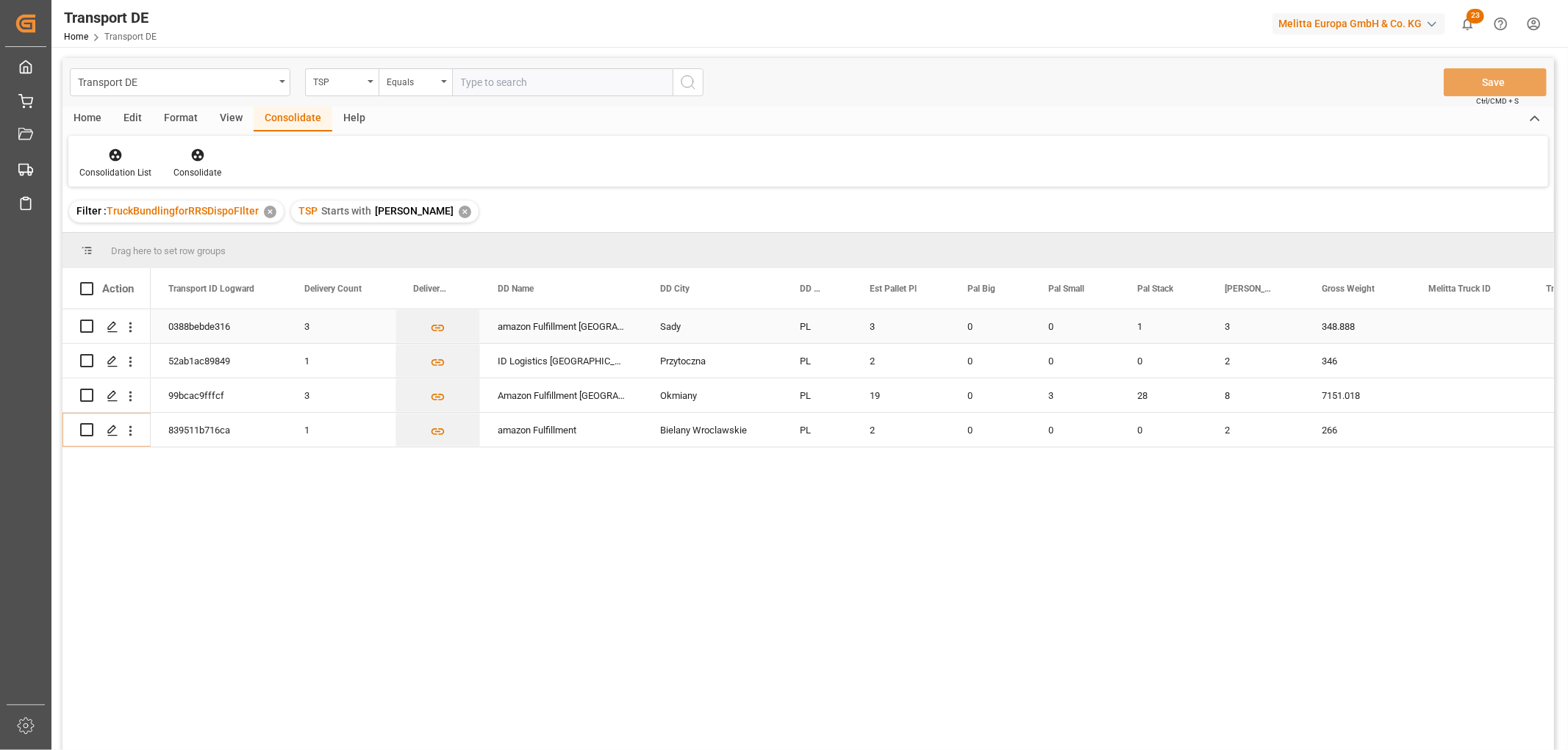
click at [88, 328] on input "Press Space to toggle row selection (unchecked)" at bounding box center [87, 326] width 14 height 14
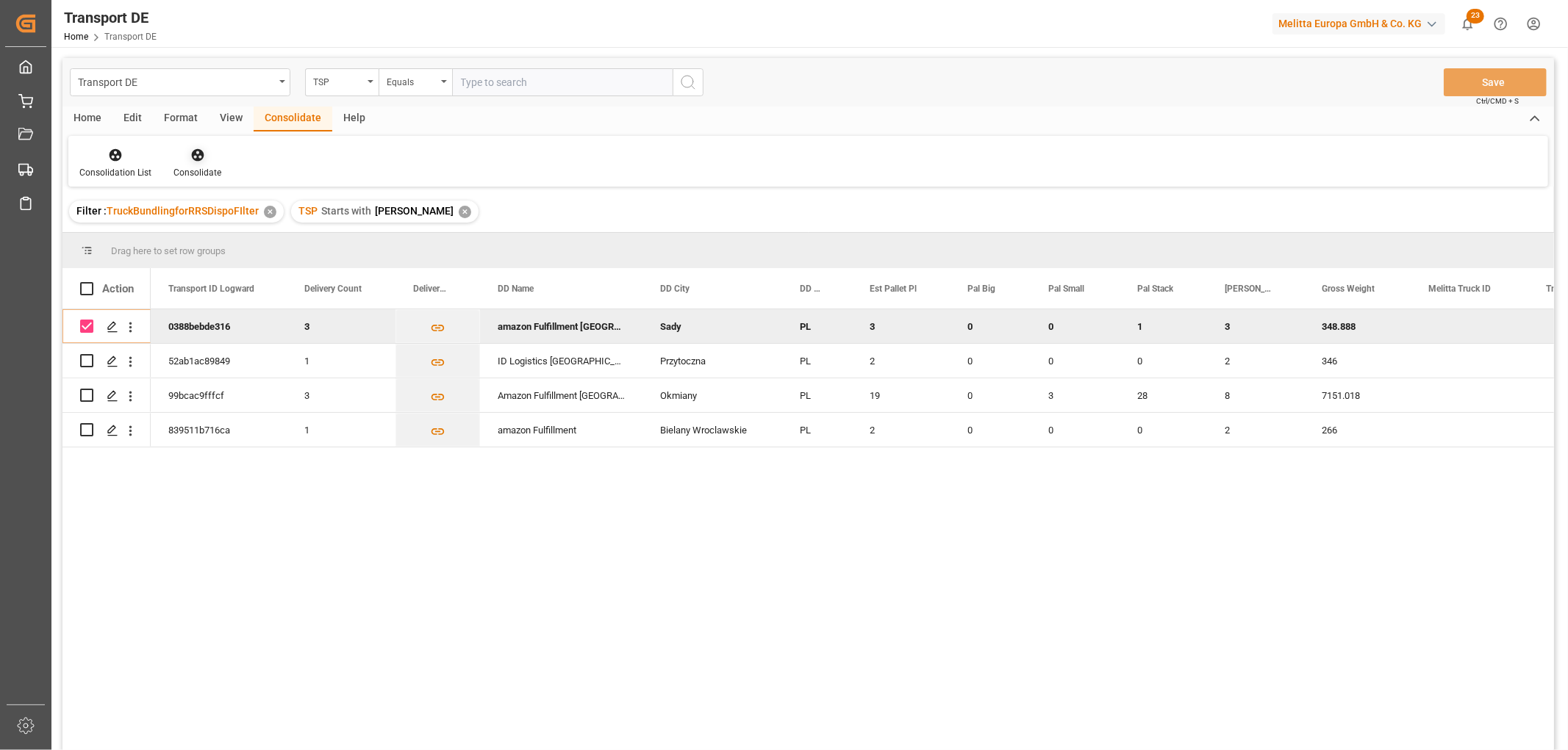
click at [193, 155] on icon at bounding box center [197, 155] width 13 height 13
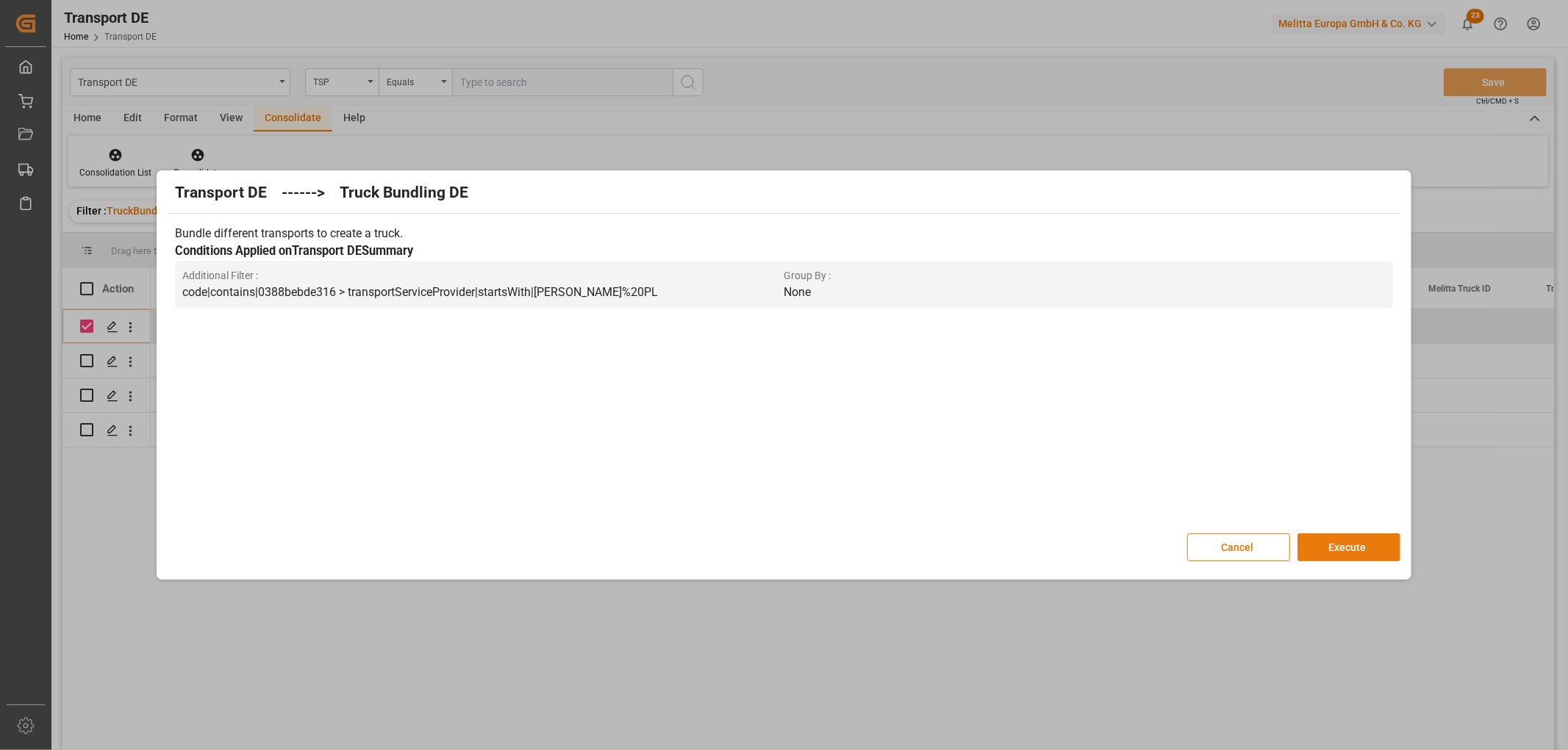
click at [1362, 542] on button "Execute" at bounding box center [1349, 547] width 103 height 28
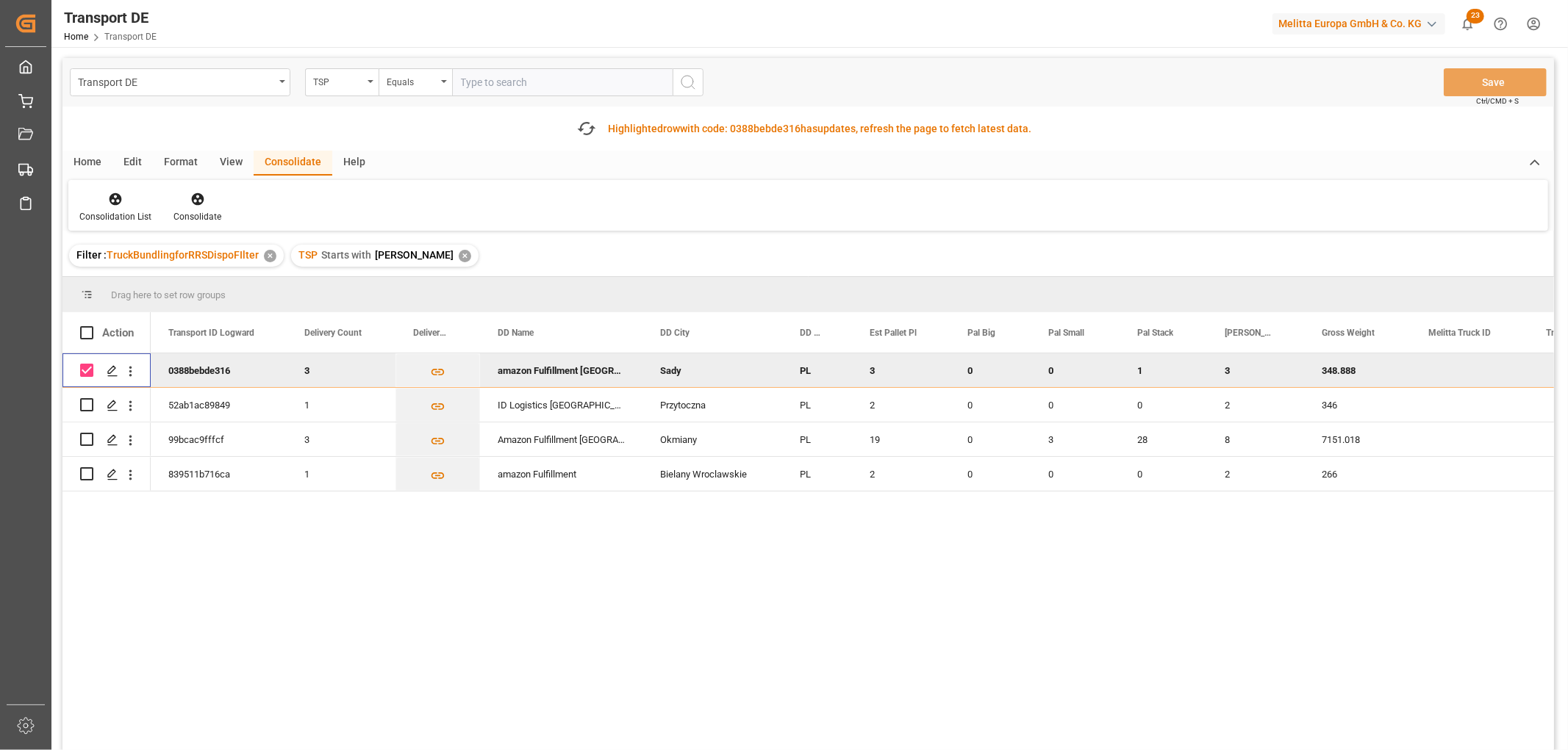
click at [90, 370] on input "Press Space to toggle row selection (checked)" at bounding box center [87, 370] width 14 height 14
checkbox input "false"
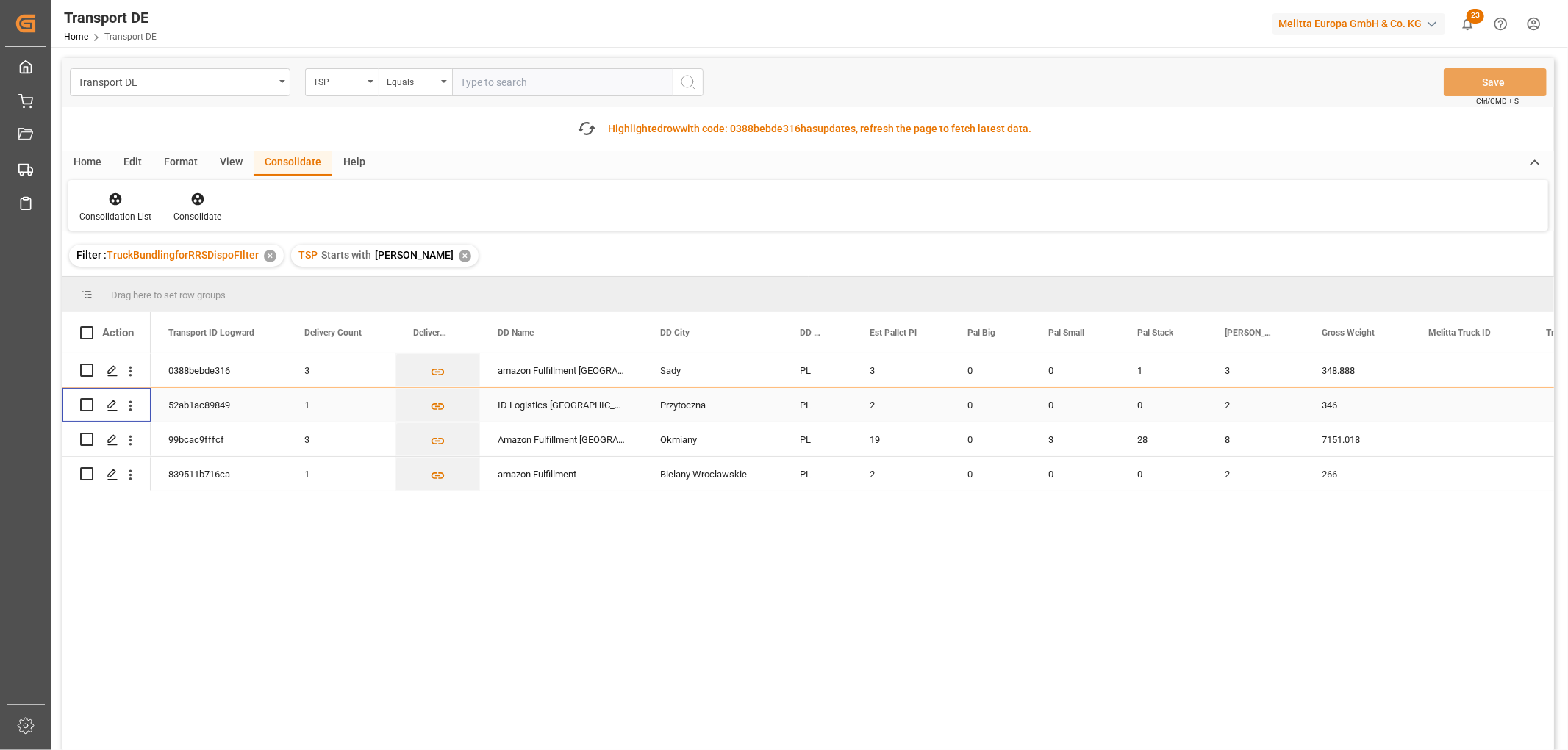
click at [86, 402] on input "Press Space to toggle row selection (unchecked)" at bounding box center [87, 405] width 14 height 14
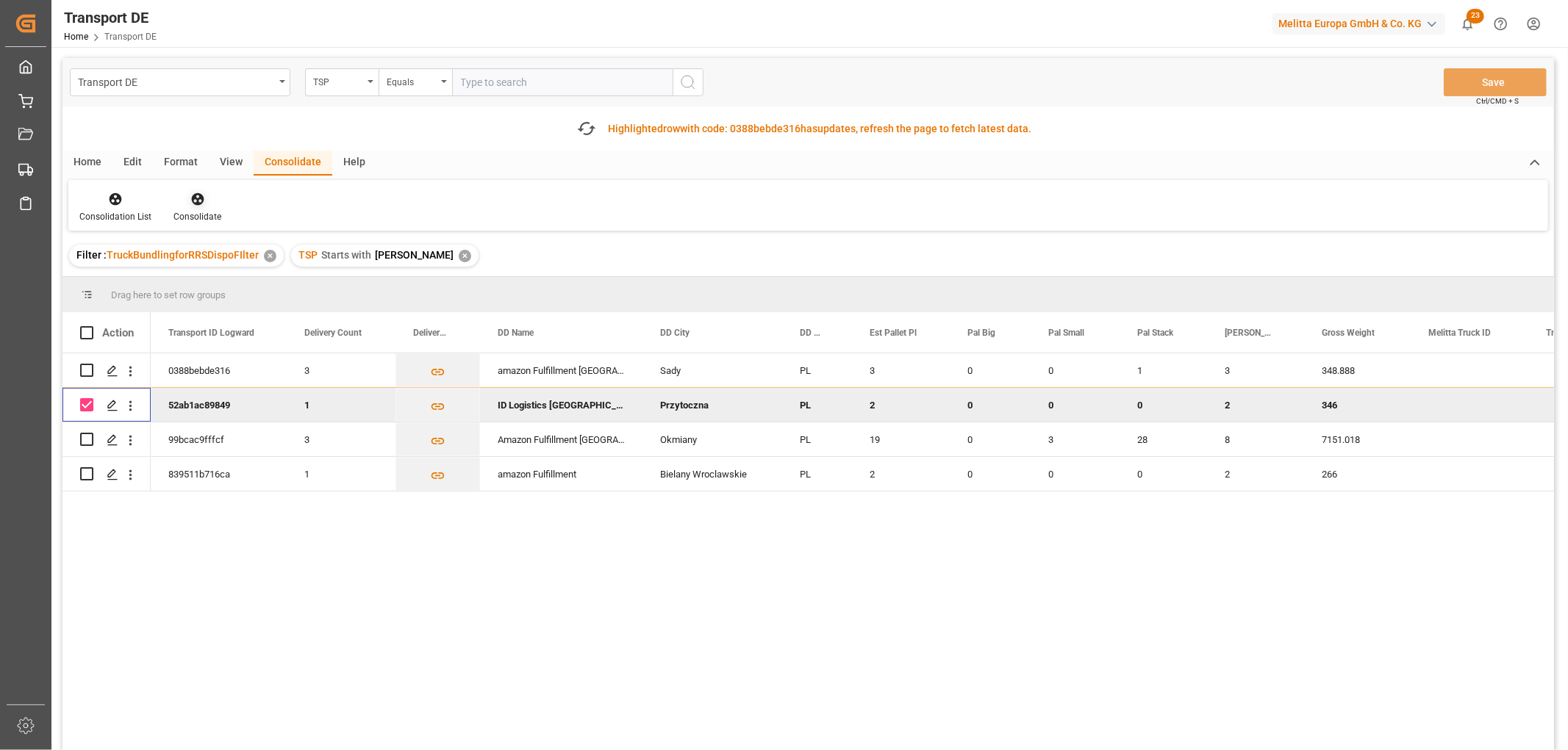
click at [198, 200] on icon at bounding box center [198, 200] width 15 height 15
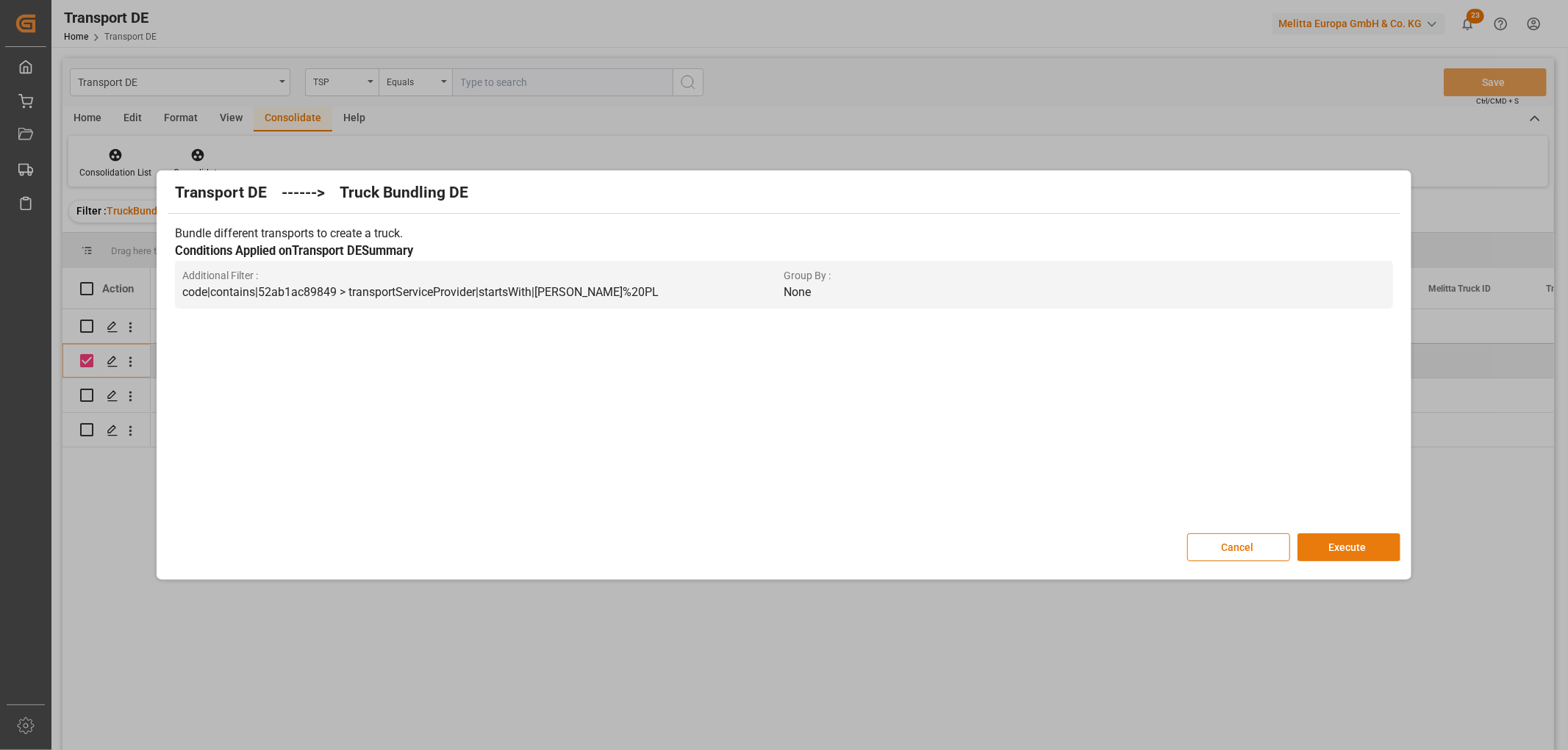
click at [1361, 547] on button "Execute" at bounding box center [1349, 547] width 103 height 28
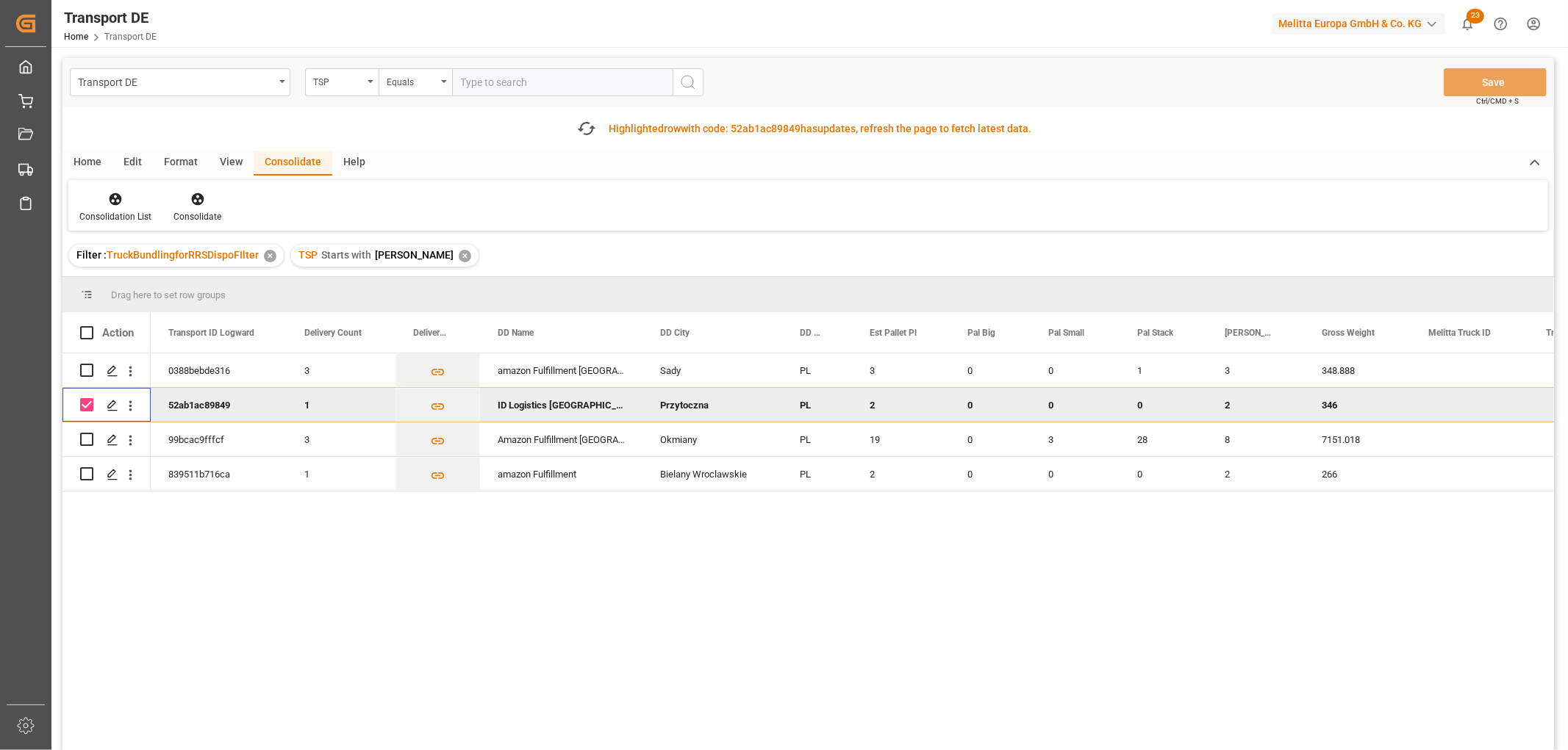
click at [83, 401] on input "Press Space to toggle row selection (checked)" at bounding box center [87, 405] width 14 height 14
checkbox input "false"
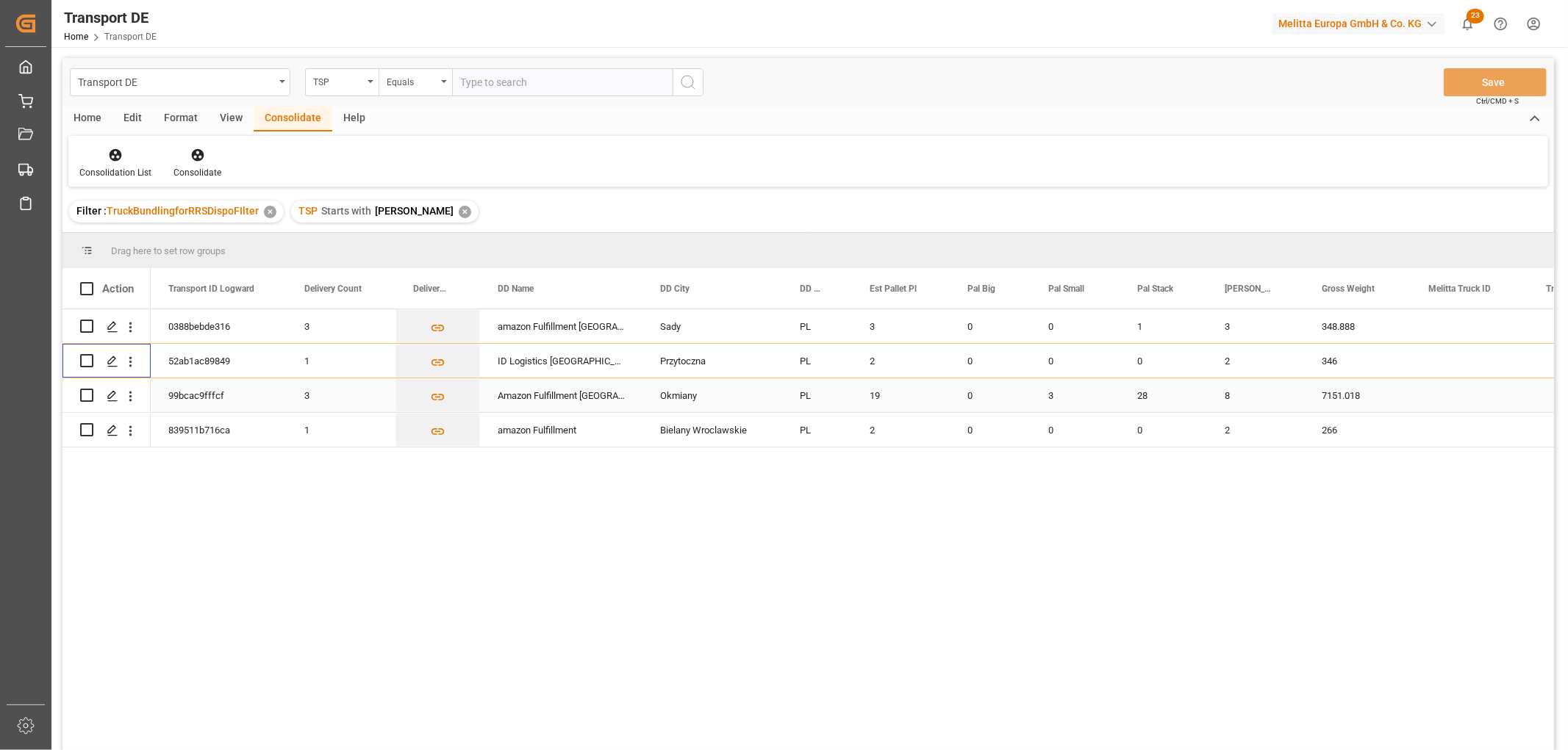
click at [92, 395] on input "Press Space to toggle row selection (unchecked)" at bounding box center [87, 395] width 14 height 14
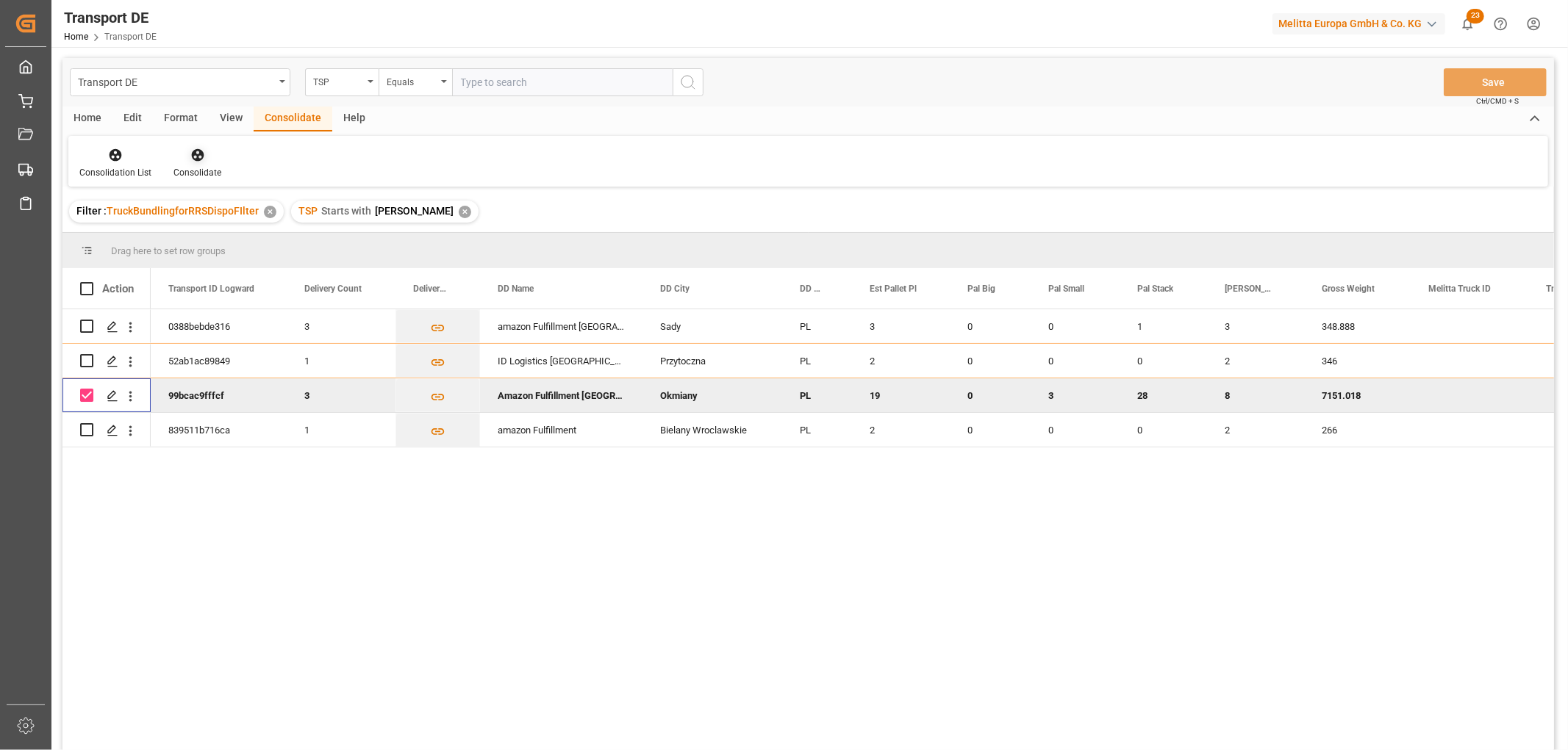
click at [193, 155] on icon at bounding box center [197, 155] width 13 height 13
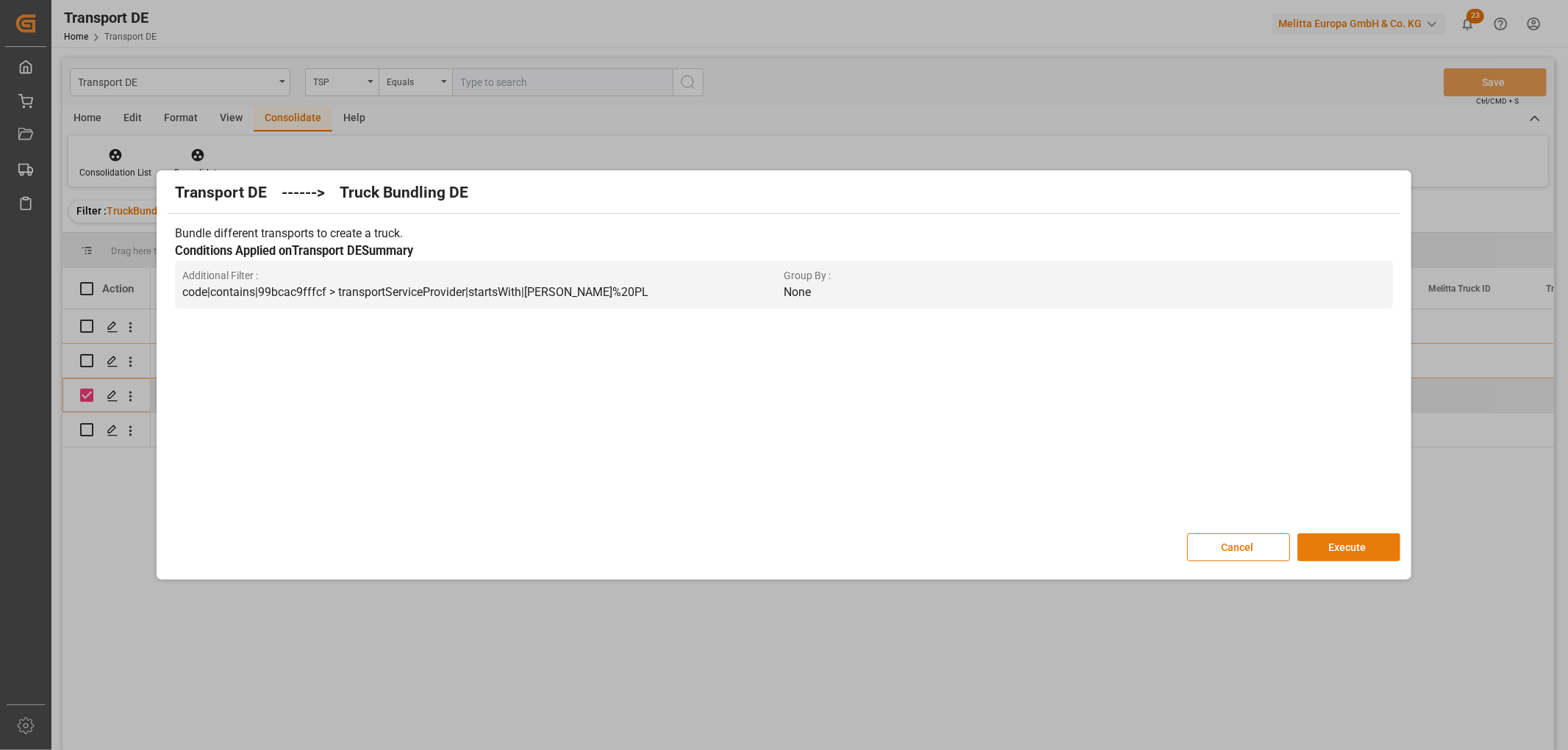
click at [1359, 551] on button "Execute" at bounding box center [1349, 547] width 103 height 28
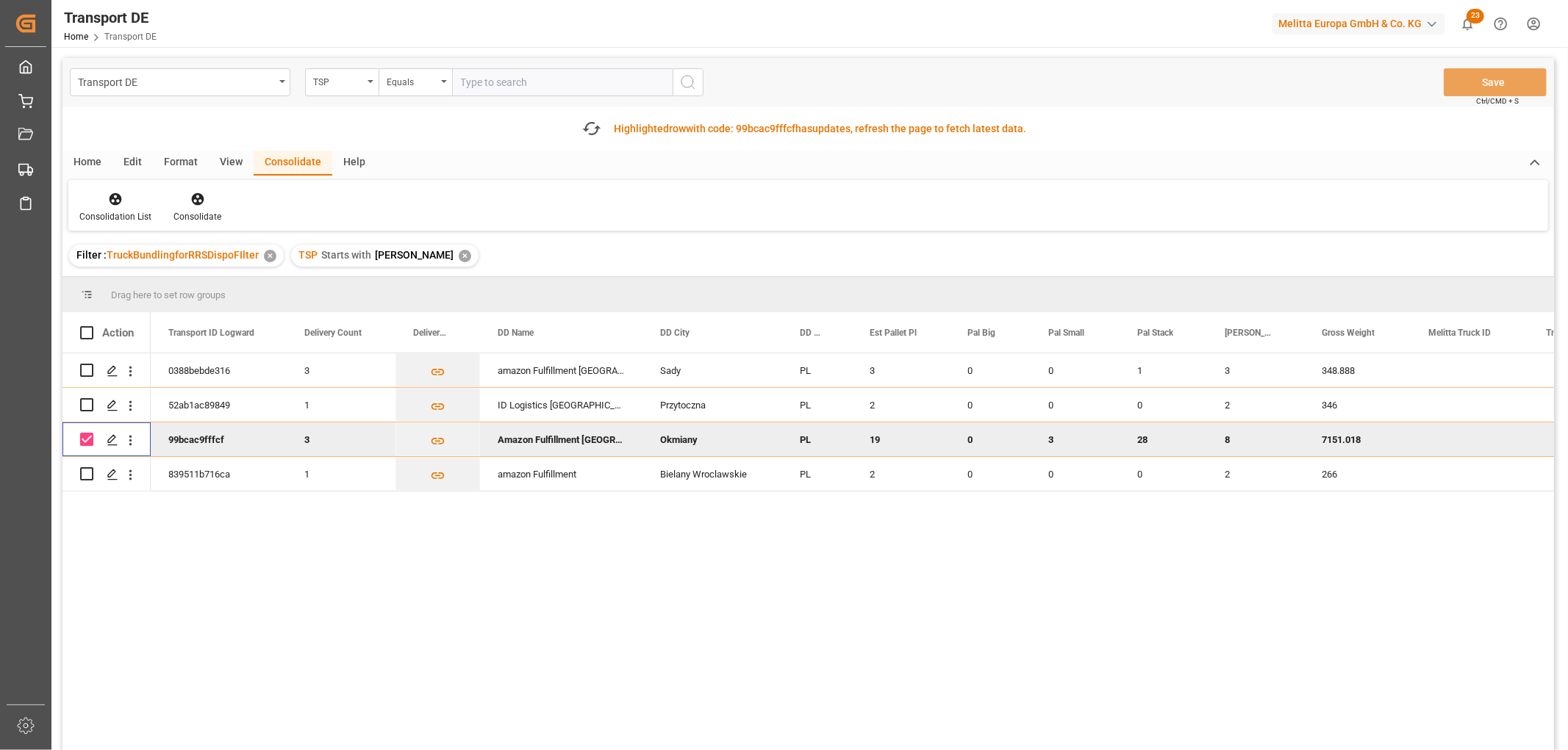
click at [91, 439] on input "Press Space to toggle row selection (checked)" at bounding box center [87, 440] width 14 height 14
checkbox input "false"
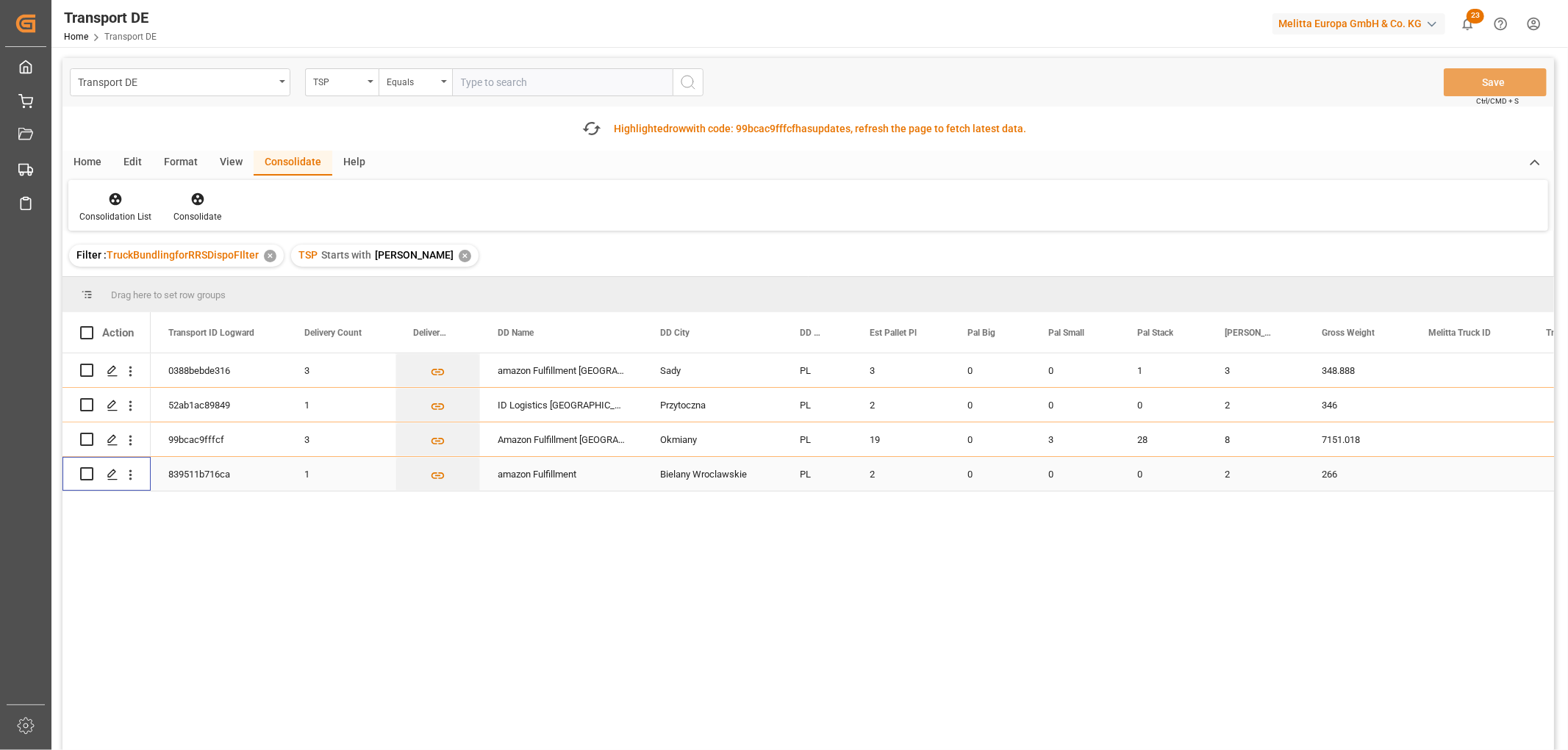
click at [88, 473] on input "Press Space to toggle row selection (unchecked)" at bounding box center [87, 474] width 14 height 14
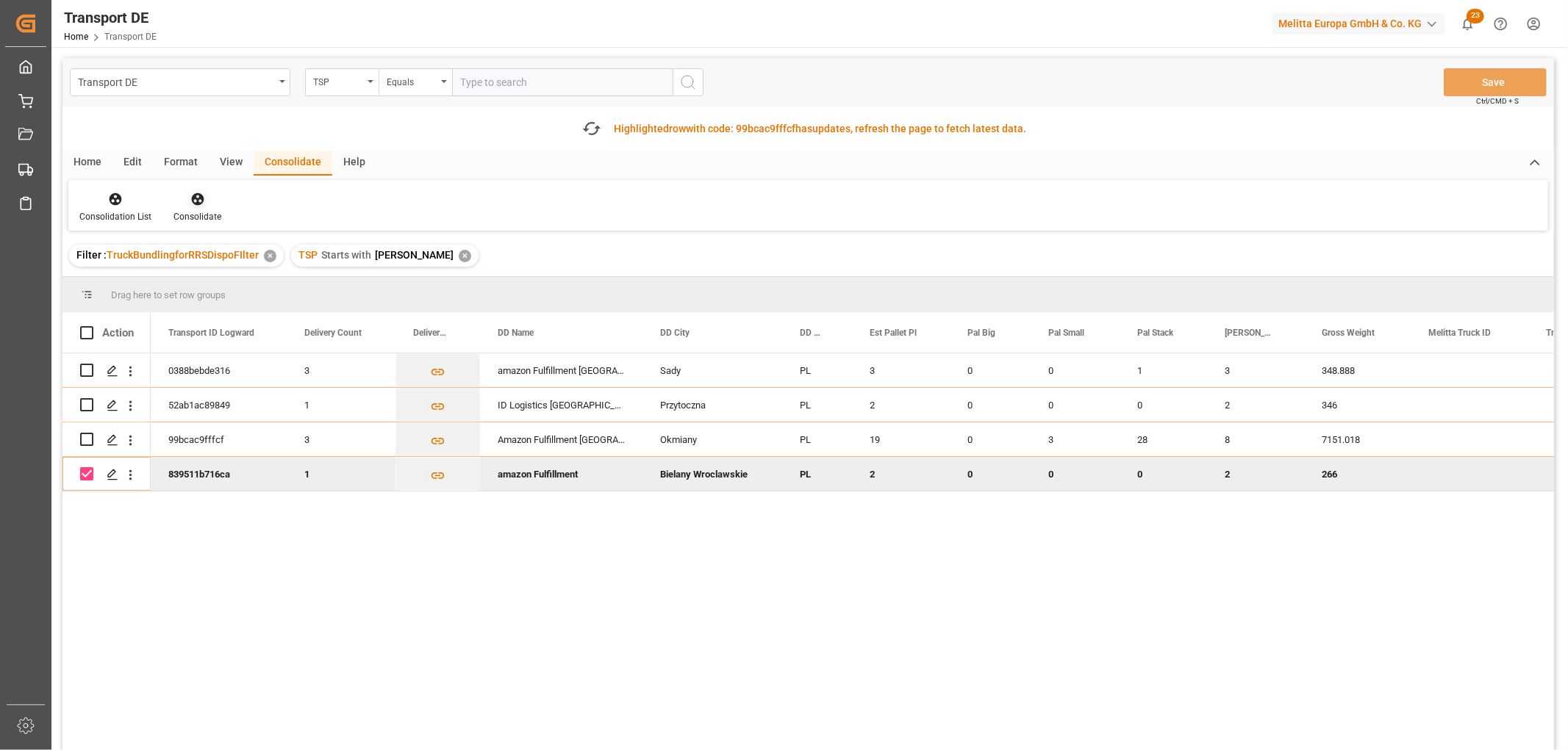
click at [194, 195] on icon at bounding box center [197, 200] width 13 height 13
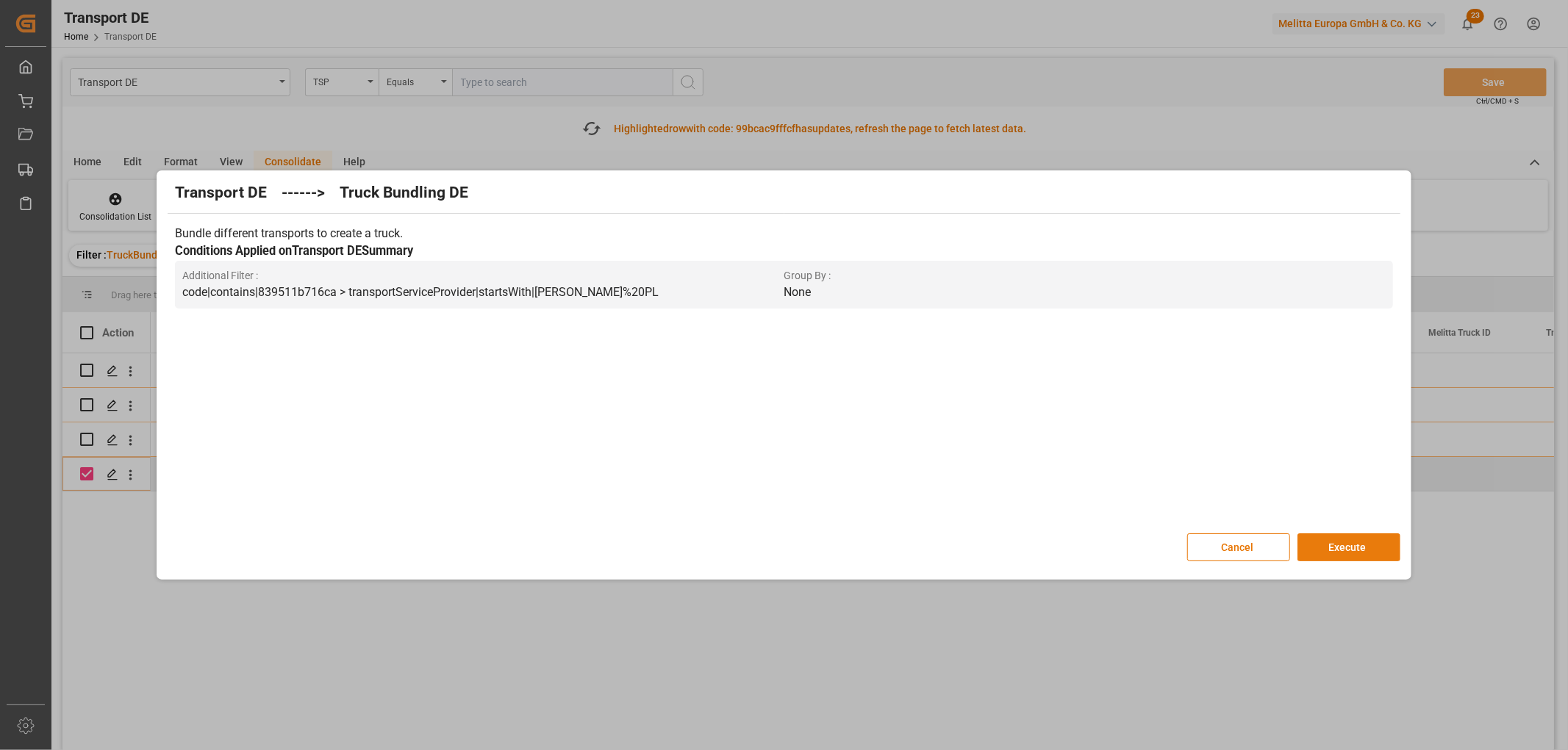
click at [1349, 544] on button "Execute" at bounding box center [1349, 547] width 103 height 28
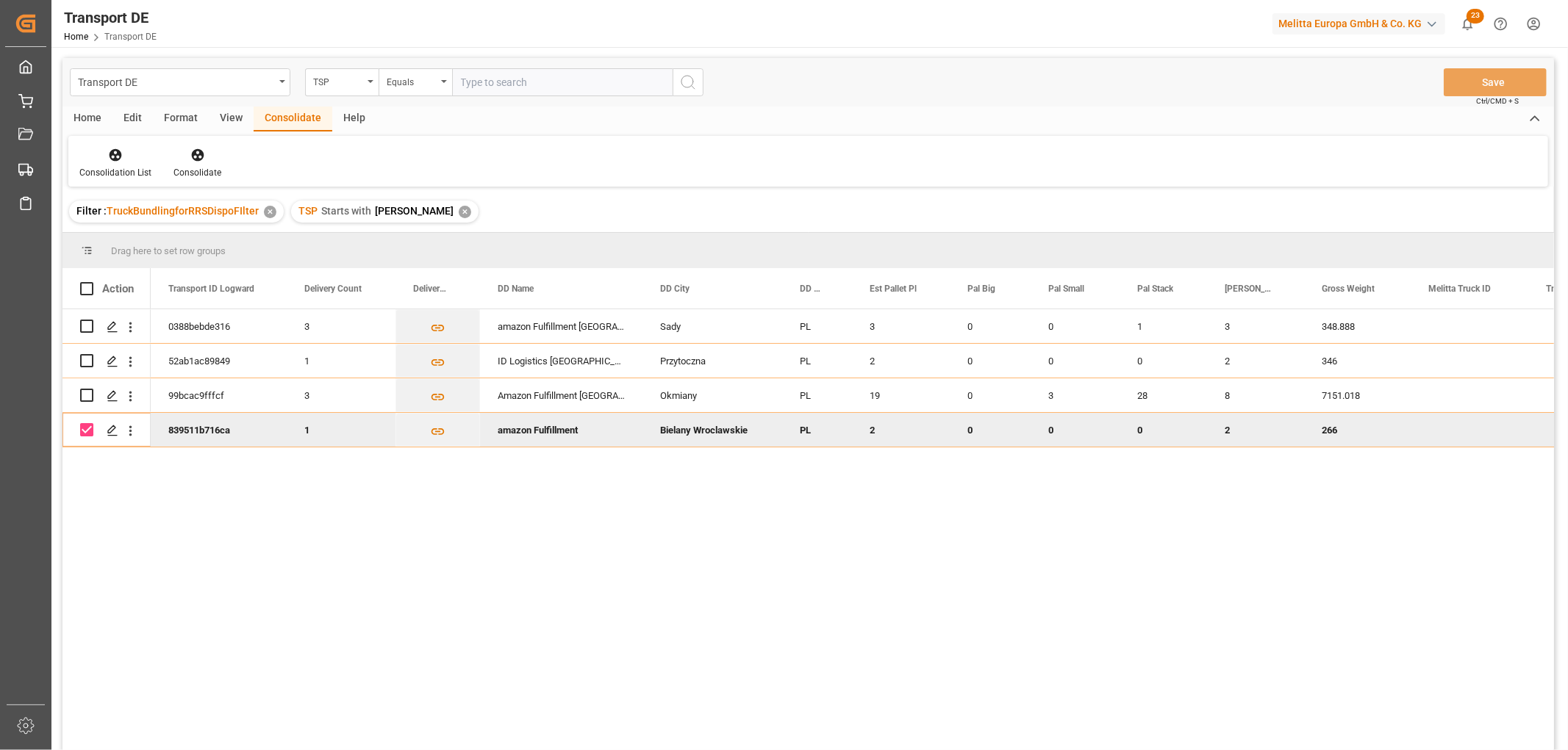
click at [84, 429] on input "Press Space to toggle row selection (checked)" at bounding box center [87, 430] width 14 height 14
checkbox input "false"
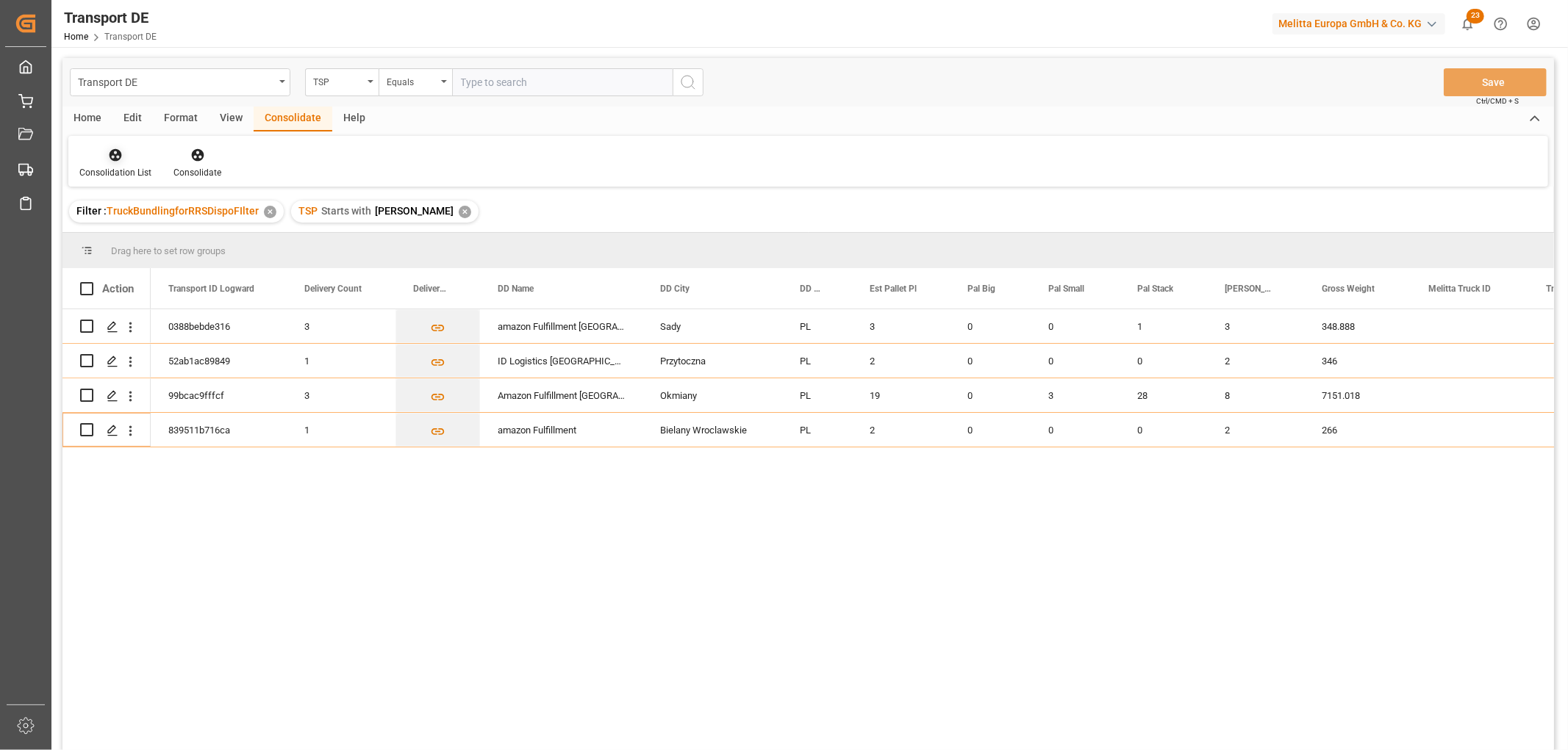
click at [113, 156] on icon at bounding box center [115, 155] width 15 height 15
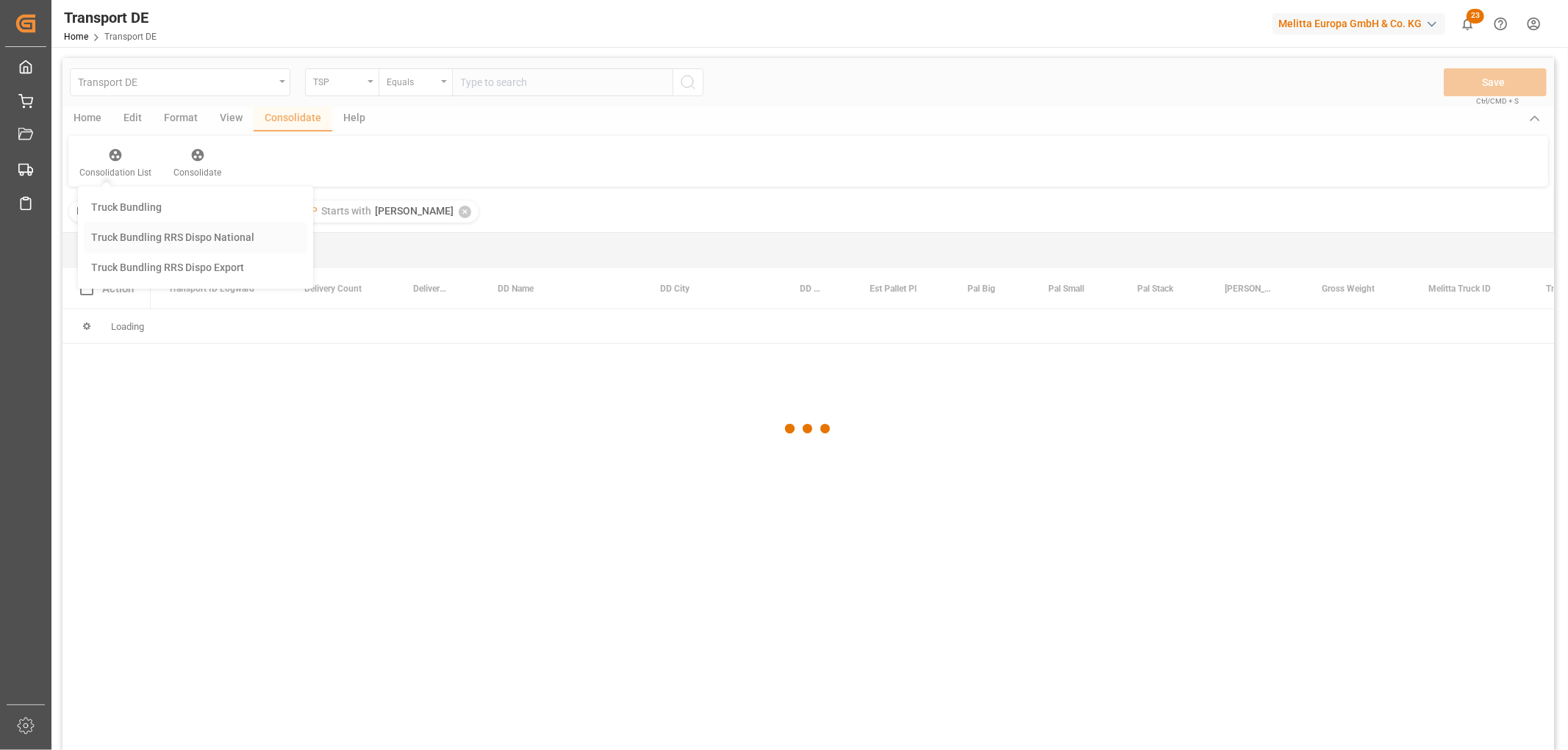
click at [123, 233] on div "Transport DE TSP Equals Save Ctrl/CMD + S Home Edit Format View Consolidate Hel…" at bounding box center [808, 423] width 1492 height 731
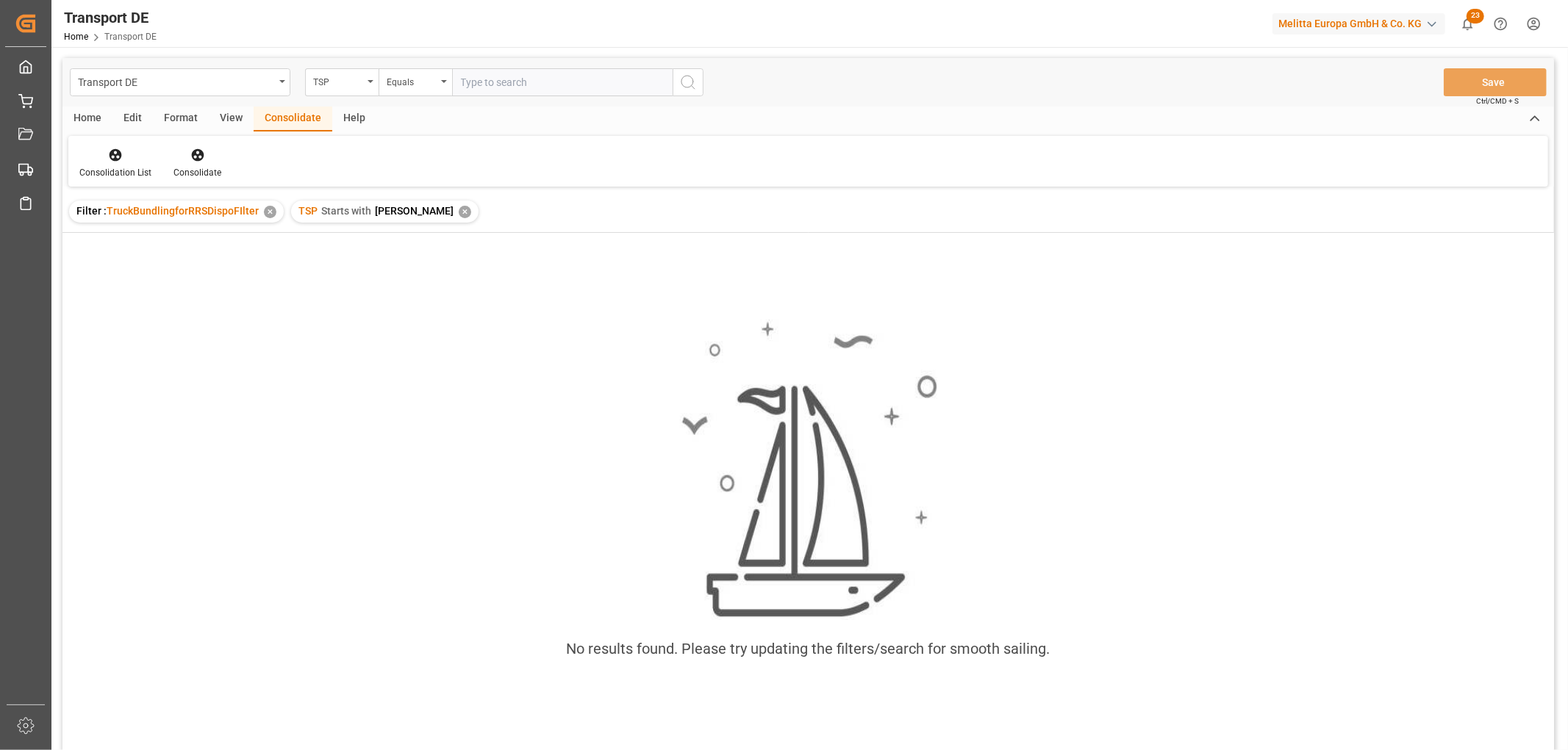
click at [459, 210] on div "✕" at bounding box center [465, 212] width 13 height 13
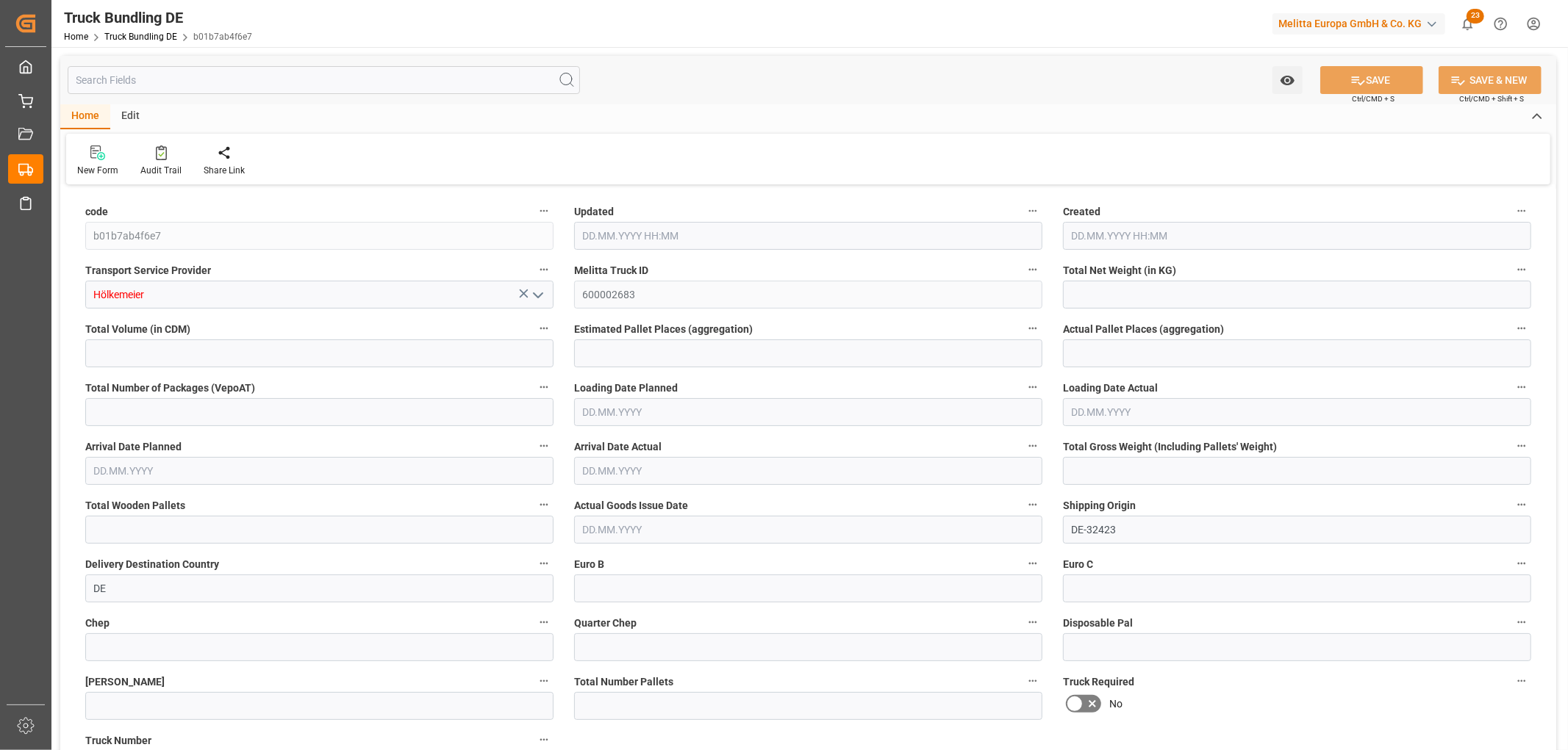
type input "2355.035"
type input "29143.028"
type input "21"
type input "0"
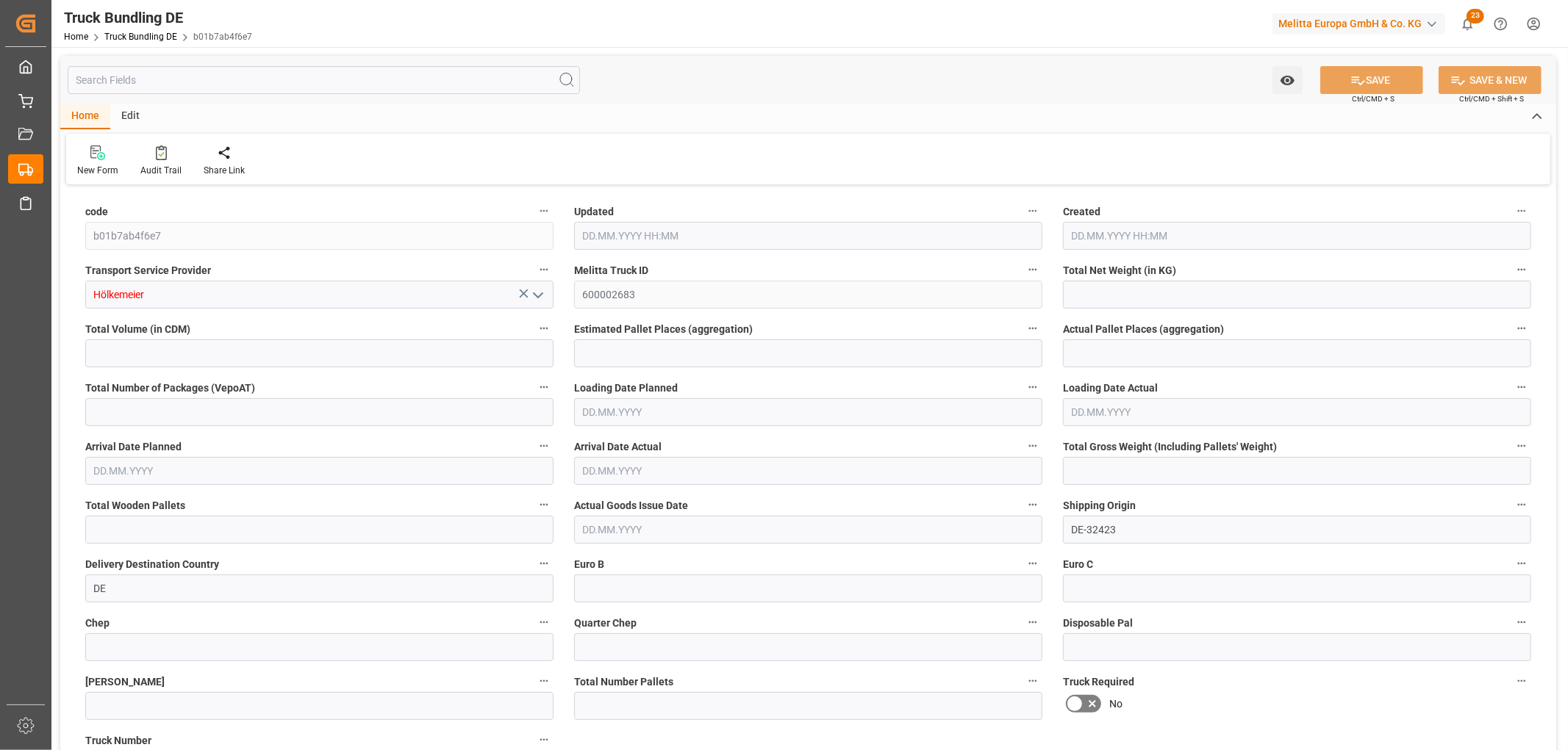
type input "3815.276"
type input "33"
type input "0"
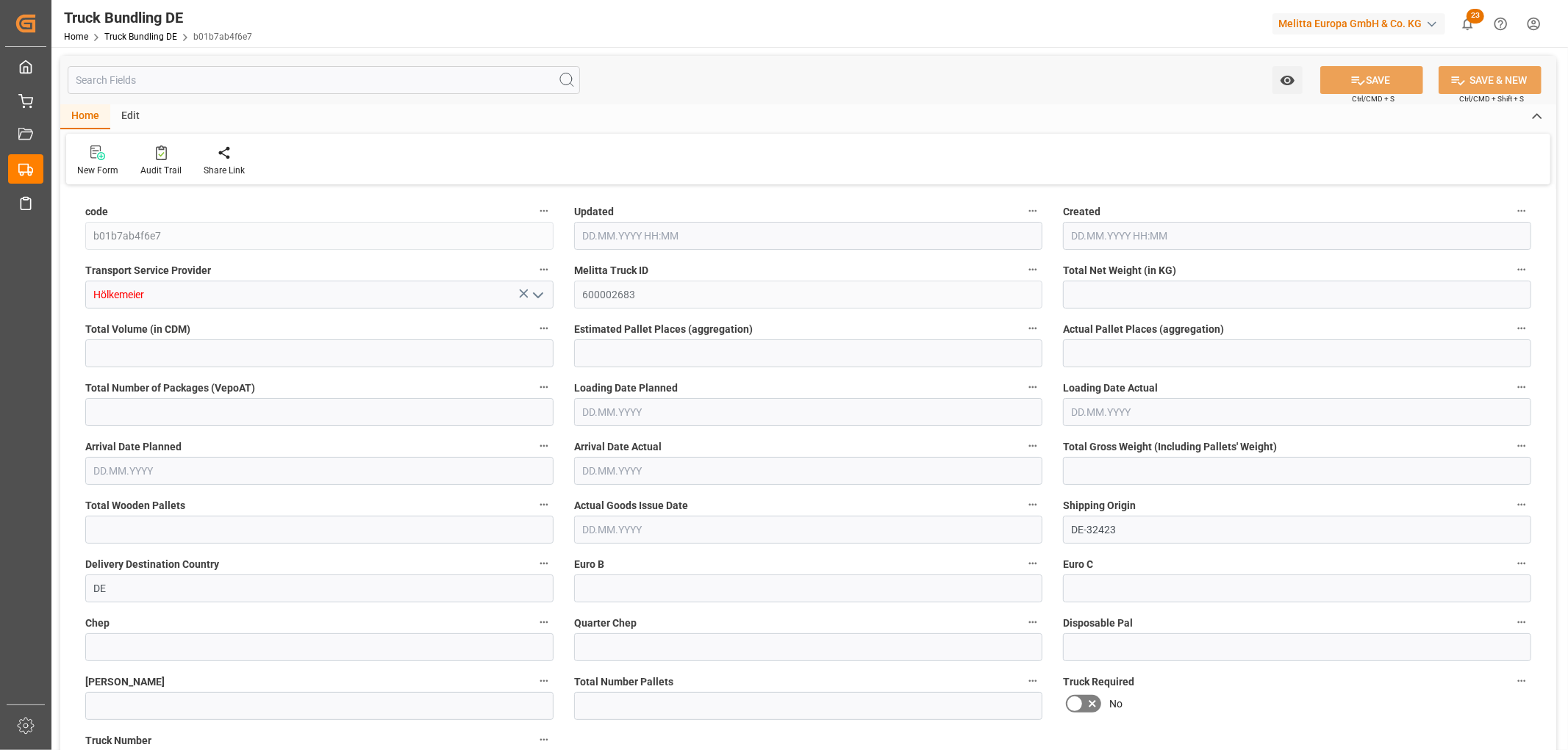
type input "0"
type input "17.09.2025 10:39"
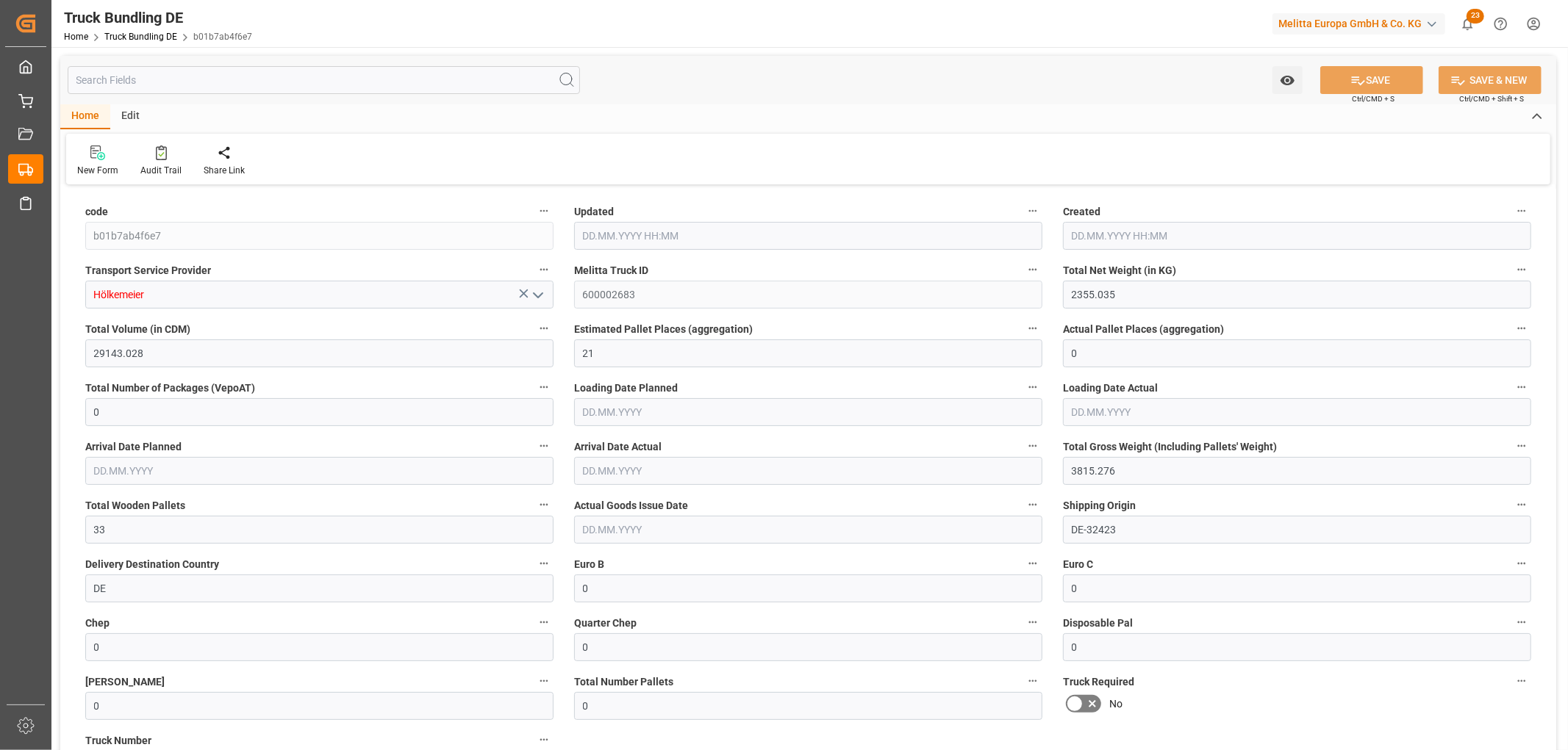
type input "17.09.2025 10:39"
type input "[DATE]"
type input "1941.282"
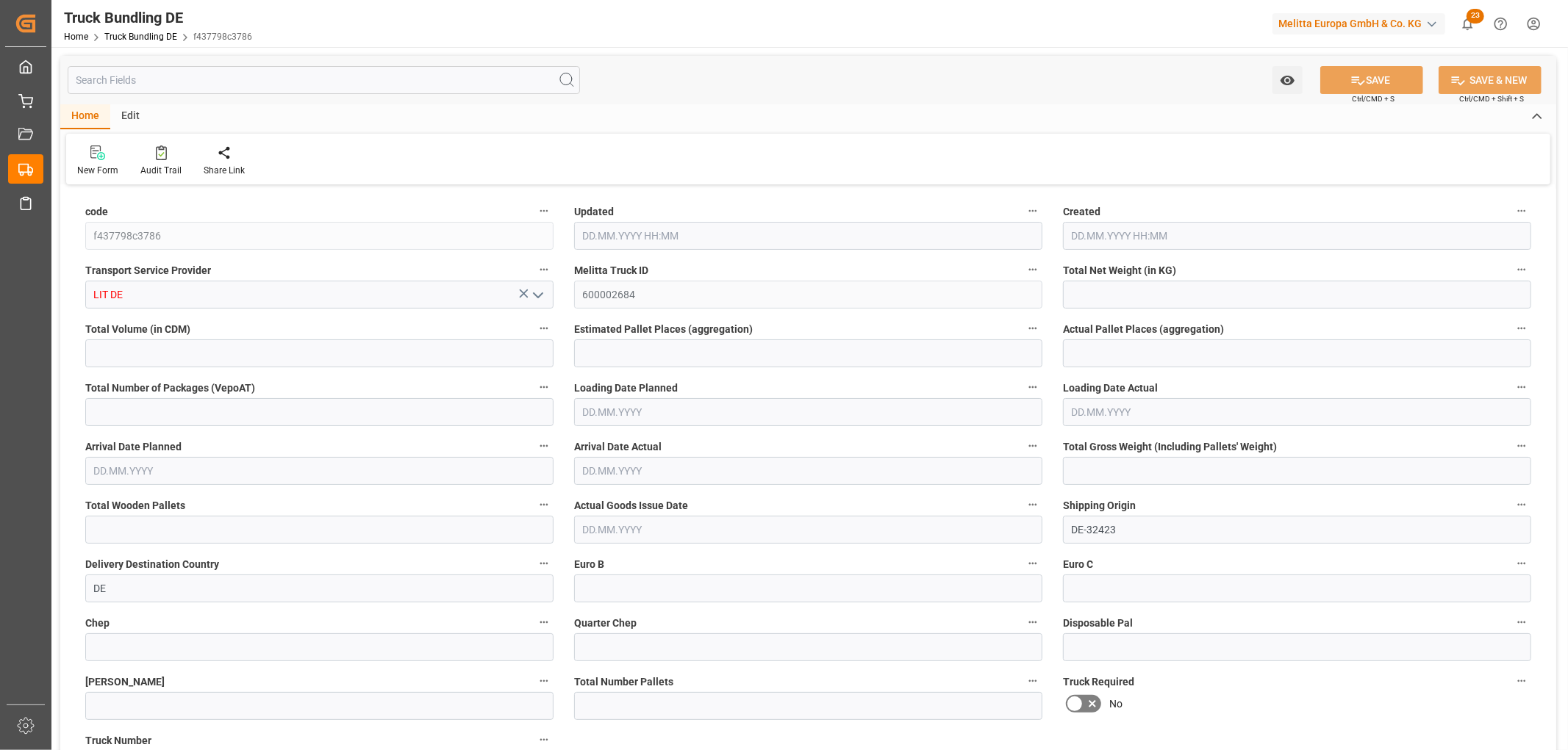
type input "16092.184"
type input "10"
type input "0"
type input "2983"
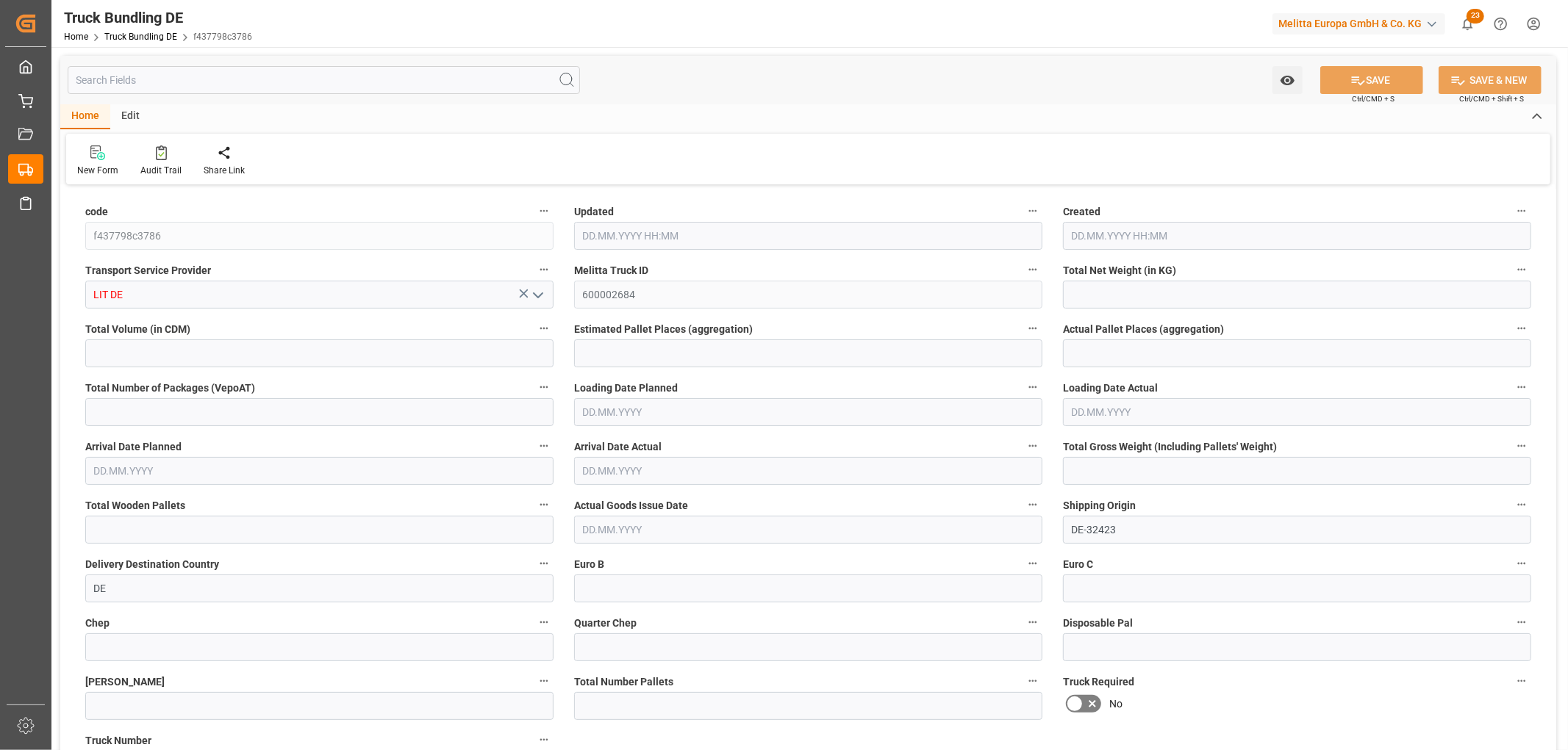
type input "18"
type input "0"
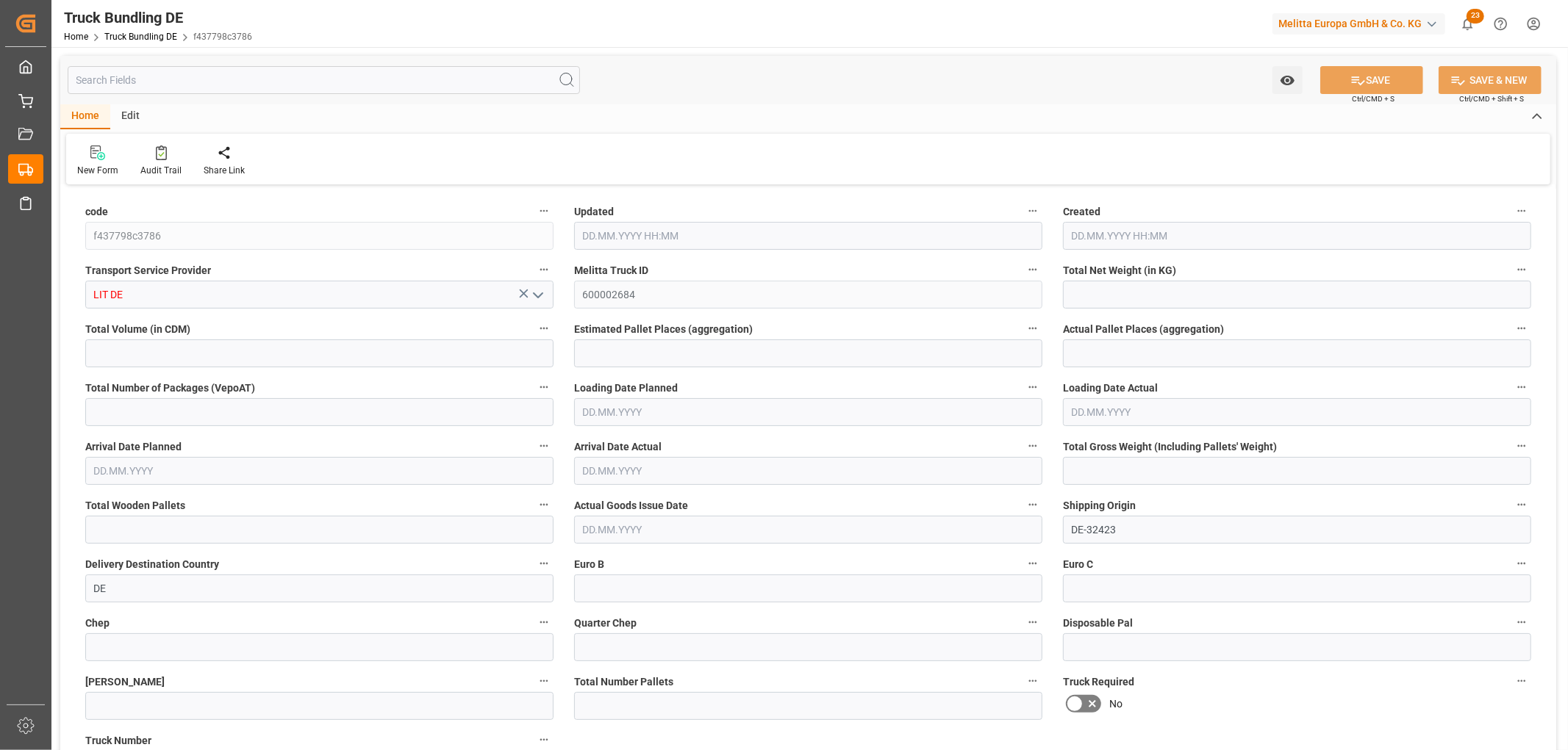
type input "0"
type input "17.09.2025 10:46"
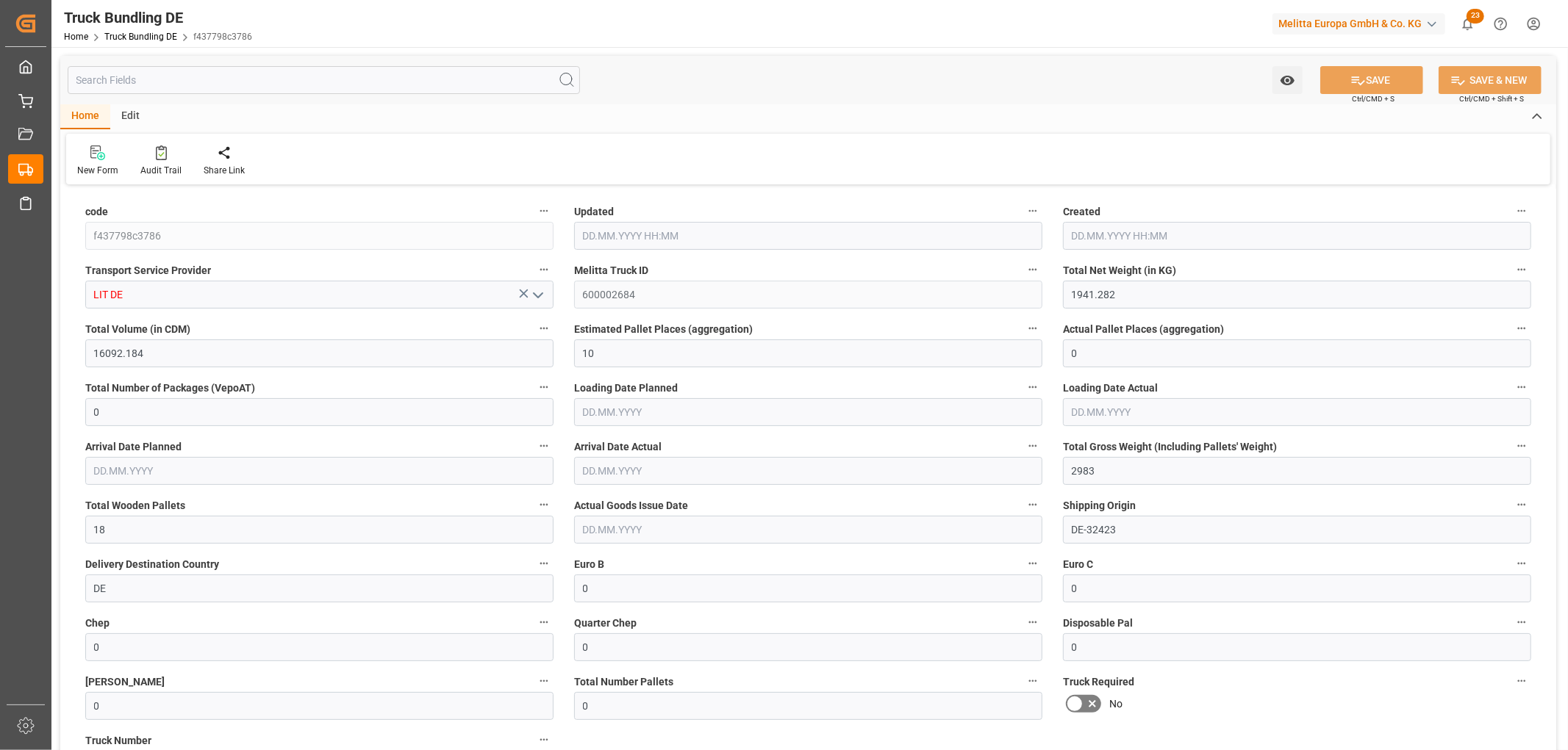
type input "22.09.2025"
type input "24.09.2025"
type input "[DATE]"
type input "94.943"
type input "1354.926"
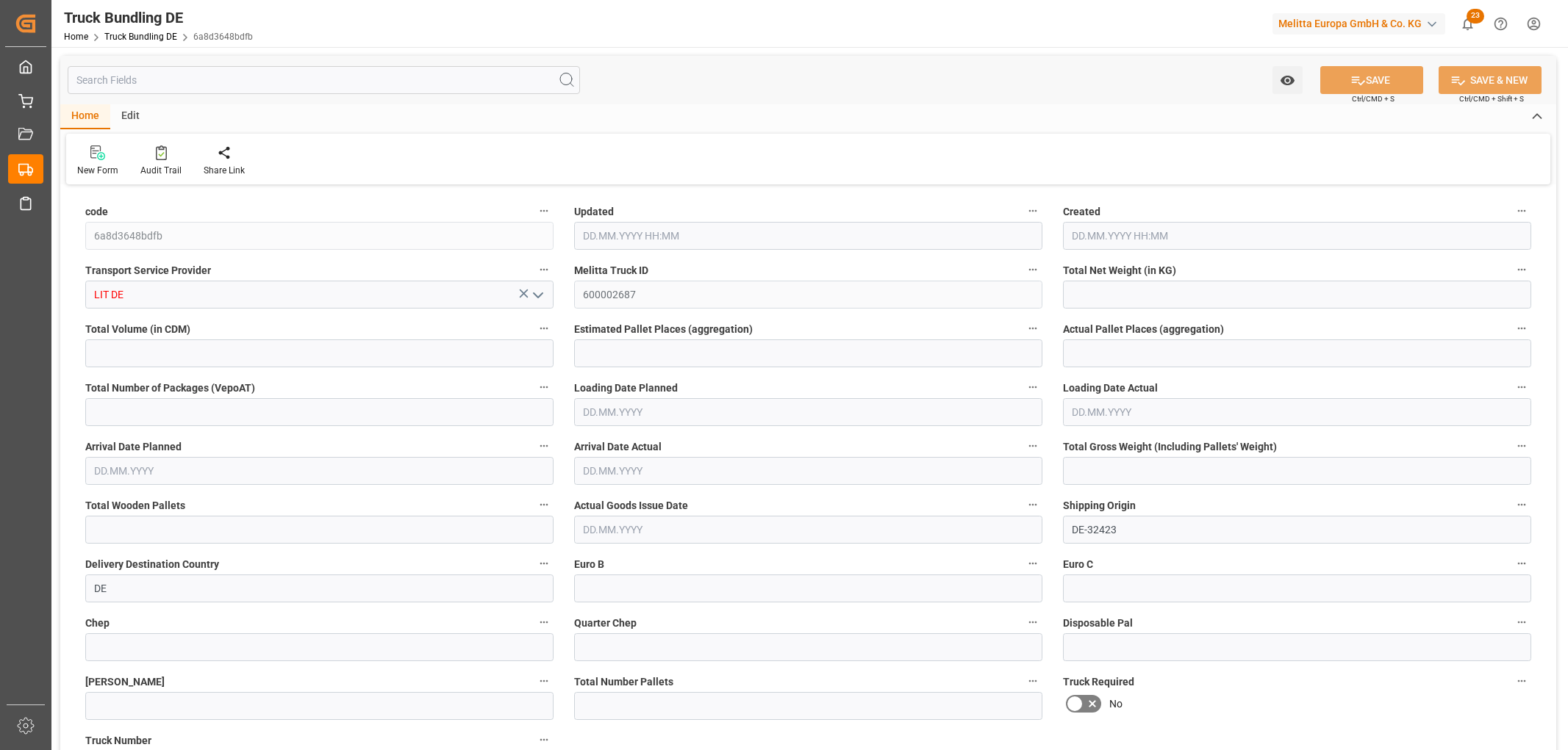
type input "3"
type input "0"
type input "194"
type input "3"
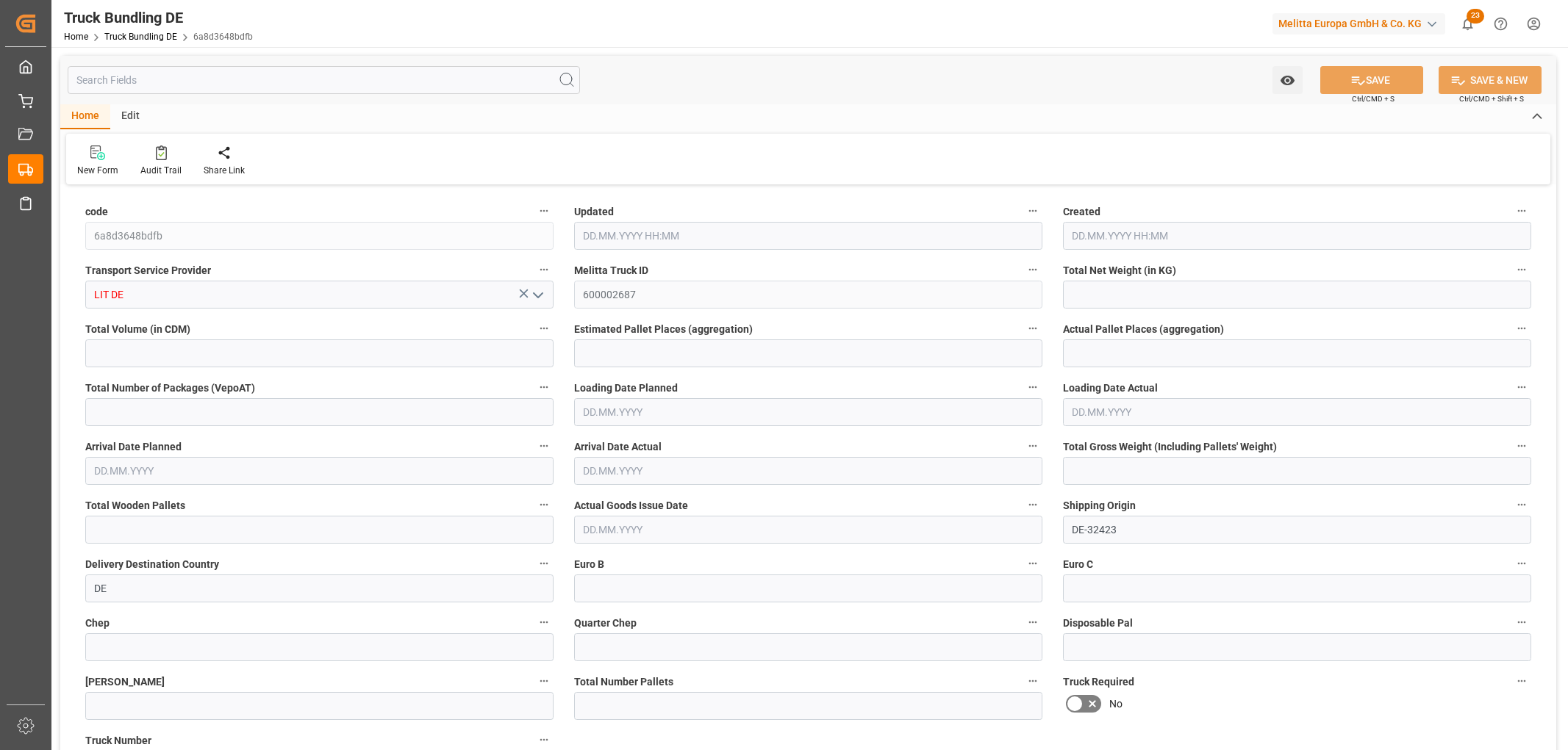
type input "0"
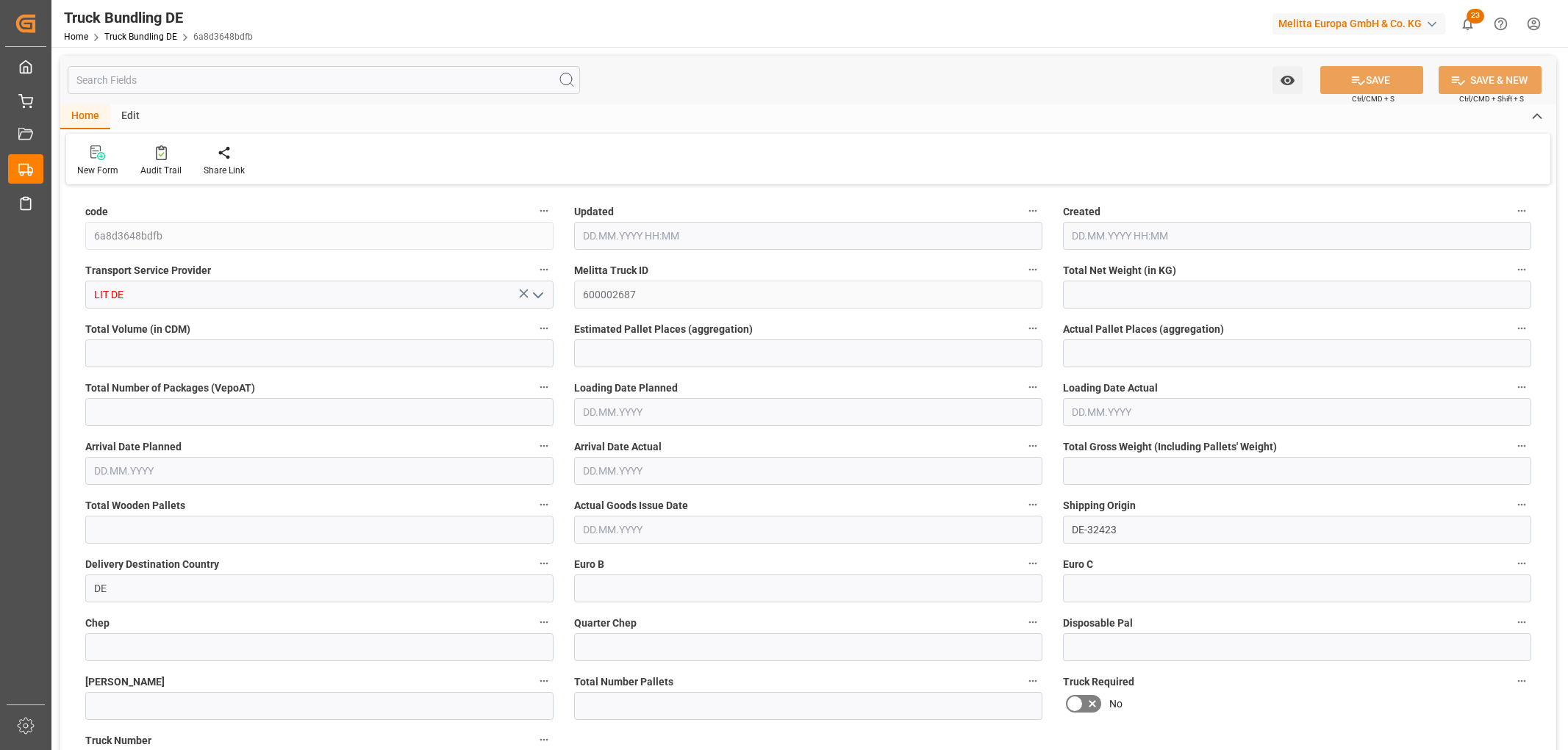
type input "0"
type input "[DATE] 10:55"
type input "[DATE]"
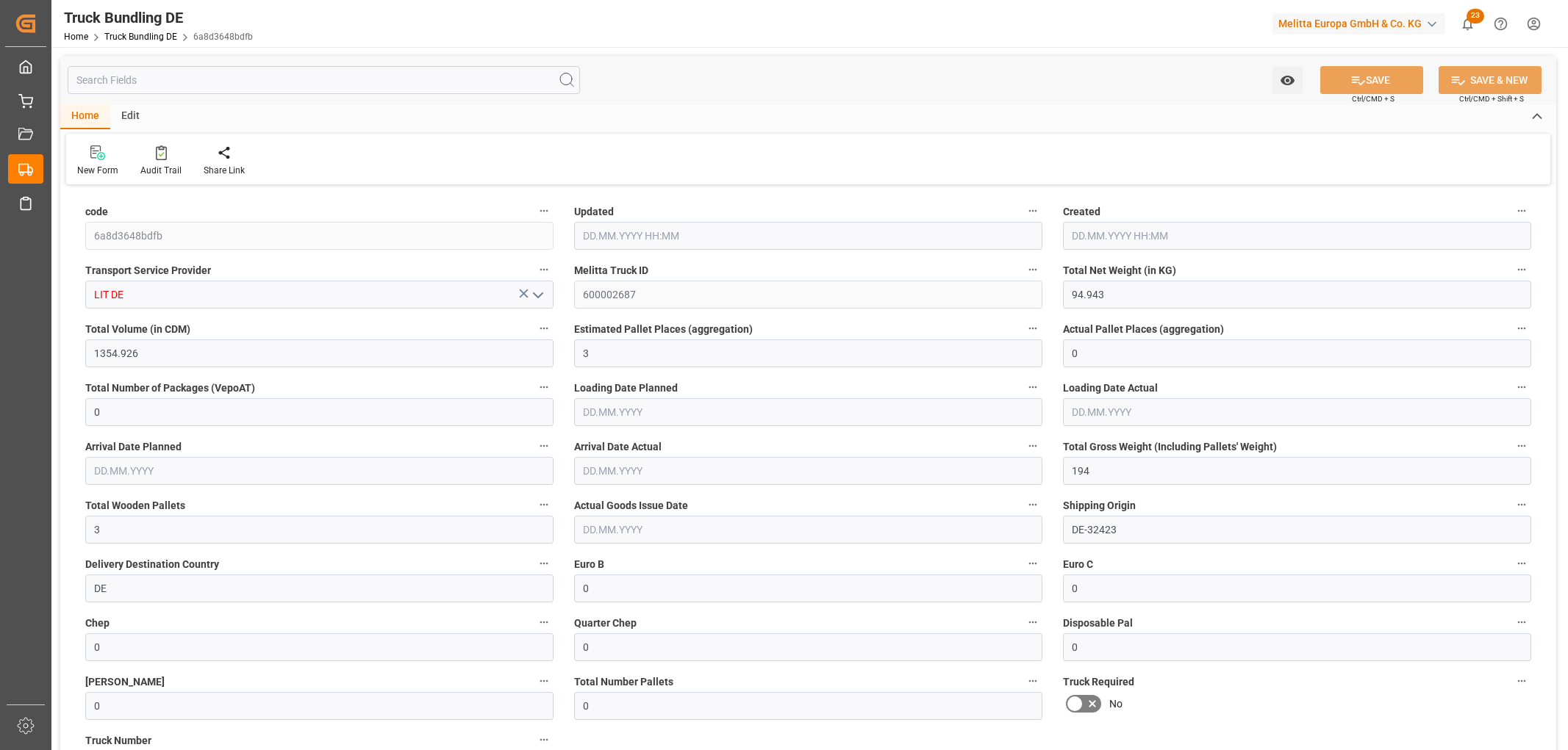
type input "[DATE]"
type input "2715.129"
type input "30714.372"
type input "25"
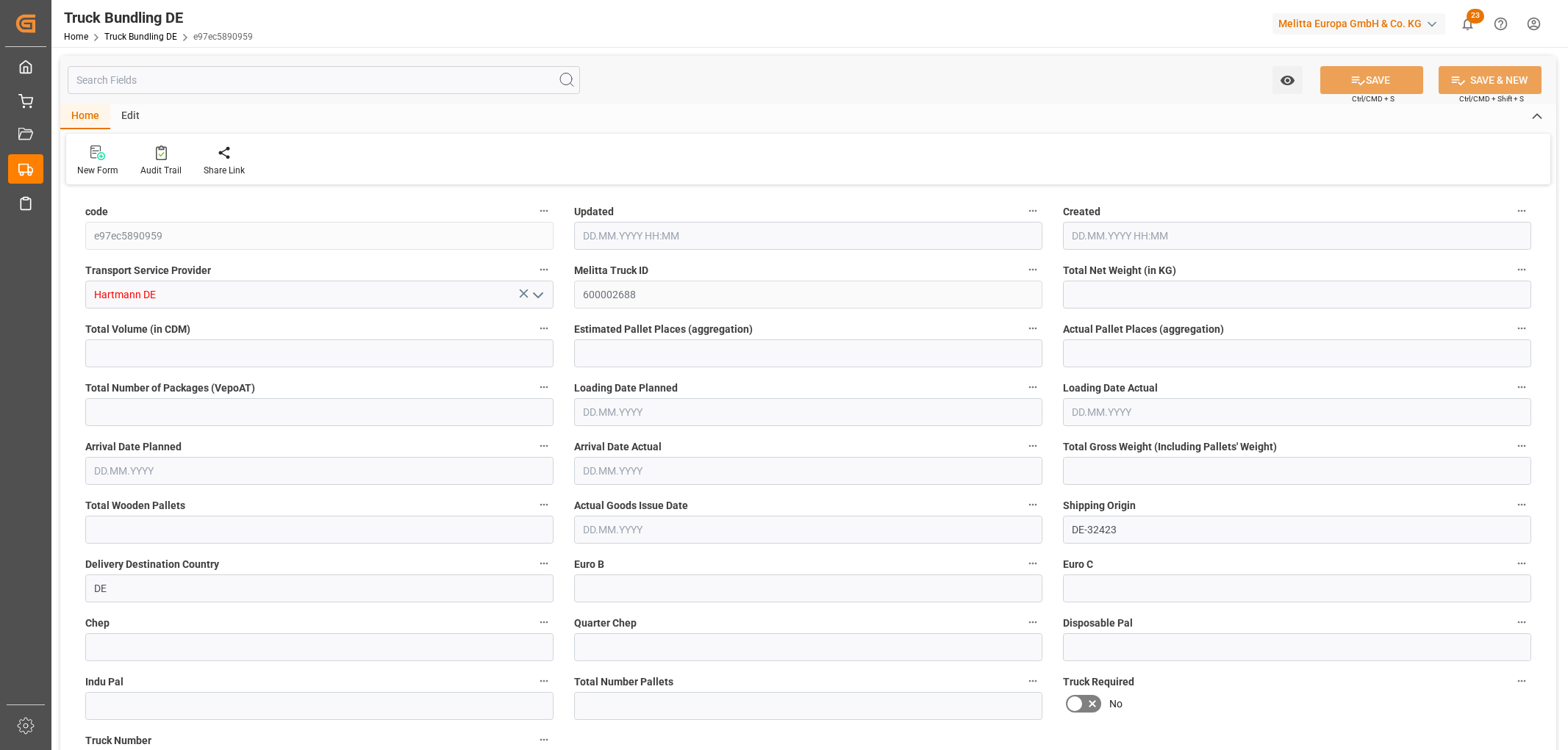
type input "0"
type input "4141.746"
type input "28"
type input "0"
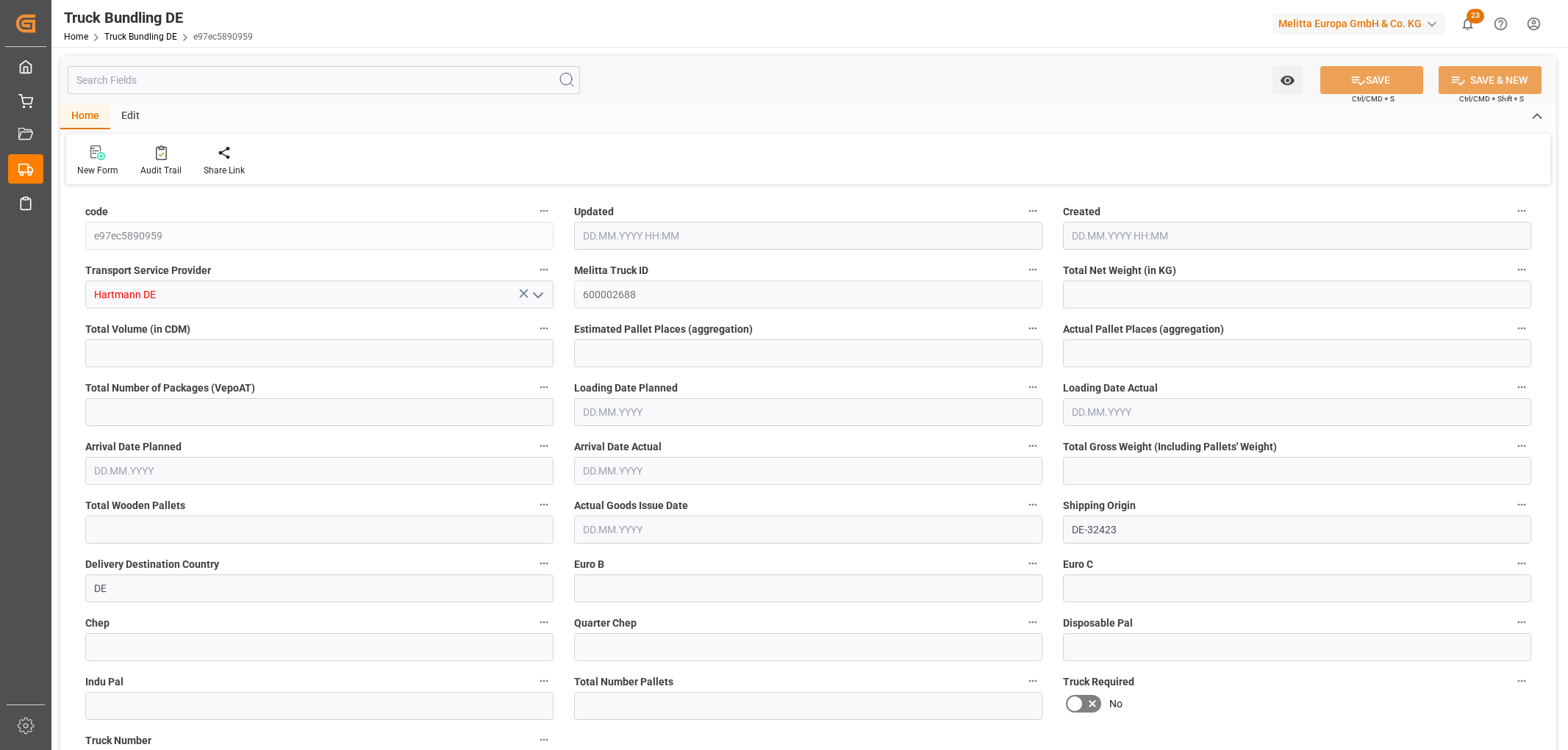
type input "0"
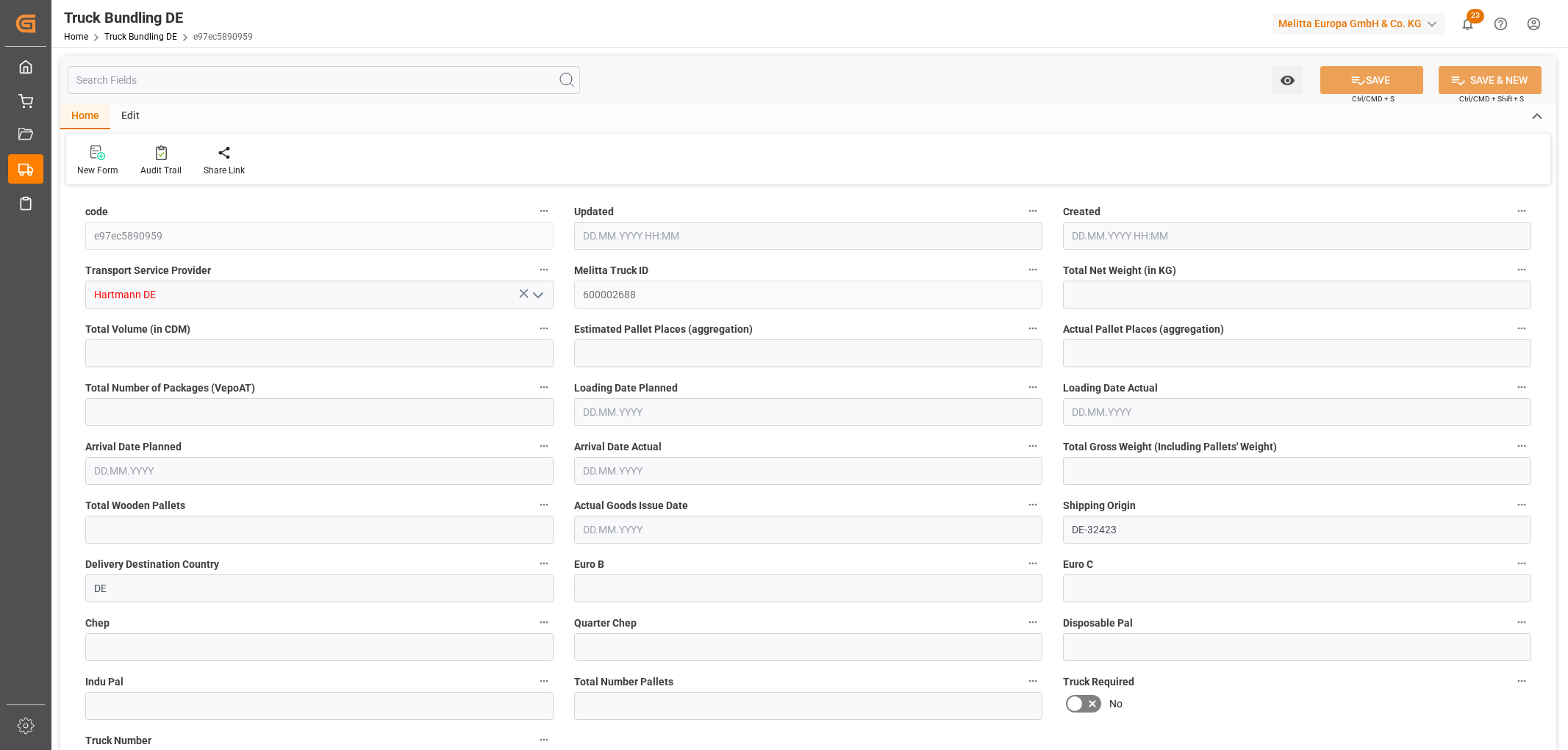
type input "0"
type input "17.09.2025 10:56"
type input "19.09.2025"
type input "[DATE]"
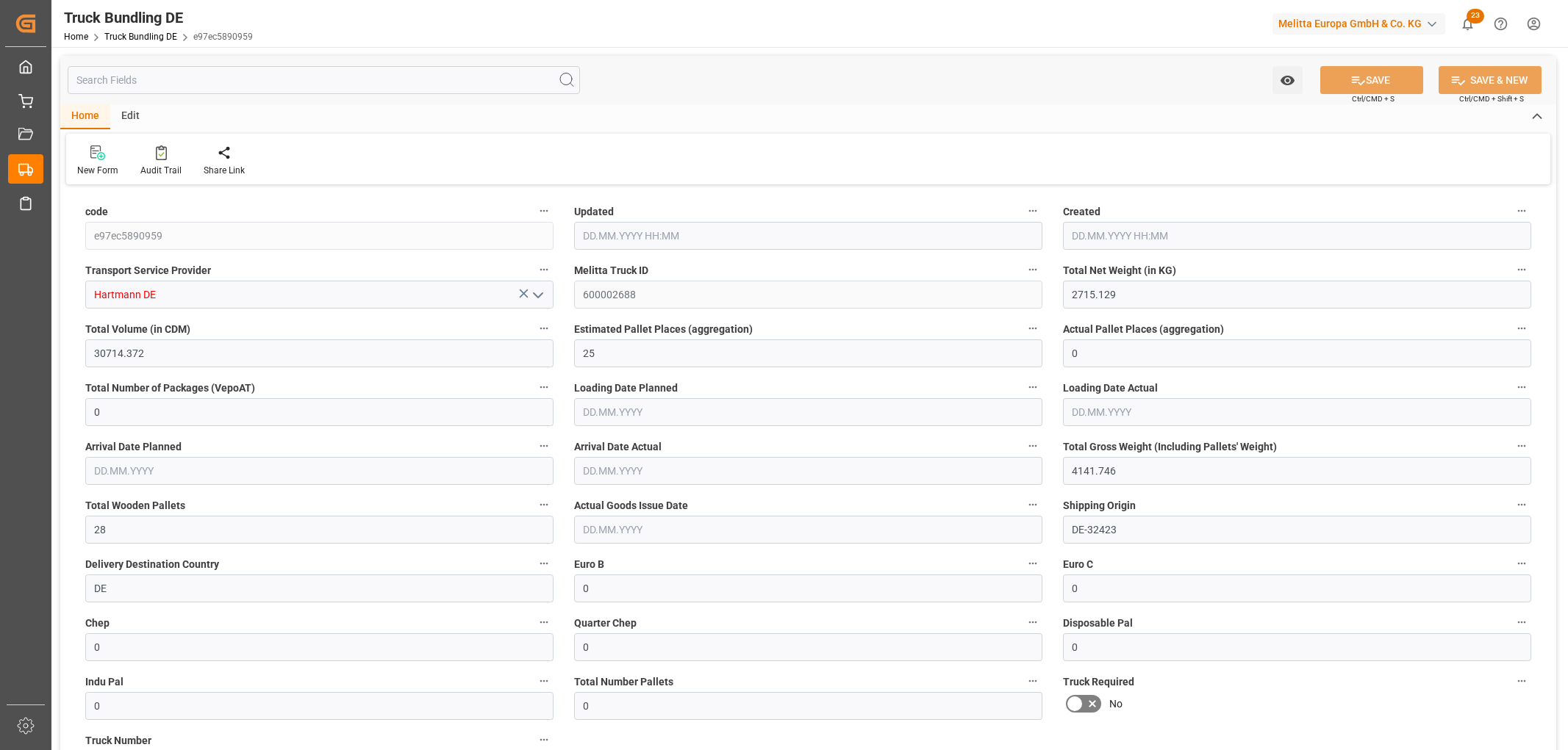
type input "[DATE]"
type input "[DATE] 10:56"
type input "[DATE]"
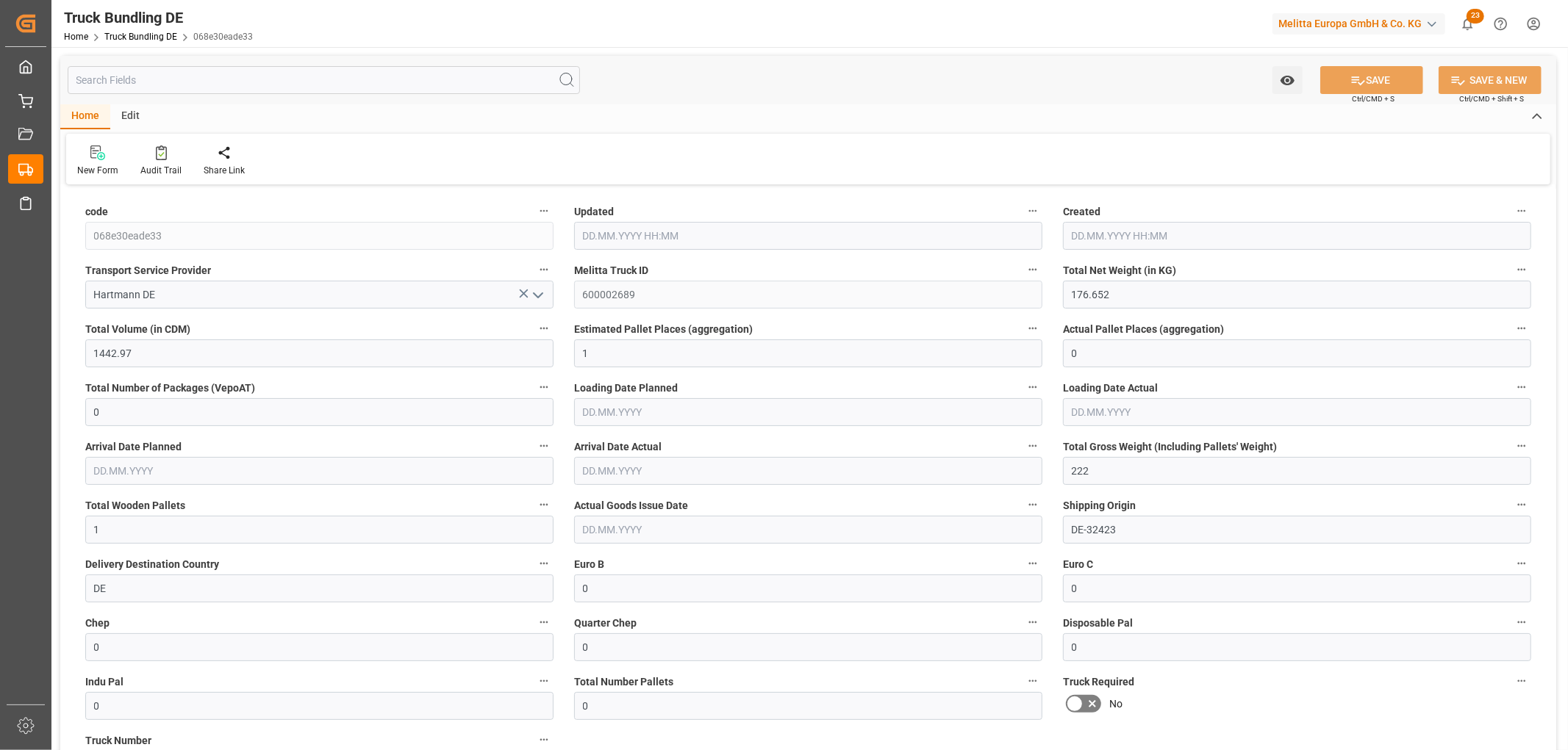
type input "[DATE]"
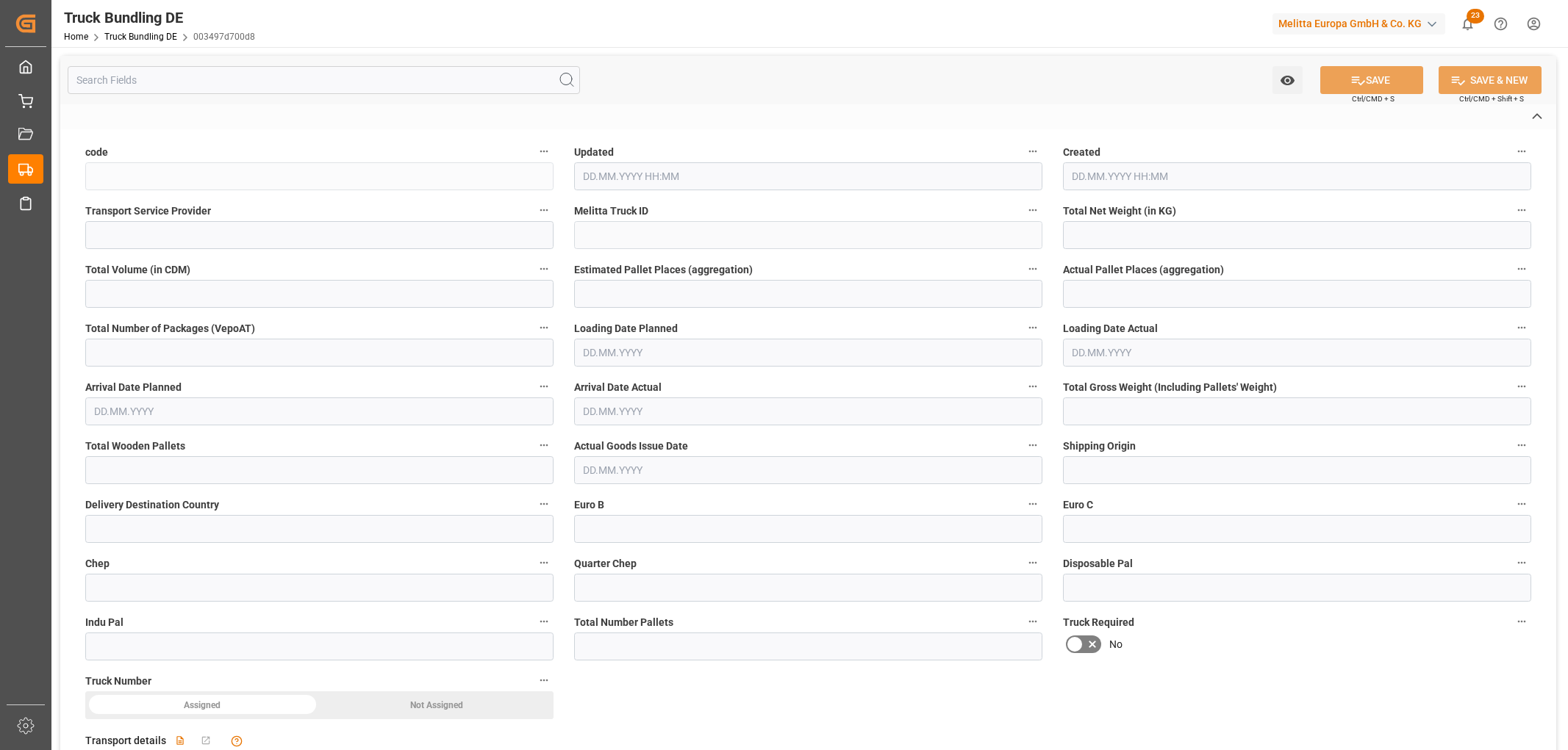
type input "003497d700d8"
type input "Raben PL"
type input "600002692"
type input "DE-32423"
type input "PL"
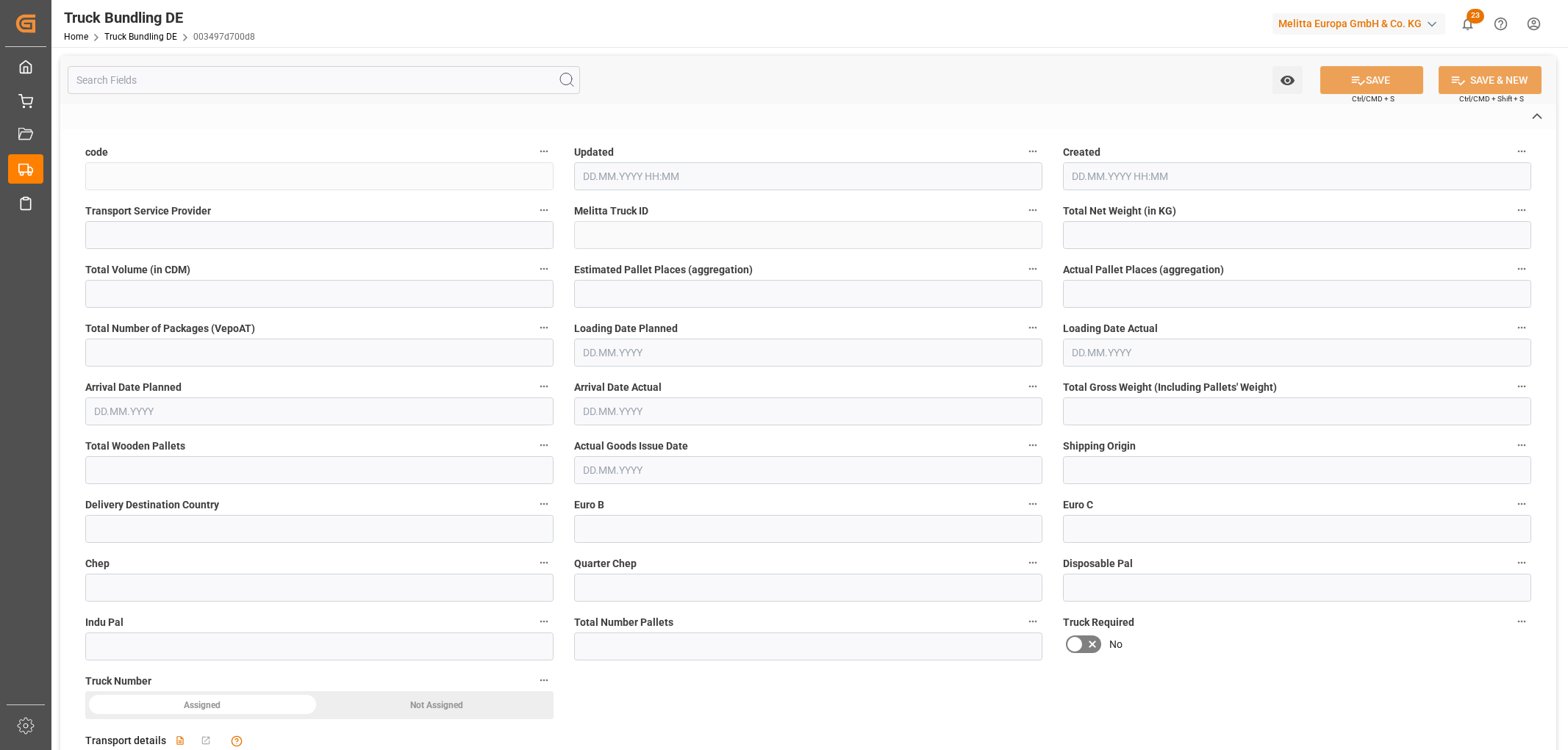
type textarea "0000017000"
type textarea "amazon Fulfillment [GEOGRAPHIC_DATA]"
type textarea "ul. Poznanska 1d"
type textarea "62-080"
type textarea "Sady"
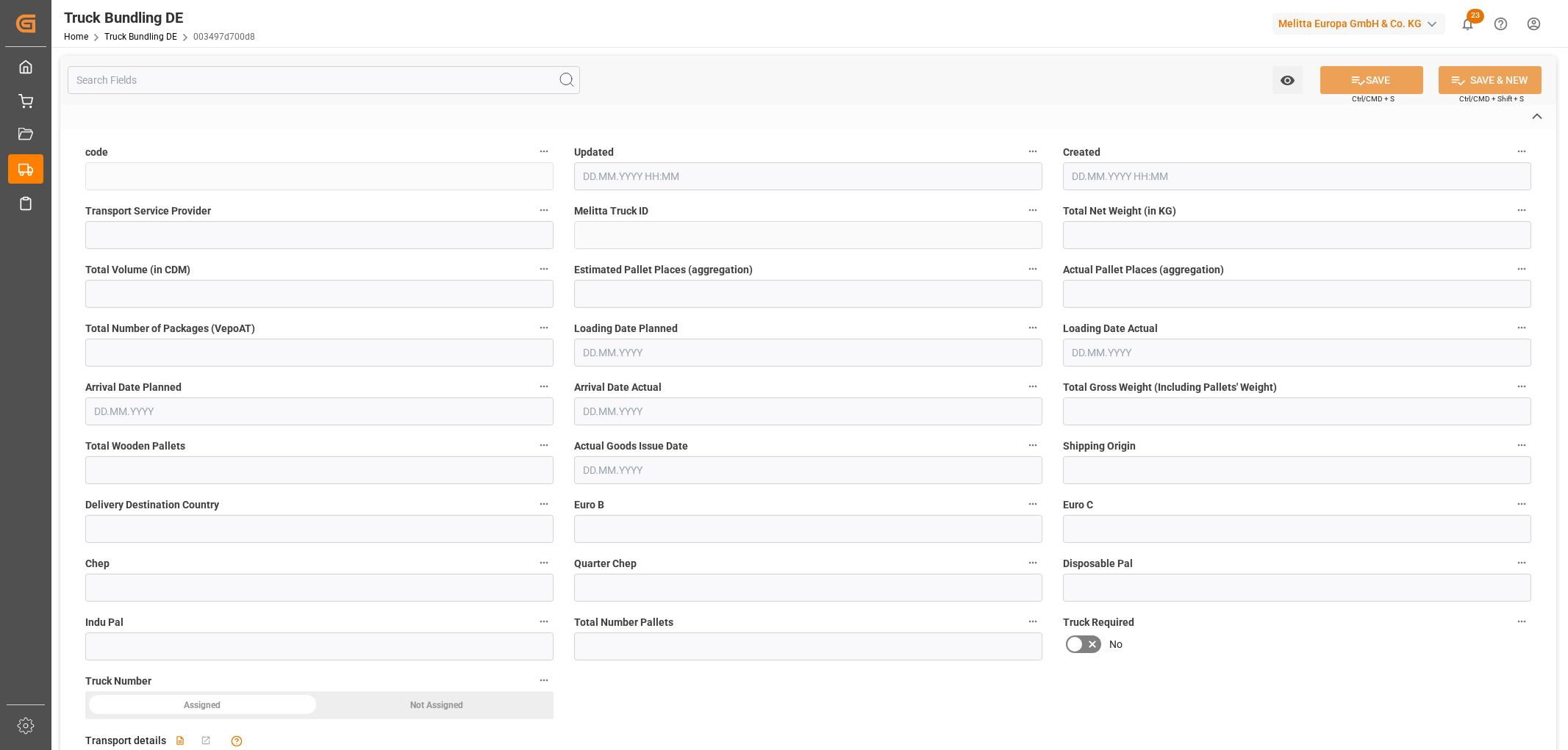
type textarea "62"
type input "222.291"
type input "1547.477"
type input "3"
type input "0"
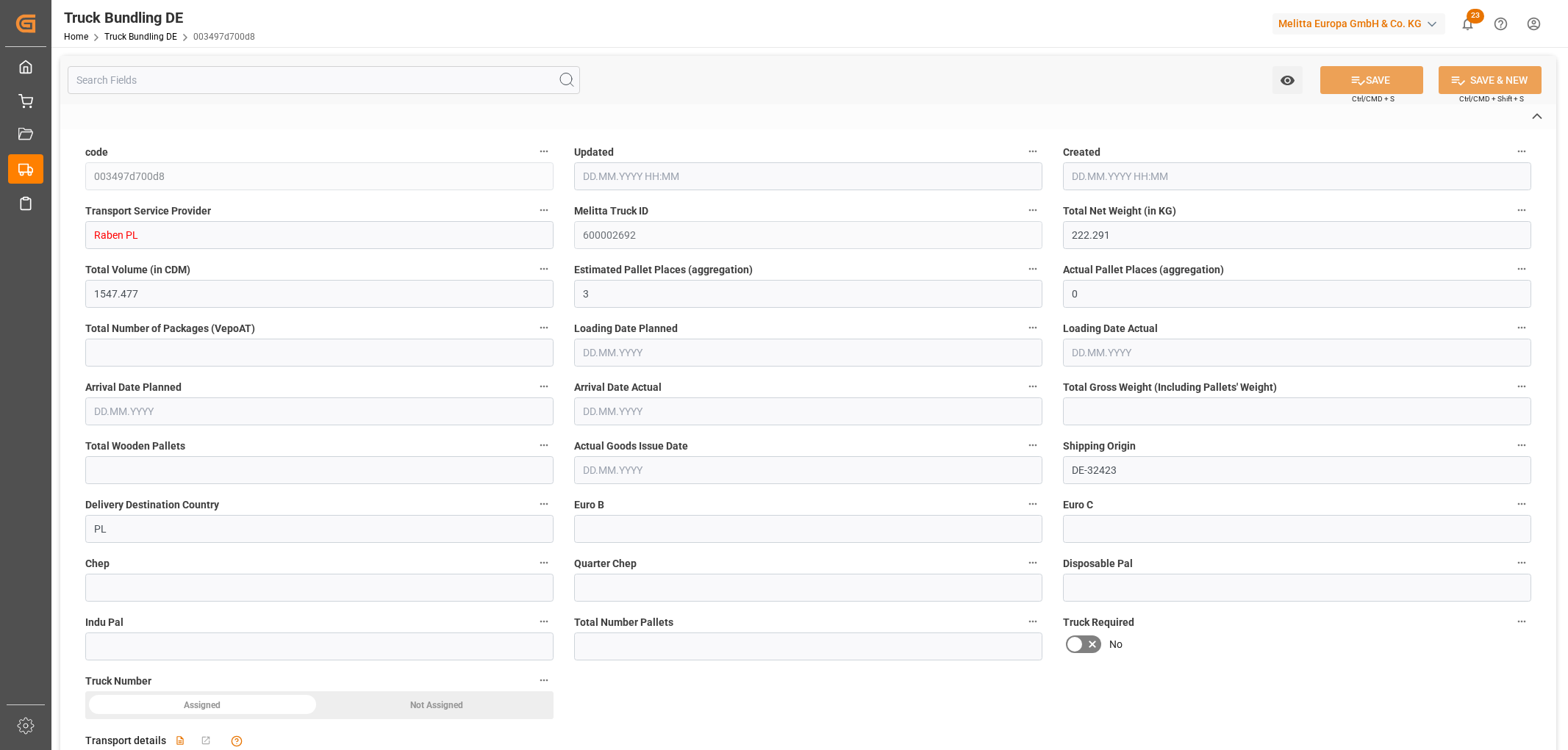
type input "0"
type input "348.888"
type input "4"
type input "0"
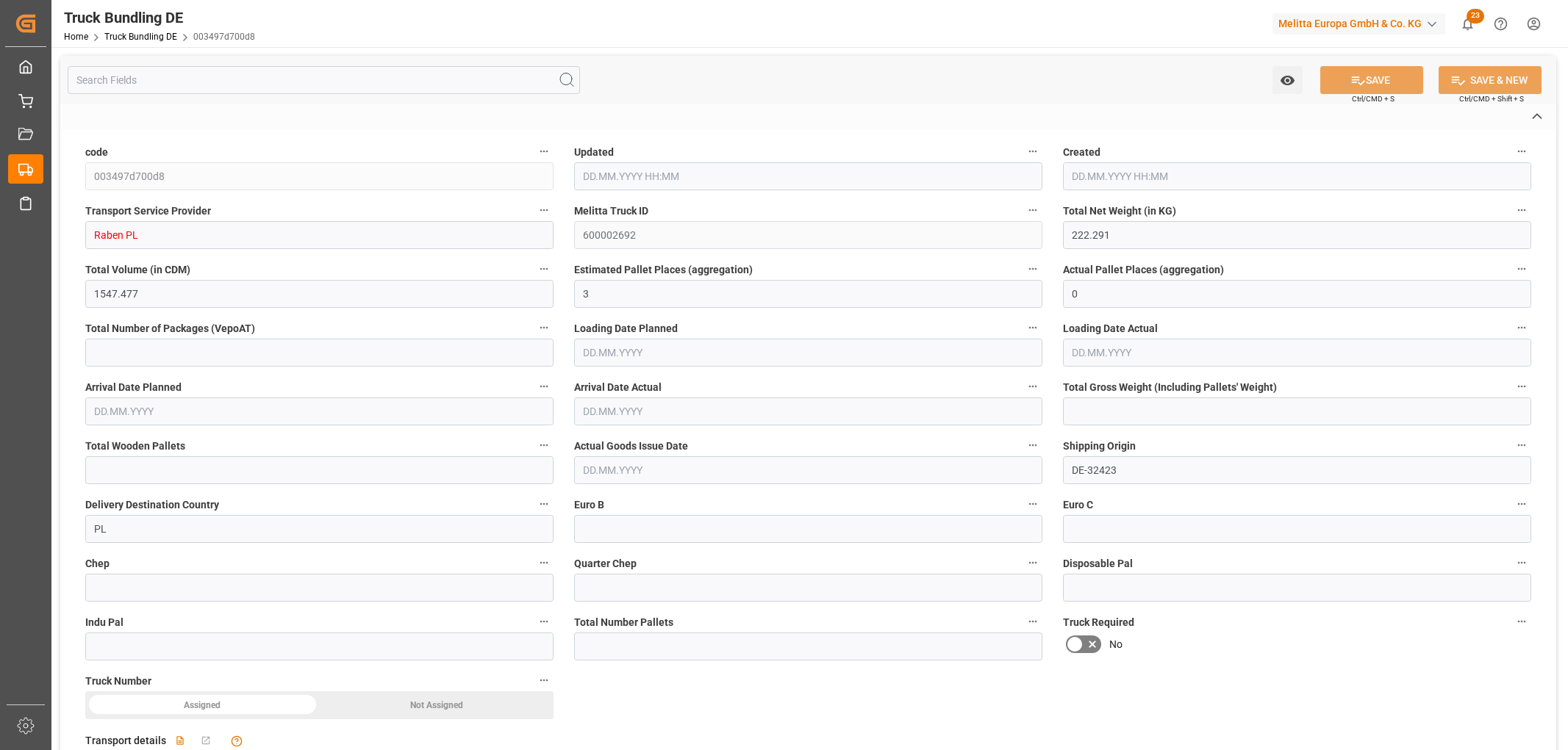
type input "0"
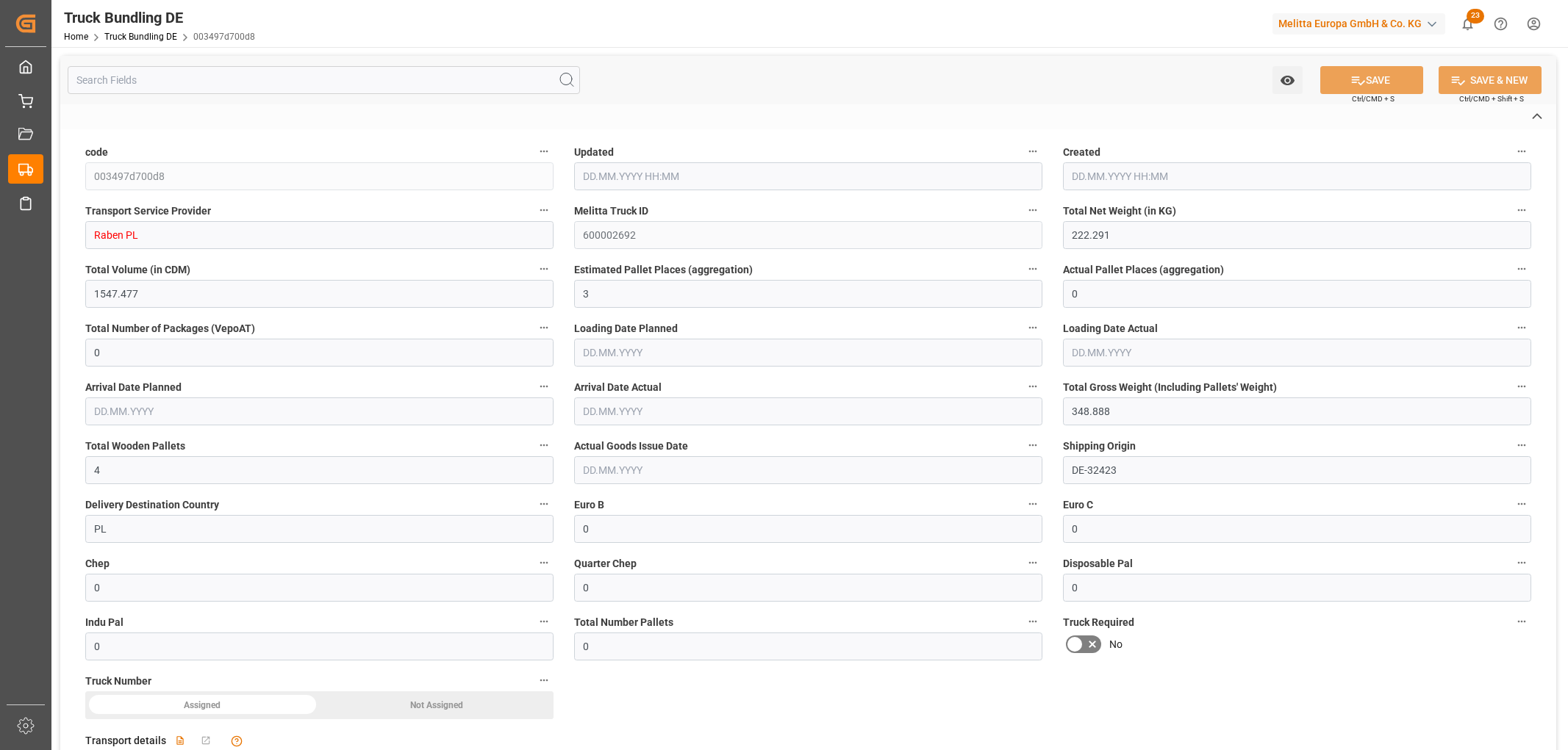
type input "17.09.2025 10:58"
type input "[DATE]"
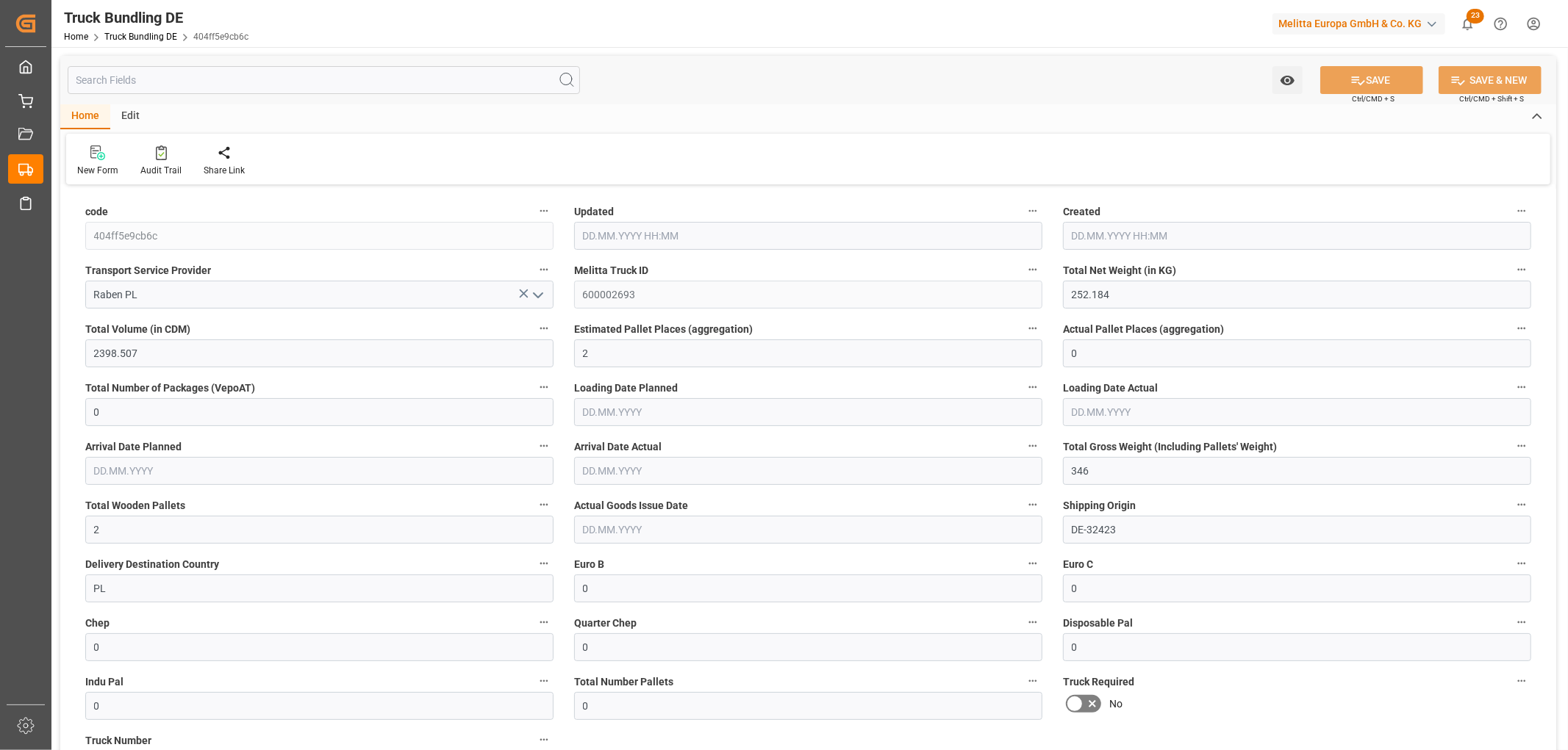
type input "[DATE] 10:58"
type input "[DATE]"
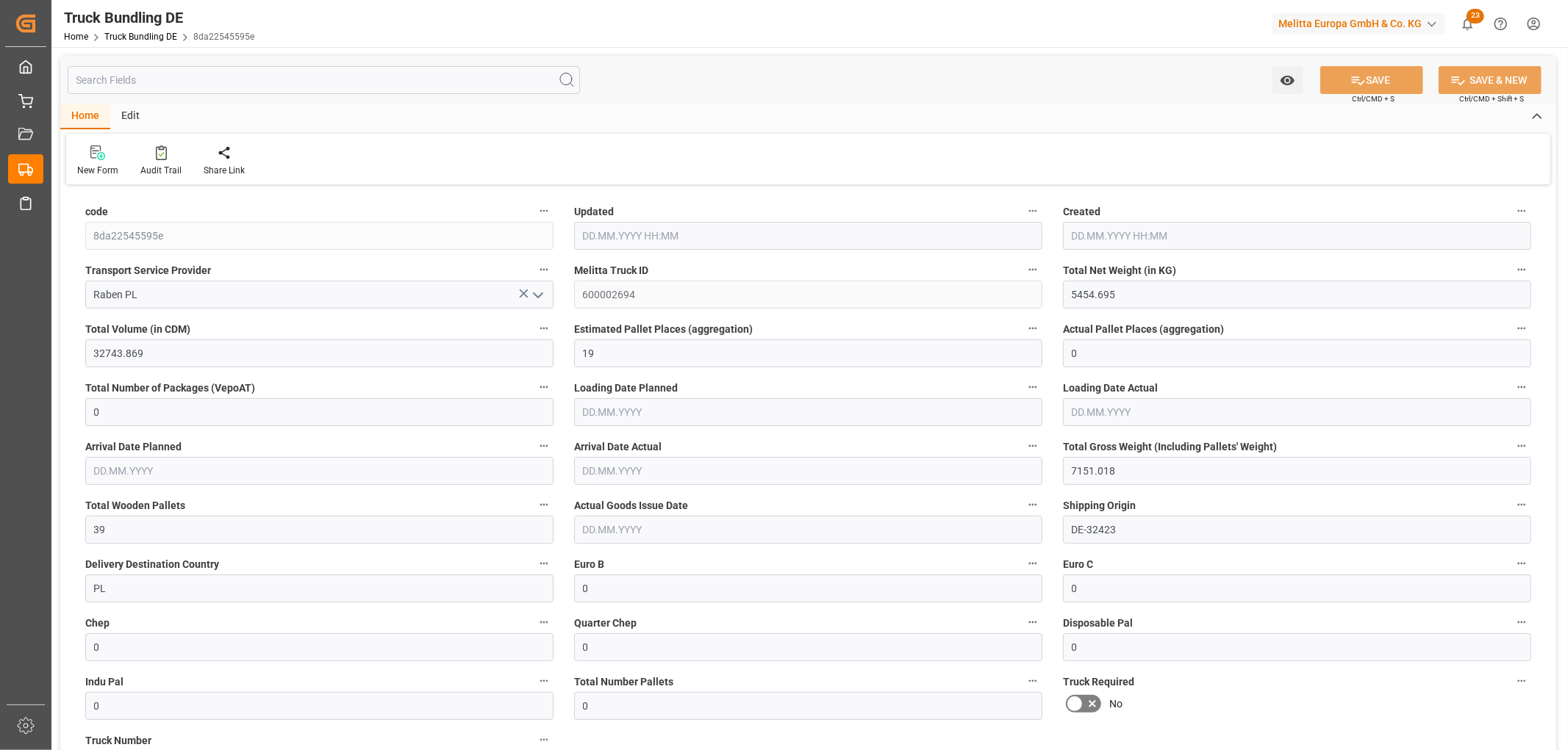
type input "[DATE] 10:59"
type input "[DATE] 10:58"
type input "[DATE]"
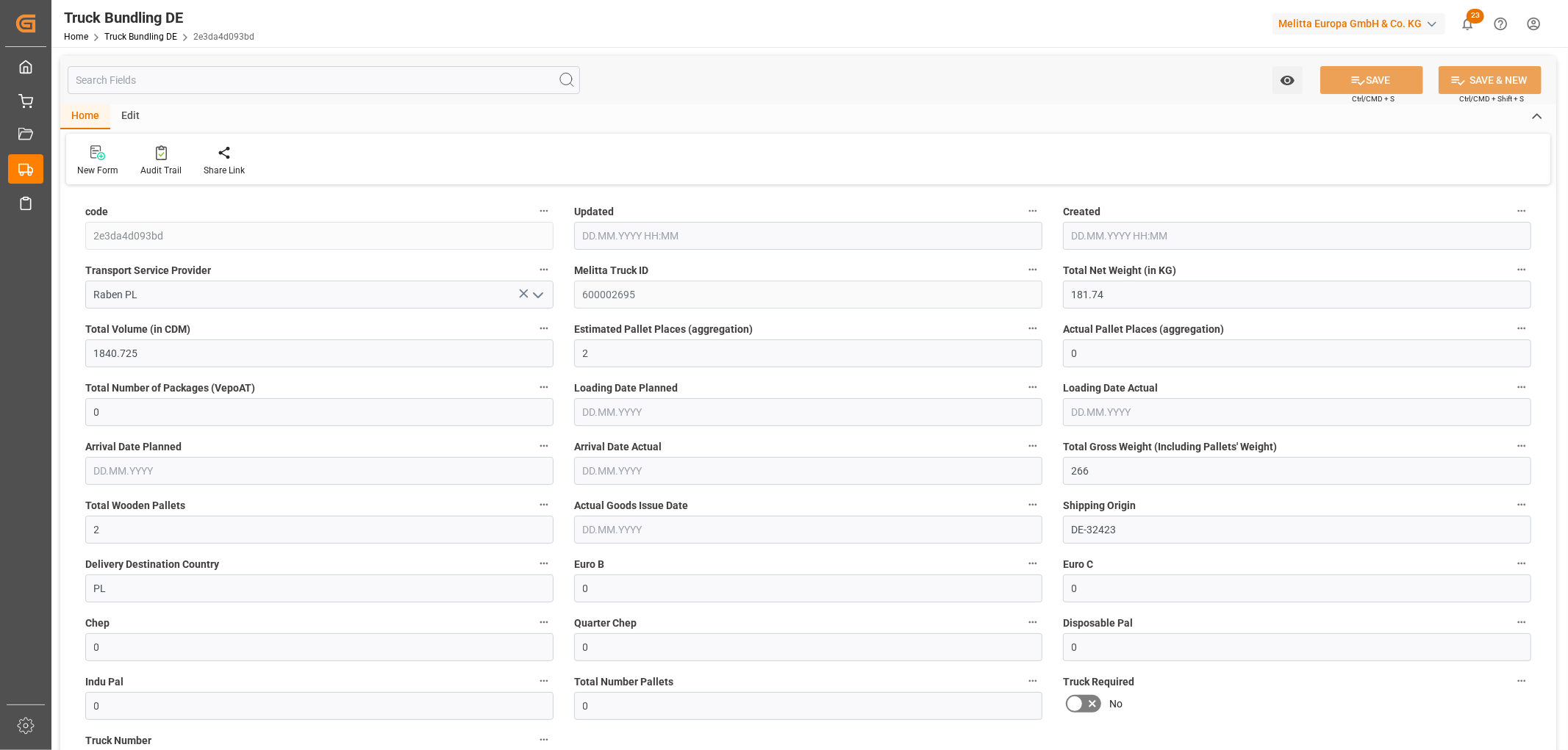
type input "[DATE] 10:59"
type input "[DATE]"
